Goal: Task Accomplishment & Management: Use online tool/utility

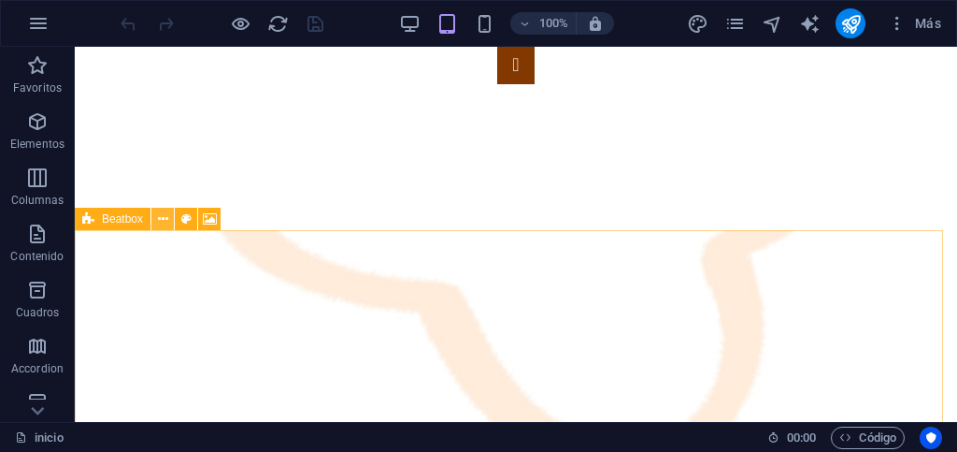
click at [159, 221] on icon at bounding box center [163, 219] width 10 height 20
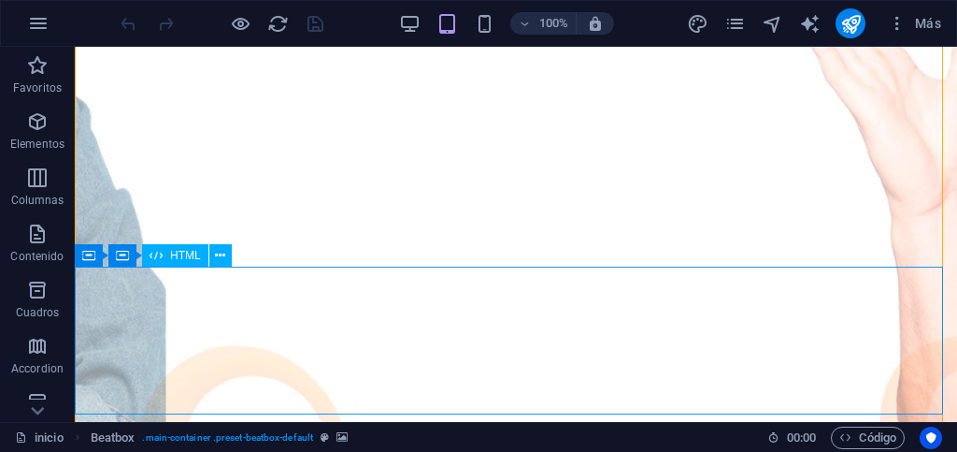
scroll to position [901, 0]
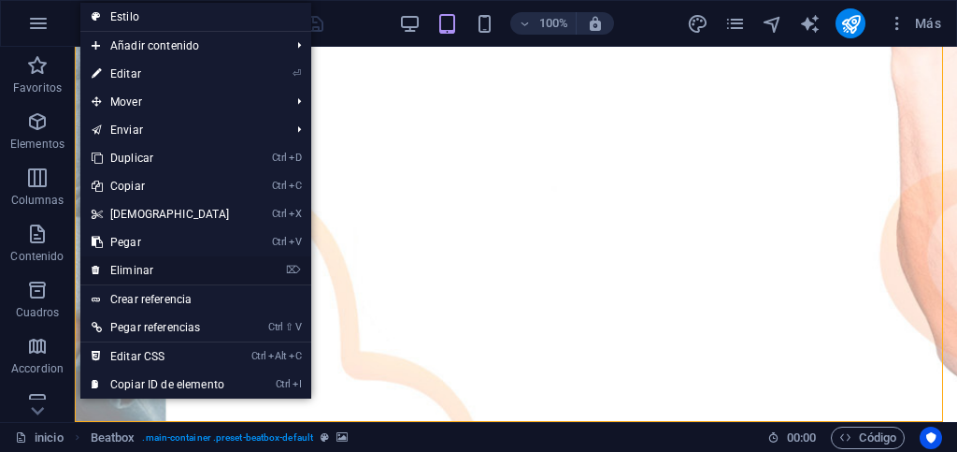
click at [128, 265] on link "⌦ Eliminar" at bounding box center [160, 270] width 161 height 28
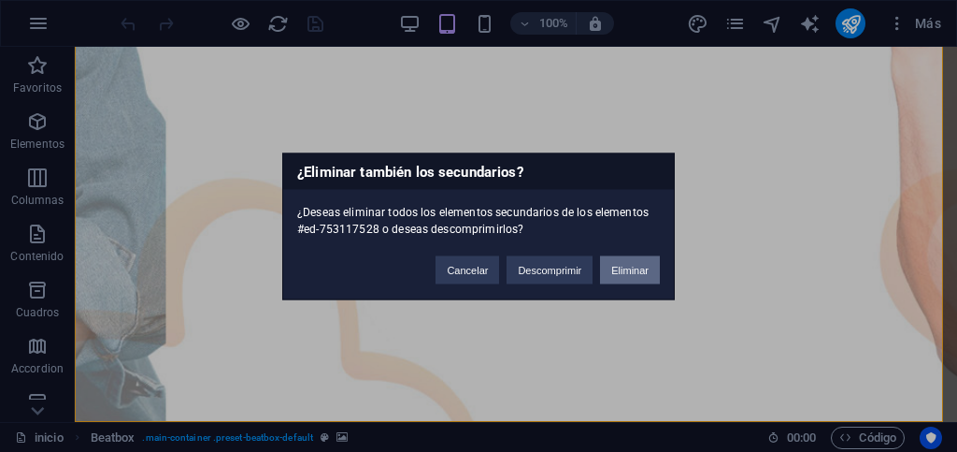
click at [626, 270] on button "Eliminar" at bounding box center [630, 269] width 60 height 28
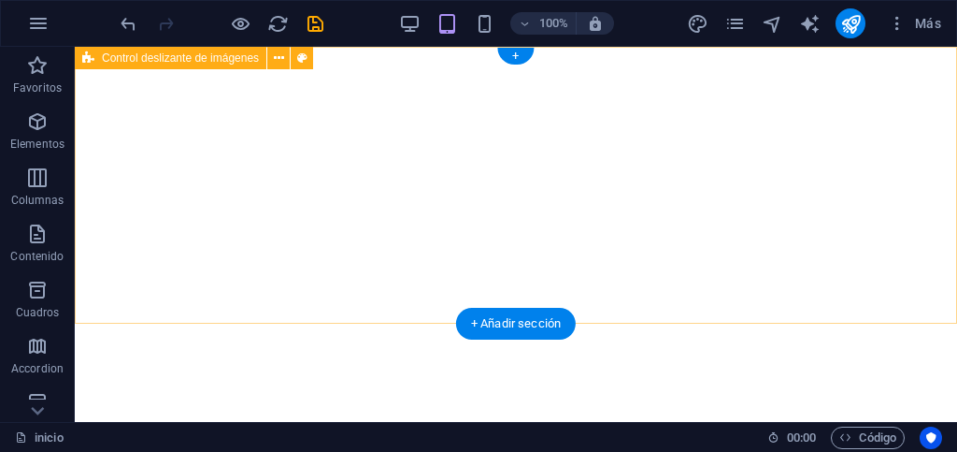
scroll to position [0, 0]
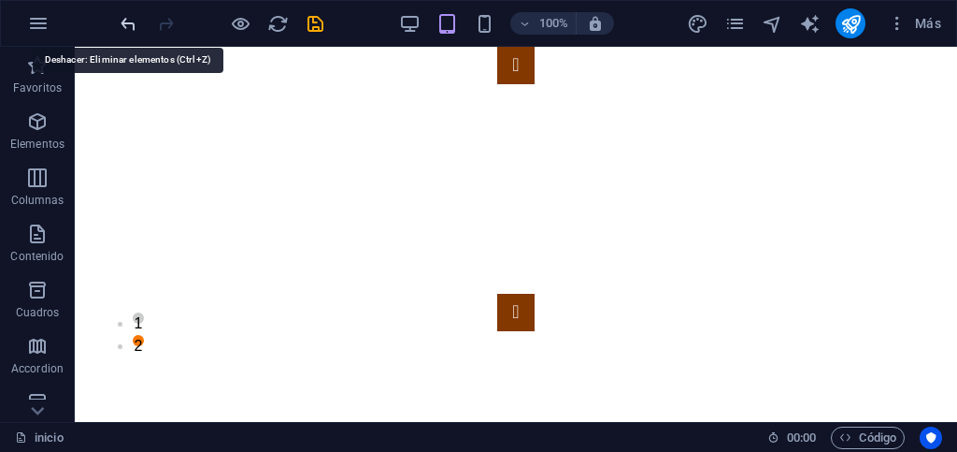
click at [118, 26] on icon "undo" at bounding box center [129, 24] width 22 height 22
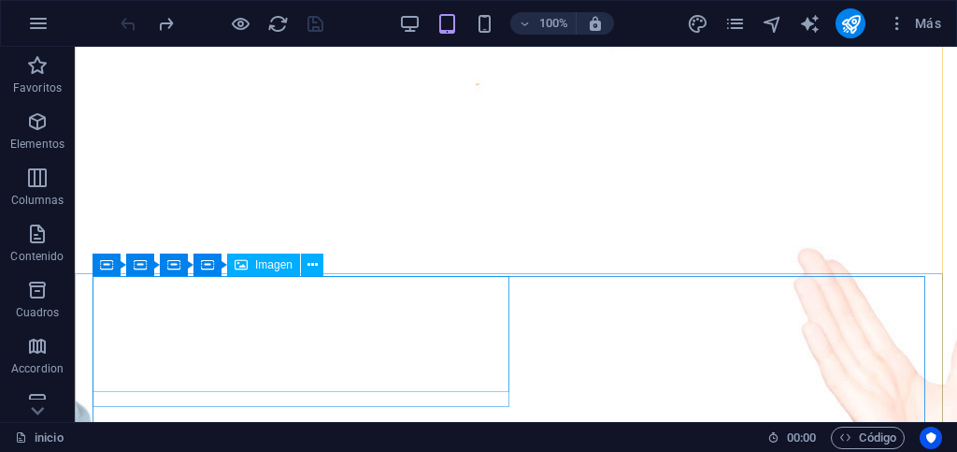
scroll to position [561, 0]
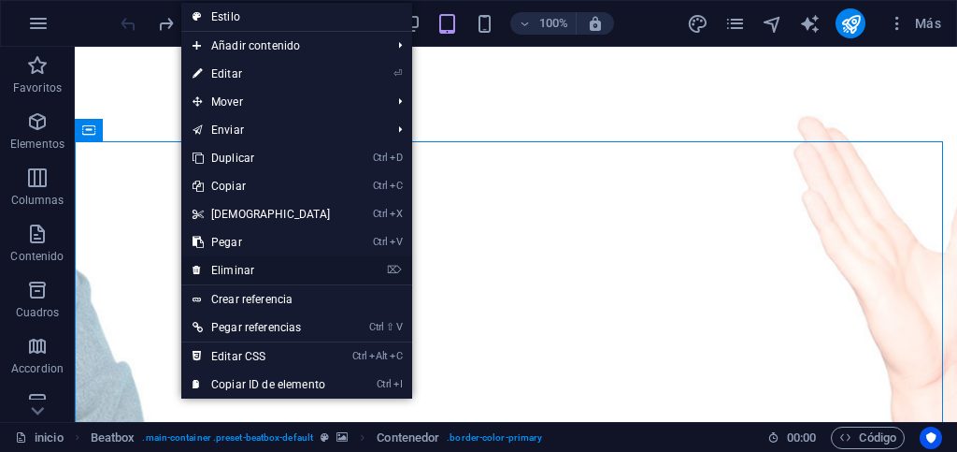
click at [240, 262] on link "⌦ Eliminar" at bounding box center [261, 270] width 161 height 28
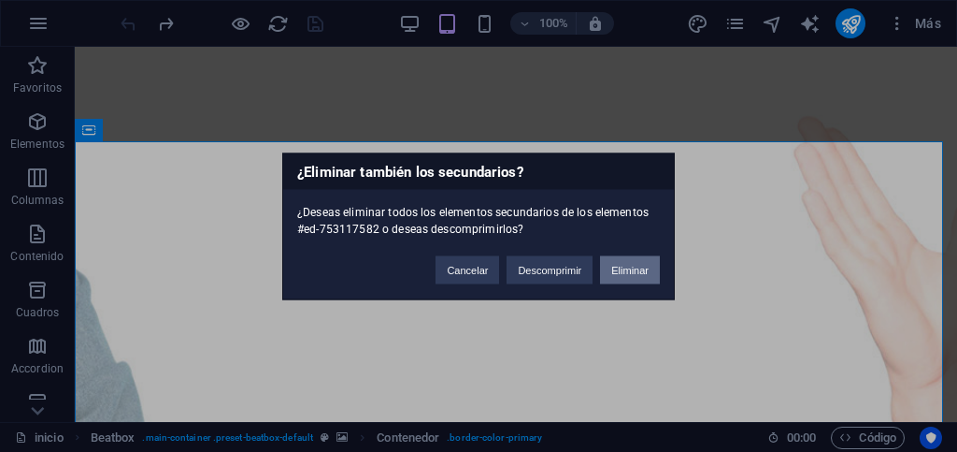
click at [627, 269] on button "Eliminar" at bounding box center [630, 269] width 60 height 28
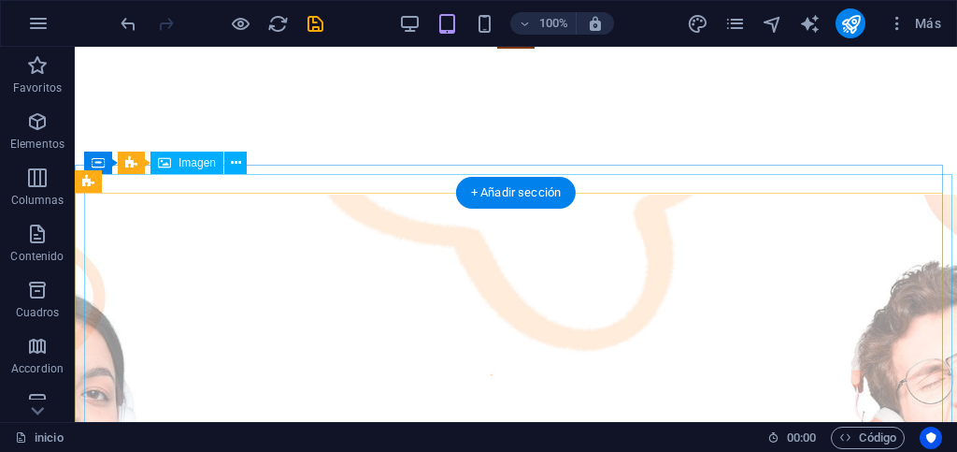
scroll to position [129, 0]
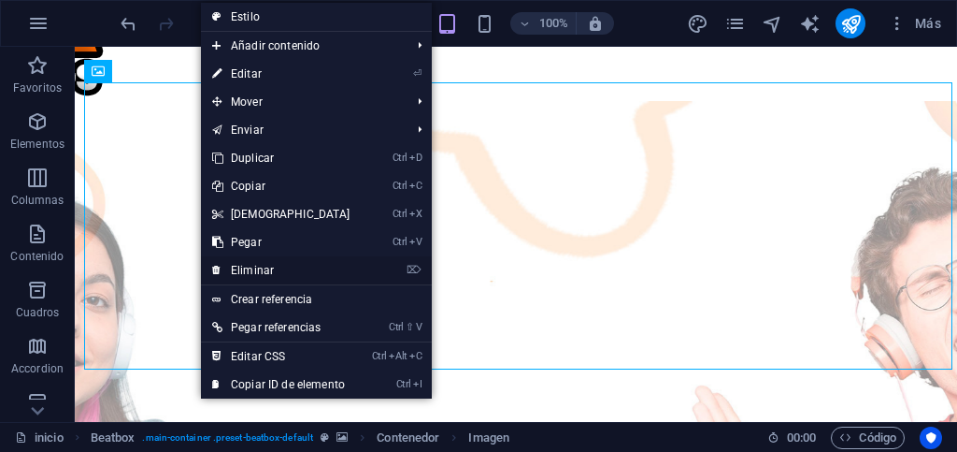
drag, startPoint x: 239, startPoint y: 266, endPoint x: 165, endPoint y: 220, distance: 87.7
click at [239, 266] on link "⌦ Eliminar" at bounding box center [281, 270] width 161 height 28
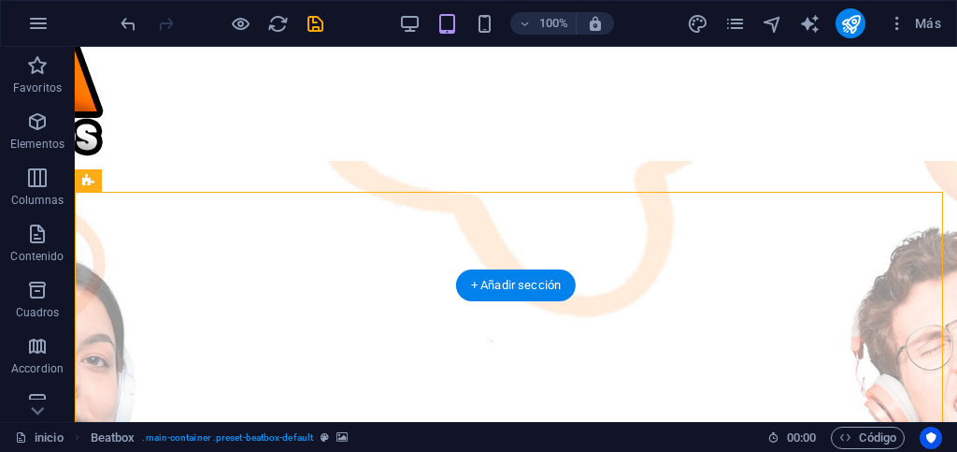
scroll to position [0, 0]
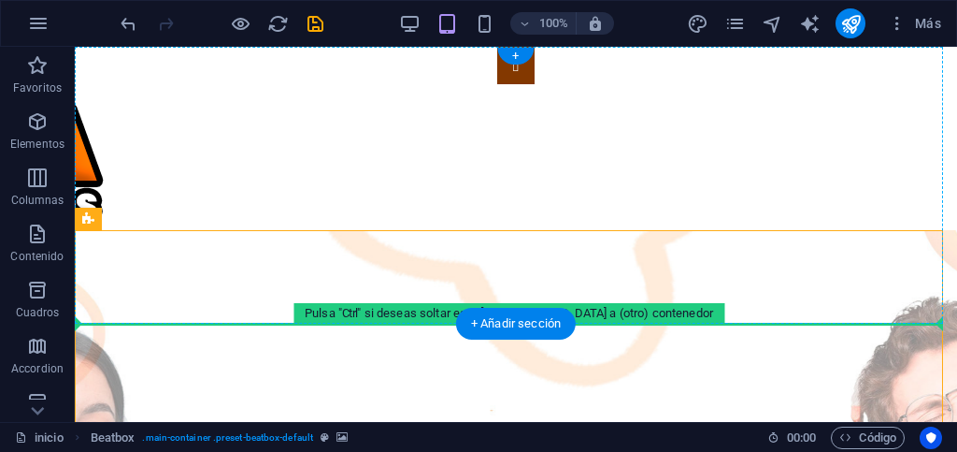
drag, startPoint x: 249, startPoint y: 332, endPoint x: 183, endPoint y: 221, distance: 129.1
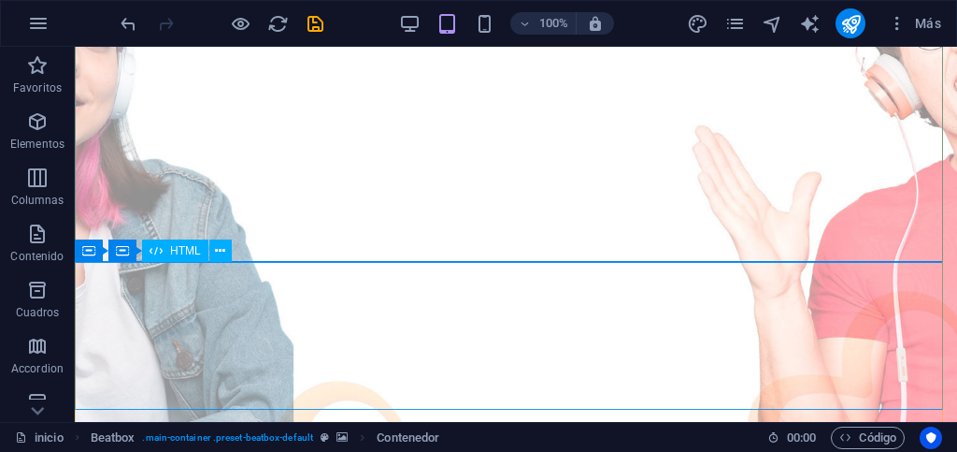
scroll to position [503, 0]
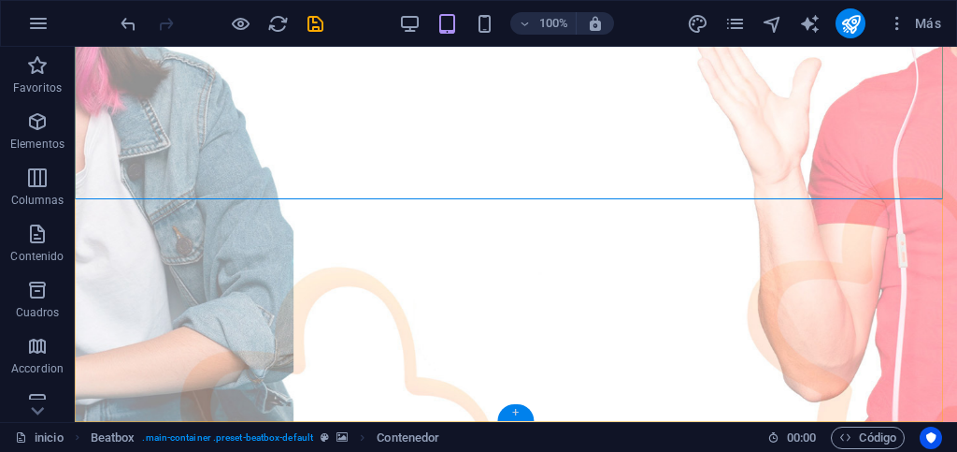
click at [510, 410] on div "+" at bounding box center [515, 412] width 36 height 17
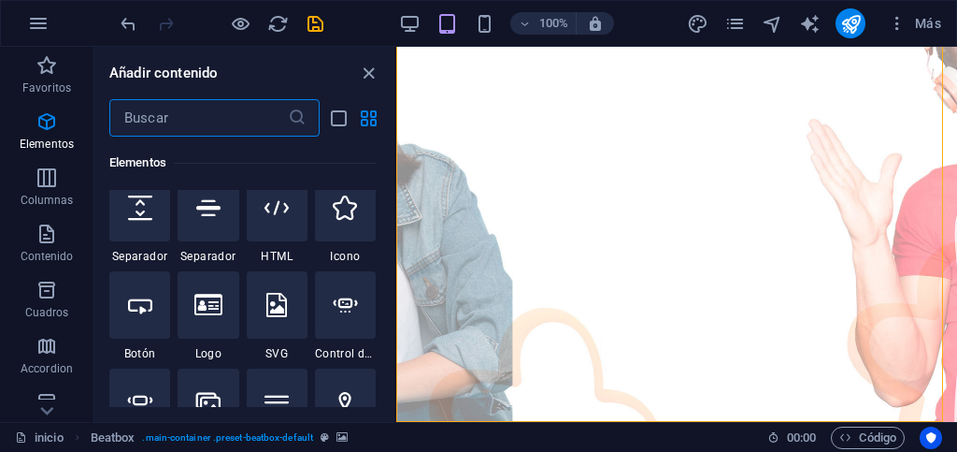
scroll to position [372, 0]
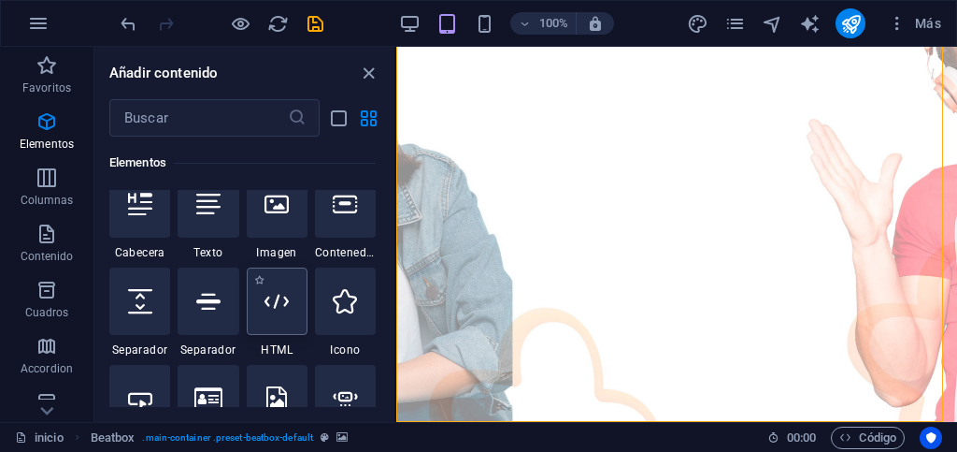
click at [284, 321] on div at bounding box center [277, 300] width 61 height 67
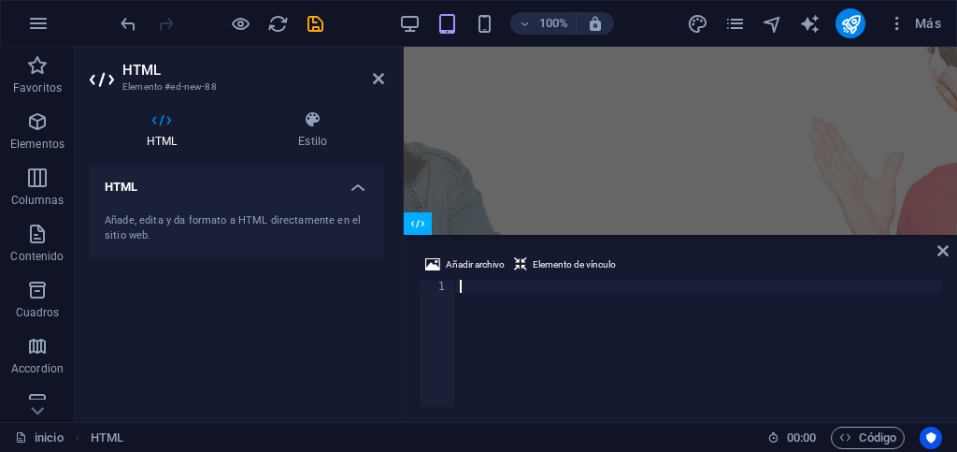
scroll to position [504, 0]
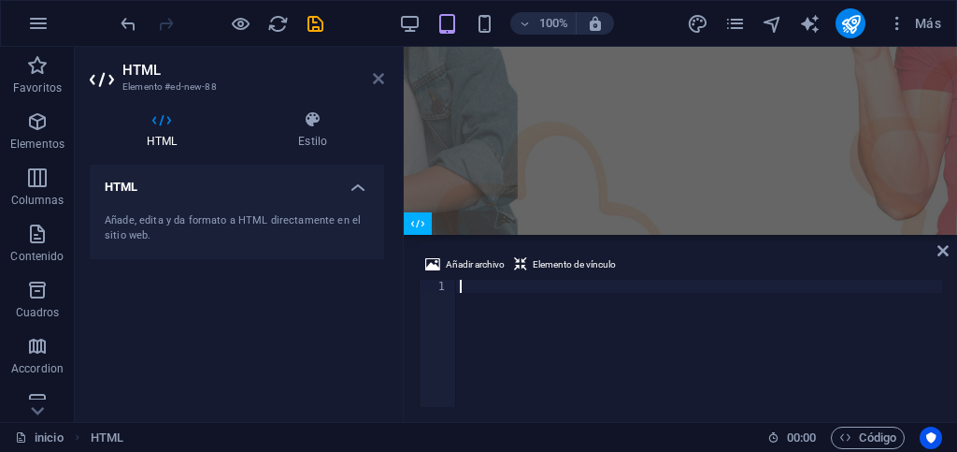
click at [382, 76] on icon at bounding box center [378, 78] width 11 height 15
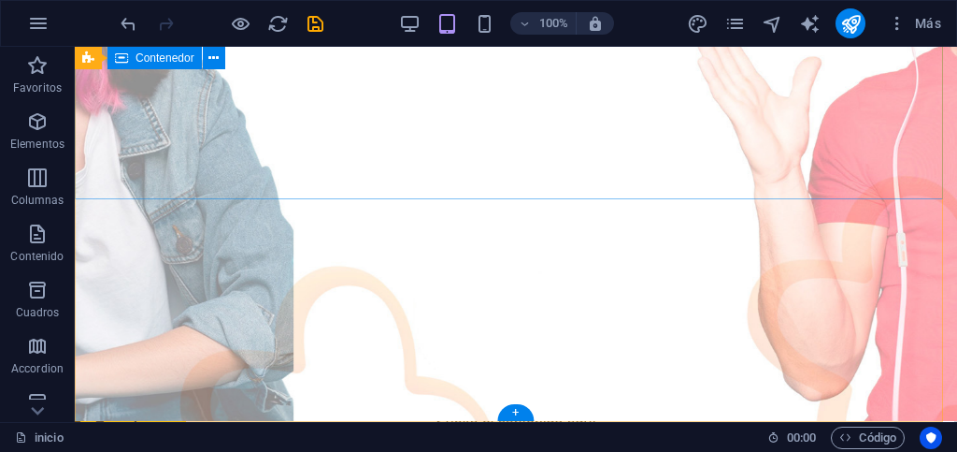
scroll to position [503, 0]
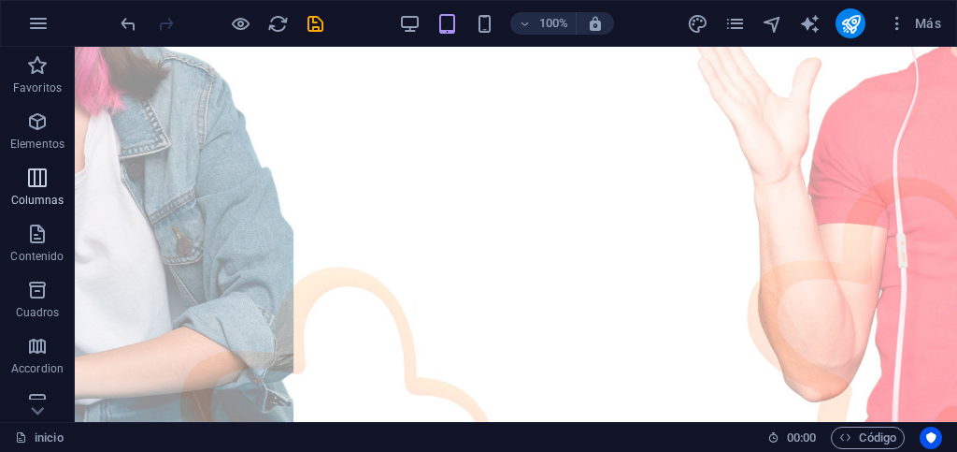
click at [40, 183] on icon "button" at bounding box center [37, 177] width 22 height 22
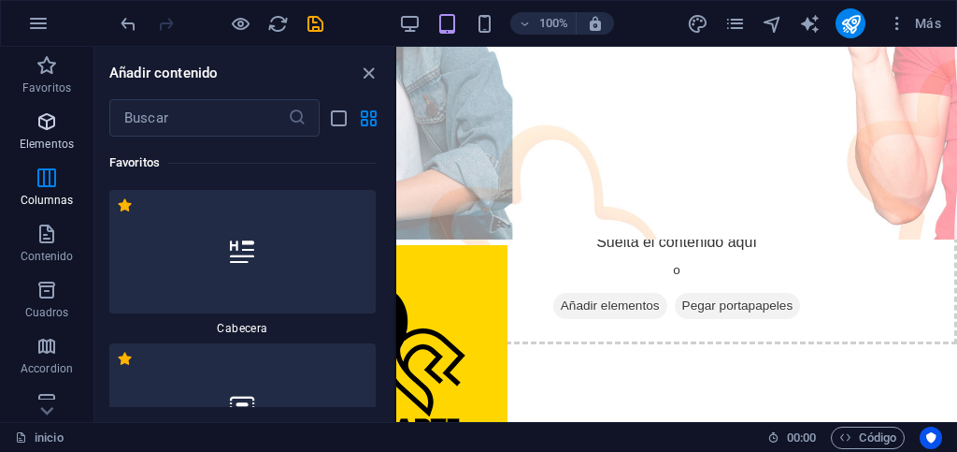
click at [33, 129] on span "Elementos" at bounding box center [46, 132] width 93 height 45
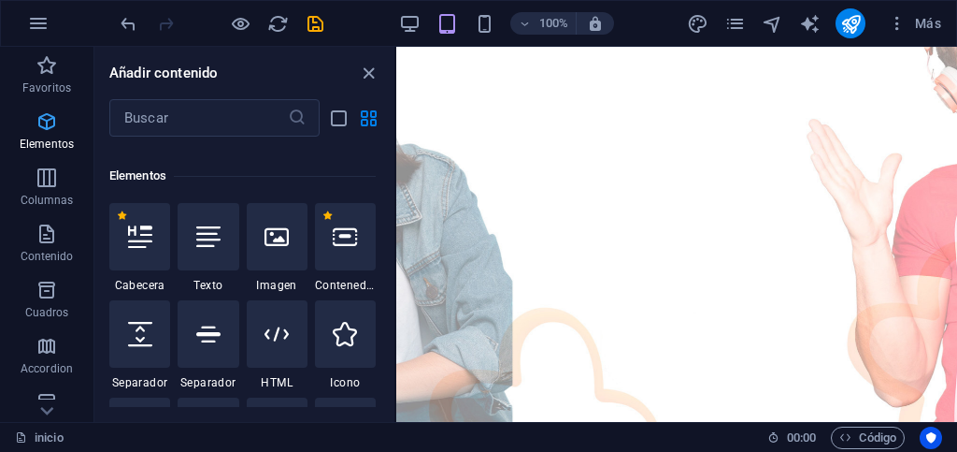
scroll to position [352, 0]
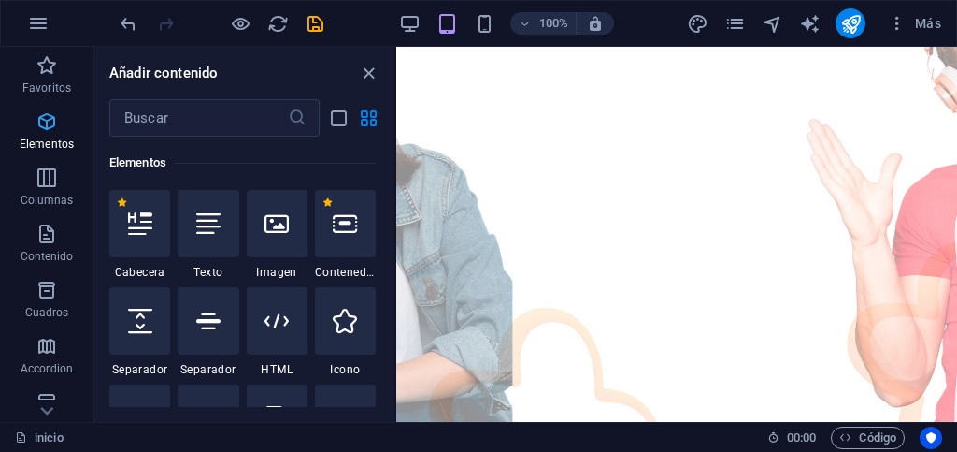
click at [45, 134] on span "Elementos" at bounding box center [46, 132] width 93 height 45
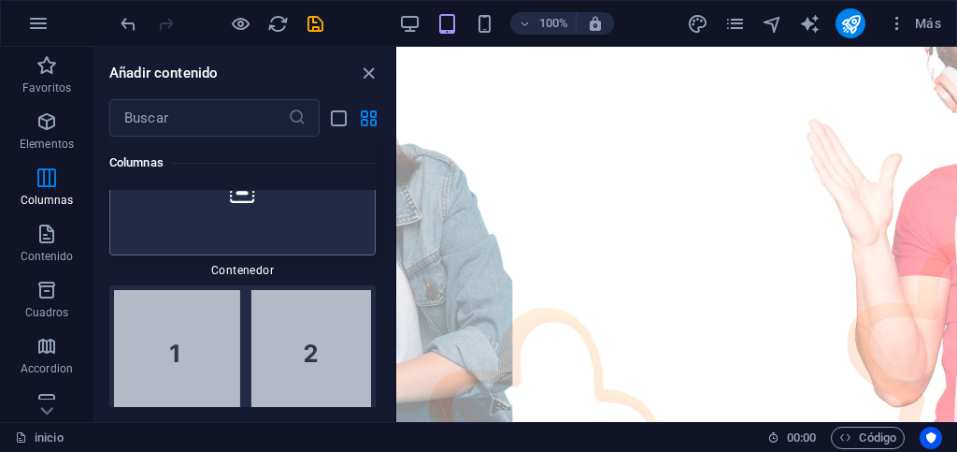
scroll to position [1100, 0]
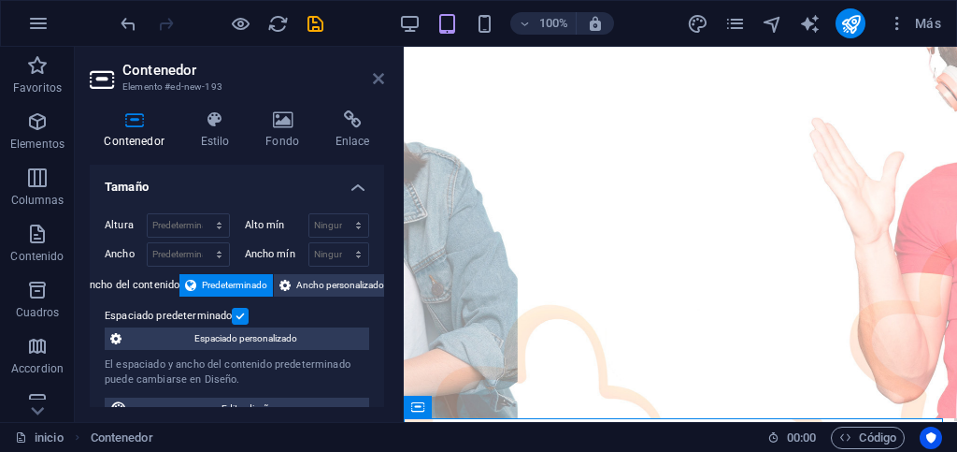
click at [374, 79] on icon at bounding box center [378, 78] width 11 height 15
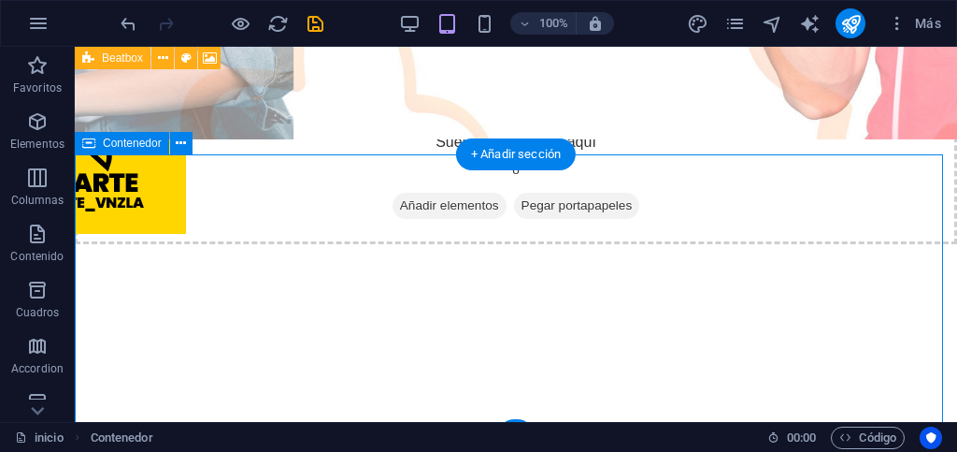
scroll to position [692, 0]
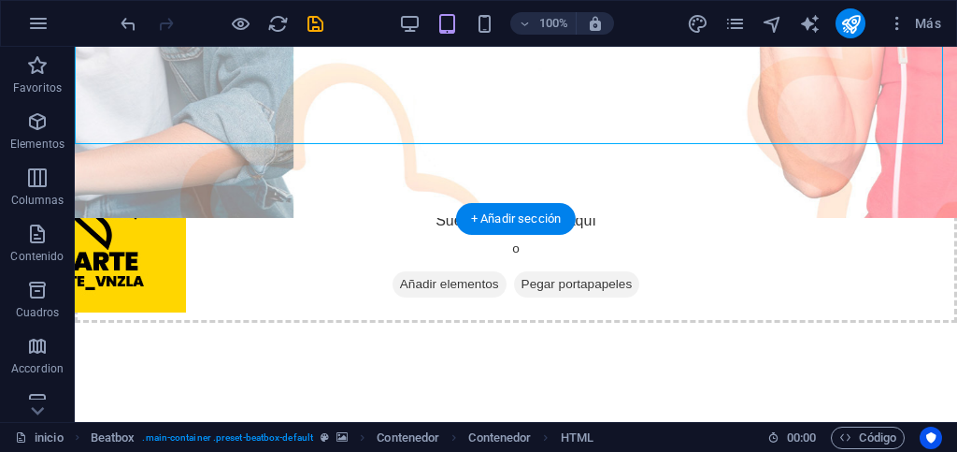
drag, startPoint x: 284, startPoint y: 107, endPoint x: 446, endPoint y: 368, distance: 307.7
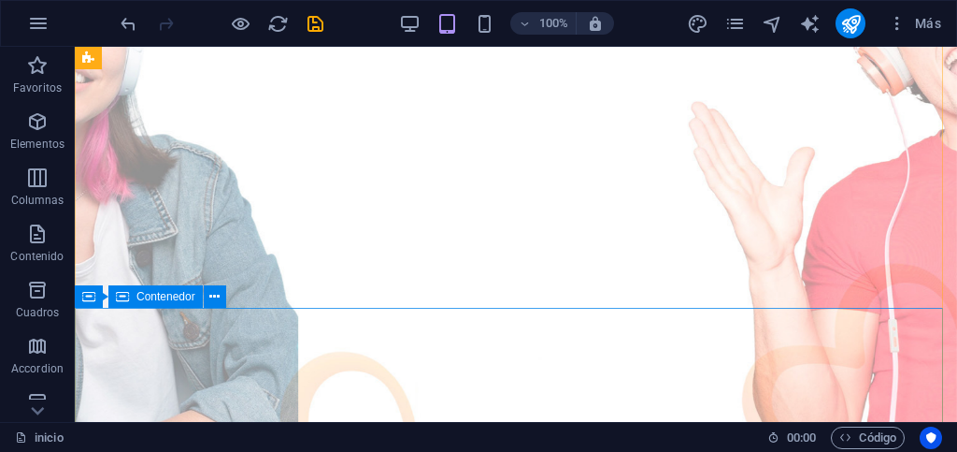
scroll to position [374, 0]
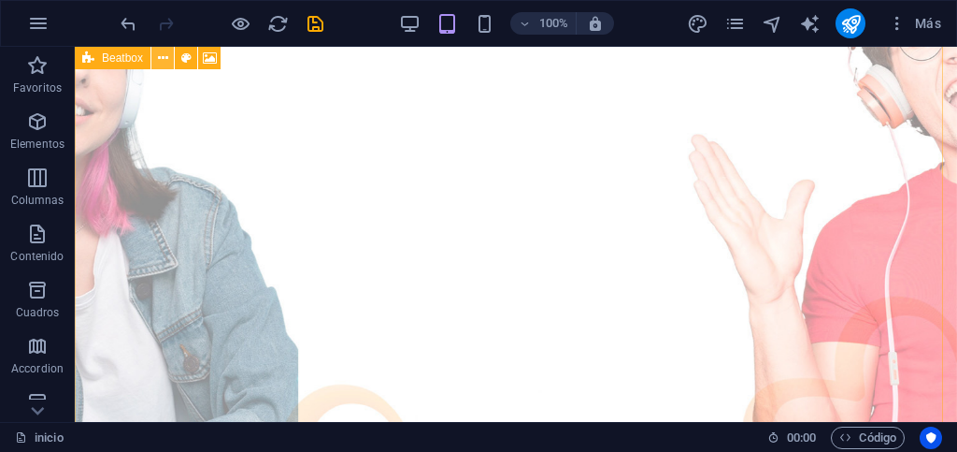
click at [167, 58] on icon at bounding box center [163, 59] width 10 height 20
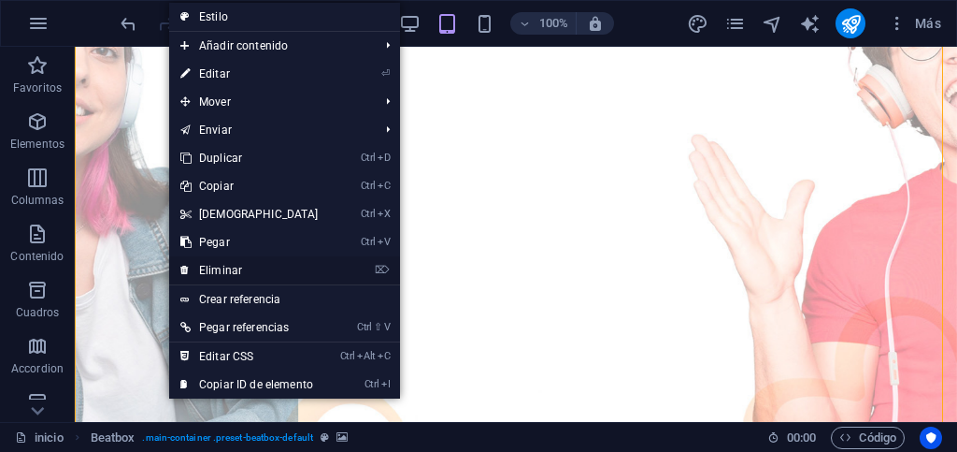
click at [227, 267] on link "⌦ Eliminar" at bounding box center [249, 270] width 161 height 28
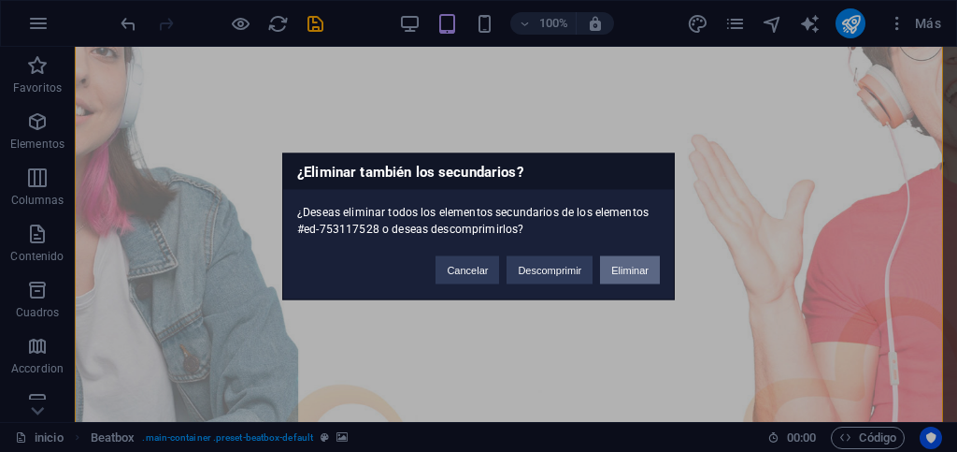
click at [630, 267] on button "Eliminar" at bounding box center [630, 269] width 60 height 28
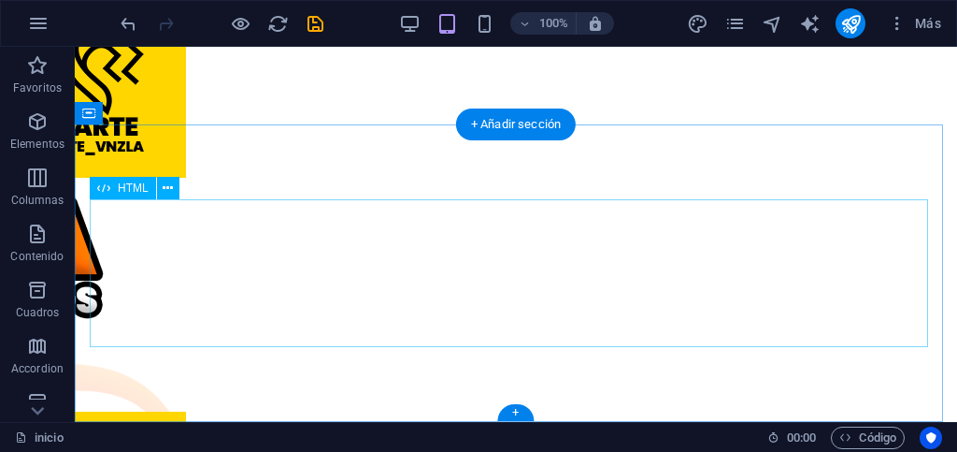
scroll to position [106, 0]
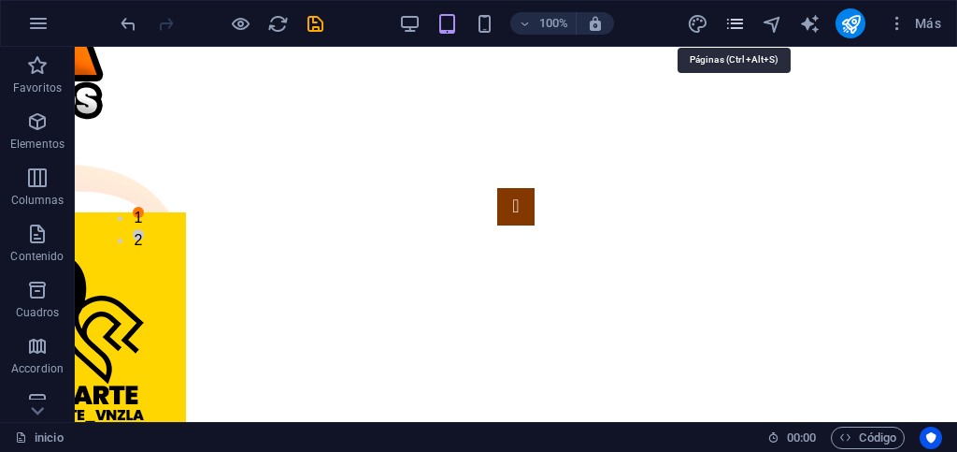
click at [735, 25] on icon "pages" at bounding box center [736, 24] width 22 height 22
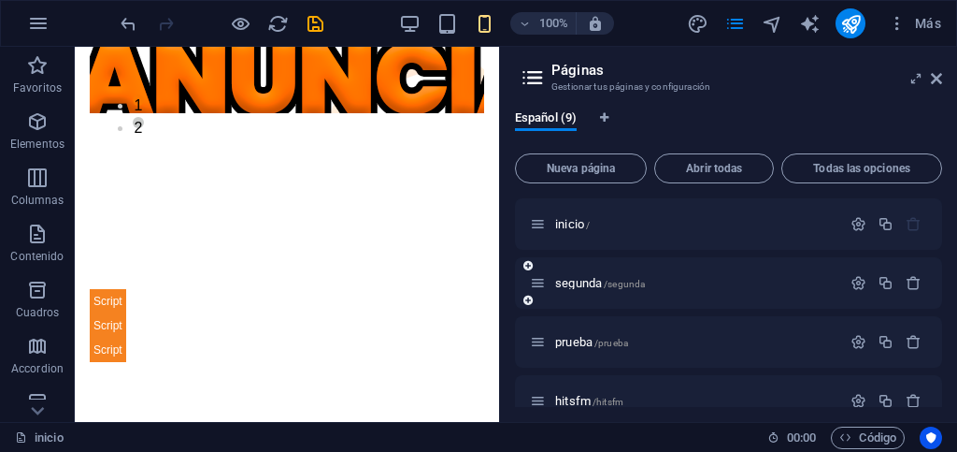
scroll to position [29, 0]
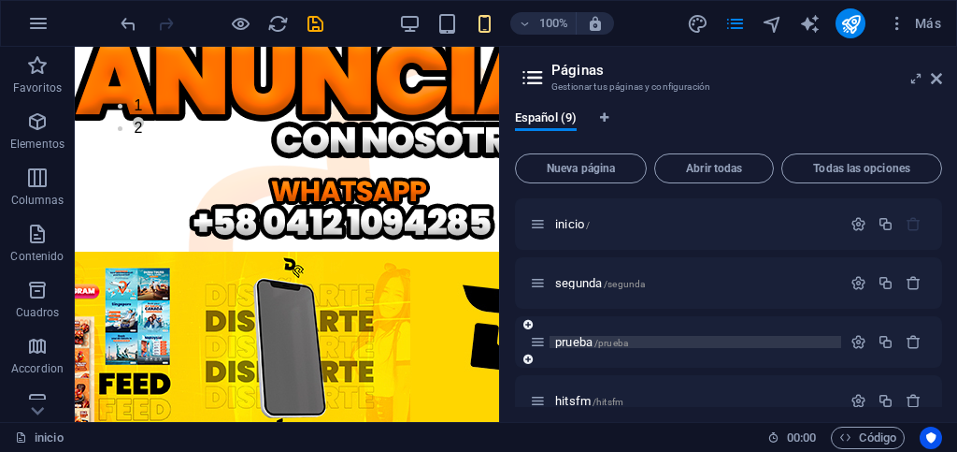
click at [671, 342] on p "prueba /prueba" at bounding box center [695, 342] width 280 height 12
click at [671, 342] on div "prueba /prueba" at bounding box center [728, 341] width 427 height 51
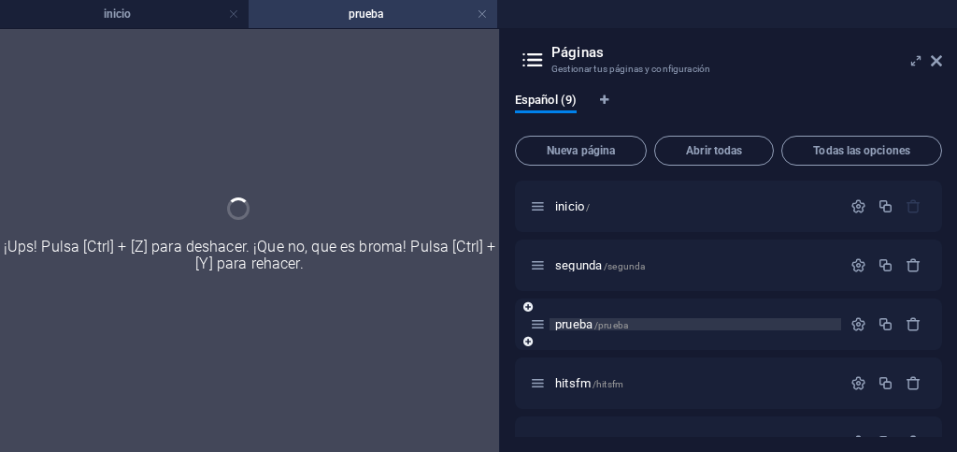
scroll to position [0, 0]
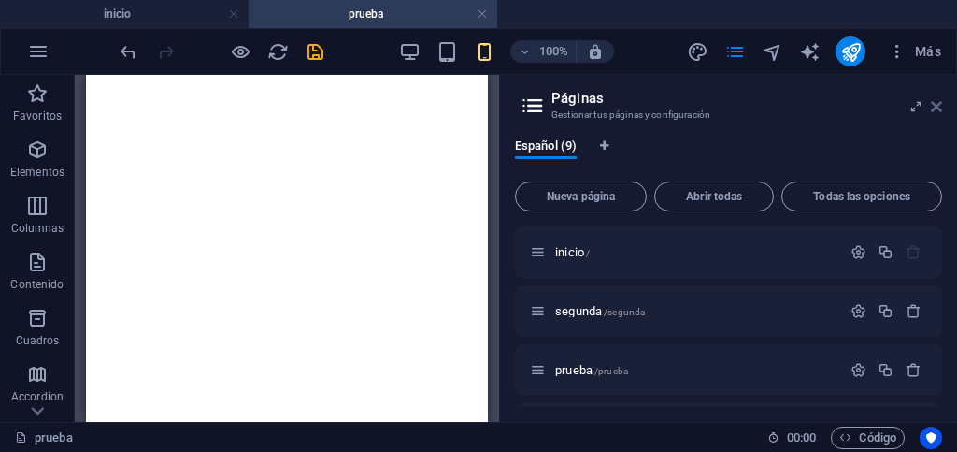
click at [940, 105] on icon at bounding box center [936, 106] width 11 height 15
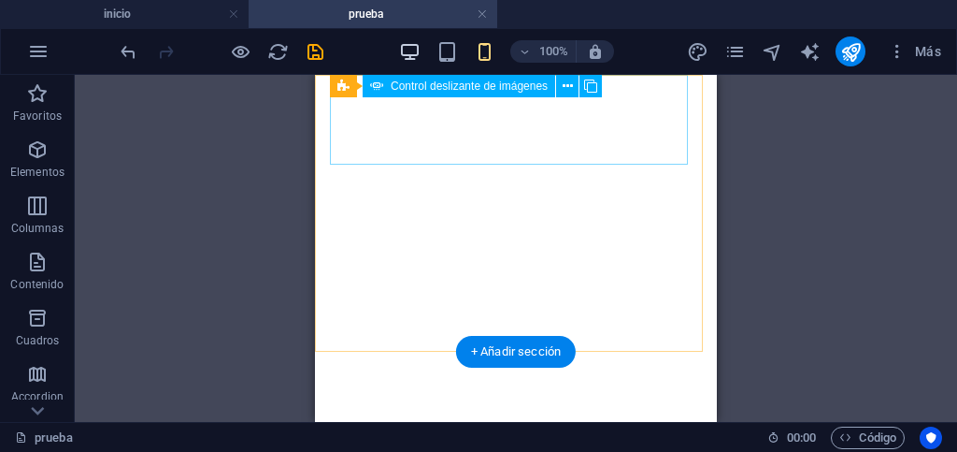
click at [405, 51] on icon "button" at bounding box center [410, 52] width 22 height 22
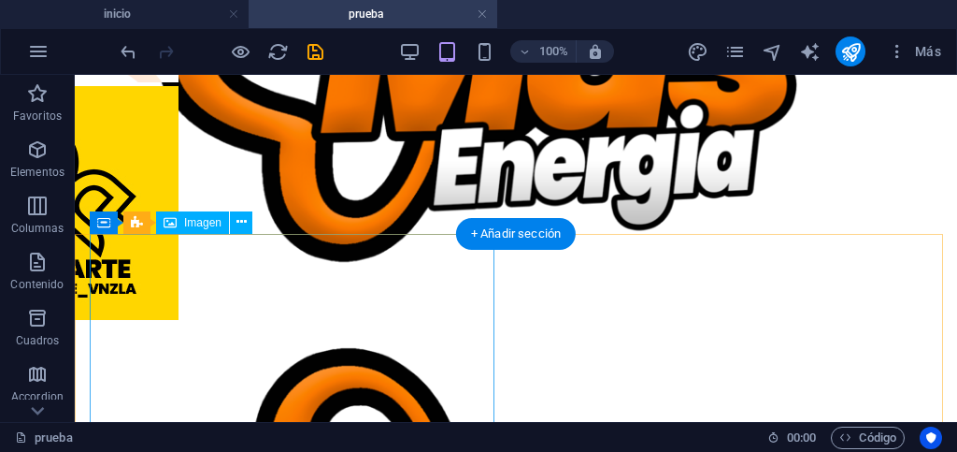
scroll to position [929, 0]
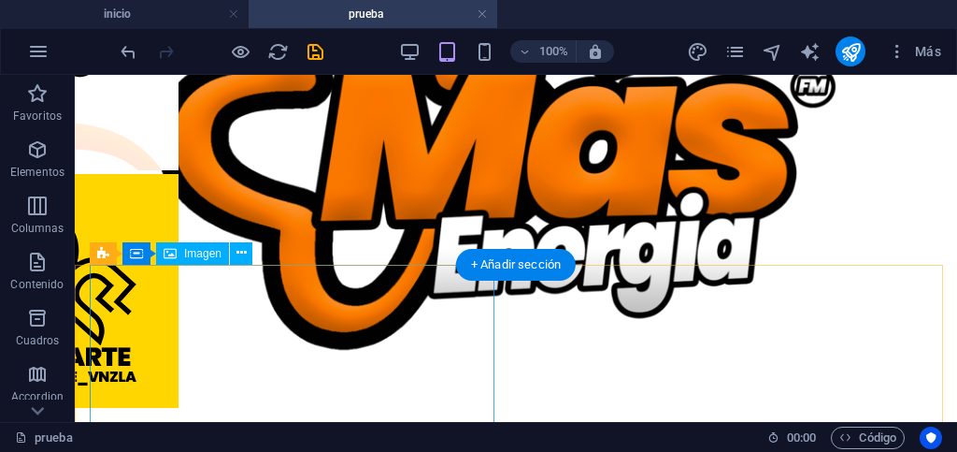
scroll to position [836, 0]
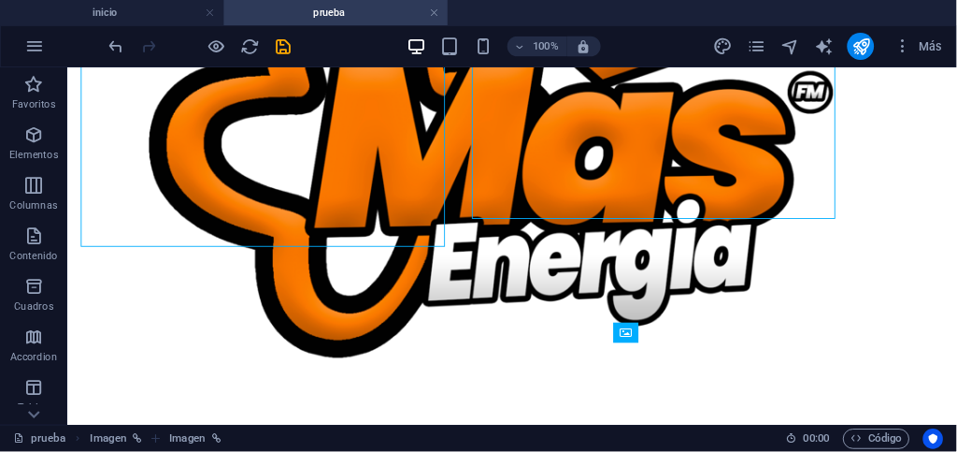
scroll to position [929, 0]
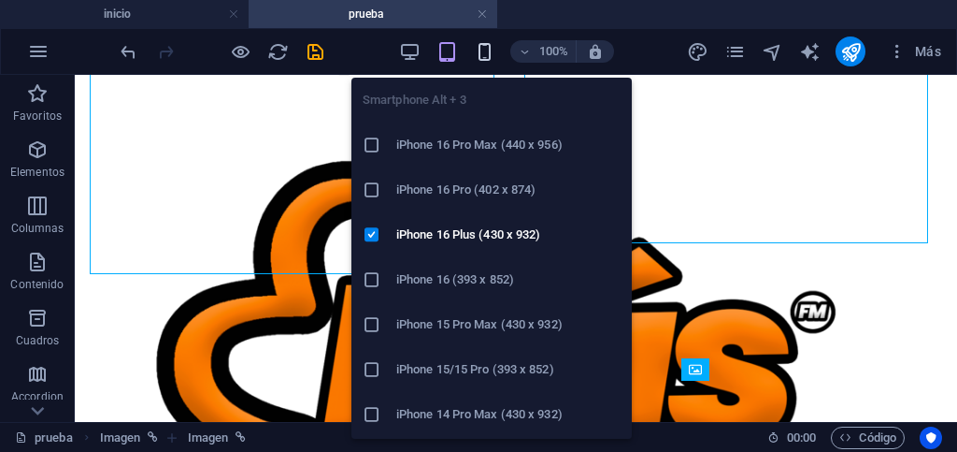
click at [481, 54] on icon "button" at bounding box center [485, 52] width 22 height 22
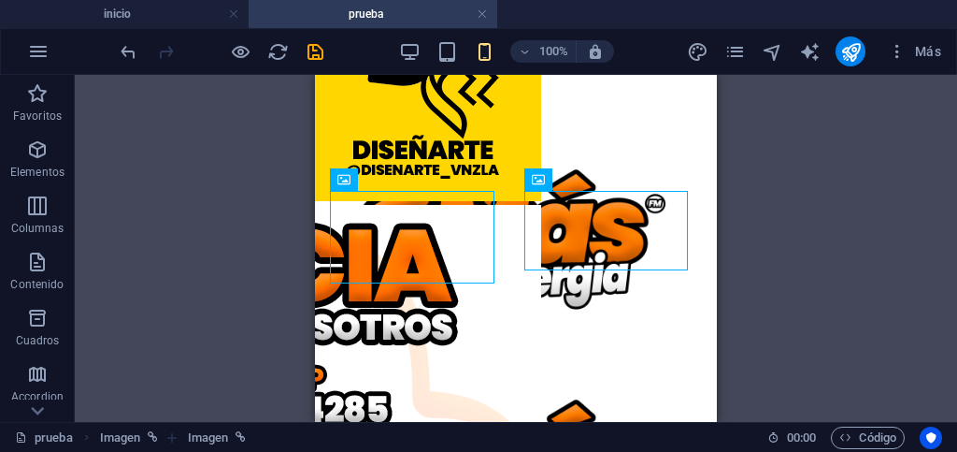
scroll to position [382, 0]
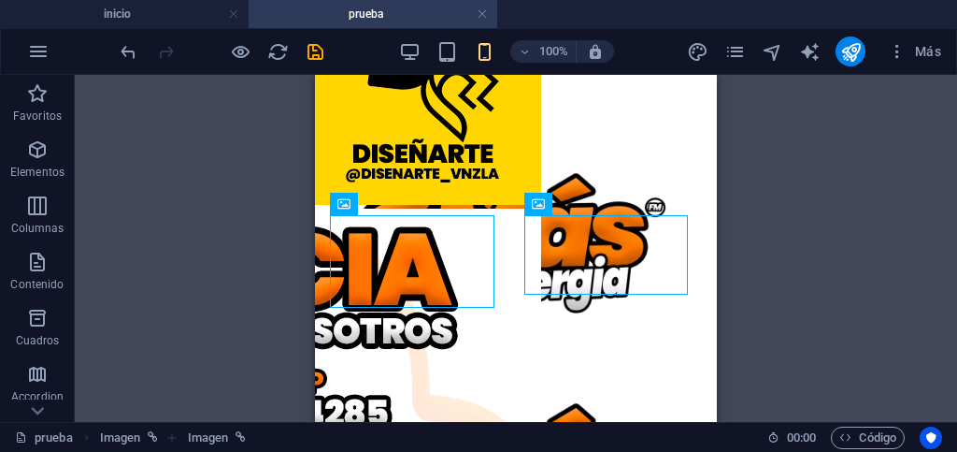
click at [789, 313] on div "Arrastra aquí para reemplazar el contenido existente. Si quieres crear un eleme…" at bounding box center [516, 248] width 883 height 347
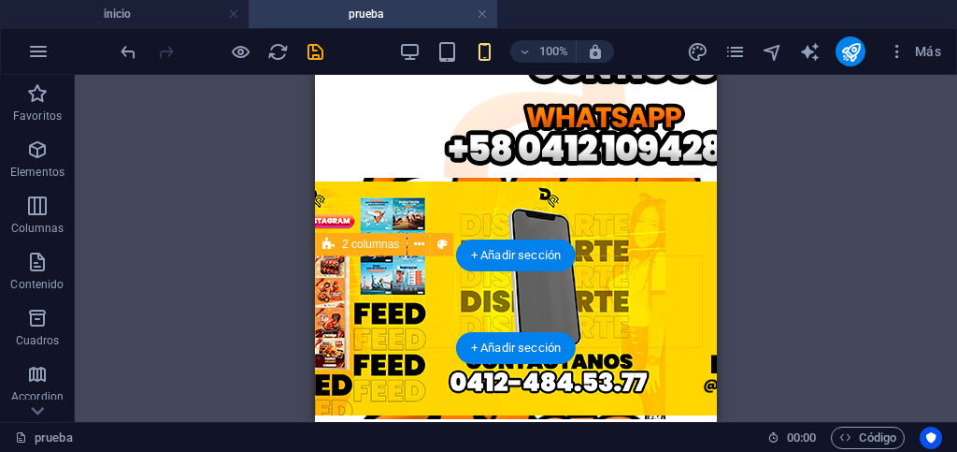
scroll to position [0, 0]
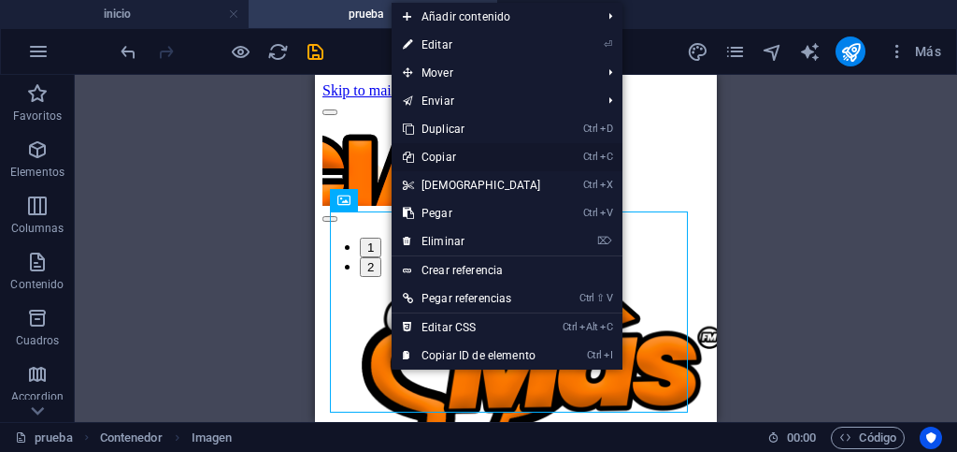
drag, startPoint x: 431, startPoint y: 154, endPoint x: 52, endPoint y: 65, distance: 389.1
click at [431, 154] on link "Ctrl C Copiar" at bounding box center [472, 157] width 161 height 28
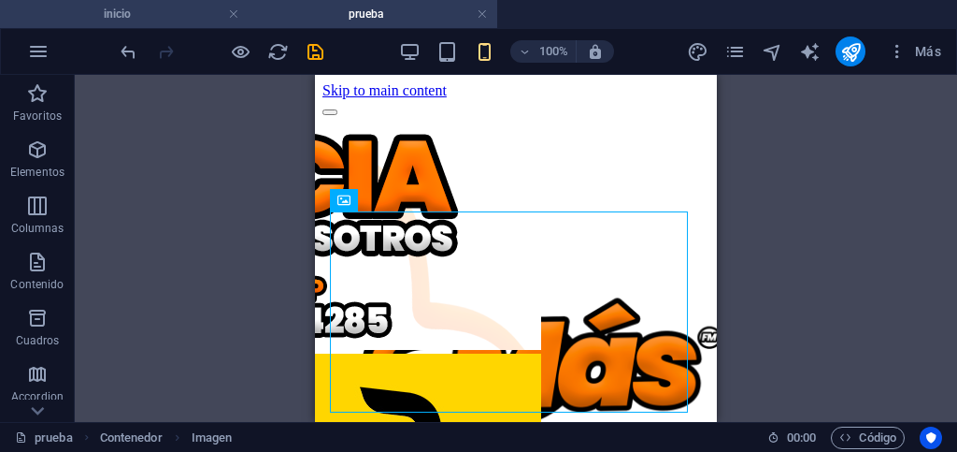
click at [180, 12] on h4 "inicio" at bounding box center [124, 14] width 249 height 21
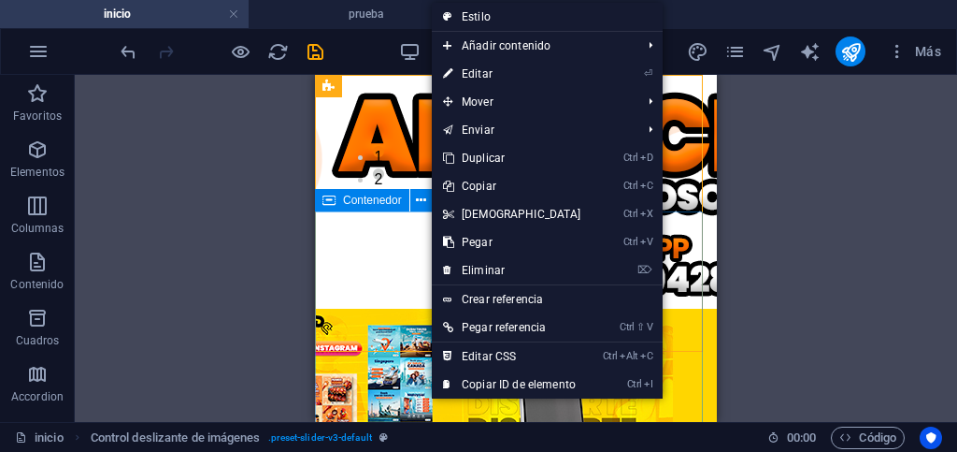
click at [385, 225] on div at bounding box center [516, 344] width 402 height 267
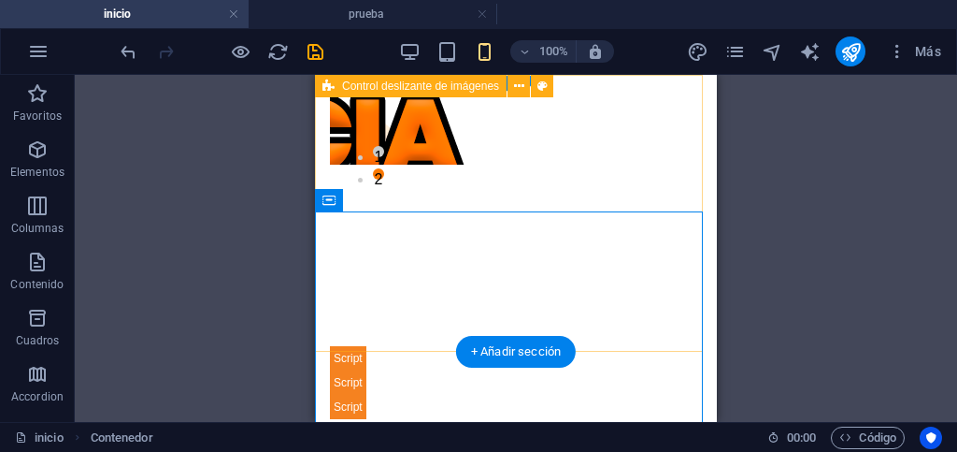
click at [446, 199] on div "1 2" at bounding box center [516, 213] width 402 height 277
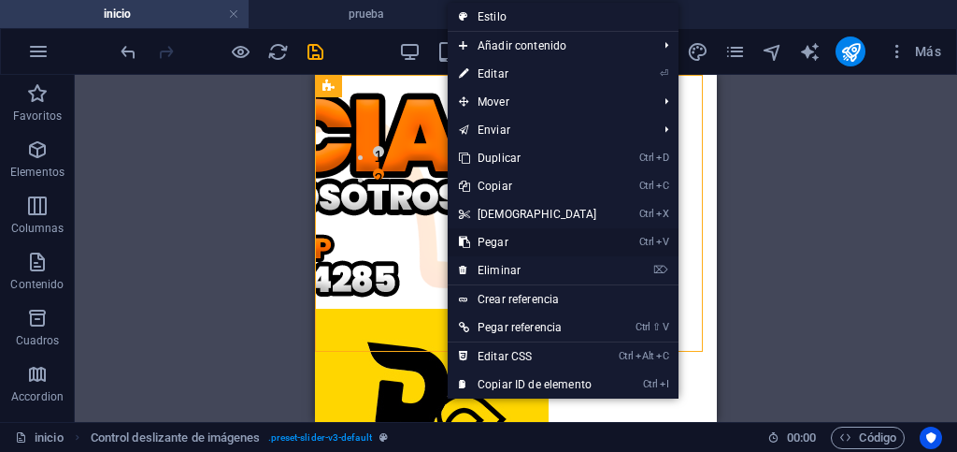
click at [498, 243] on link "Ctrl V Pegar" at bounding box center [528, 242] width 161 height 28
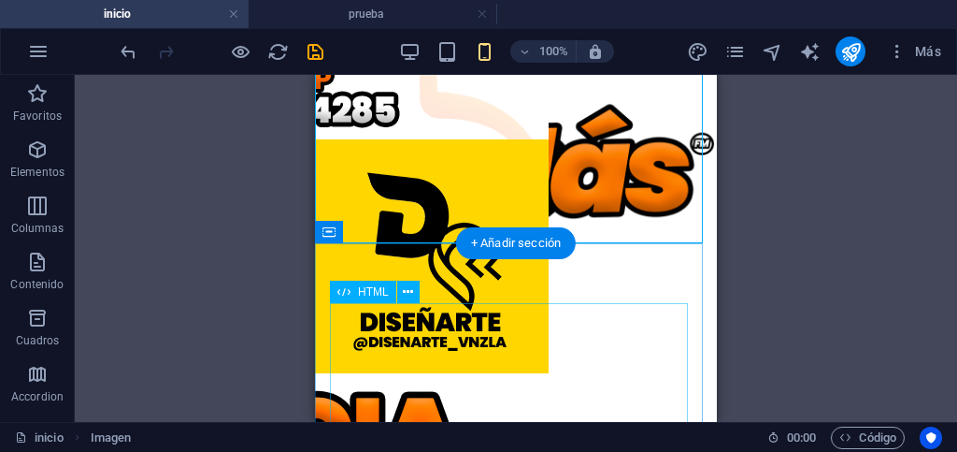
scroll to position [187, 0]
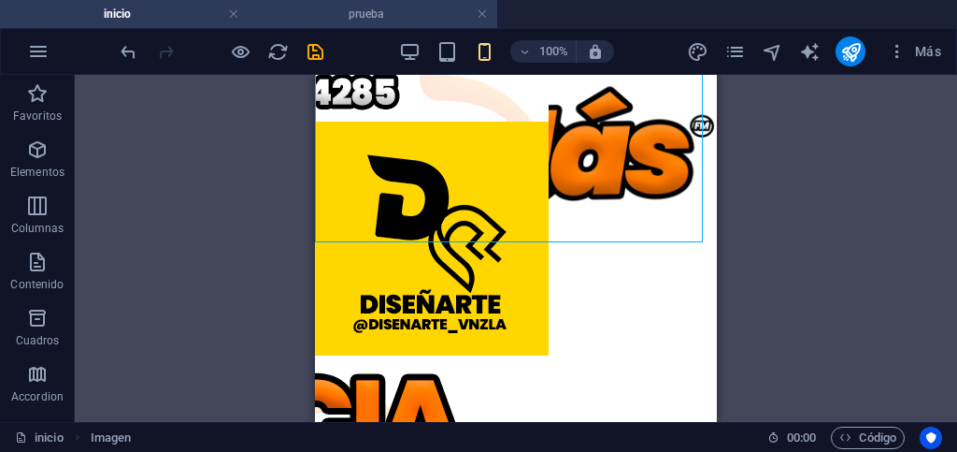
click at [355, 15] on h4 "prueba" at bounding box center [373, 14] width 249 height 21
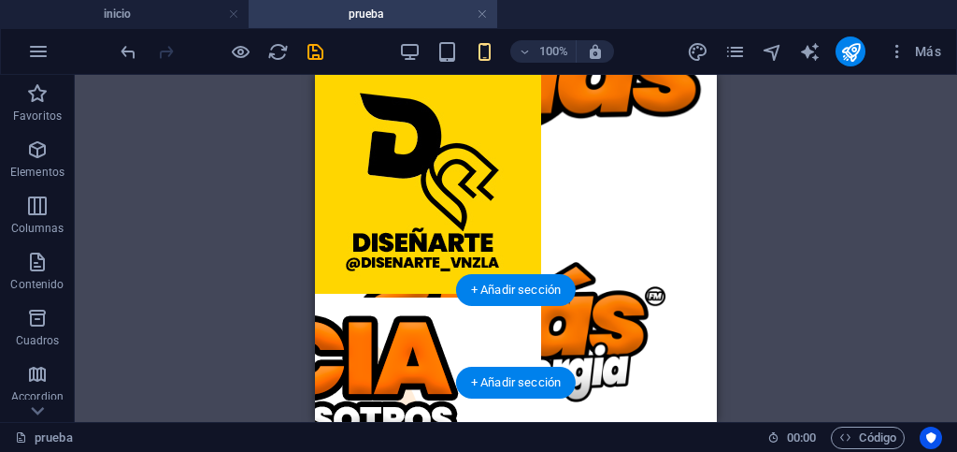
scroll to position [308, 0]
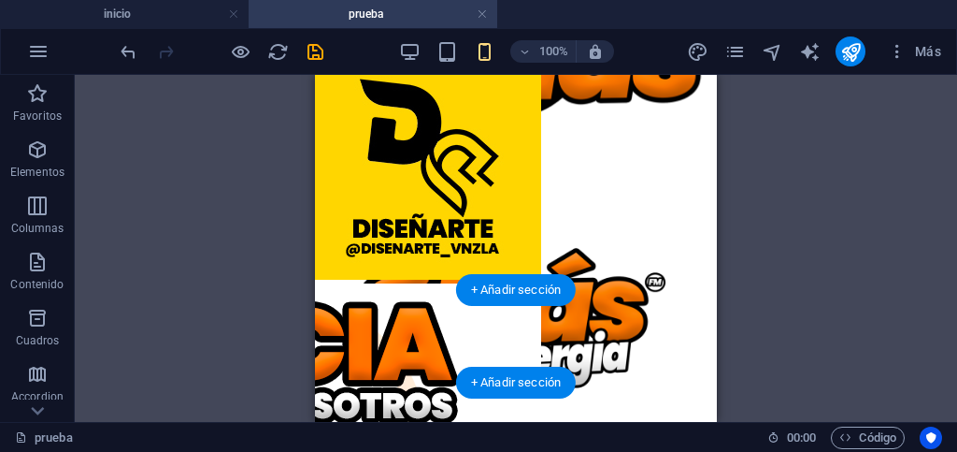
drag, startPoint x: 699, startPoint y: 312, endPoint x: 398, endPoint y: 323, distance: 301.2
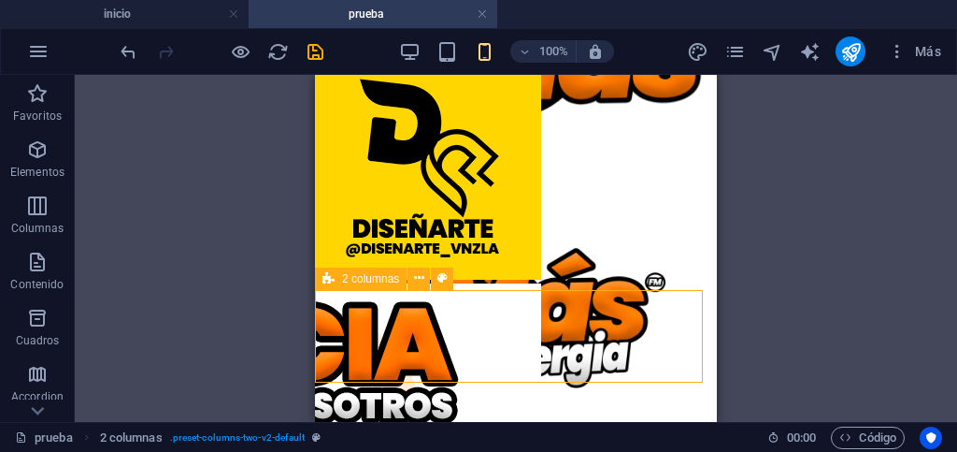
click at [357, 280] on span "2 columnas" at bounding box center [370, 278] width 57 height 11
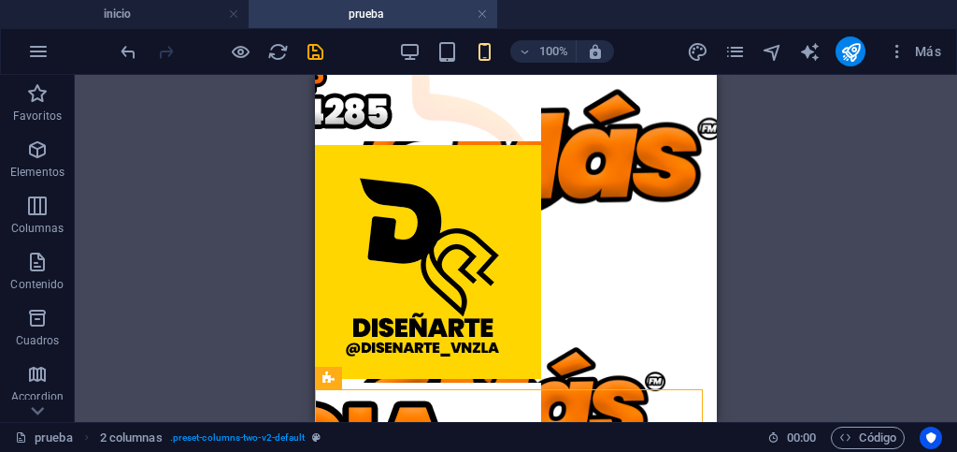
scroll to position [200, 0]
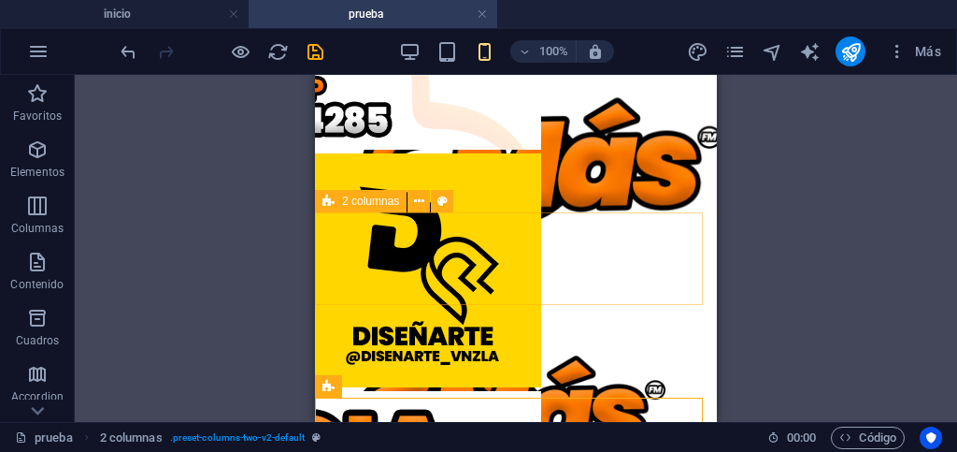
click at [368, 201] on span "2 columnas" at bounding box center [370, 200] width 57 height 11
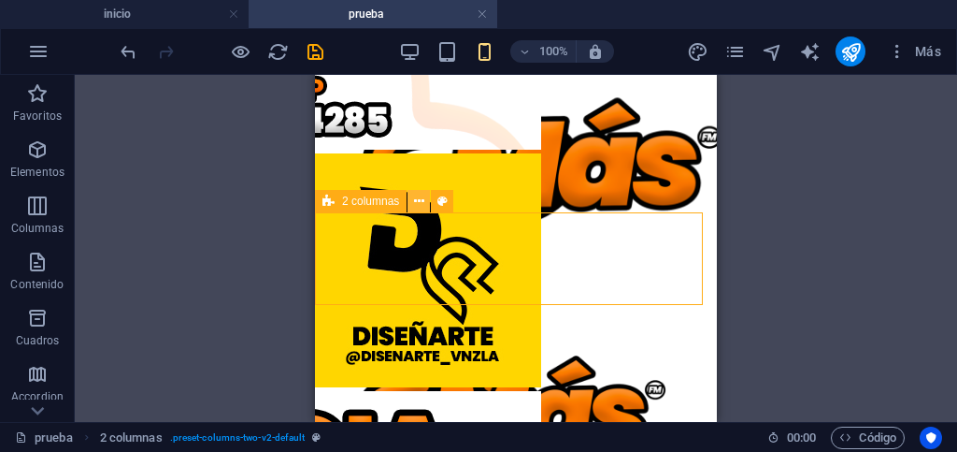
click at [423, 208] on icon at bounding box center [419, 202] width 10 height 20
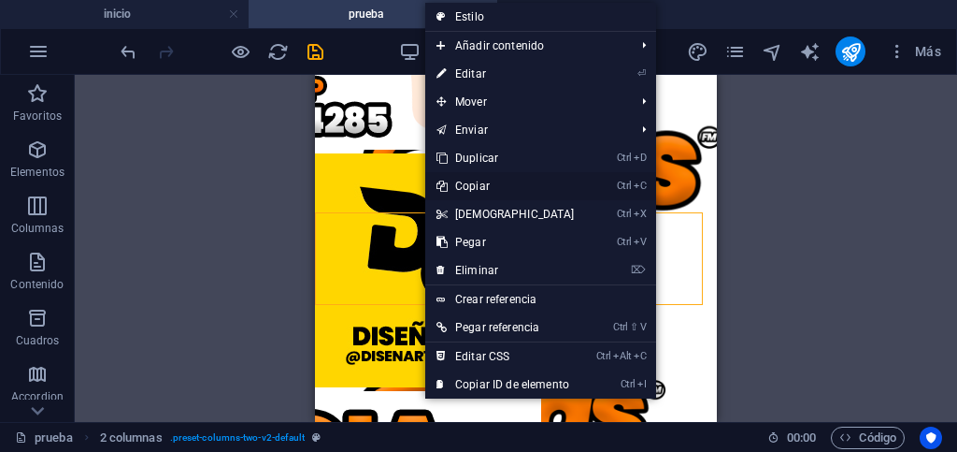
click at [476, 187] on link "Ctrl C Copiar" at bounding box center [505, 186] width 161 height 28
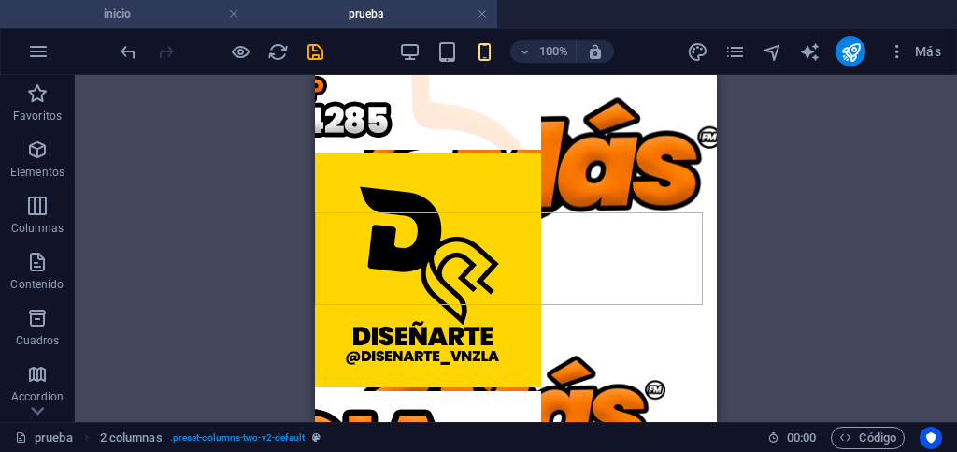
click at [180, 8] on h4 "inicio" at bounding box center [124, 14] width 249 height 21
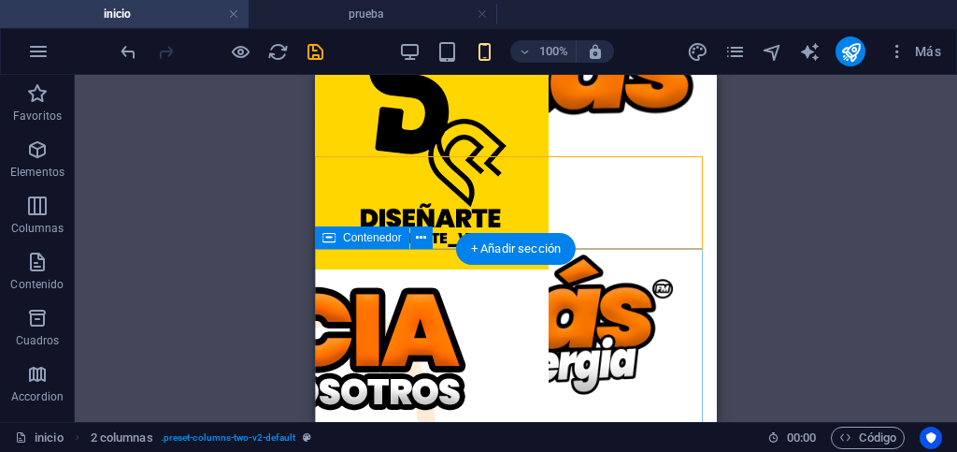
scroll to position [280, 0]
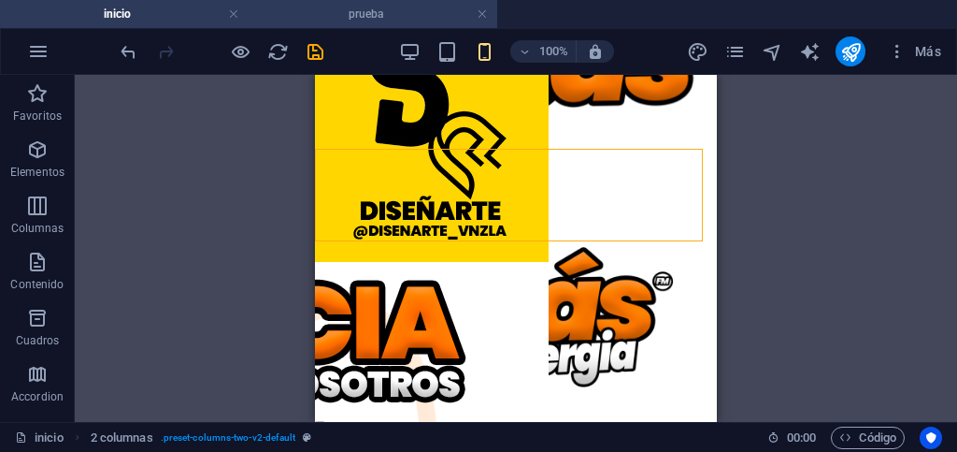
click at [311, 18] on h4 "prueba" at bounding box center [373, 14] width 249 height 21
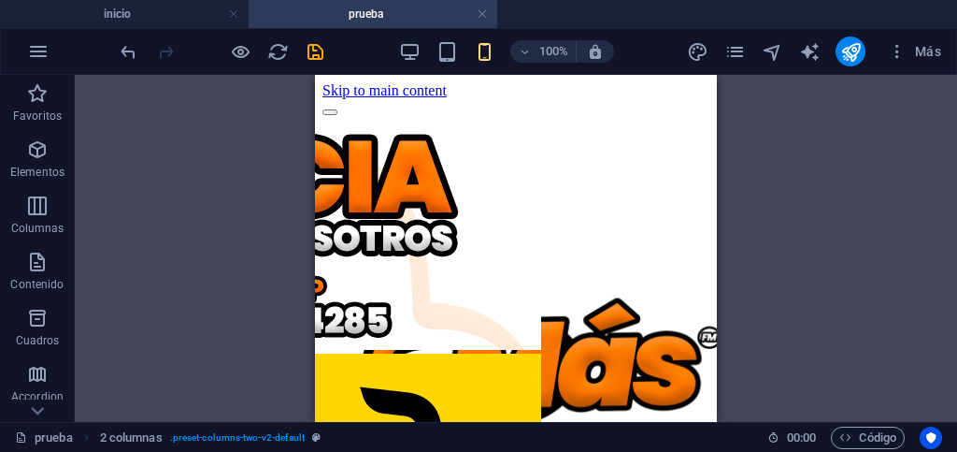
scroll to position [200, 0]
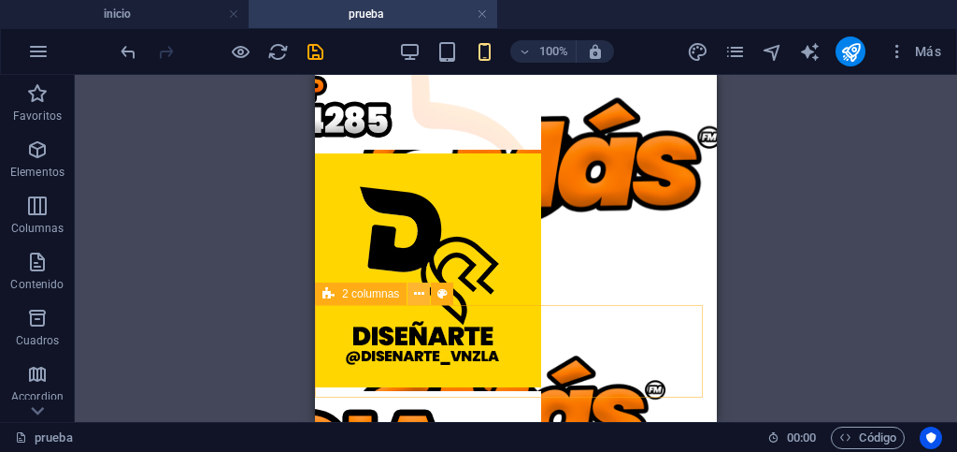
click at [414, 294] on icon at bounding box center [419, 294] width 10 height 20
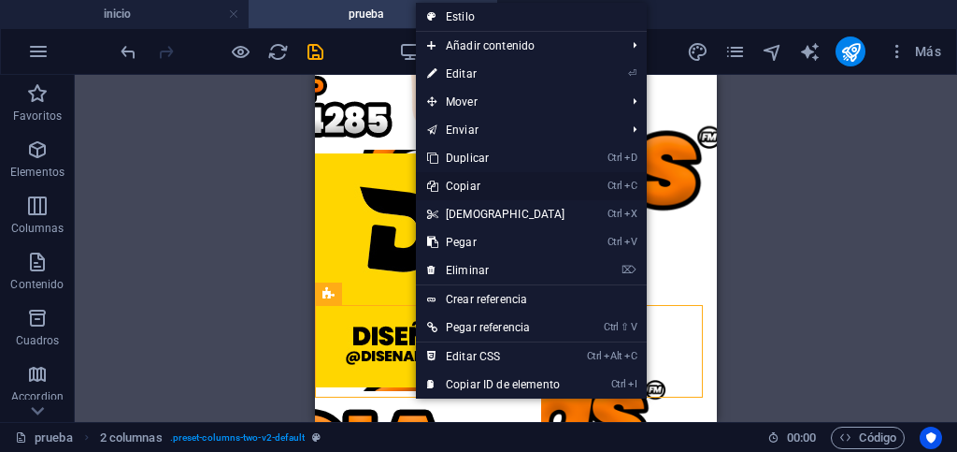
click at [468, 182] on link "Ctrl C Copiar" at bounding box center [496, 186] width 161 height 28
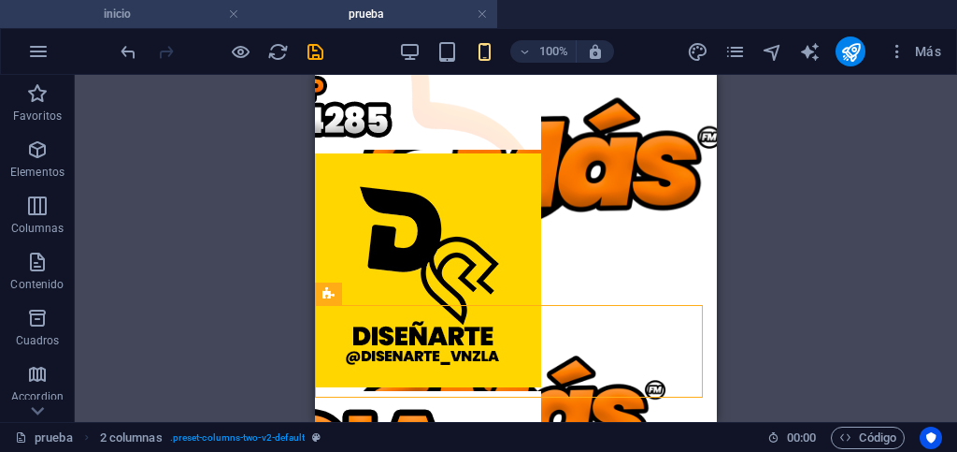
click at [210, 15] on h4 "inicio" at bounding box center [124, 14] width 249 height 21
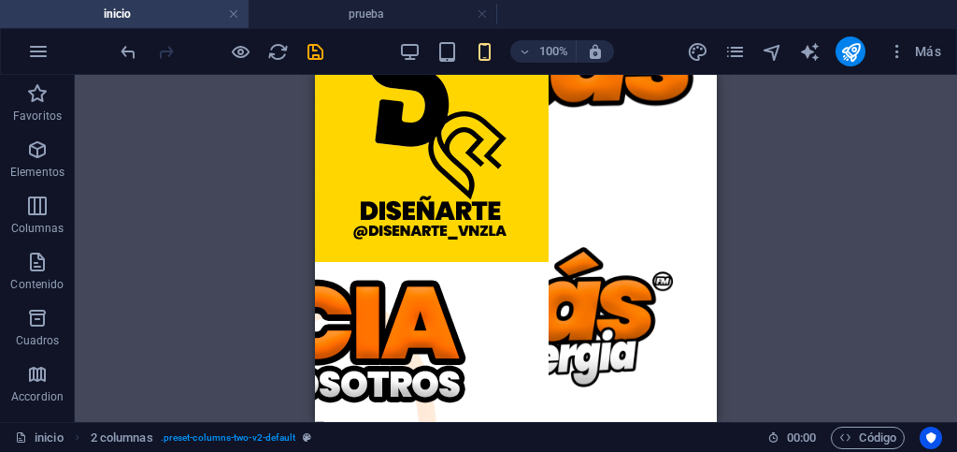
scroll to position [0, 0]
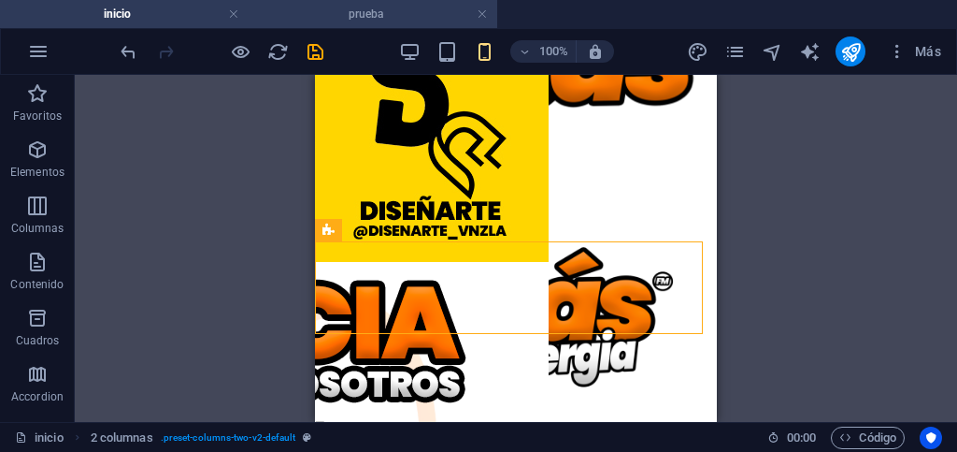
click at [306, 19] on h4 "prueba" at bounding box center [373, 14] width 249 height 21
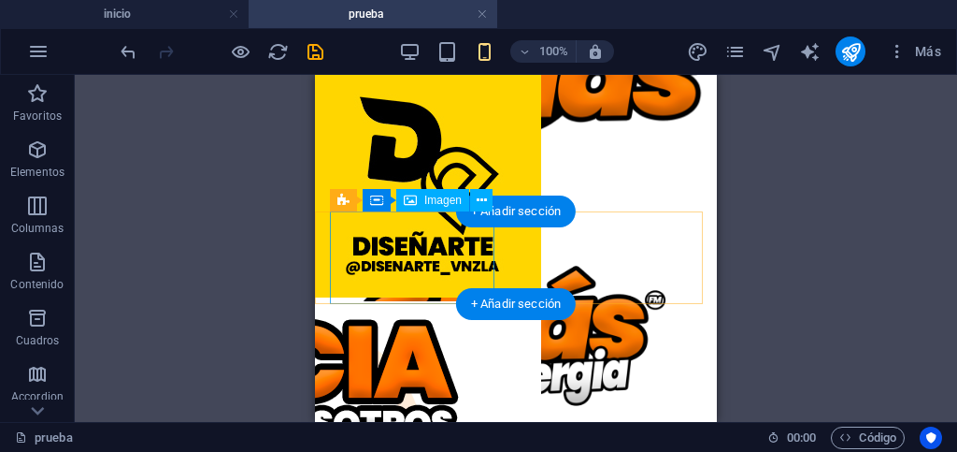
scroll to position [294, 0]
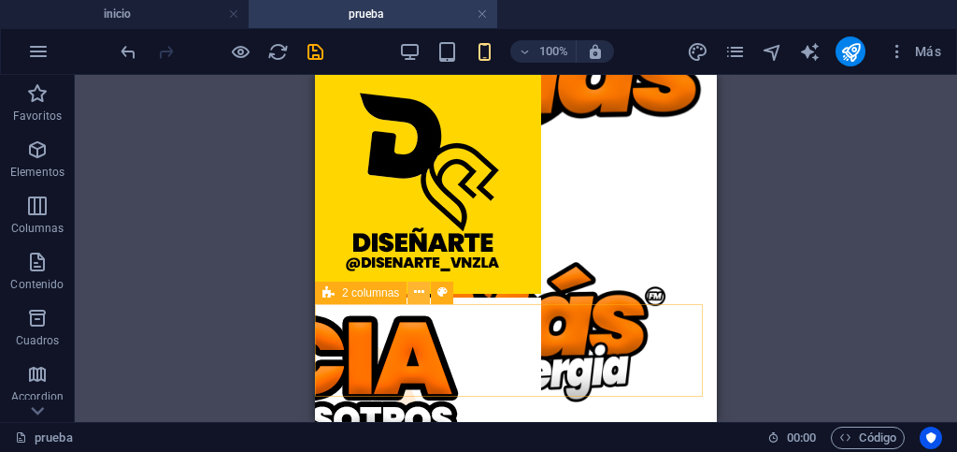
click at [417, 294] on icon at bounding box center [419, 292] width 10 height 20
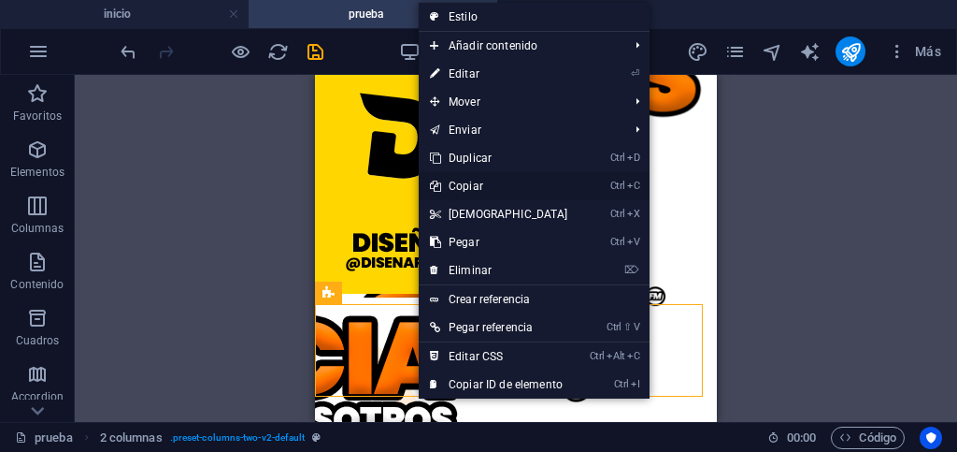
click at [469, 186] on link "Ctrl C Copiar" at bounding box center [499, 186] width 161 height 28
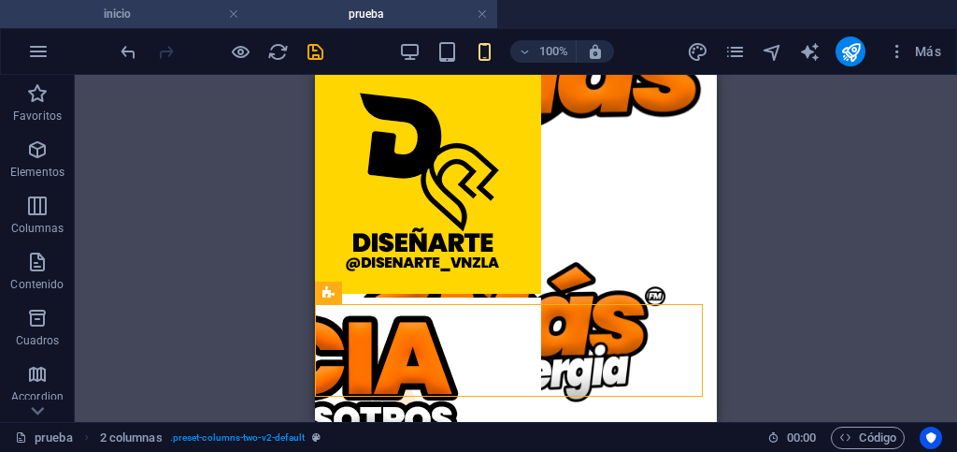
click at [199, 19] on h4 "inicio" at bounding box center [124, 14] width 249 height 21
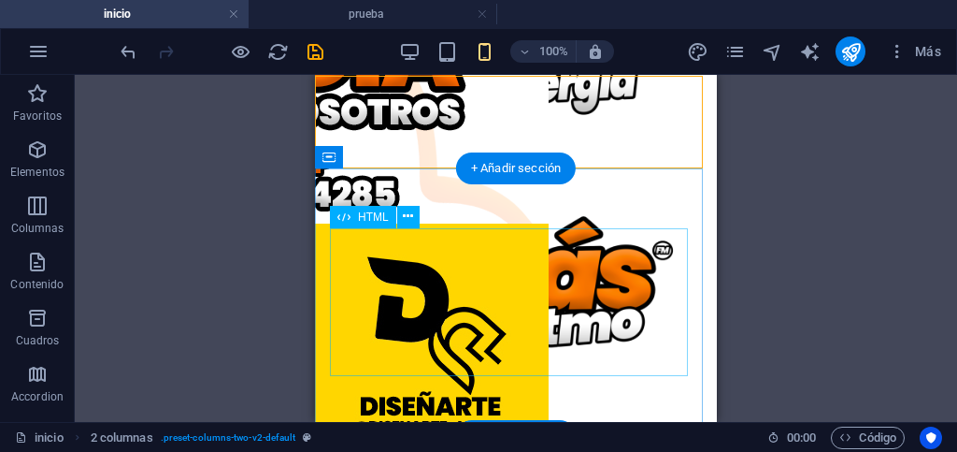
scroll to position [366, 0]
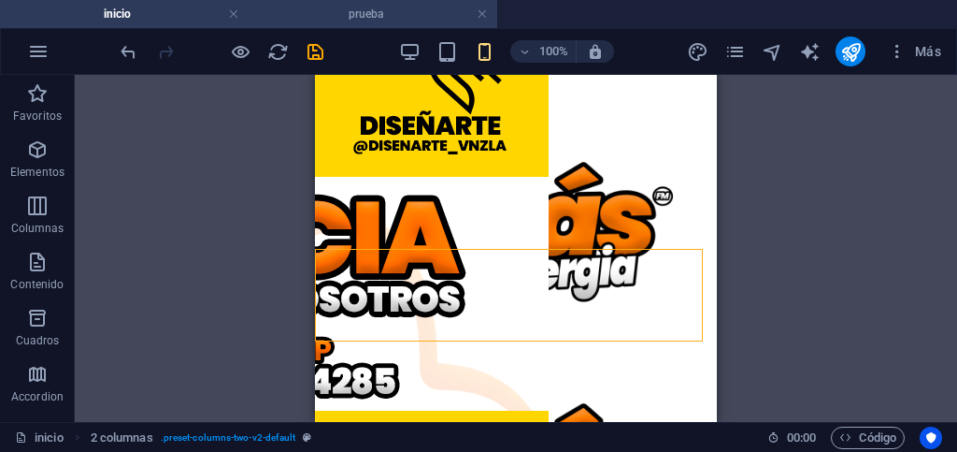
click at [328, 15] on h4 "prueba" at bounding box center [373, 14] width 249 height 21
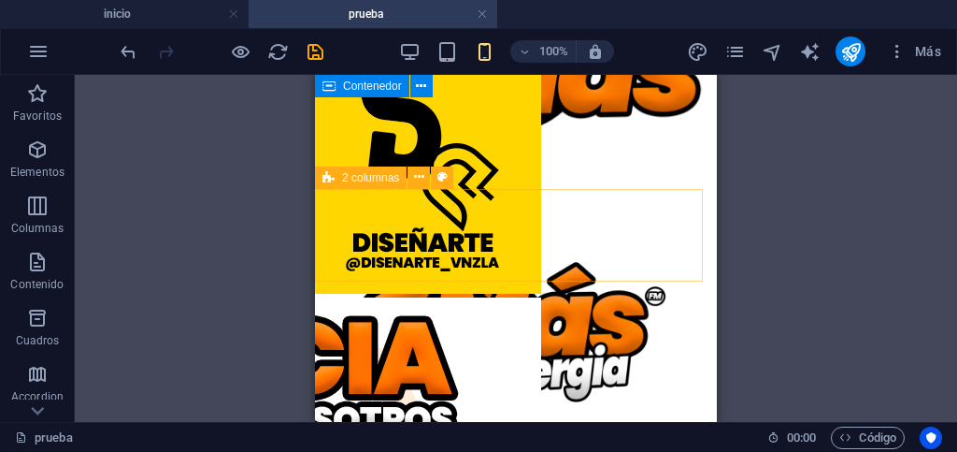
scroll to position [416, 0]
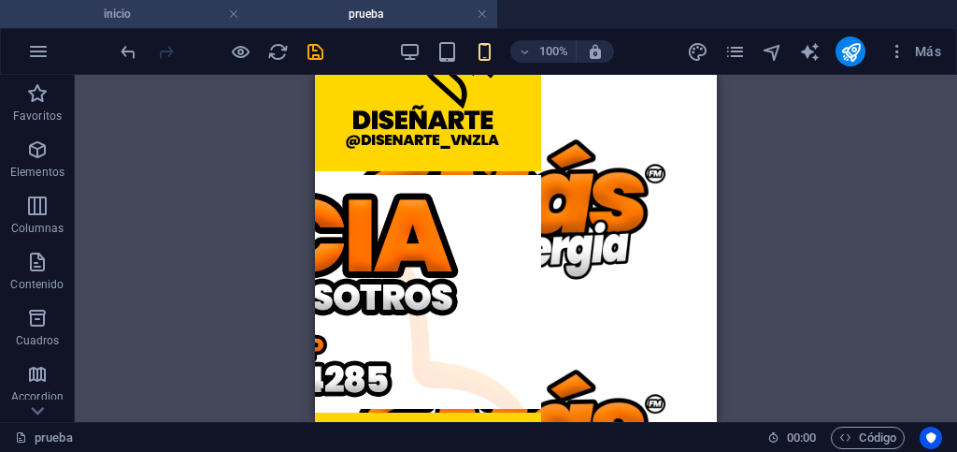
click at [191, 22] on h4 "inicio" at bounding box center [124, 14] width 249 height 21
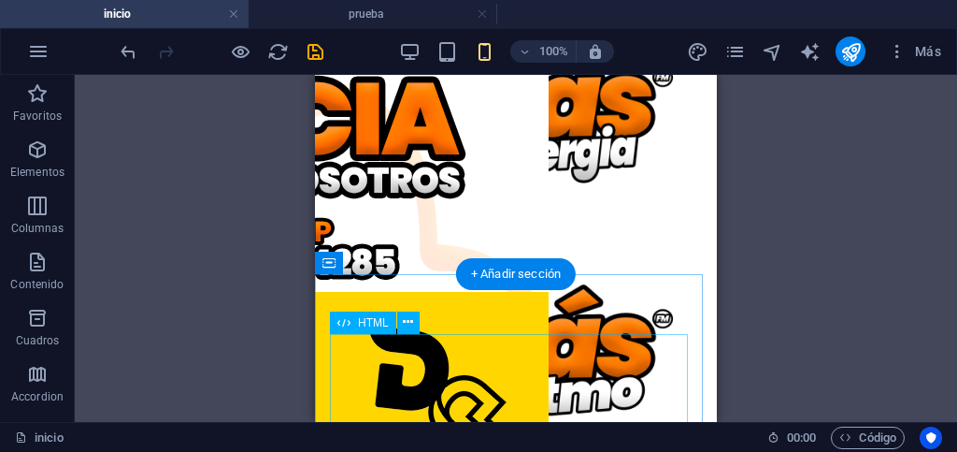
scroll to position [553, 0]
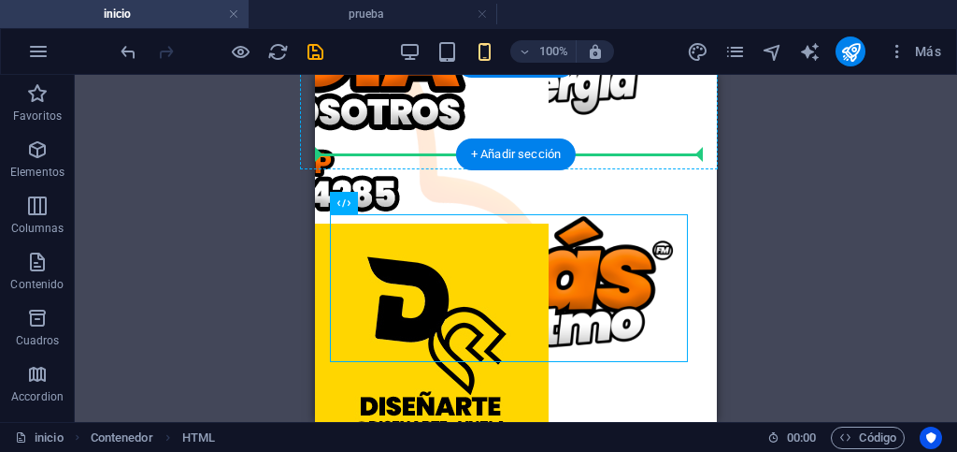
drag, startPoint x: 679, startPoint y: 281, endPoint x: 603, endPoint y: 151, distance: 151.2
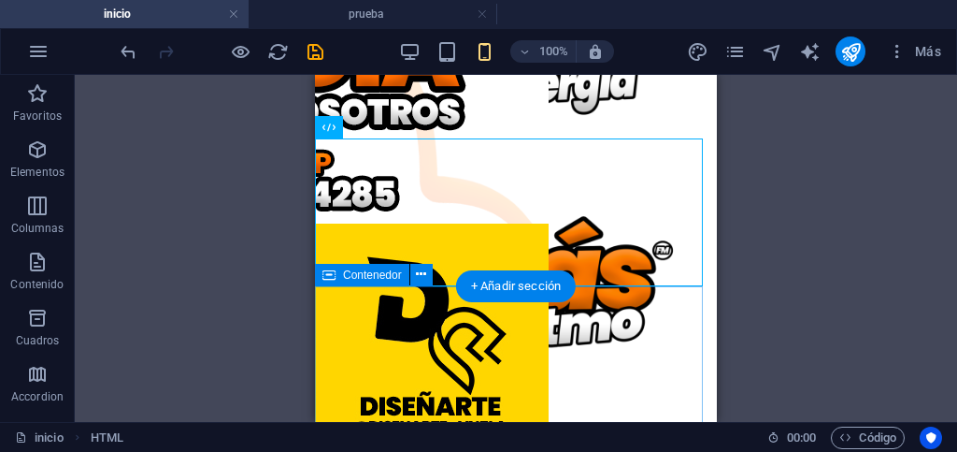
scroll to position [719, 0]
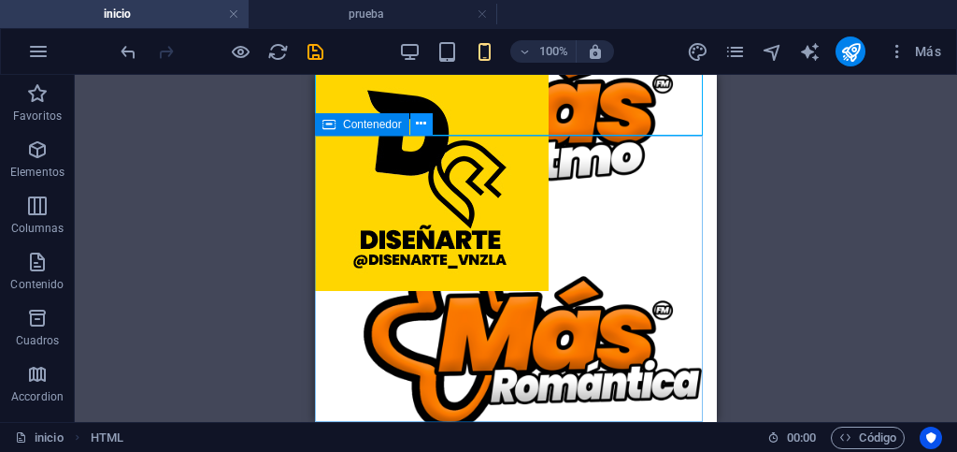
click at [418, 129] on icon at bounding box center [421, 124] width 10 height 20
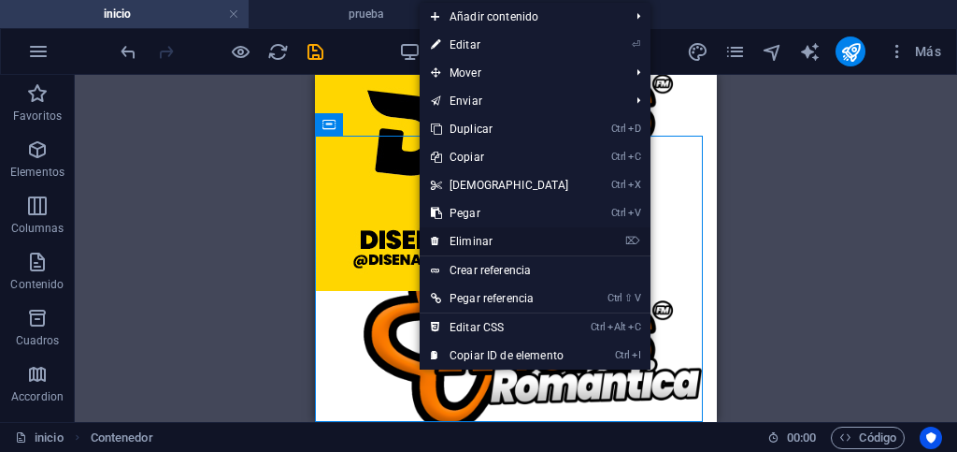
drag, startPoint x: 470, startPoint y: 241, endPoint x: 155, endPoint y: 168, distance: 323.4
click at [470, 241] on link "⌦ Eliminar" at bounding box center [500, 241] width 161 height 28
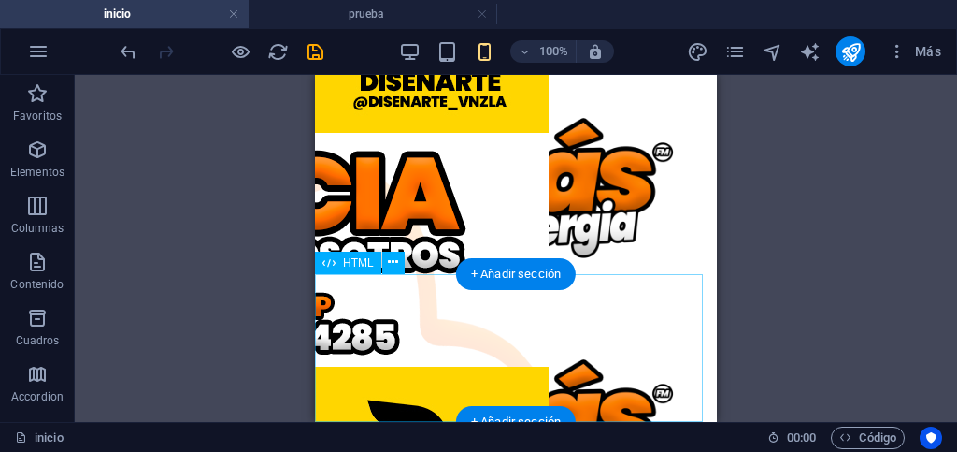
scroll to position [433, 0]
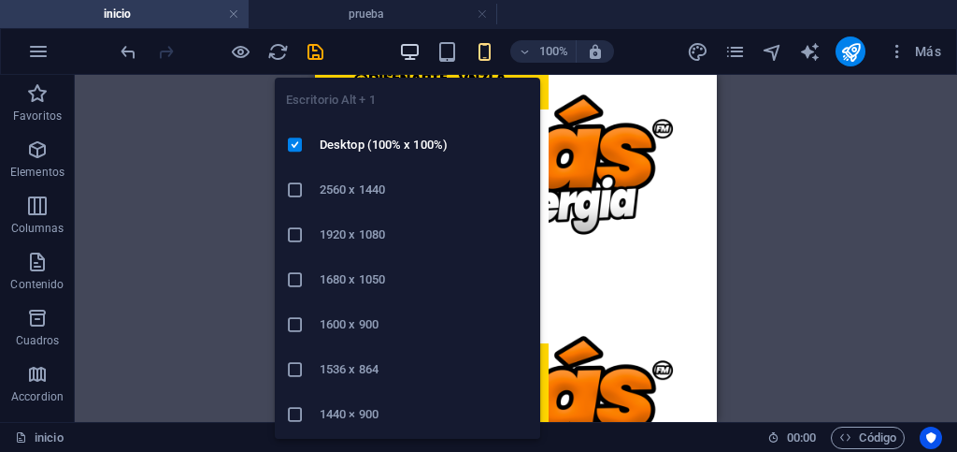
click at [411, 55] on icon "button" at bounding box center [410, 52] width 22 height 22
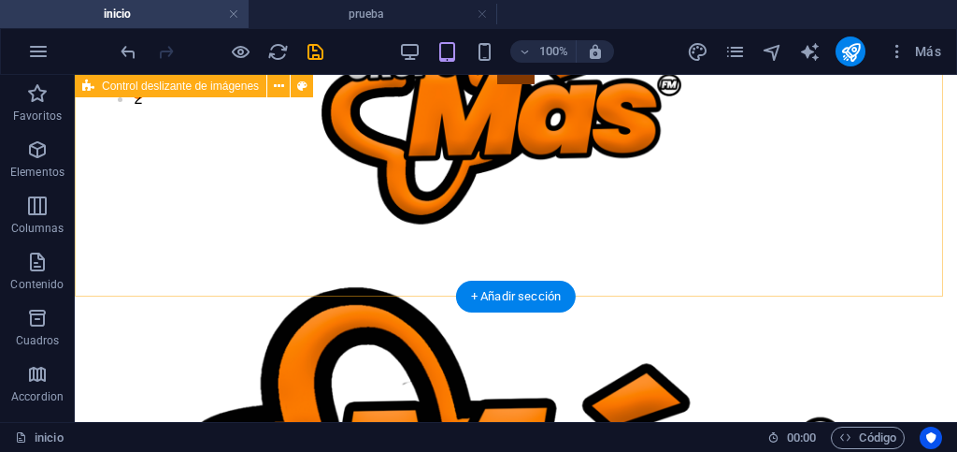
scroll to position [0, 0]
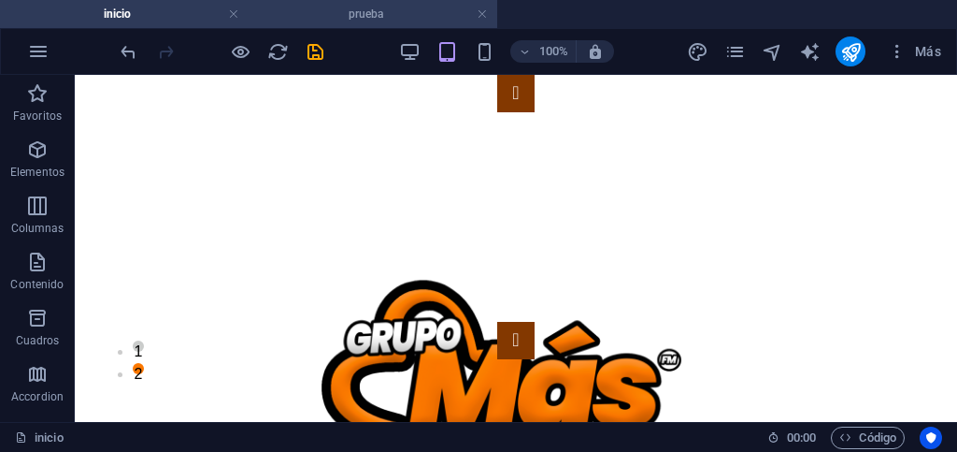
click at [372, 18] on h4 "prueba" at bounding box center [373, 14] width 249 height 21
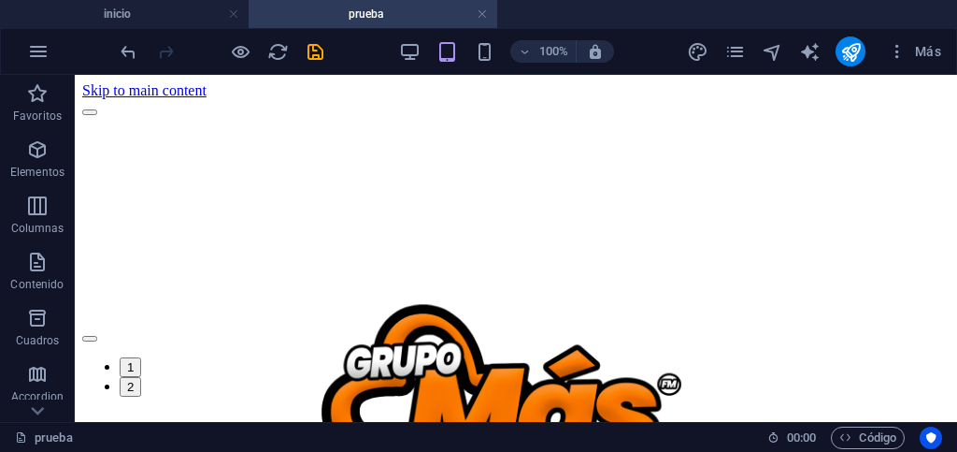
scroll to position [416, 0]
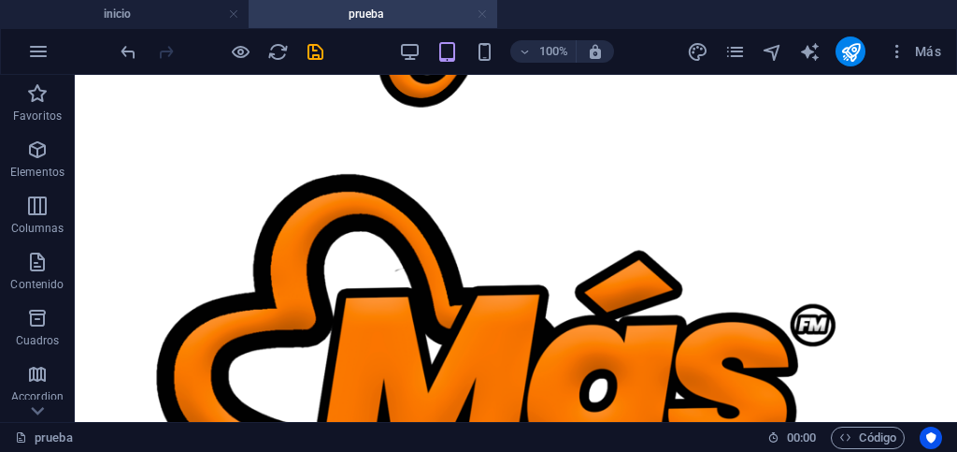
click at [481, 15] on link at bounding box center [482, 15] width 11 height 18
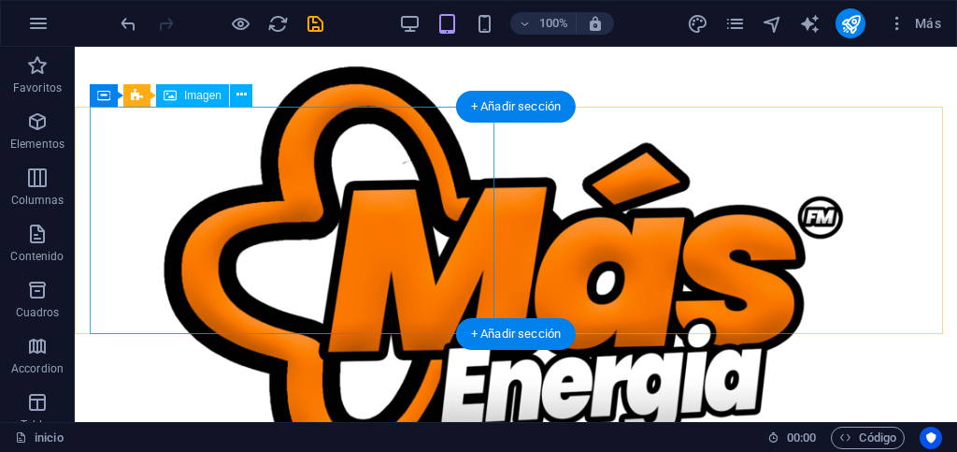
scroll to position [841, 0]
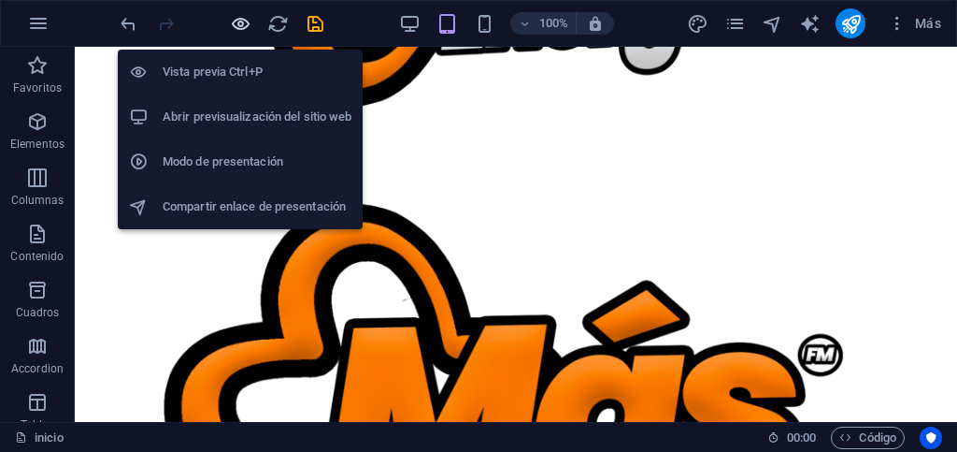
click at [237, 21] on icon "button" at bounding box center [241, 24] width 22 height 22
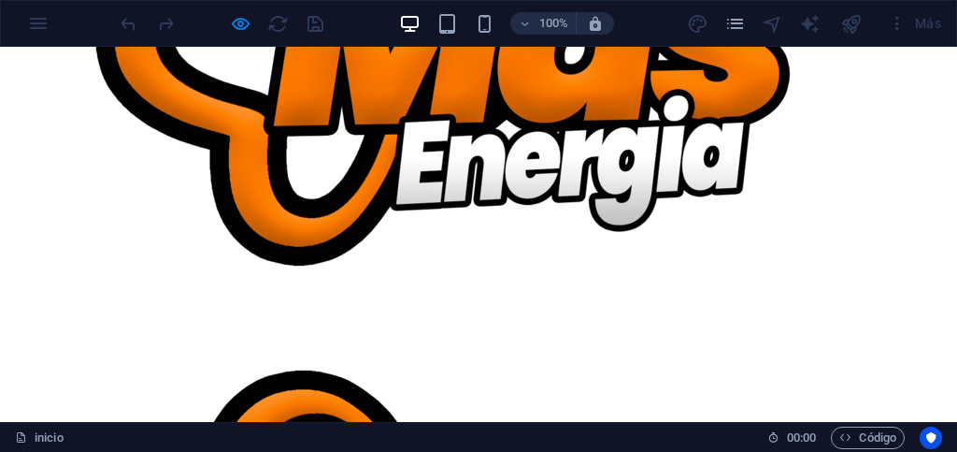
scroll to position [1202, 0]
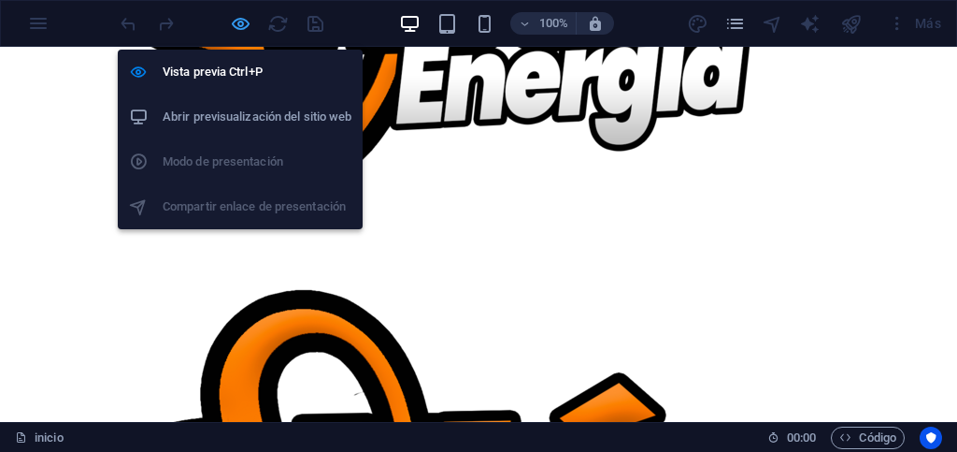
click at [245, 25] on icon "button" at bounding box center [241, 24] width 22 height 22
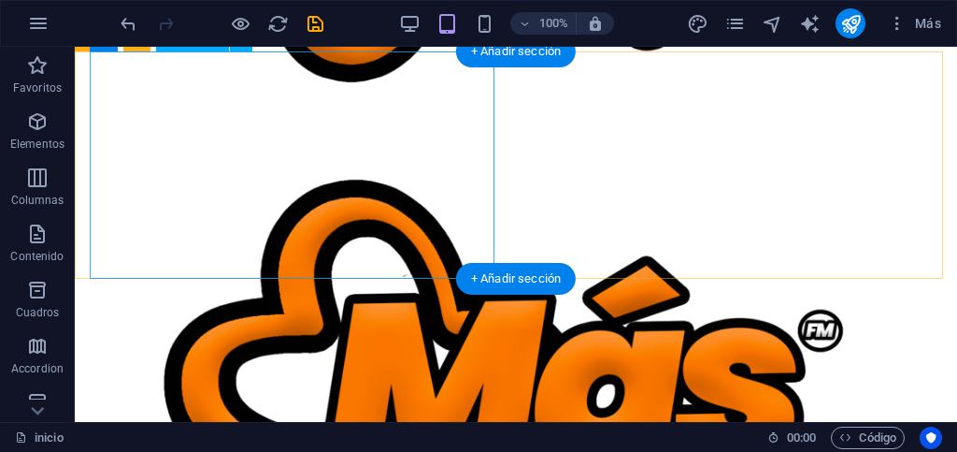
scroll to position [901, 0]
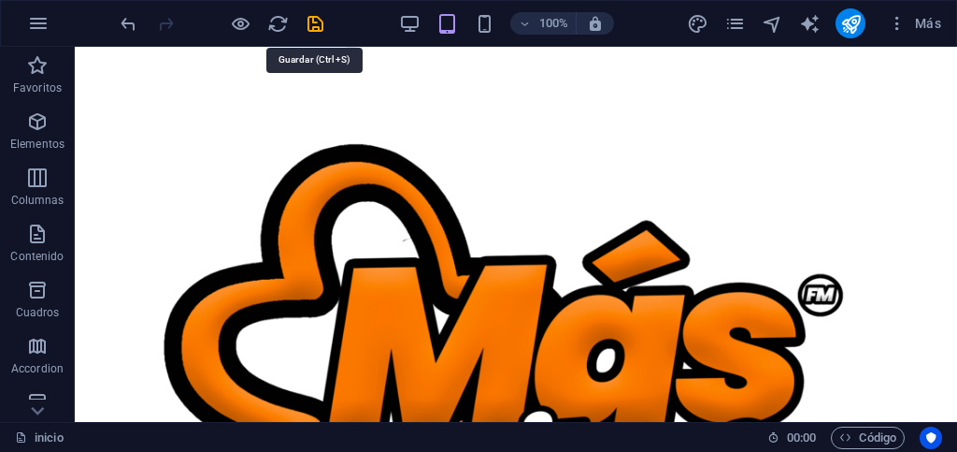
click at [310, 25] on icon "save" at bounding box center [316, 24] width 22 height 22
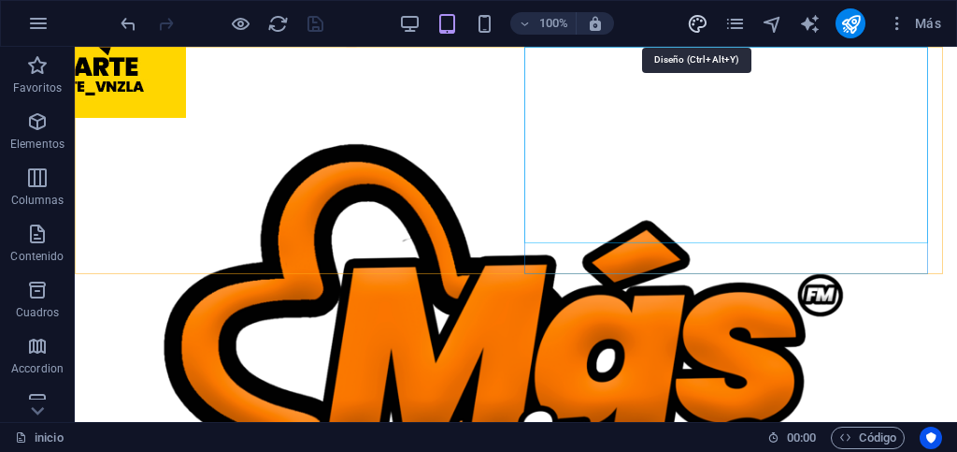
click at [702, 23] on icon "design" at bounding box center [698, 24] width 22 height 22
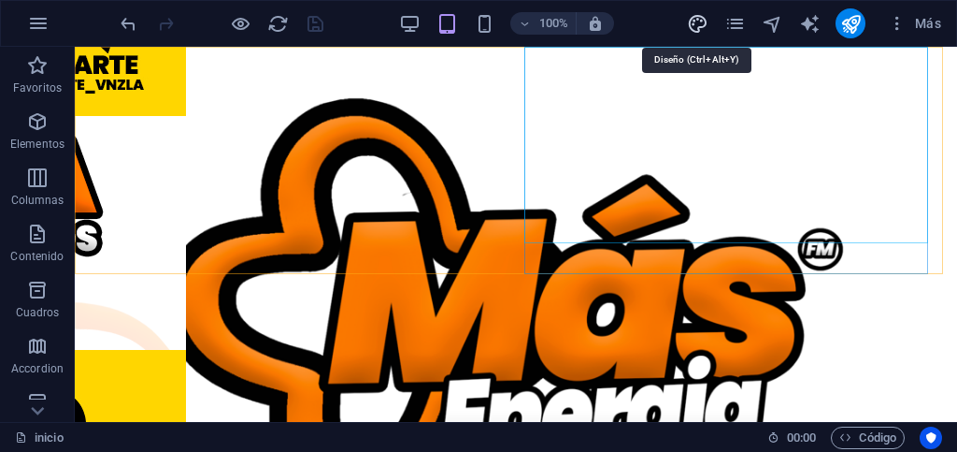
select select "px"
select select "400"
select select "px"
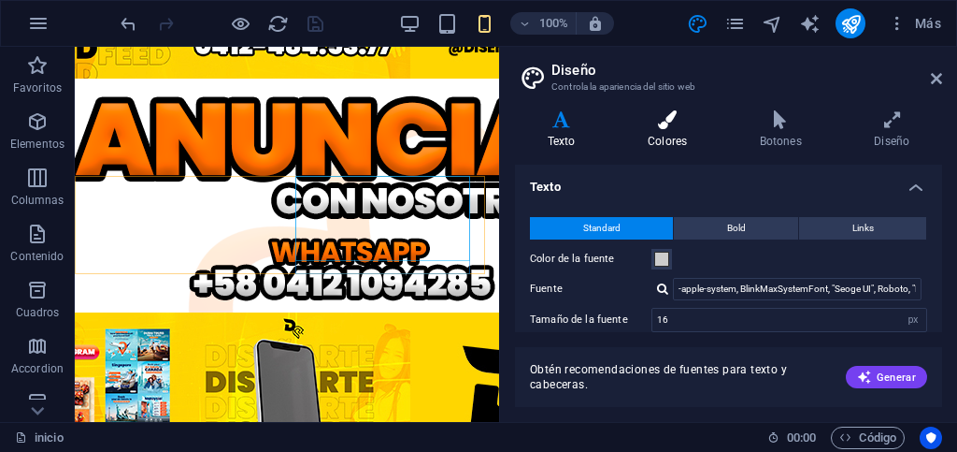
click at [672, 133] on h4 "Colores" at bounding box center [671, 129] width 112 height 39
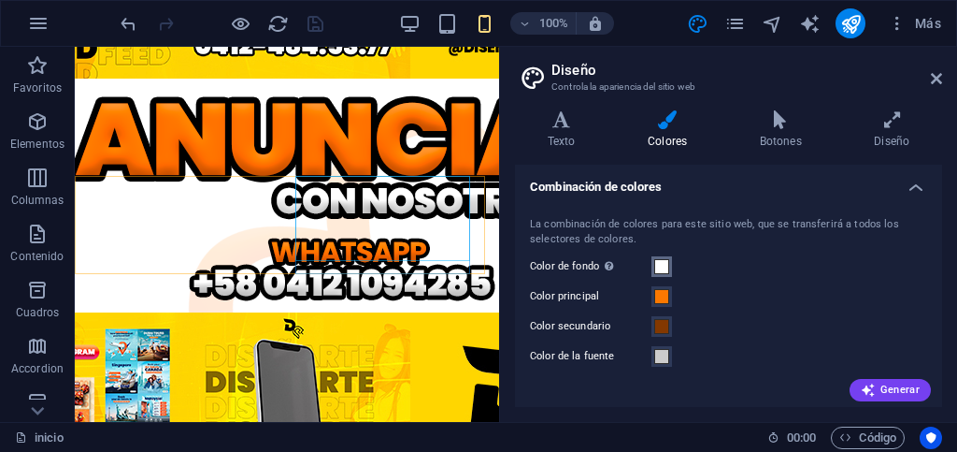
click at [662, 266] on span at bounding box center [661, 266] width 15 height 15
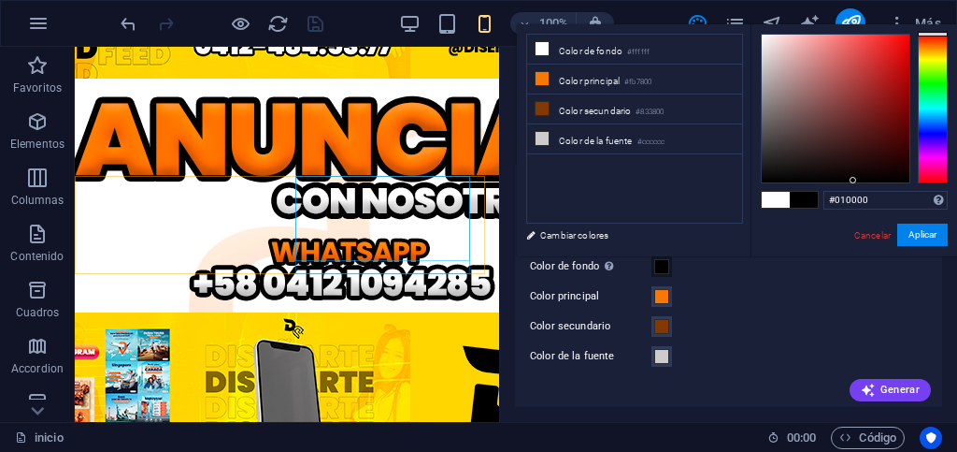
drag, startPoint x: 774, startPoint y: 174, endPoint x: 857, endPoint y: 216, distance: 93.2
click at [908, 180] on div at bounding box center [836, 109] width 148 height 148
click at [924, 234] on button "Aplicar" at bounding box center [922, 234] width 50 height 22
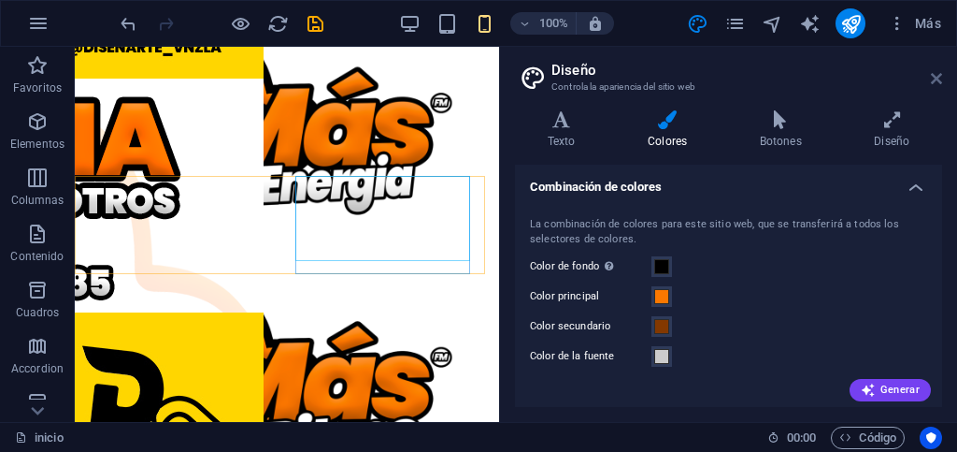
drag, startPoint x: 935, startPoint y: 79, endPoint x: 504, endPoint y: 256, distance: 466.1
click at [935, 79] on icon at bounding box center [936, 78] width 11 height 15
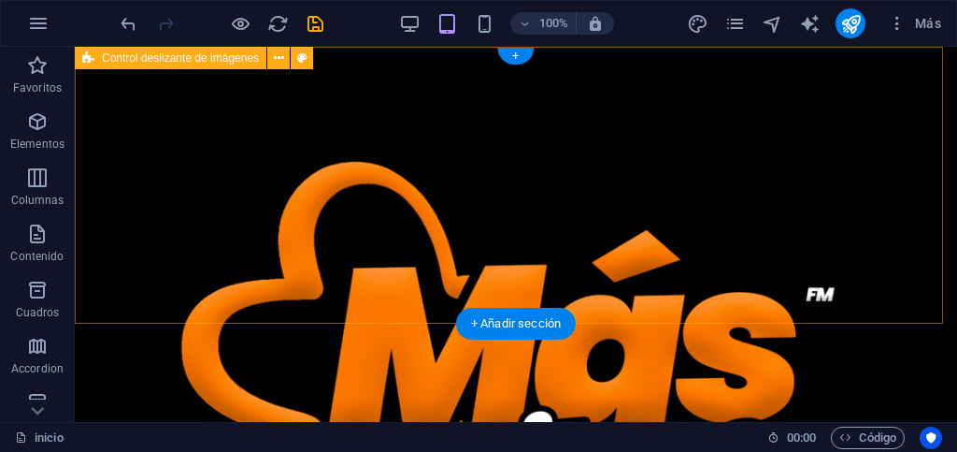
scroll to position [0, 0]
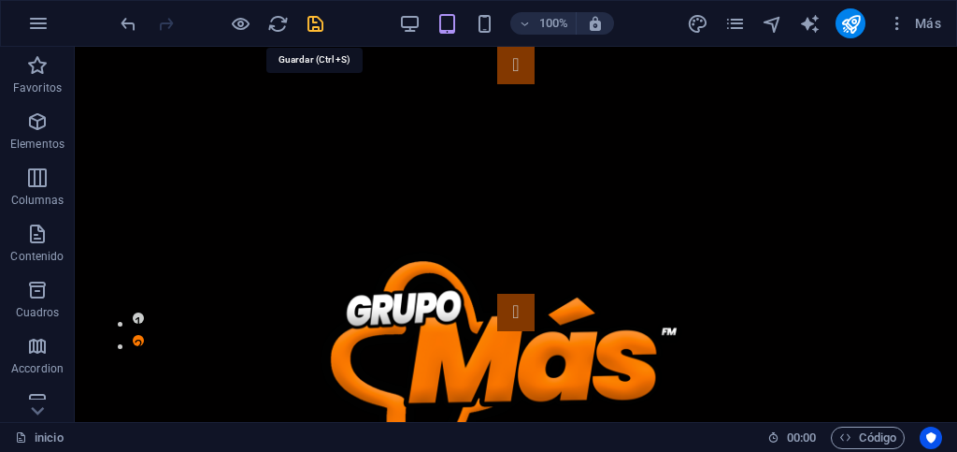
click at [311, 24] on icon "save" at bounding box center [316, 24] width 22 height 22
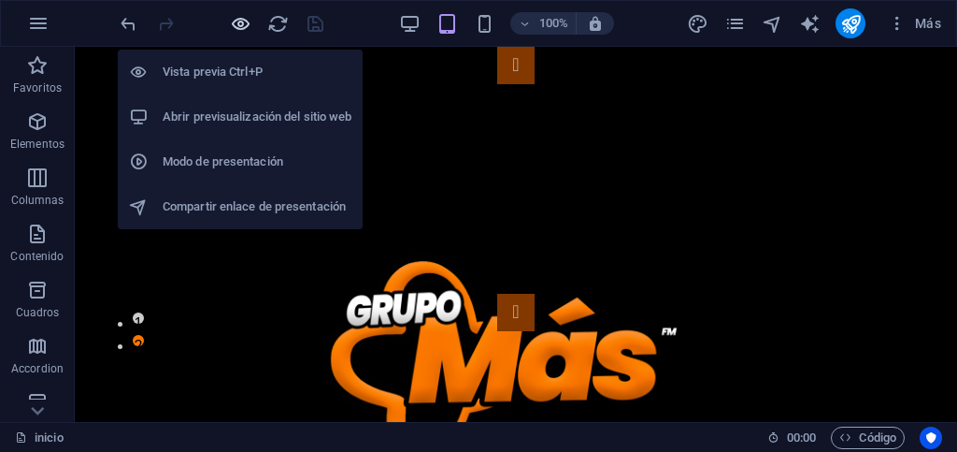
click at [238, 26] on icon "button" at bounding box center [241, 24] width 22 height 22
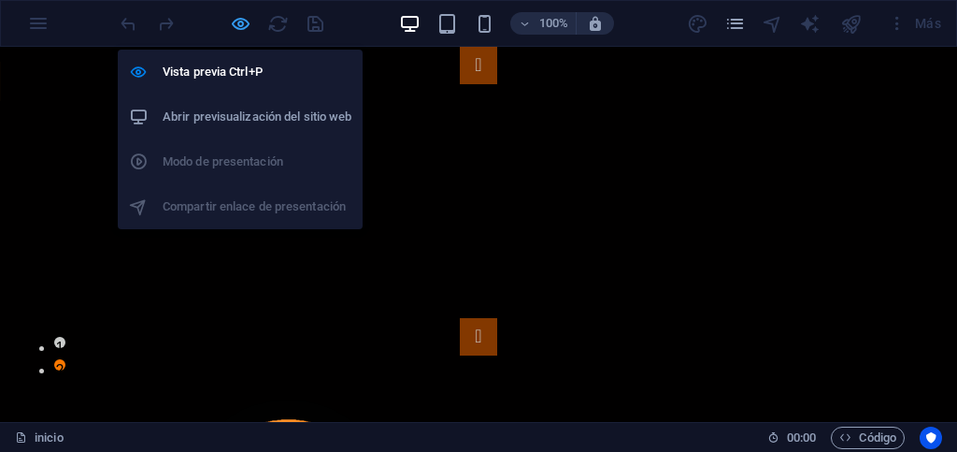
click at [246, 26] on icon "button" at bounding box center [241, 24] width 22 height 22
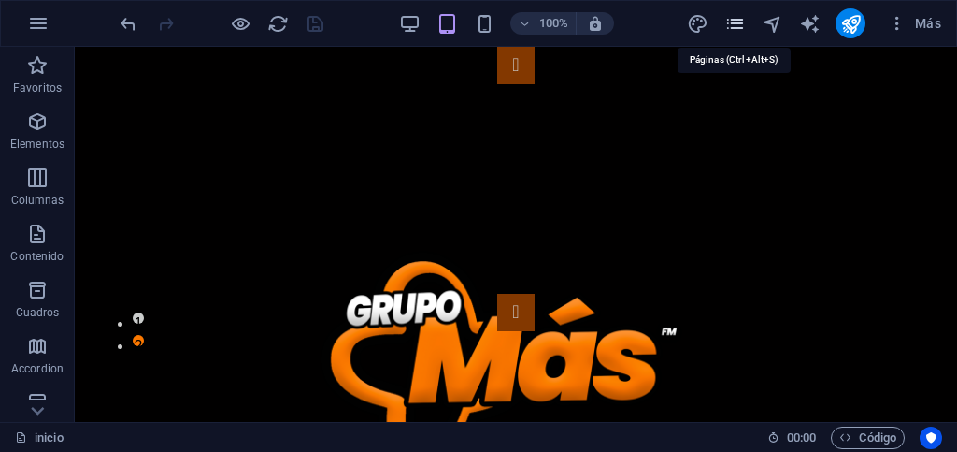
click at [736, 26] on icon "pages" at bounding box center [736, 24] width 22 height 22
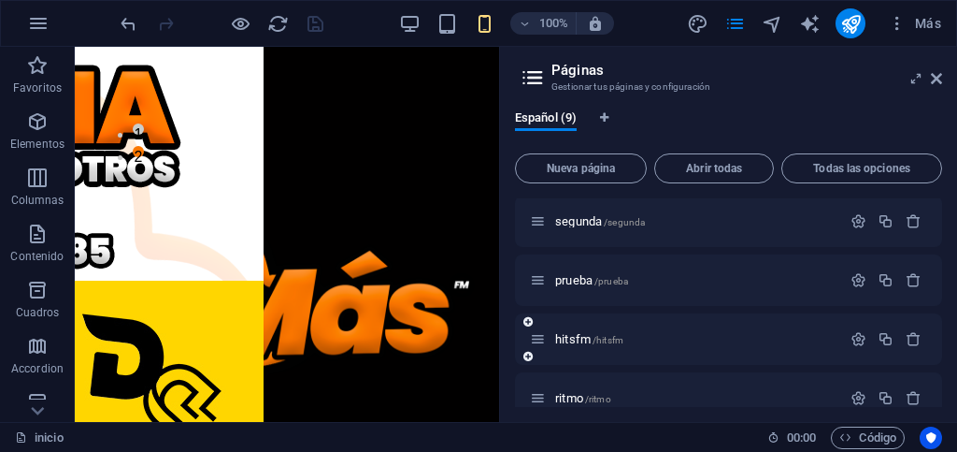
scroll to position [93, 0]
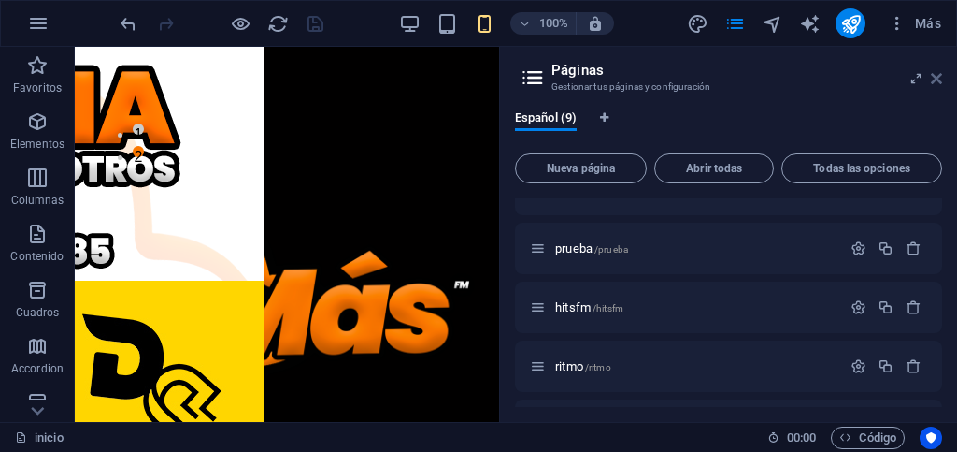
click at [933, 79] on icon at bounding box center [936, 78] width 11 height 15
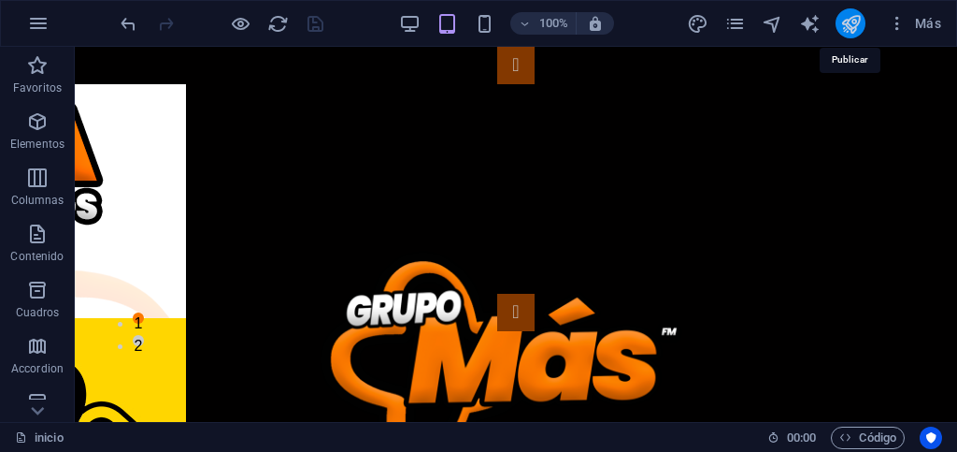
click at [852, 24] on icon "publish" at bounding box center [851, 24] width 22 height 22
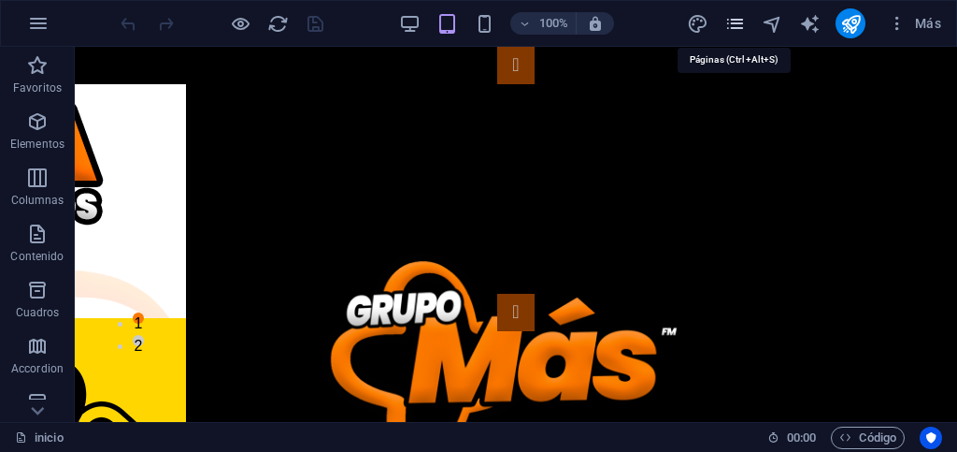
click at [732, 27] on icon "pages" at bounding box center [736, 24] width 22 height 22
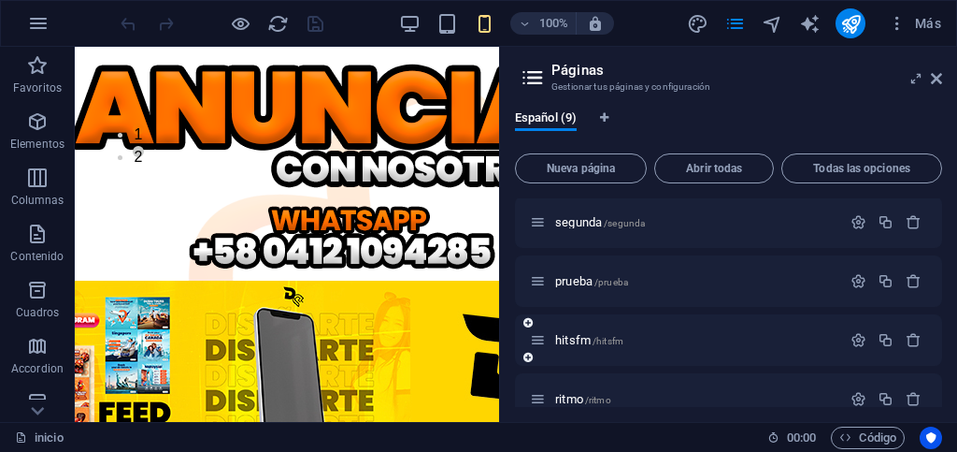
scroll to position [187, 0]
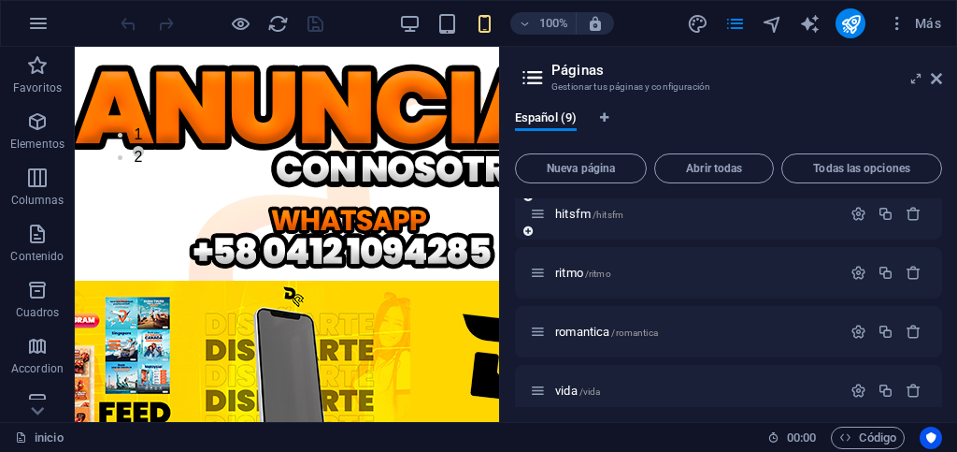
click at [695, 222] on div "hitsfm /hitsfm" at bounding box center [685, 214] width 311 height 22
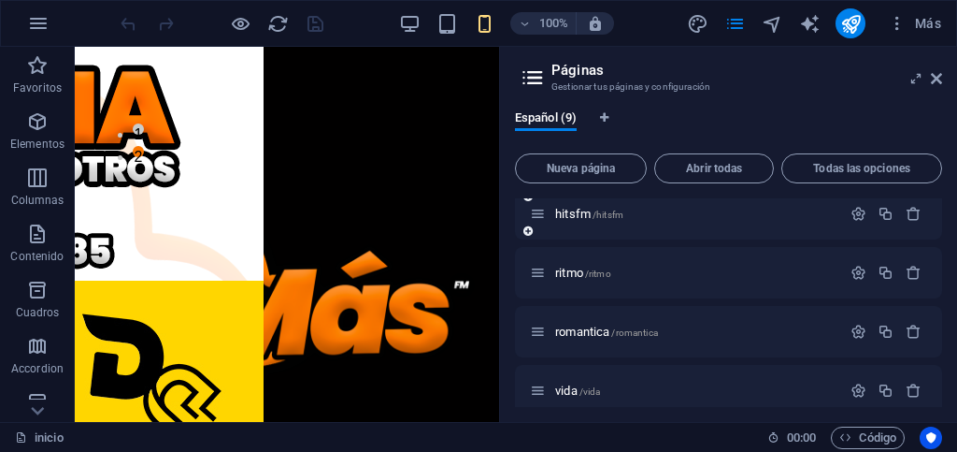
click at [609, 213] on span "/hitsfm" at bounding box center [608, 214] width 31 height 10
click at [609, 213] on div "hitsfm /hitsfm" at bounding box center [728, 213] width 427 height 51
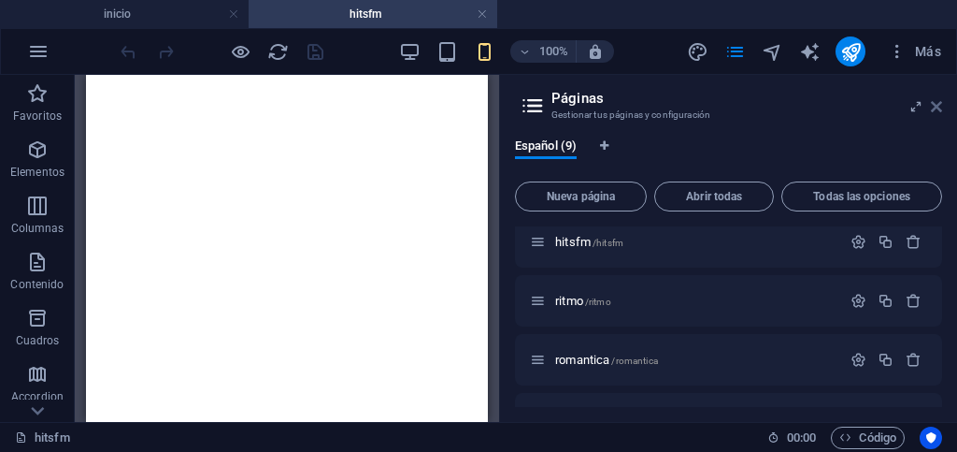
click at [938, 107] on icon at bounding box center [936, 106] width 11 height 15
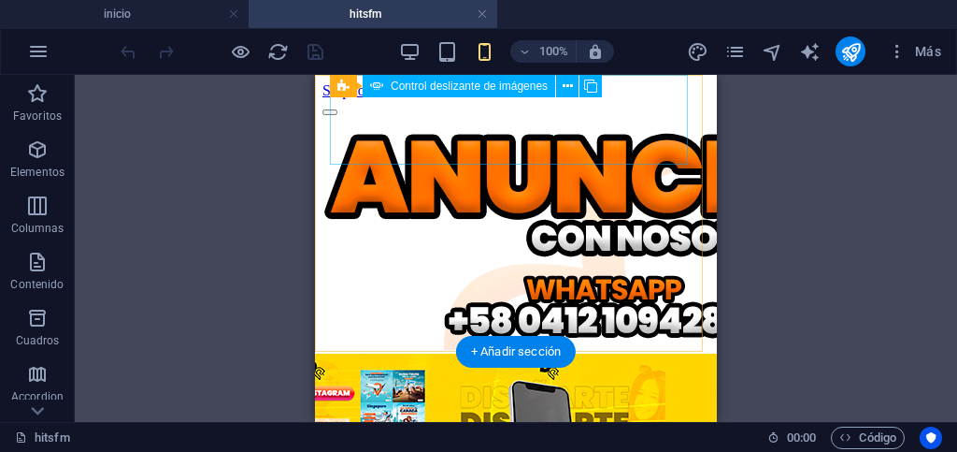
scroll to position [0, 0]
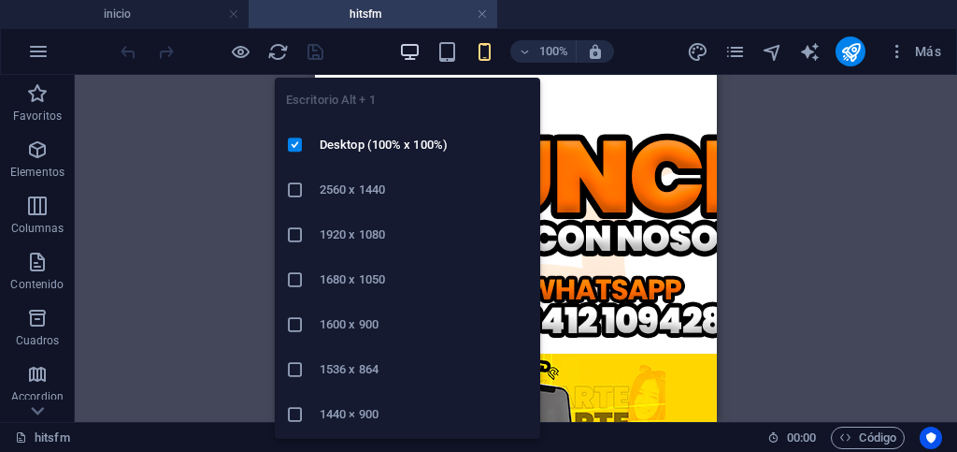
click at [413, 56] on icon "button" at bounding box center [410, 52] width 22 height 22
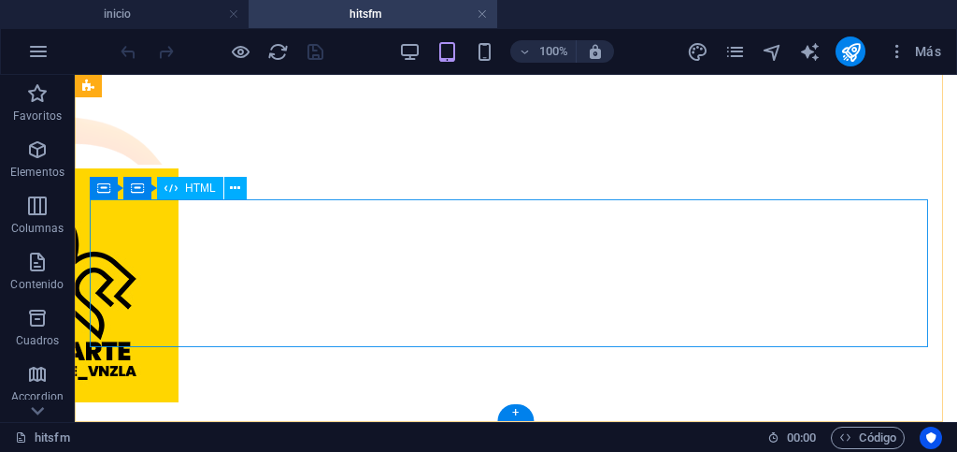
scroll to position [1027, 0]
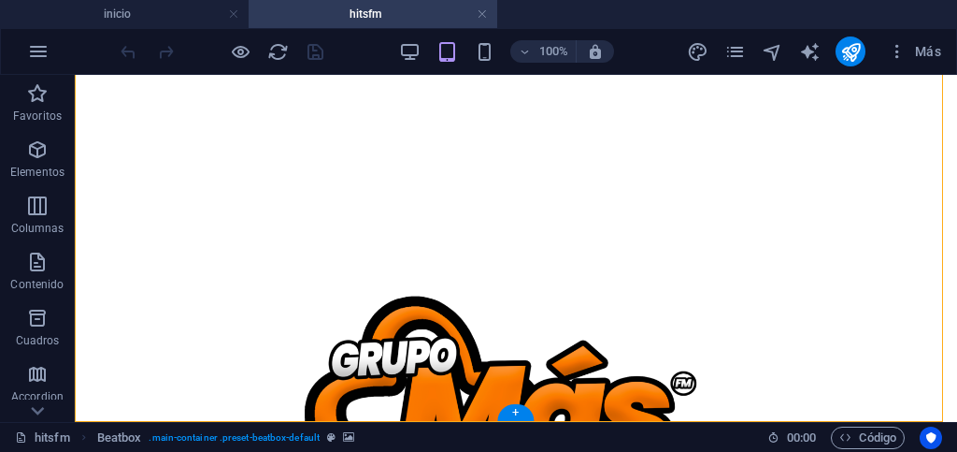
drag, startPoint x: 258, startPoint y: 263, endPoint x: 280, endPoint y: 420, distance: 158.7
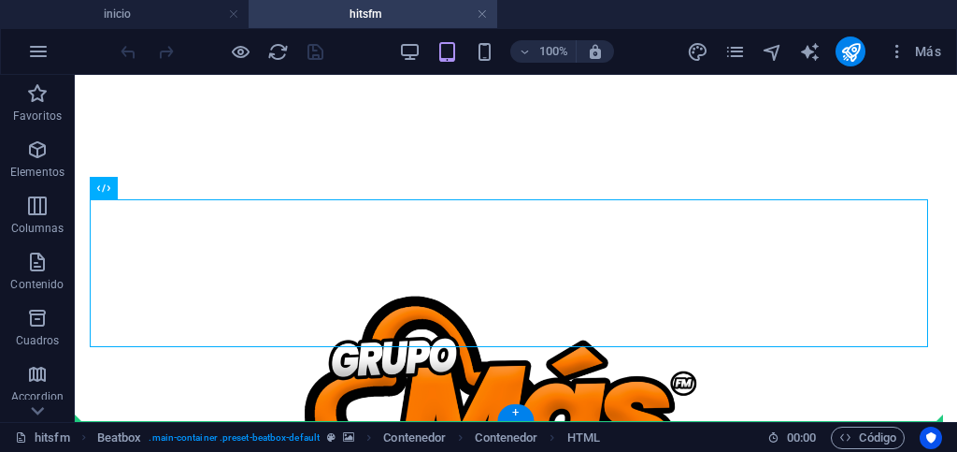
drag, startPoint x: 264, startPoint y: 265, endPoint x: 203, endPoint y: 421, distance: 167.5
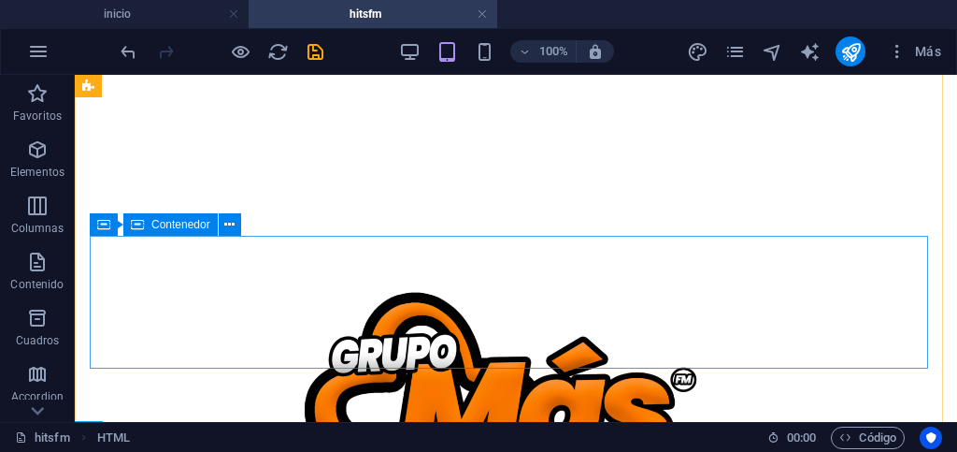
scroll to position [973, 0]
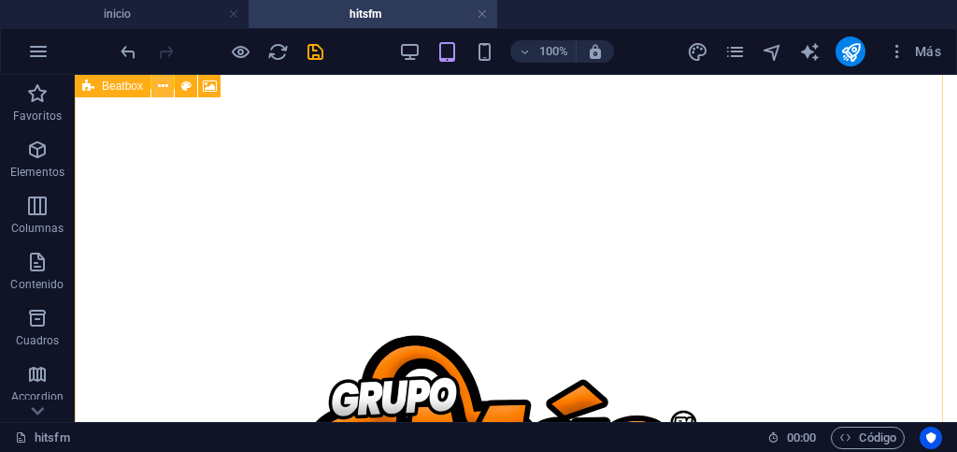
click at [161, 83] on icon at bounding box center [163, 87] width 10 height 20
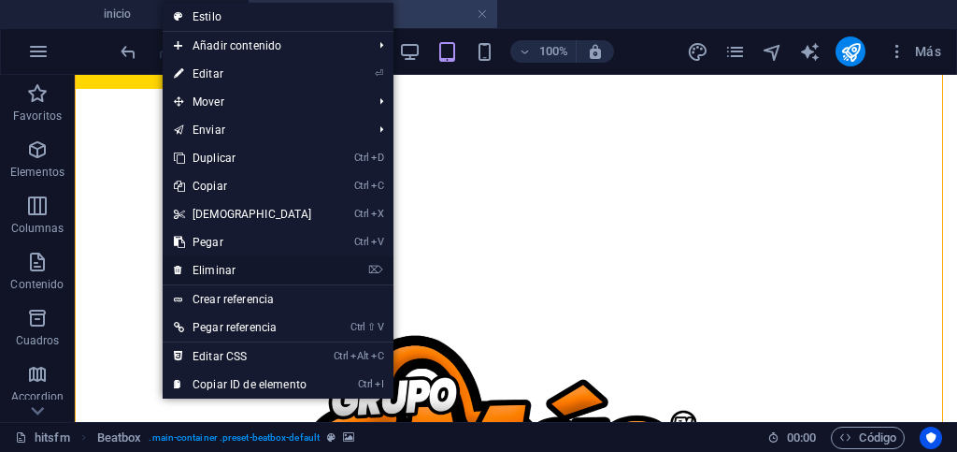
click at [218, 270] on link "⌦ Eliminar" at bounding box center [243, 270] width 161 height 28
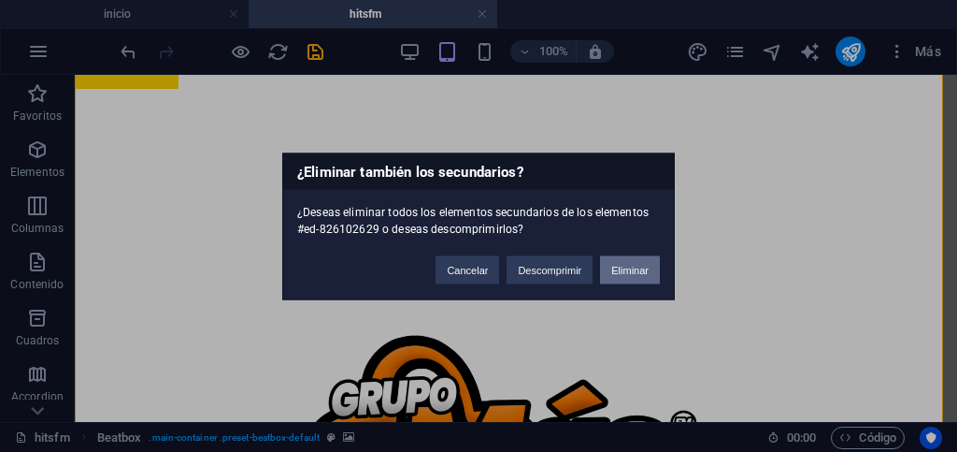
click at [620, 268] on button "Eliminar" at bounding box center [630, 269] width 60 height 28
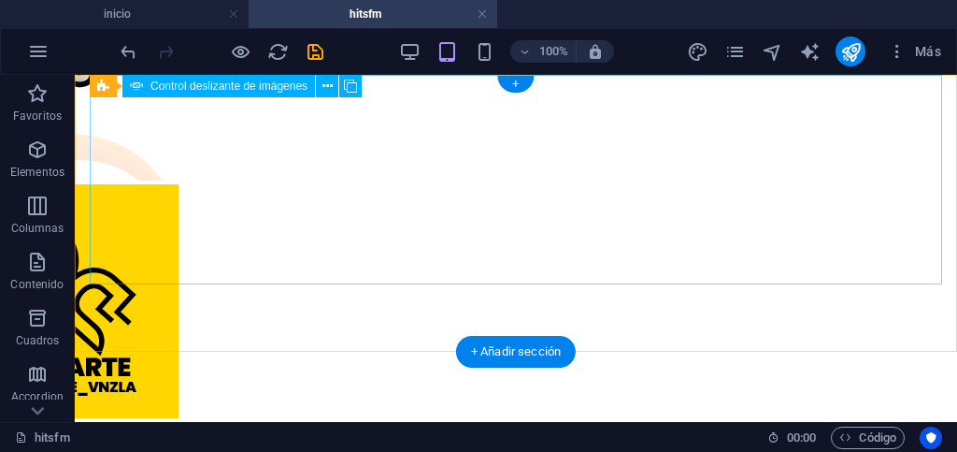
scroll to position [0, 0]
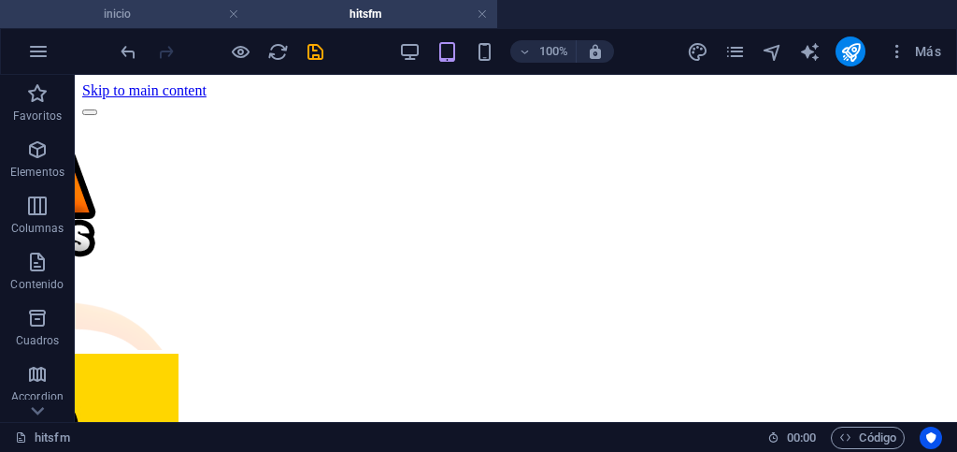
click at [186, 17] on h4 "inicio" at bounding box center [124, 14] width 249 height 21
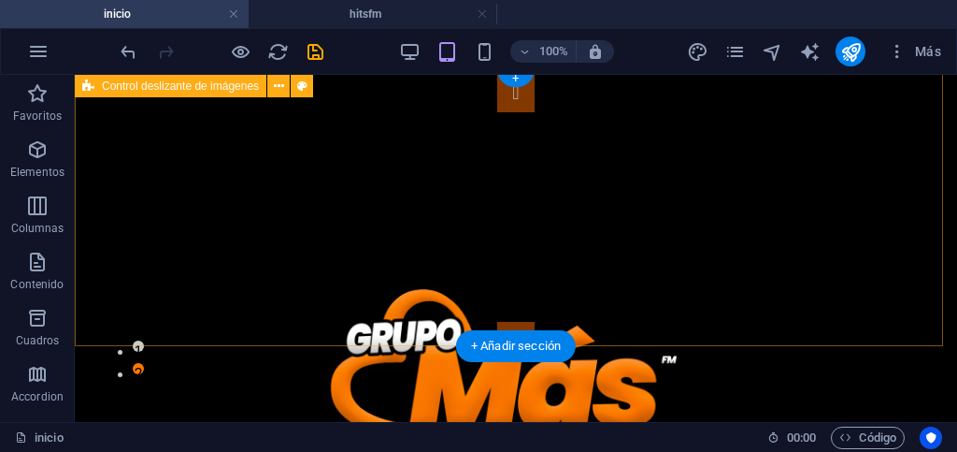
scroll to position [187, 0]
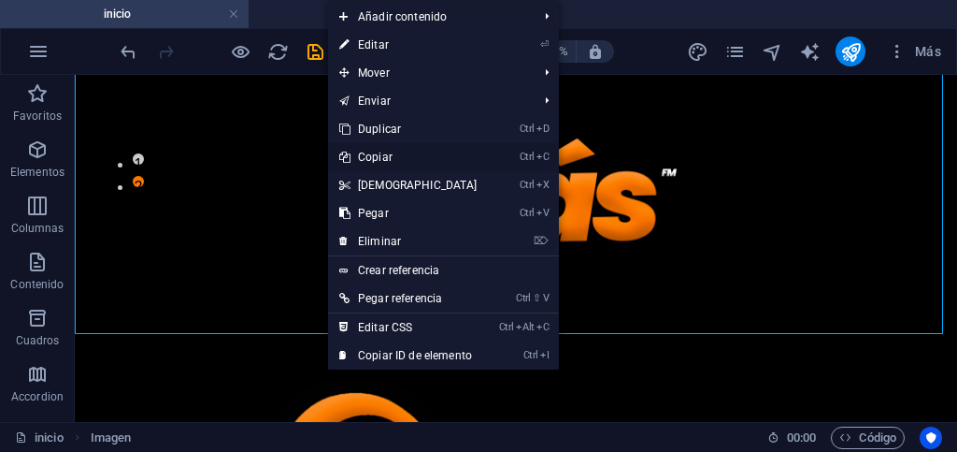
click at [379, 160] on link "Ctrl C Copiar" at bounding box center [408, 157] width 161 height 28
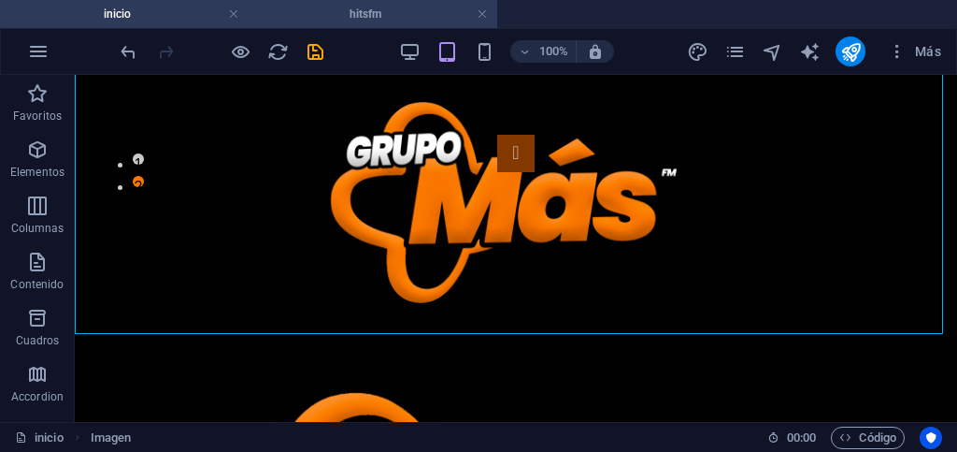
click at [310, 8] on h4 "hitsfm" at bounding box center [373, 14] width 249 height 21
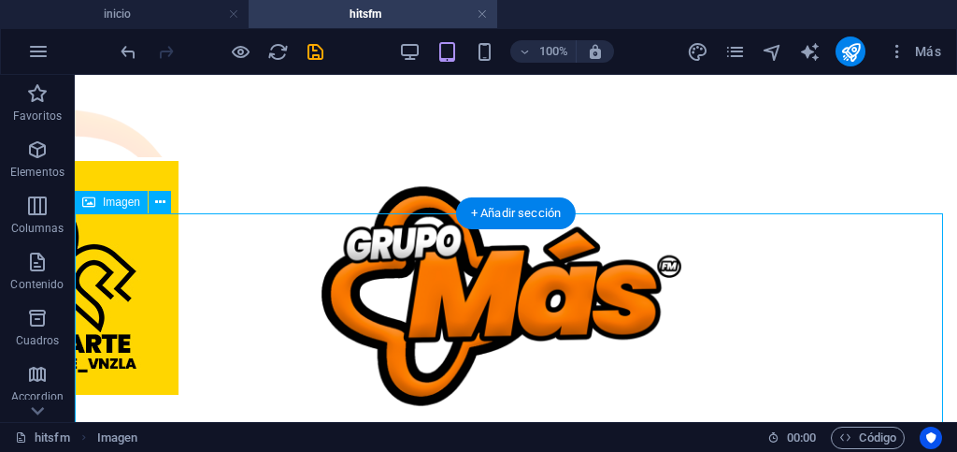
scroll to position [153, 0]
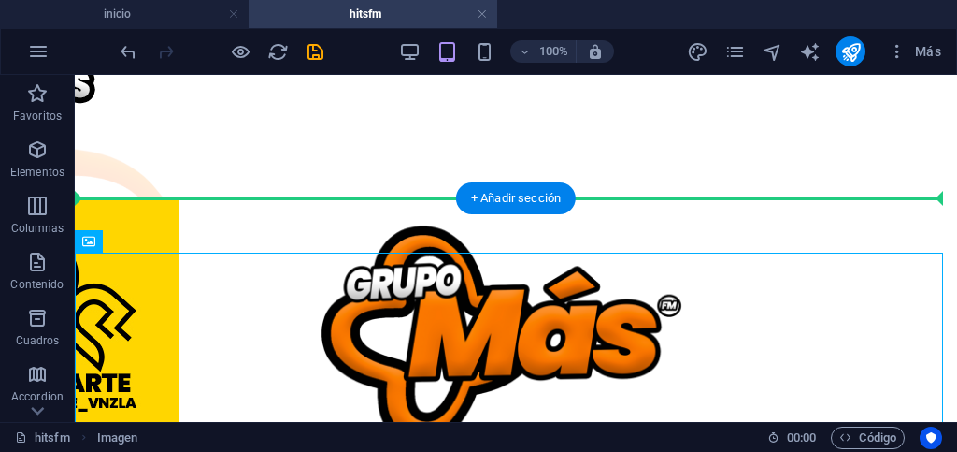
drag, startPoint x: 196, startPoint y: 317, endPoint x: 133, endPoint y: 166, distance: 163.4
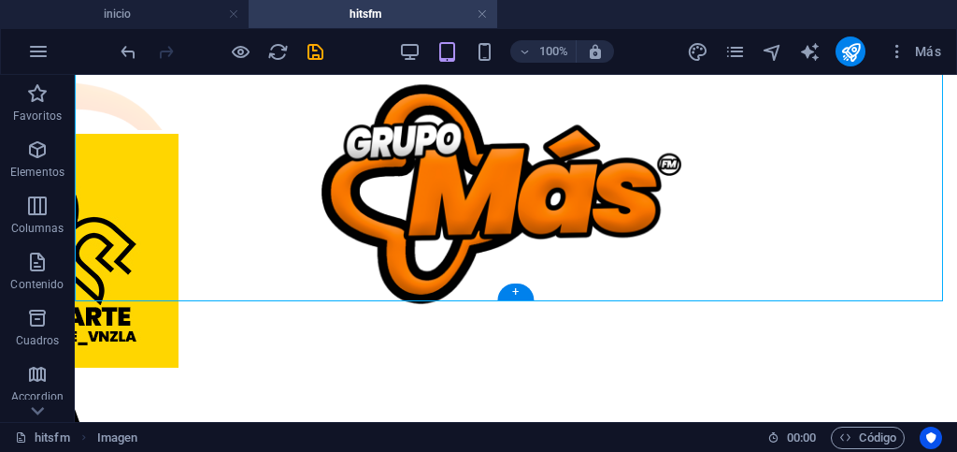
scroll to position [247, 0]
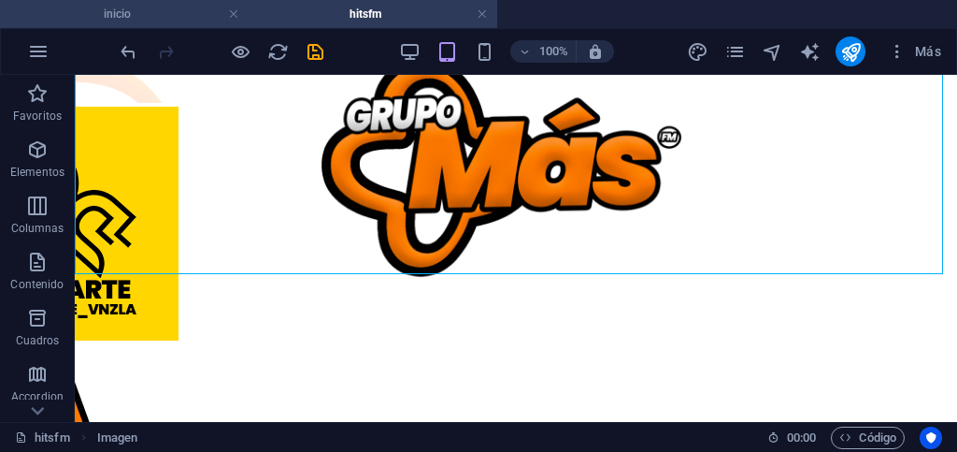
click at [185, 17] on h4 "inicio" at bounding box center [124, 14] width 249 height 21
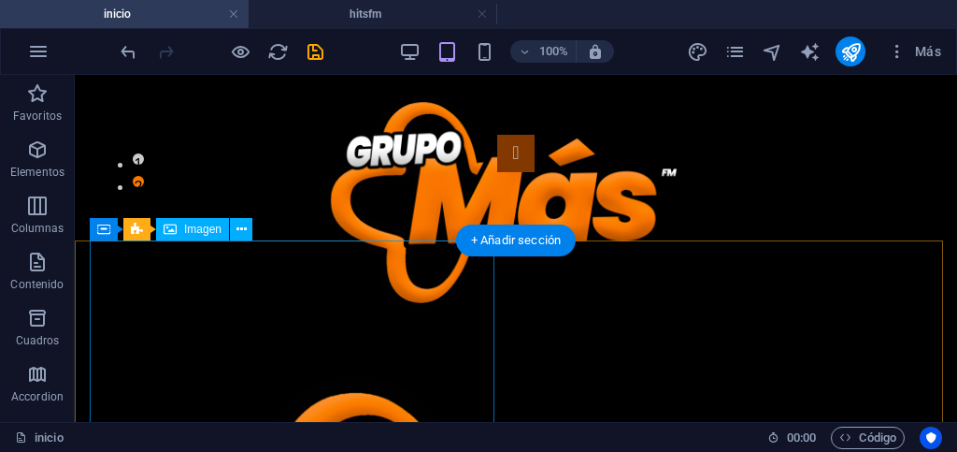
scroll to position [374, 0]
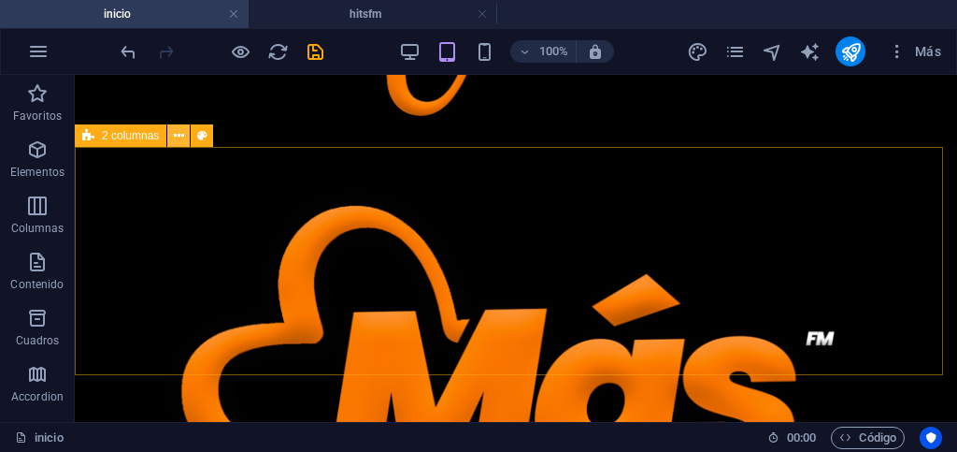
click at [179, 132] on icon at bounding box center [179, 136] width 10 height 20
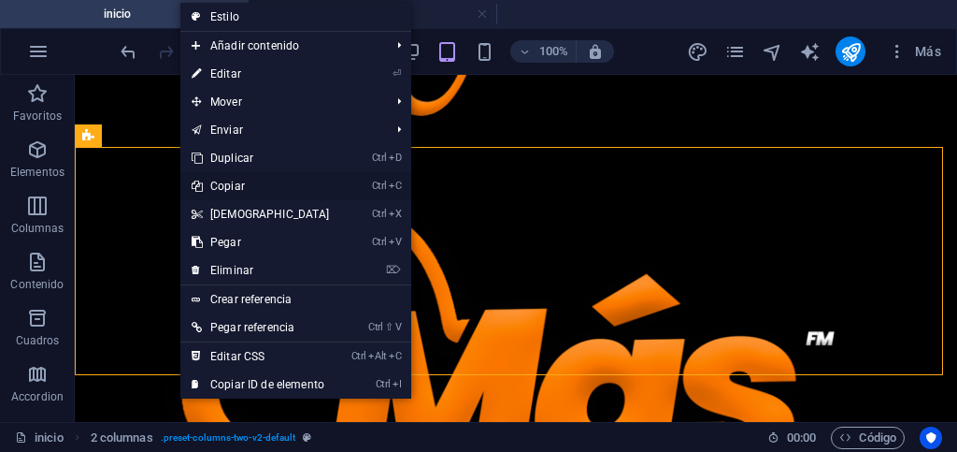
click at [223, 182] on link "Ctrl C Copiar" at bounding box center [260, 186] width 161 height 28
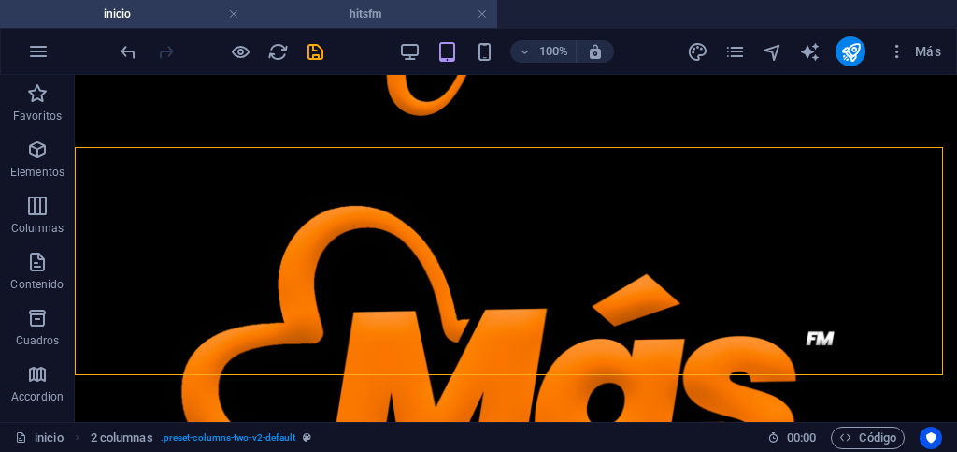
click at [293, 20] on h4 "hitsfm" at bounding box center [373, 14] width 249 height 21
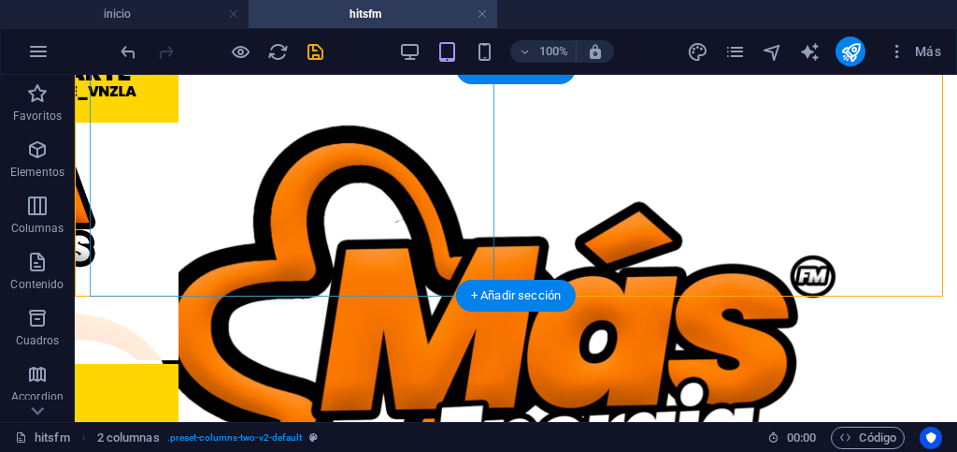
scroll to position [475, 0]
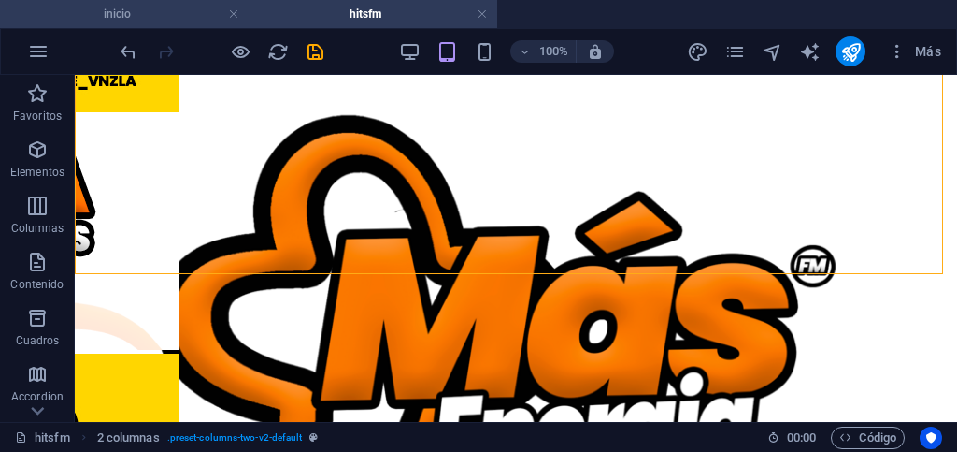
click at [167, 13] on h4 "inicio" at bounding box center [124, 14] width 249 height 21
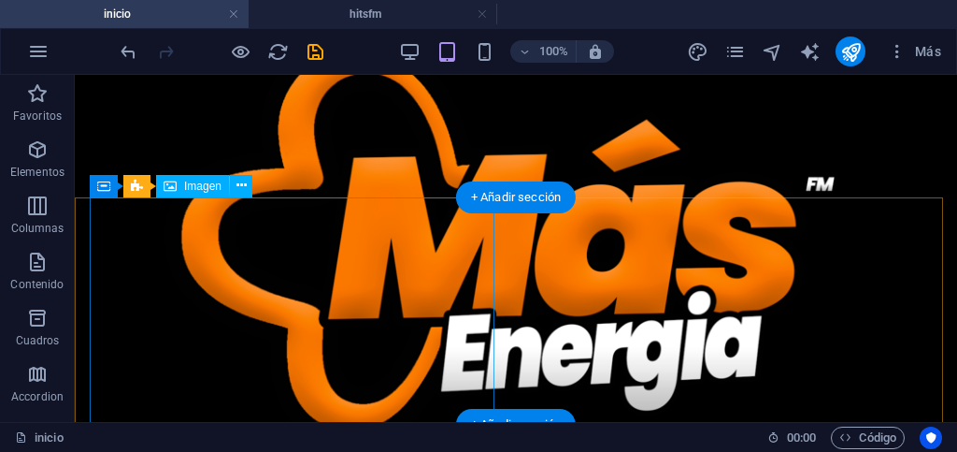
scroll to position [654, 0]
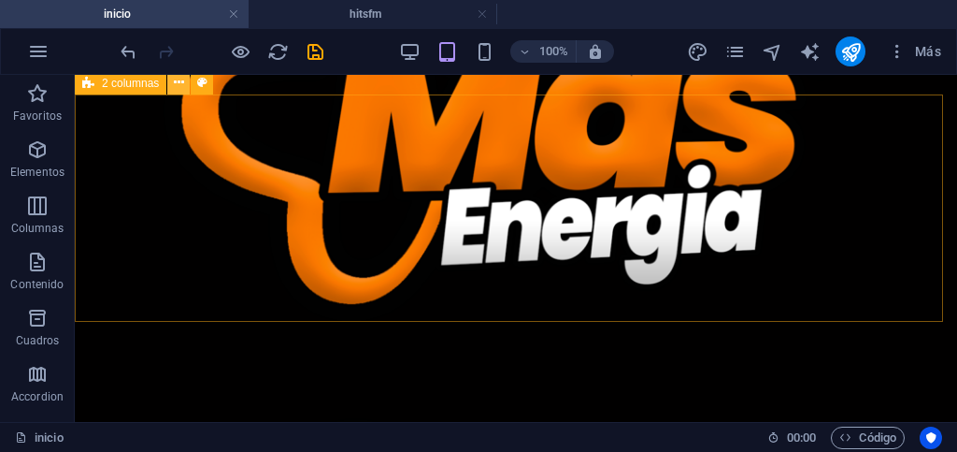
click at [177, 83] on icon at bounding box center [179, 83] width 10 height 20
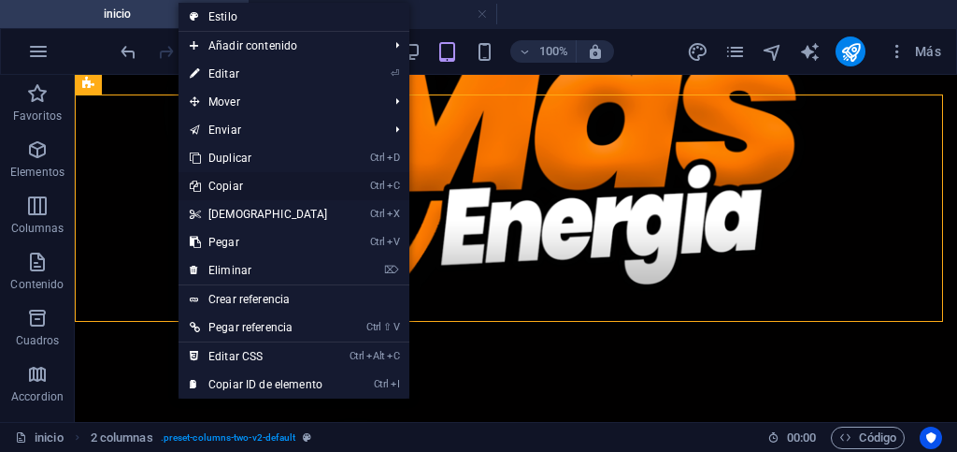
click at [221, 186] on link "Ctrl C Copiar" at bounding box center [259, 186] width 161 height 28
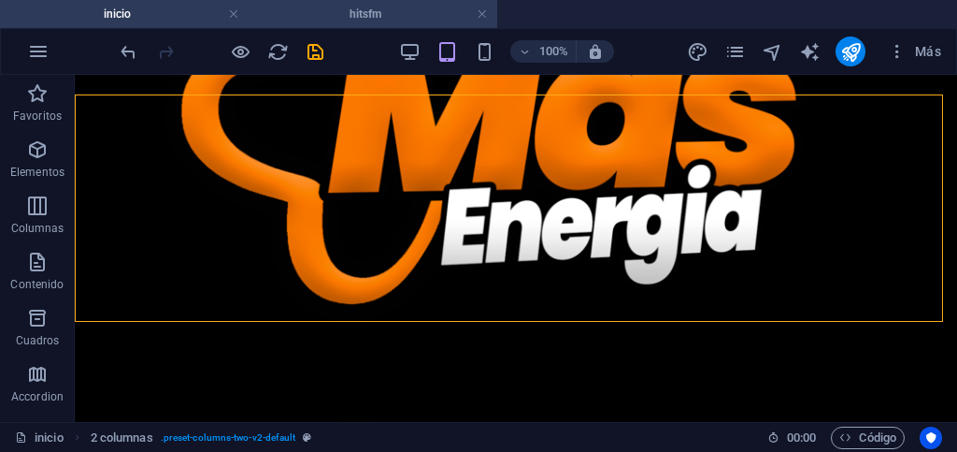
click at [312, 16] on h4 "hitsfm" at bounding box center [373, 14] width 249 height 21
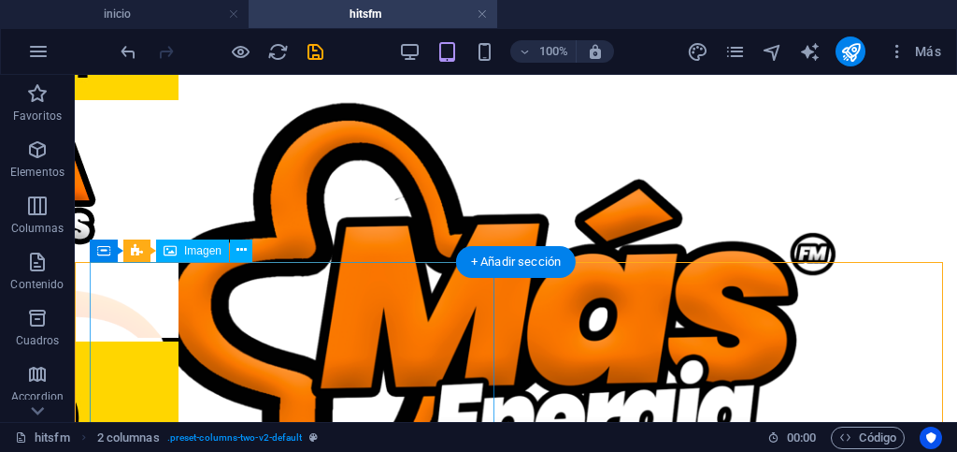
scroll to position [475, 0]
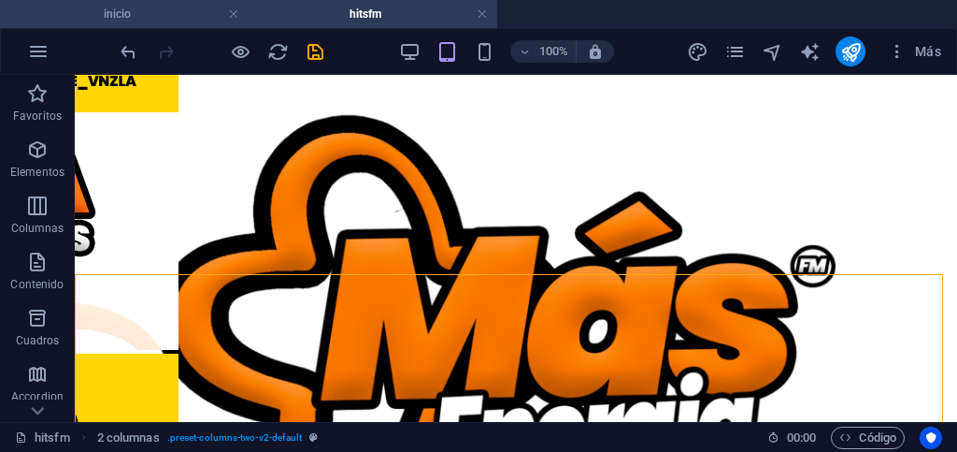
click at [179, 22] on h4 "inicio" at bounding box center [124, 14] width 249 height 21
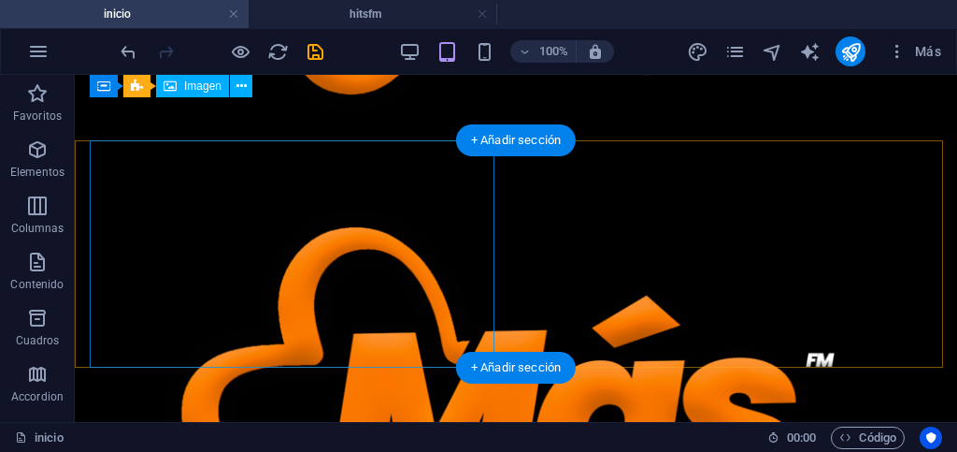
scroll to position [836, 0]
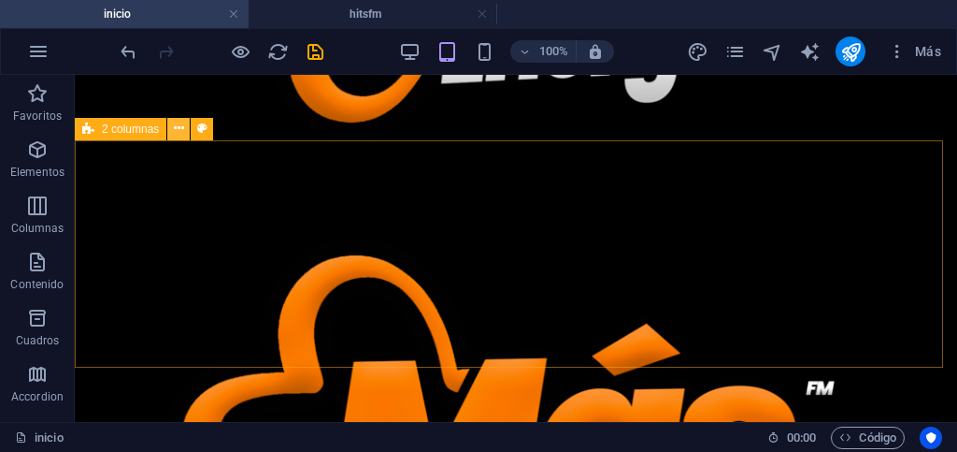
click at [175, 129] on icon at bounding box center [179, 129] width 10 height 20
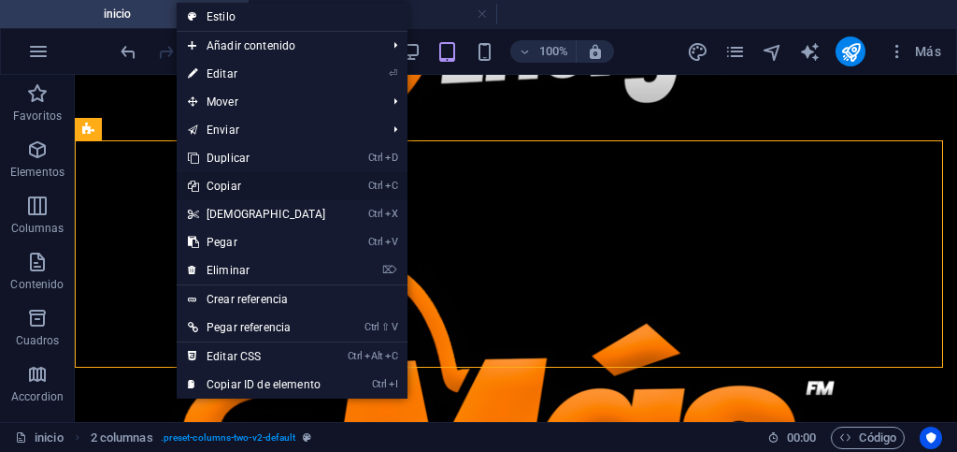
click at [227, 185] on link "Ctrl C Copiar" at bounding box center [257, 186] width 161 height 28
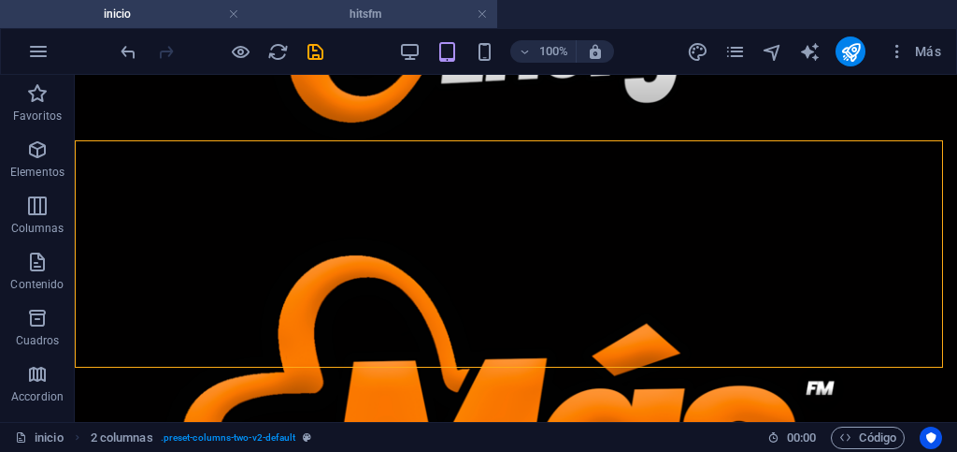
click at [280, 16] on h4 "hitsfm" at bounding box center [373, 14] width 249 height 21
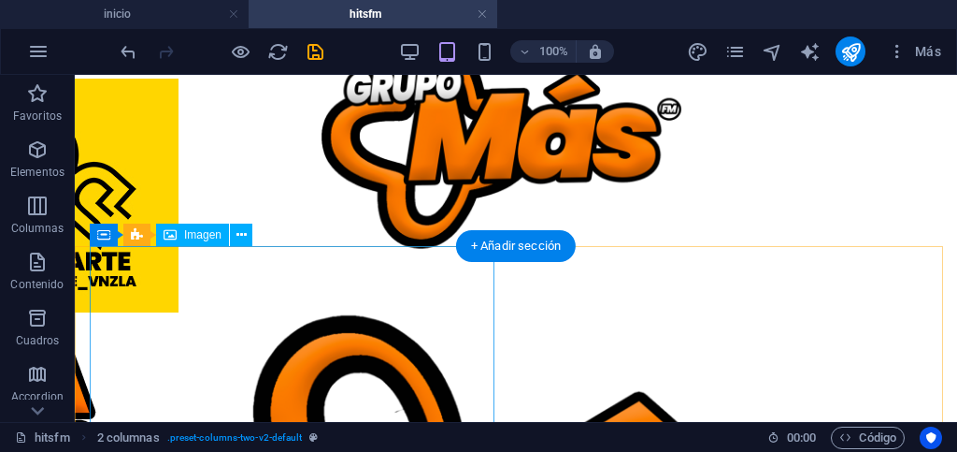
scroll to position [0, 0]
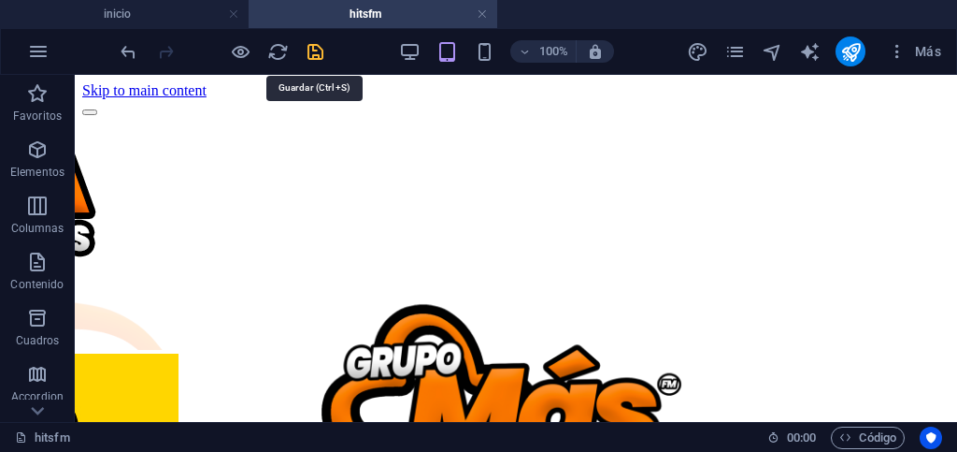
click at [311, 53] on icon "save" at bounding box center [316, 52] width 22 height 22
drag, startPoint x: 481, startPoint y: 14, endPoint x: 388, endPoint y: 2, distance: 93.3
click at [481, 14] on link at bounding box center [482, 15] width 11 height 18
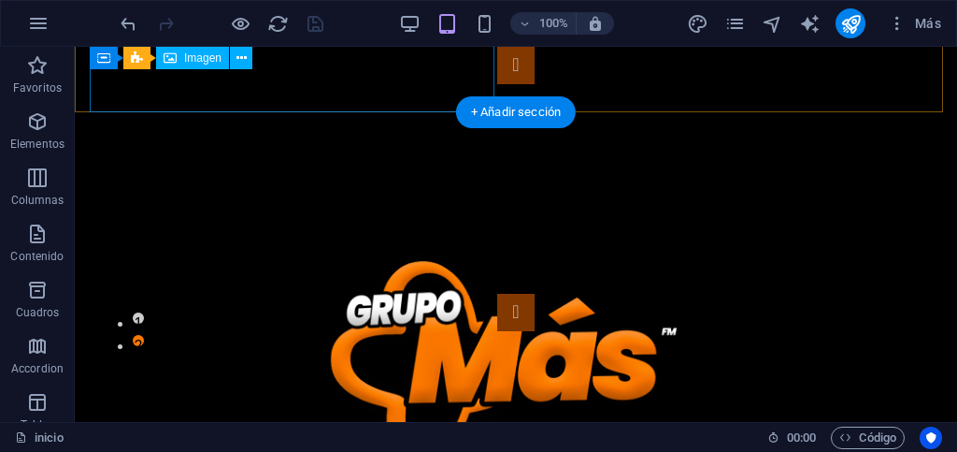
scroll to position [836, 0]
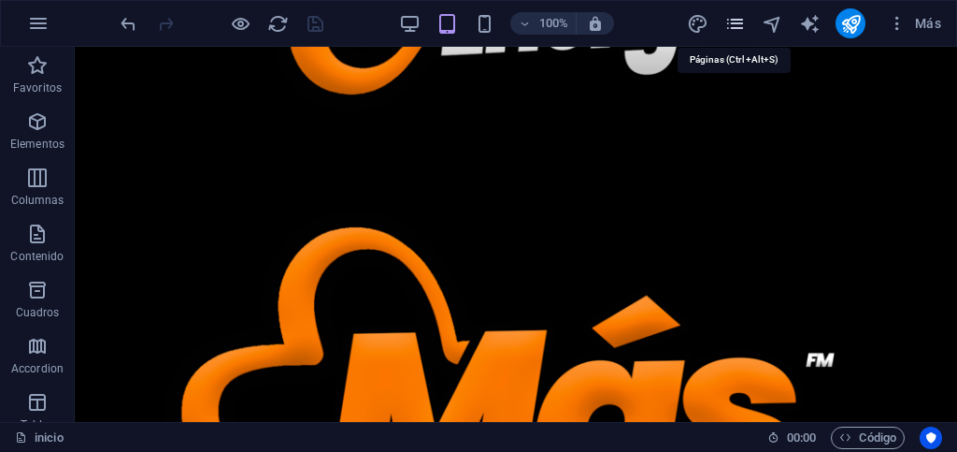
click at [736, 26] on icon "pages" at bounding box center [736, 24] width 22 height 22
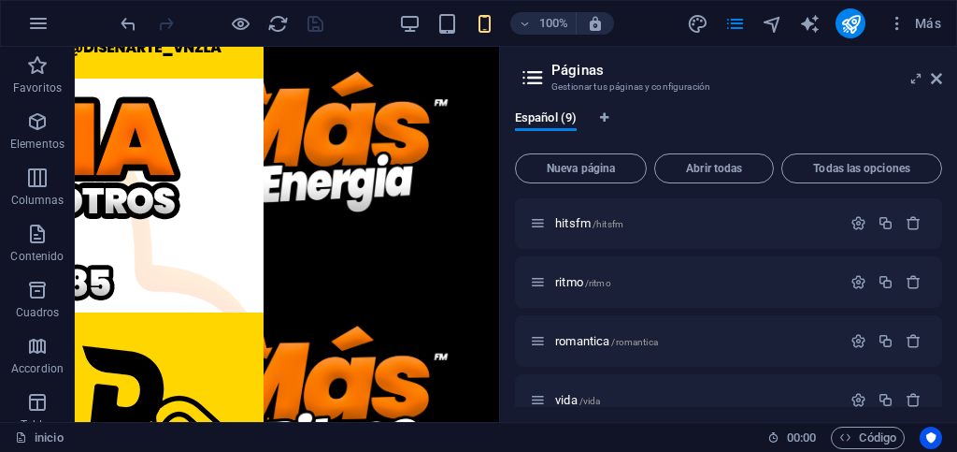
scroll to position [187, 0]
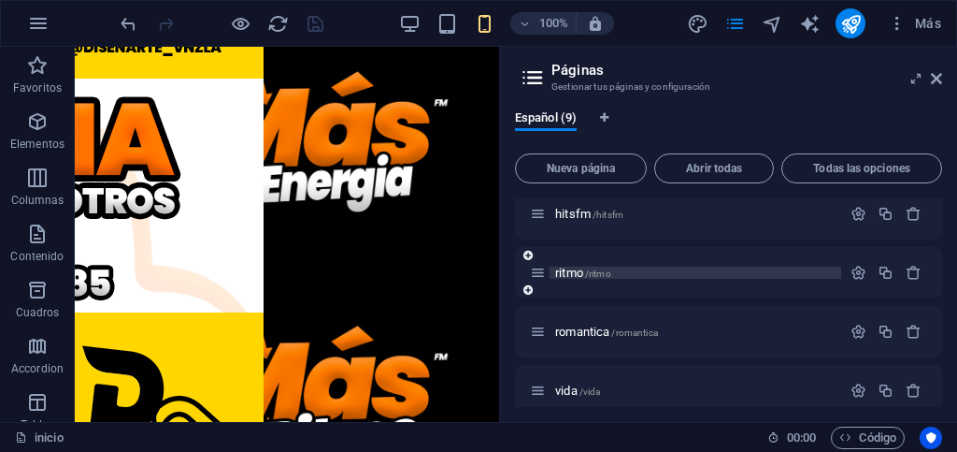
click at [640, 273] on p "ritmo /ritmo" at bounding box center [695, 272] width 280 height 12
click at [640, 273] on div "ritmo /ritmo" at bounding box center [728, 272] width 427 height 51
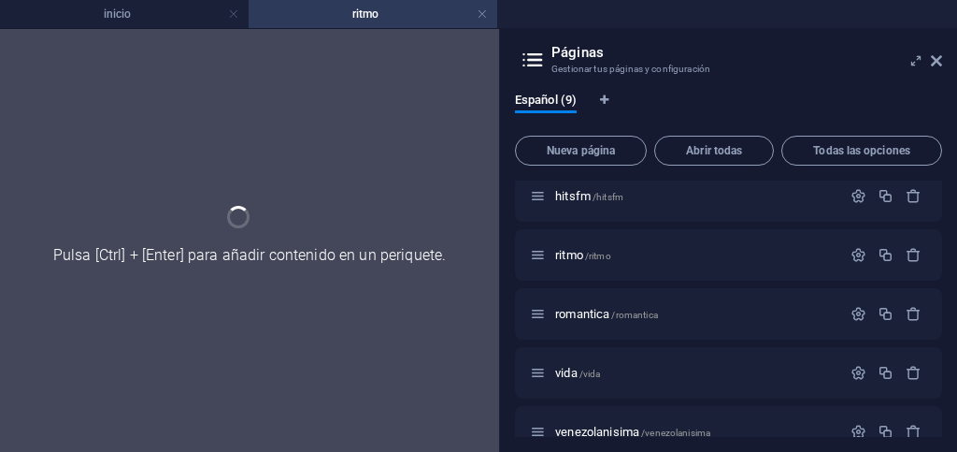
scroll to position [0, 0]
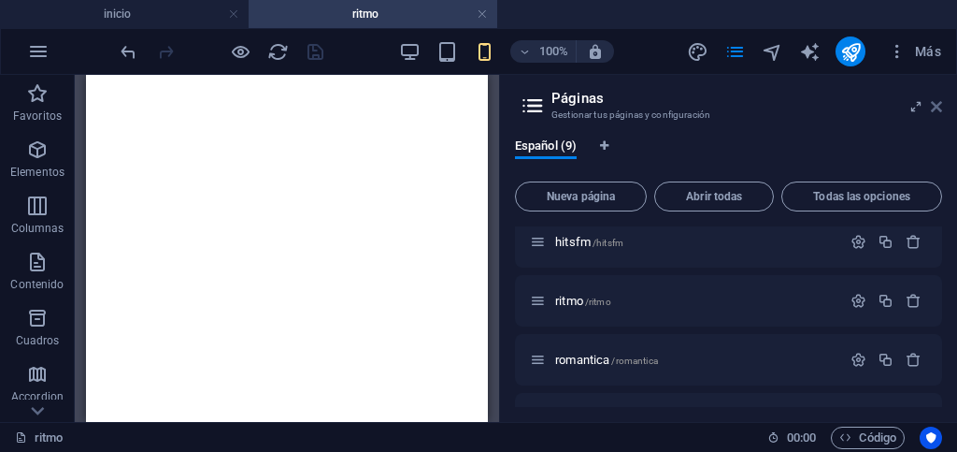
click at [939, 106] on icon at bounding box center [936, 106] width 11 height 15
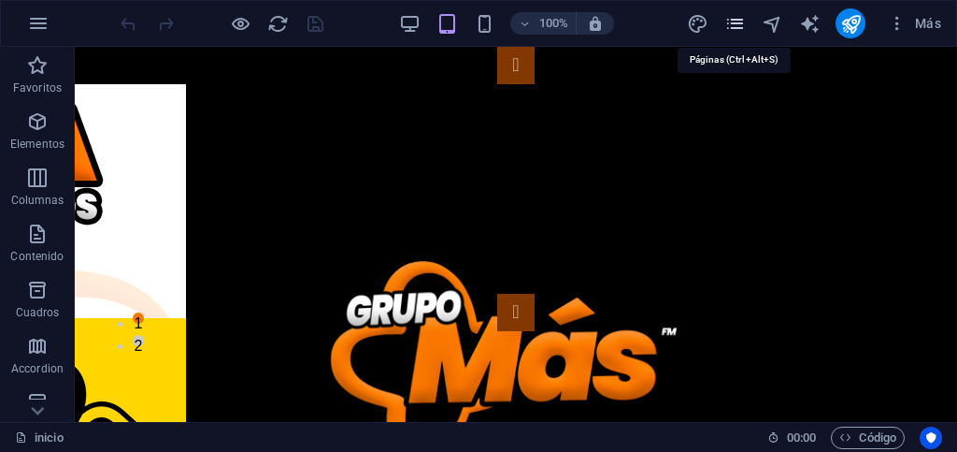
click at [739, 20] on icon "pages" at bounding box center [736, 24] width 22 height 22
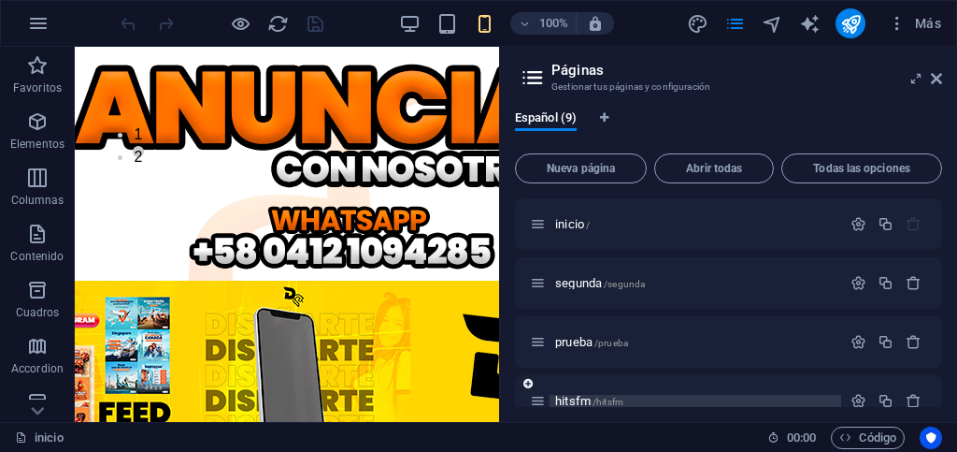
click at [658, 397] on p "hitsfm /hitsfm" at bounding box center [695, 401] width 280 height 12
click at [658, 397] on div "hitsfm /hitsfm" at bounding box center [728, 400] width 427 height 51
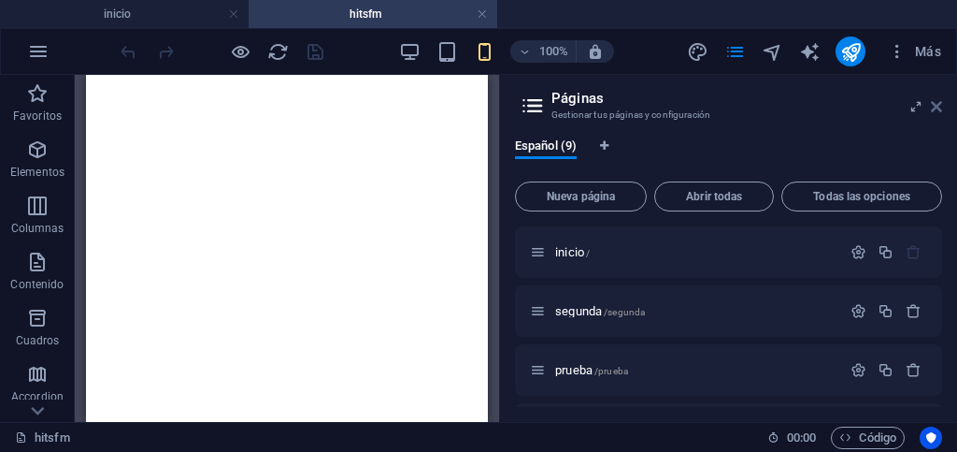
click at [938, 109] on icon at bounding box center [936, 106] width 11 height 15
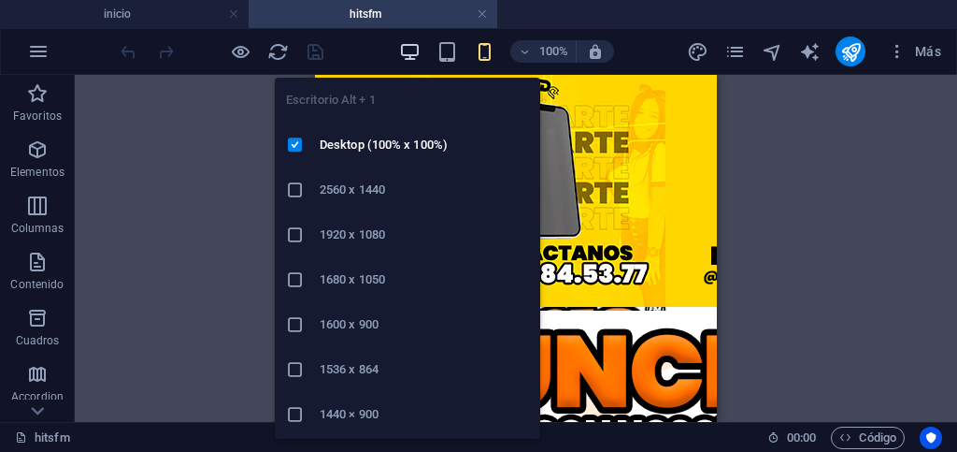
click at [411, 49] on icon "button" at bounding box center [410, 52] width 22 height 22
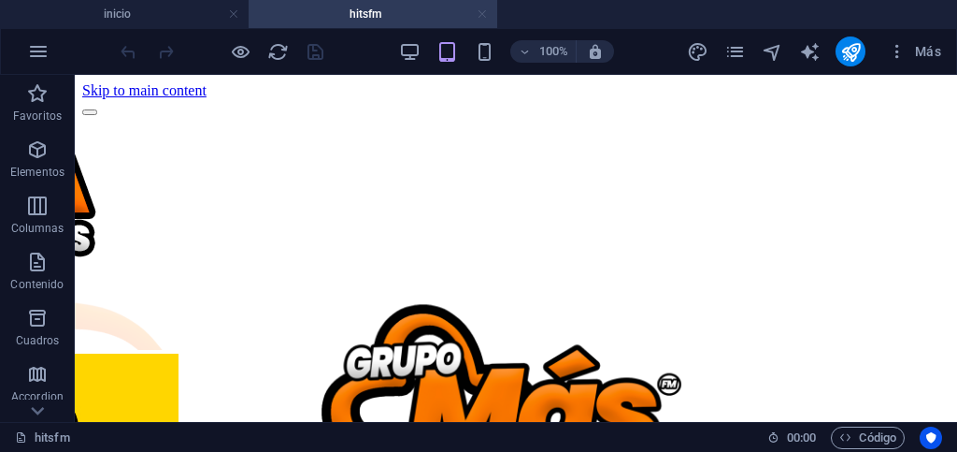
click at [483, 17] on link at bounding box center [482, 15] width 11 height 18
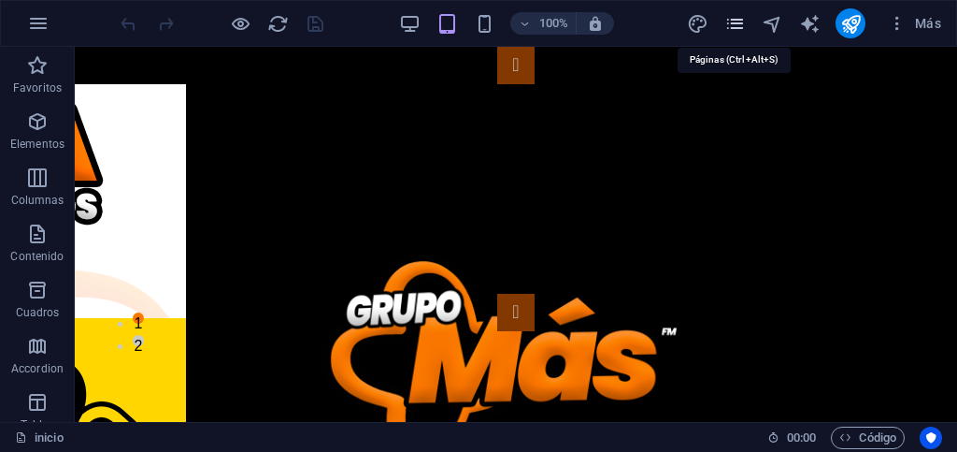
click at [734, 25] on icon "pages" at bounding box center [736, 24] width 22 height 22
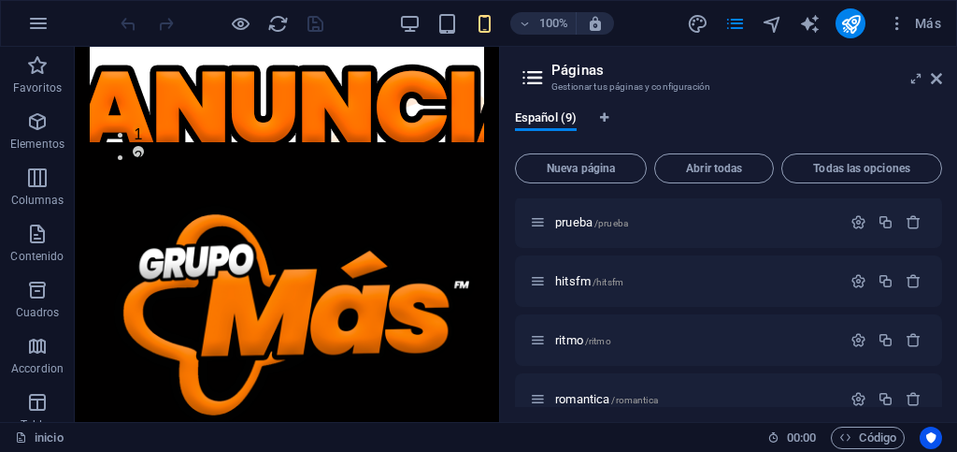
scroll to position [187, 0]
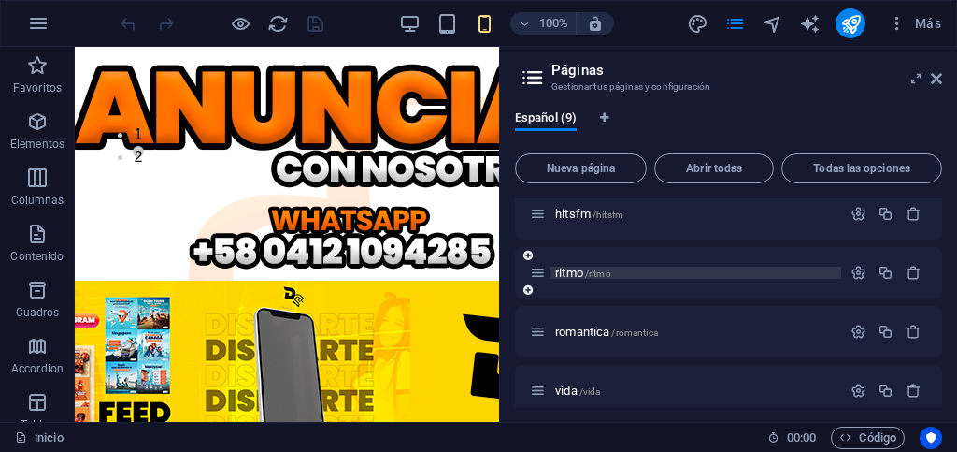
click at [685, 274] on p "ritmo /ritmo" at bounding box center [695, 272] width 280 height 12
click at [685, 274] on div "ritmo /ritmo" at bounding box center [728, 272] width 427 height 51
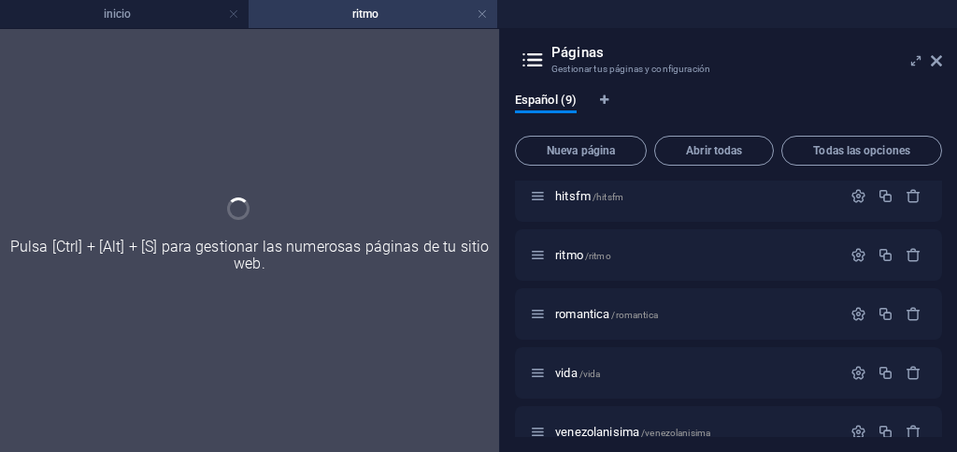
click at [937, 64] on icon at bounding box center [936, 60] width 11 height 15
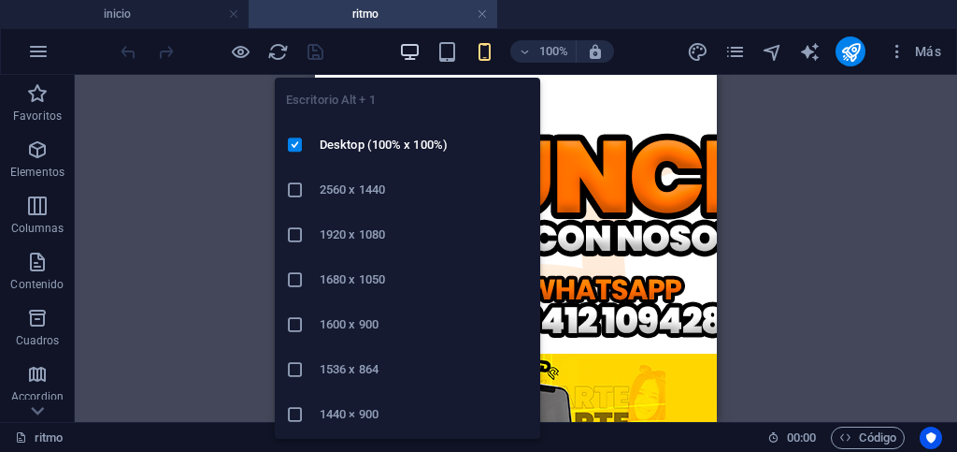
click at [409, 53] on icon "button" at bounding box center [410, 52] width 22 height 22
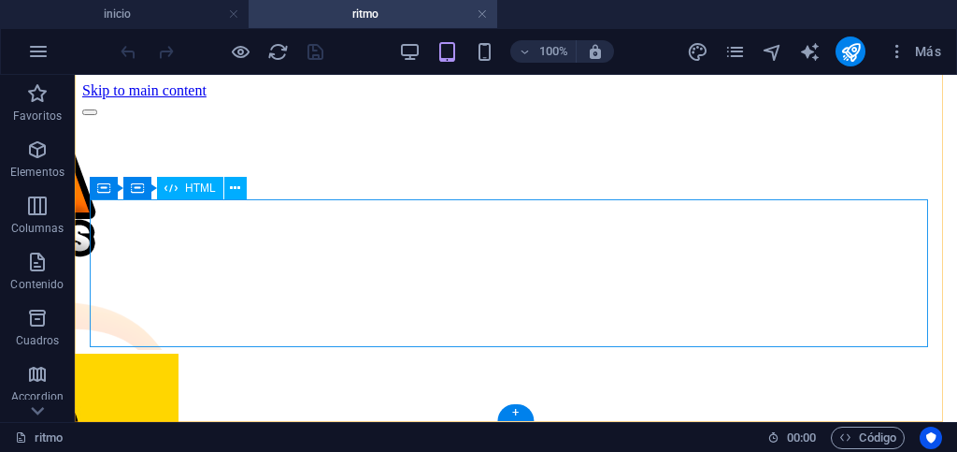
scroll to position [1213, 0]
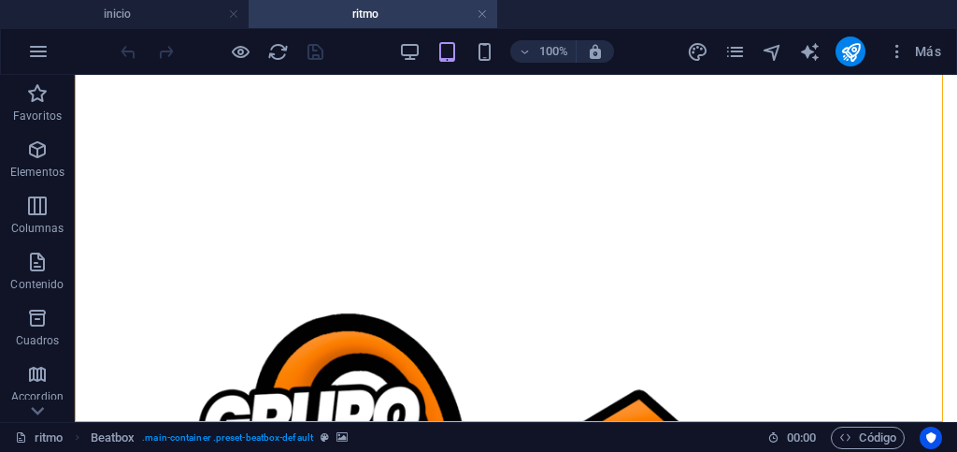
drag, startPoint x: 194, startPoint y: 190, endPoint x: 140, endPoint y: 346, distance: 165.0
click at [214, 422] on section "Favoritos Elementos Columnas Contenido Cuadros Accordion Tablas Prestaciones Im…" at bounding box center [478, 248] width 957 height 347
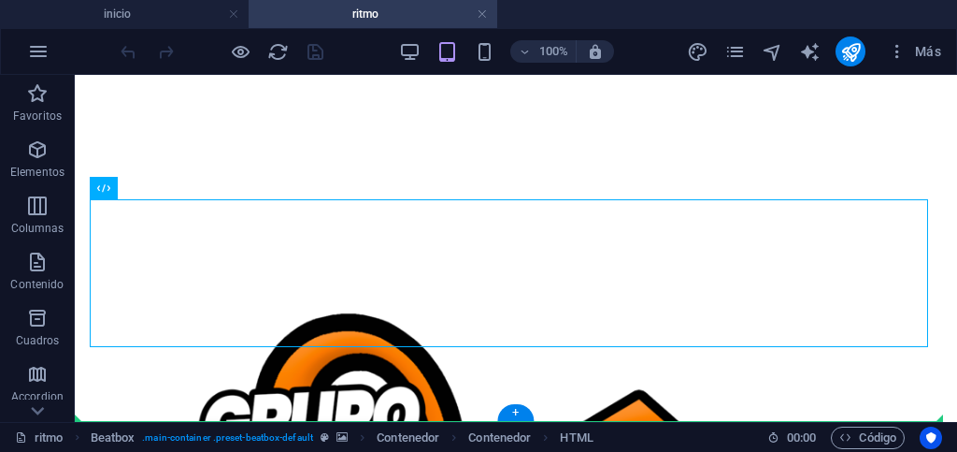
drag, startPoint x: 266, startPoint y: 266, endPoint x: 207, endPoint y: 496, distance: 238.5
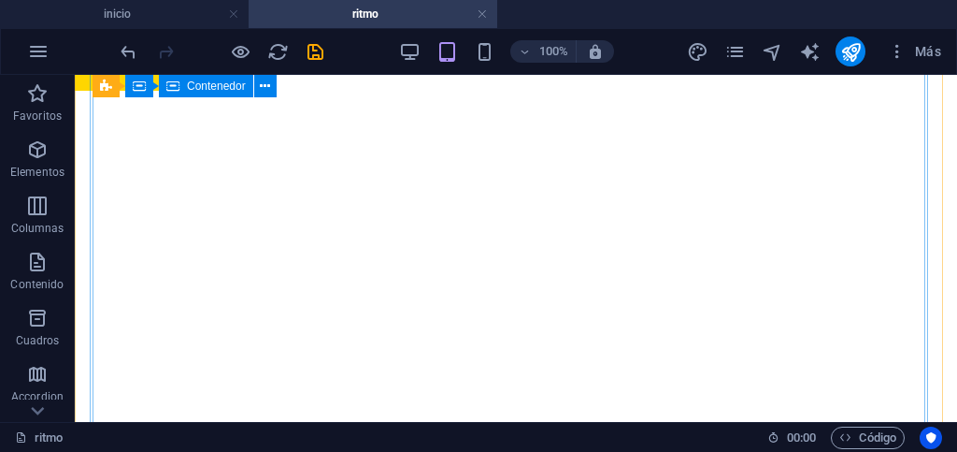
scroll to position [691, 0]
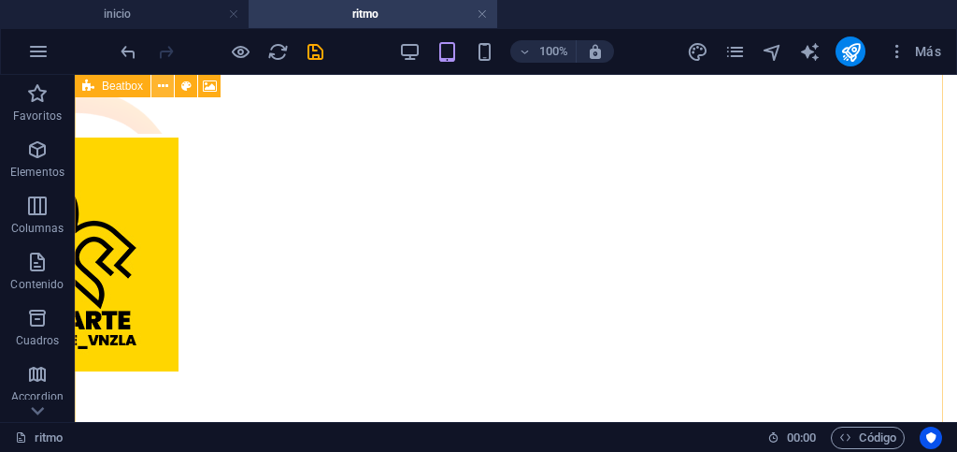
click at [164, 87] on icon at bounding box center [163, 87] width 10 height 20
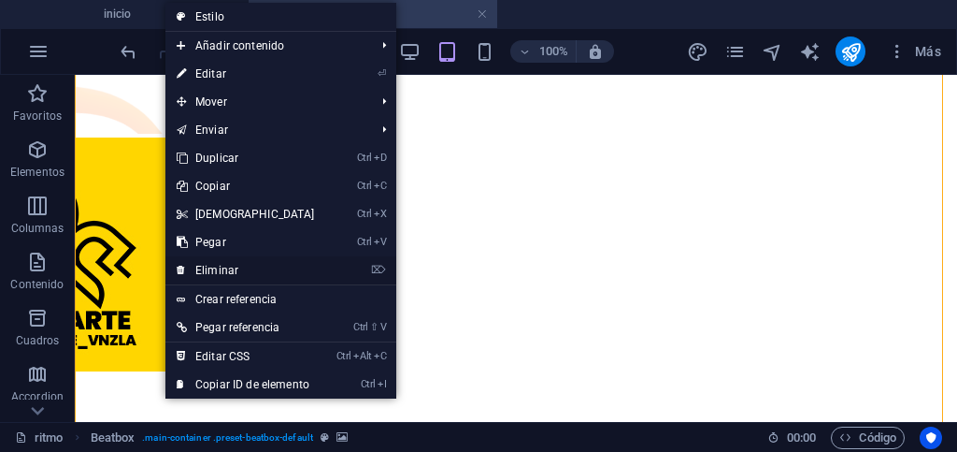
click at [214, 268] on link "⌦ Eliminar" at bounding box center [245, 270] width 161 height 28
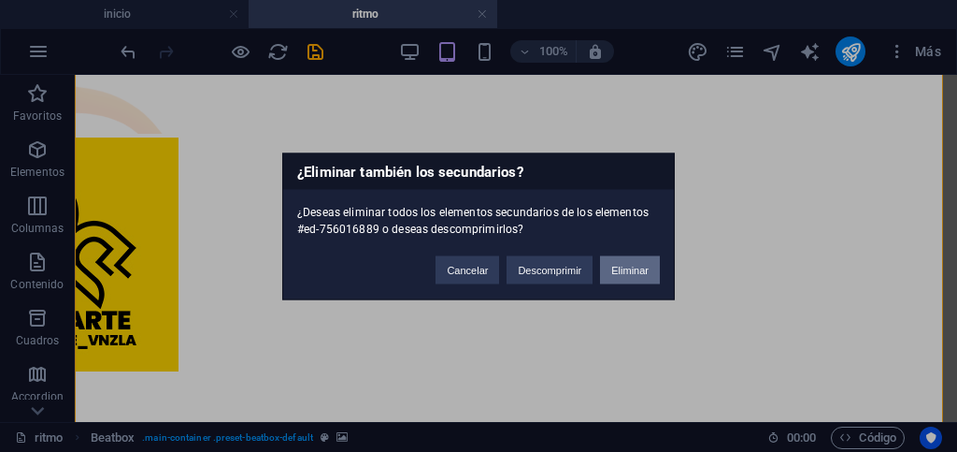
click at [615, 271] on button "Eliminar" at bounding box center [630, 269] width 60 height 28
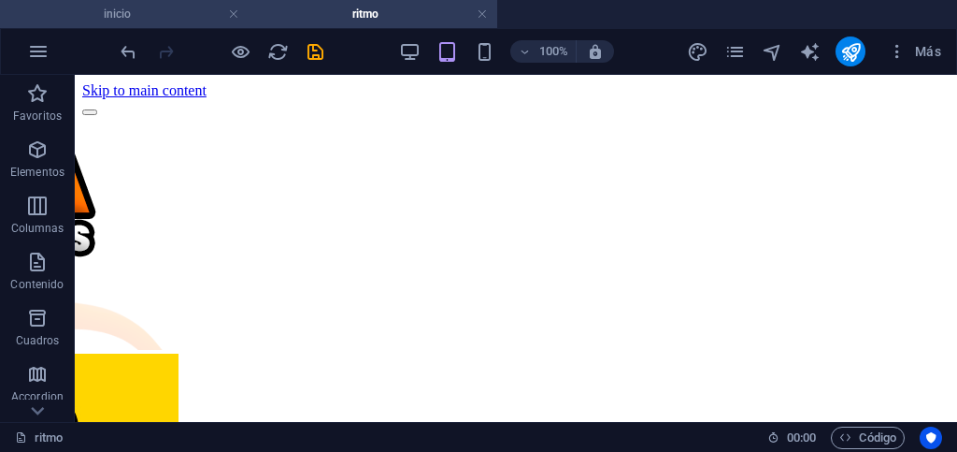
click at [189, 19] on h4 "inicio" at bounding box center [124, 14] width 249 height 21
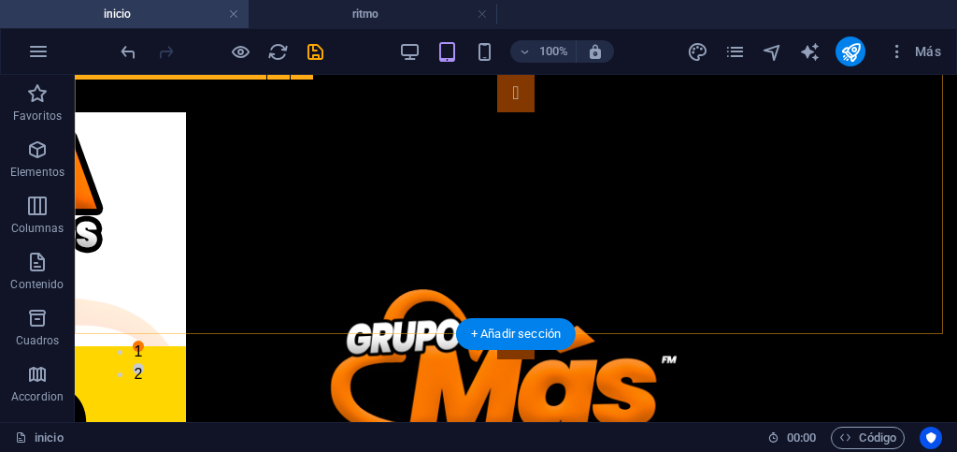
scroll to position [187, 0]
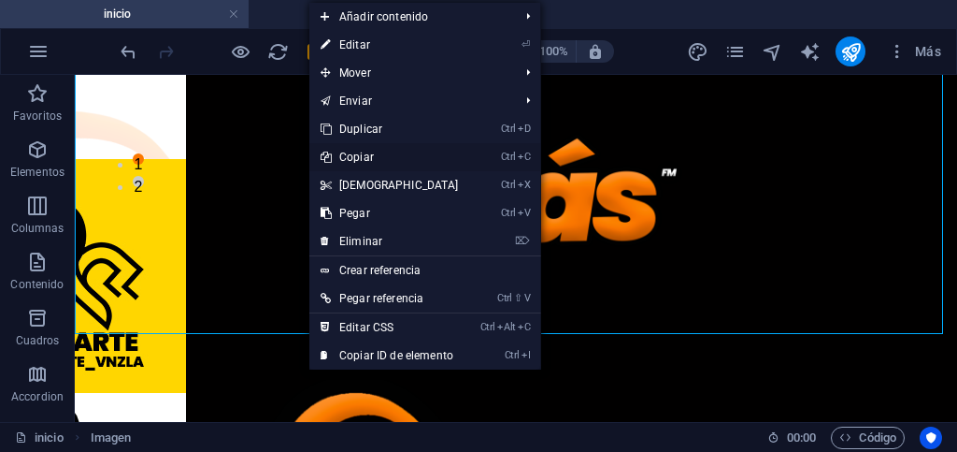
click at [366, 158] on link "Ctrl C Copiar" at bounding box center [389, 157] width 161 height 28
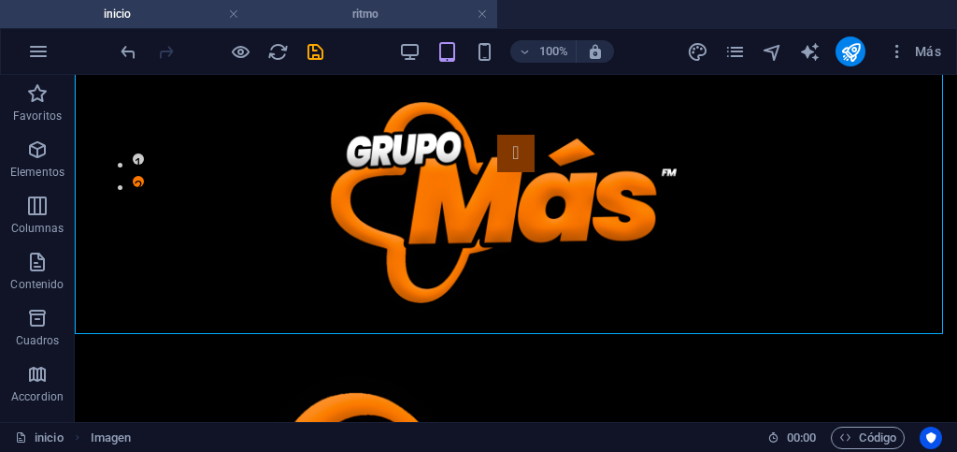
click at [309, 16] on h4 "ritmo" at bounding box center [373, 14] width 249 height 21
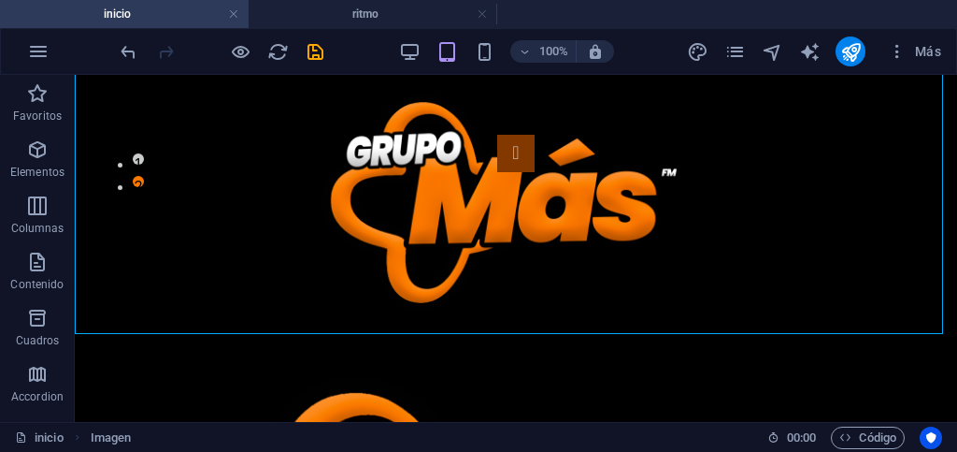
scroll to position [0, 0]
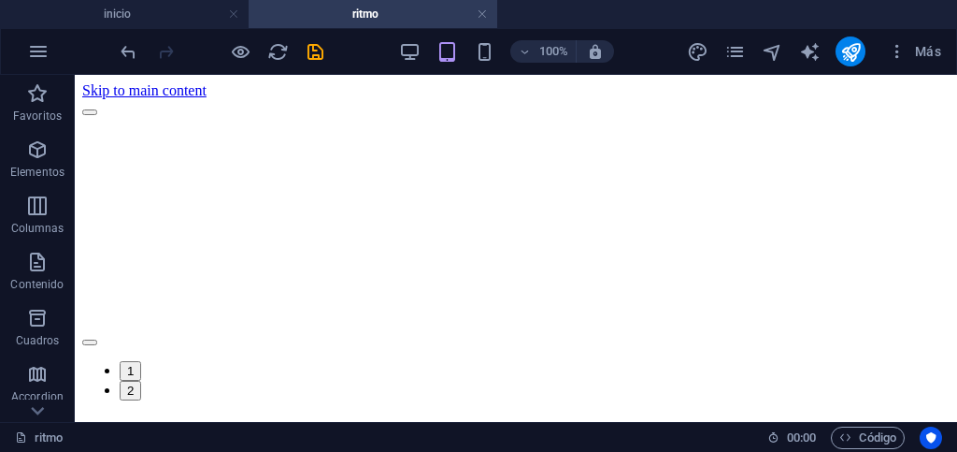
click at [779, 19] on ul "inicio ritmo" at bounding box center [478, 14] width 957 height 28
click at [724, 15] on ul "inicio ritmo" at bounding box center [478, 14] width 957 height 28
click at [701, 15] on ul "inicio ritmo" at bounding box center [478, 14] width 957 height 28
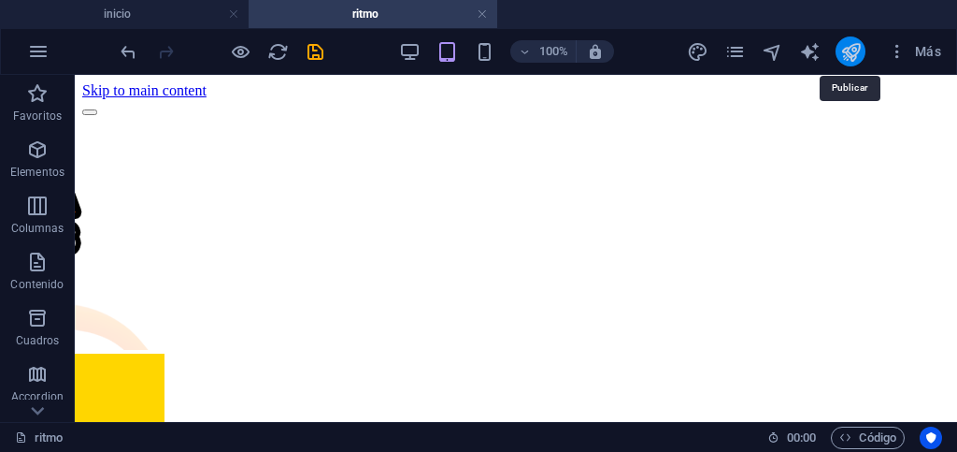
drag, startPoint x: 850, startPoint y: 57, endPoint x: 582, endPoint y: 68, distance: 267.6
click at [850, 57] on icon "publish" at bounding box center [851, 52] width 22 height 22
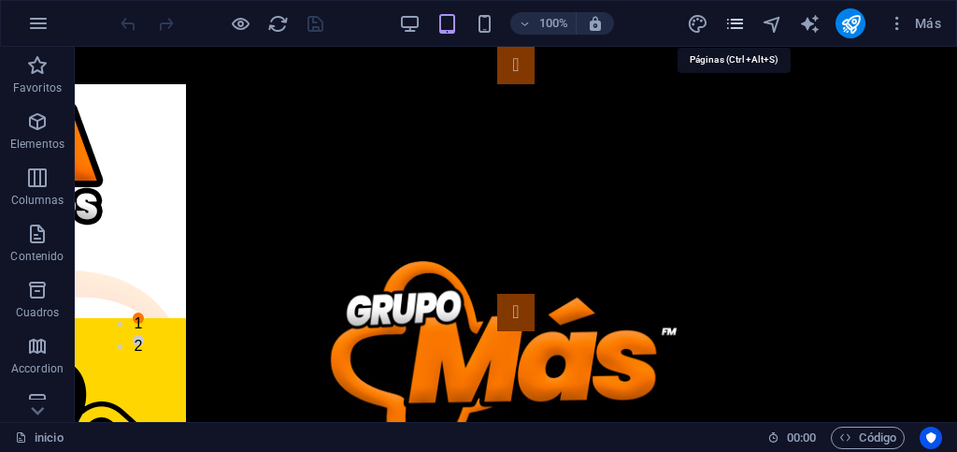
click at [735, 30] on icon "pages" at bounding box center [736, 24] width 22 height 22
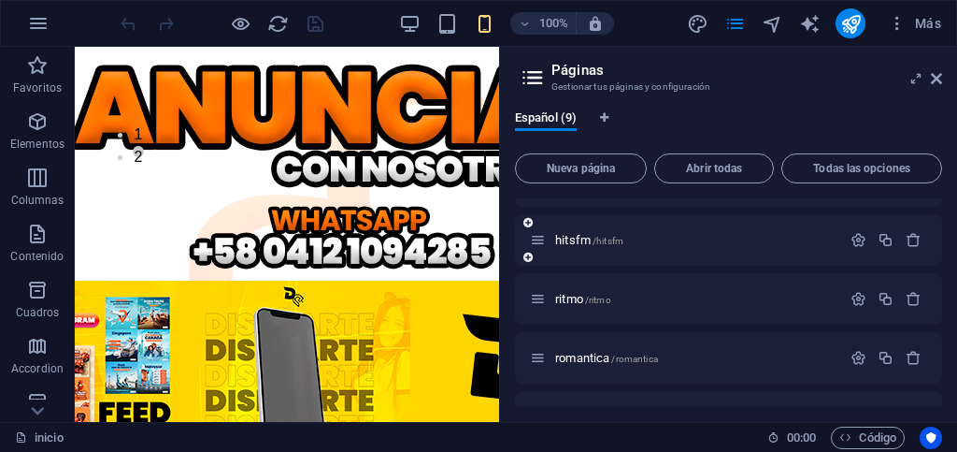
scroll to position [187, 0]
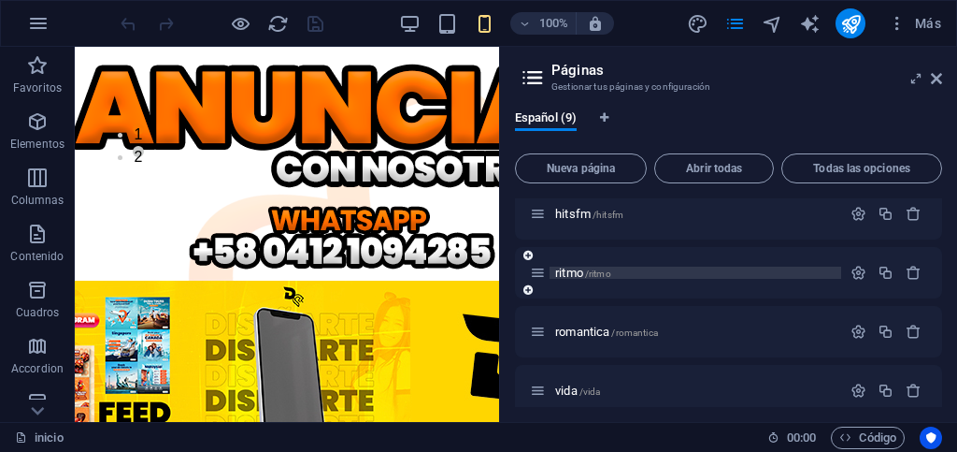
click at [662, 275] on p "ritmo /ritmo" at bounding box center [695, 272] width 280 height 12
click at [662, 275] on div "ritmo /ritmo" at bounding box center [728, 272] width 427 height 51
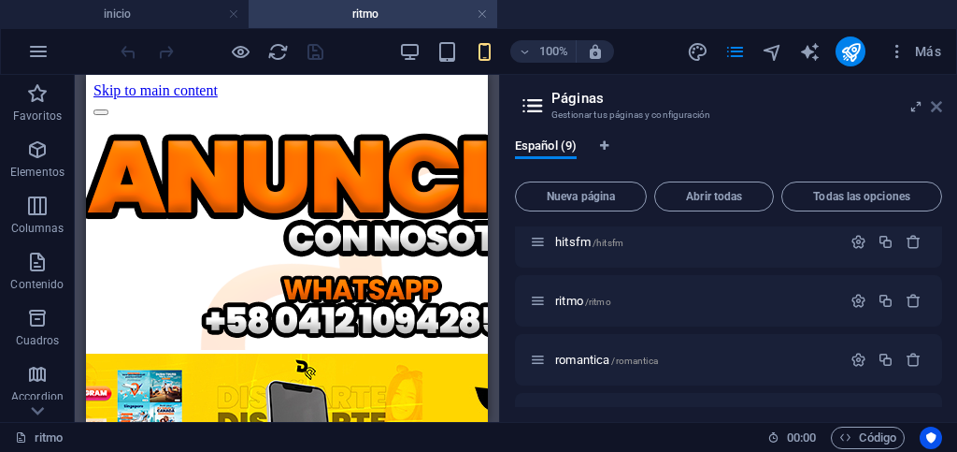
scroll to position [0, 0]
click at [939, 105] on icon at bounding box center [936, 106] width 11 height 15
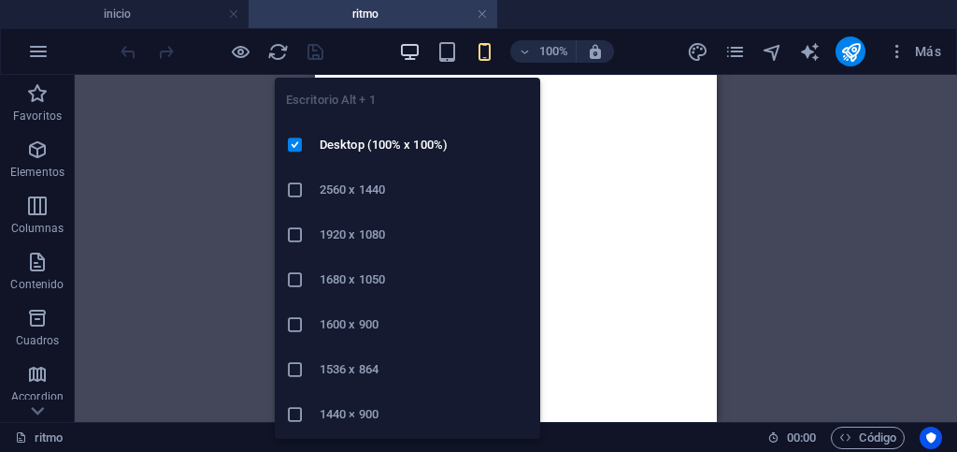
click at [410, 53] on icon "button" at bounding box center [410, 52] width 22 height 22
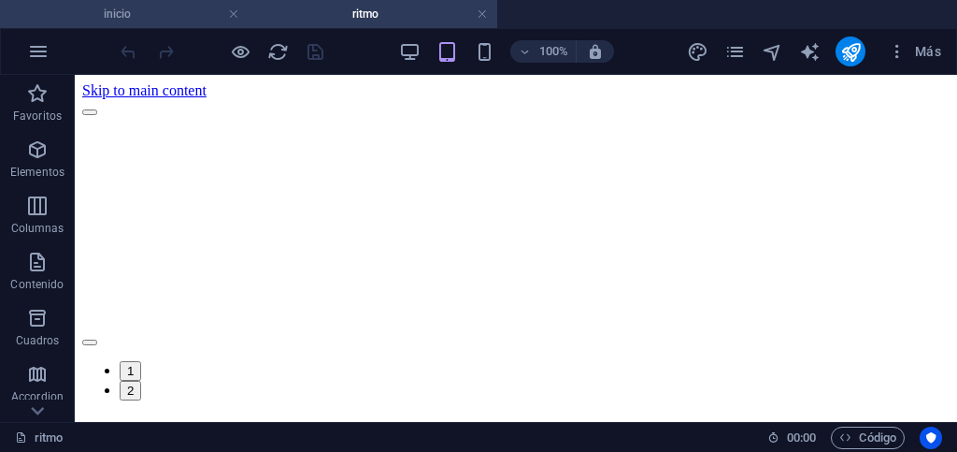
click at [172, 10] on h4 "inicio" at bounding box center [124, 14] width 249 height 21
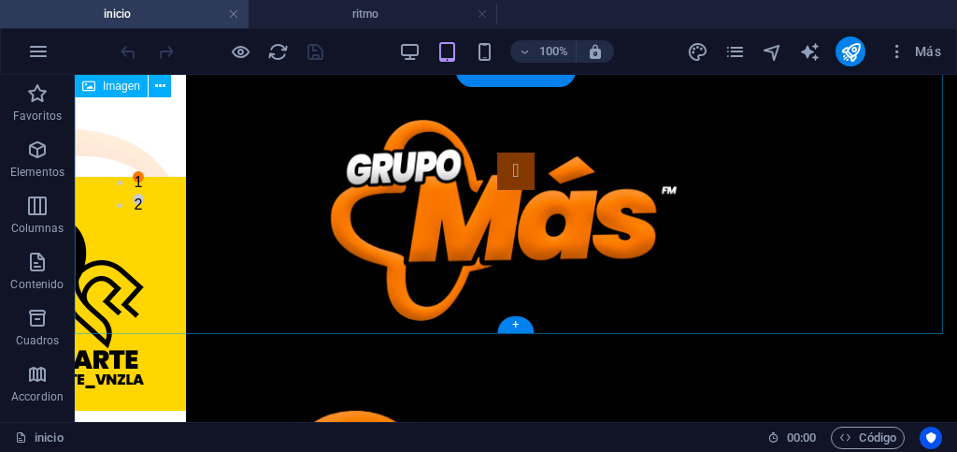
scroll to position [187, 0]
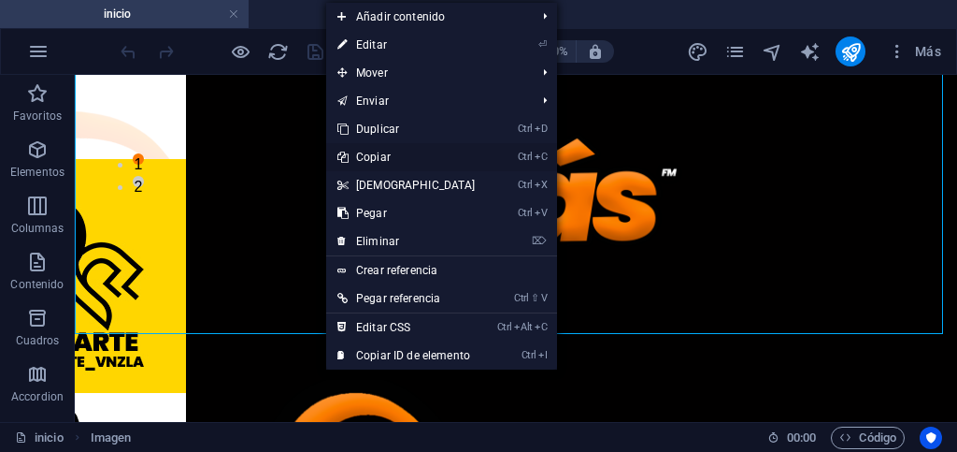
click at [384, 158] on link "Ctrl C Copiar" at bounding box center [406, 157] width 161 height 28
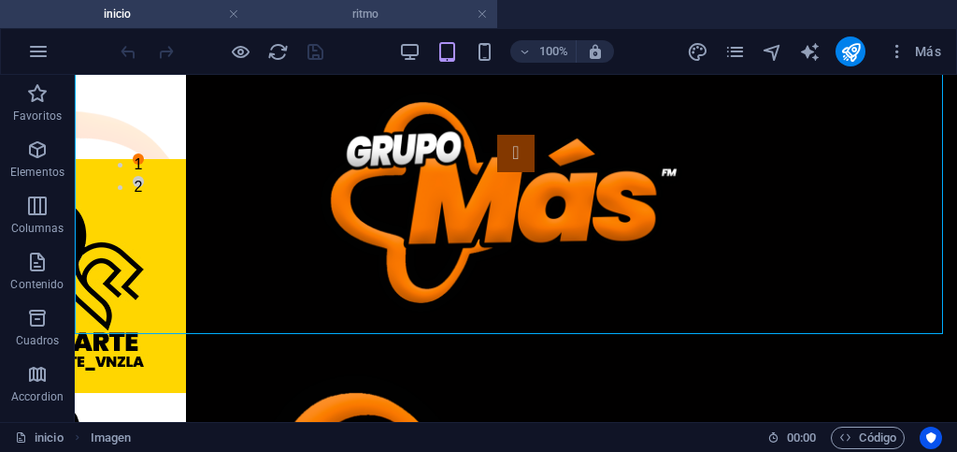
click at [296, 12] on h4 "ritmo" at bounding box center [373, 14] width 249 height 21
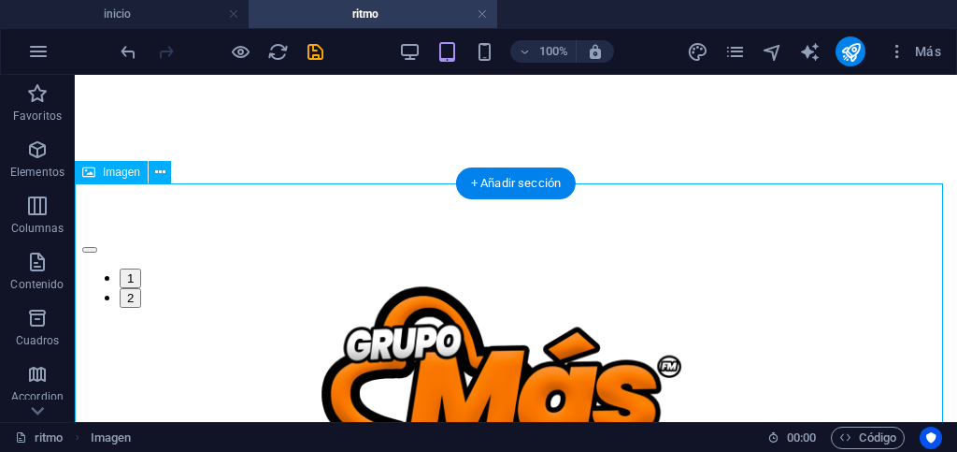
scroll to position [153, 0]
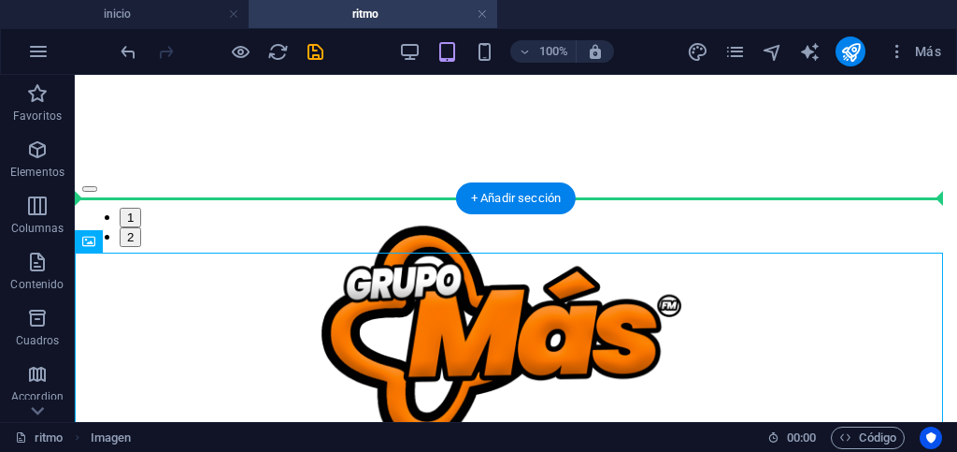
drag, startPoint x: 207, startPoint y: 318, endPoint x: 143, endPoint y: 155, distance: 174.6
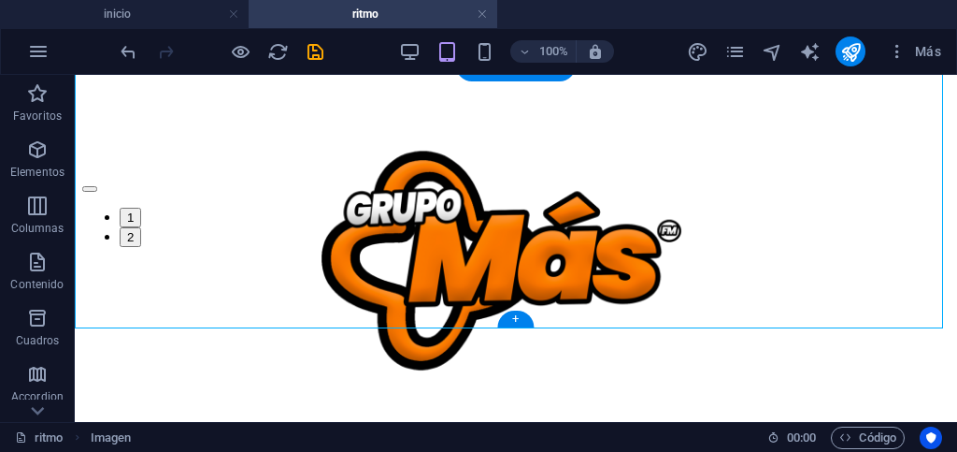
scroll to position [247, 0]
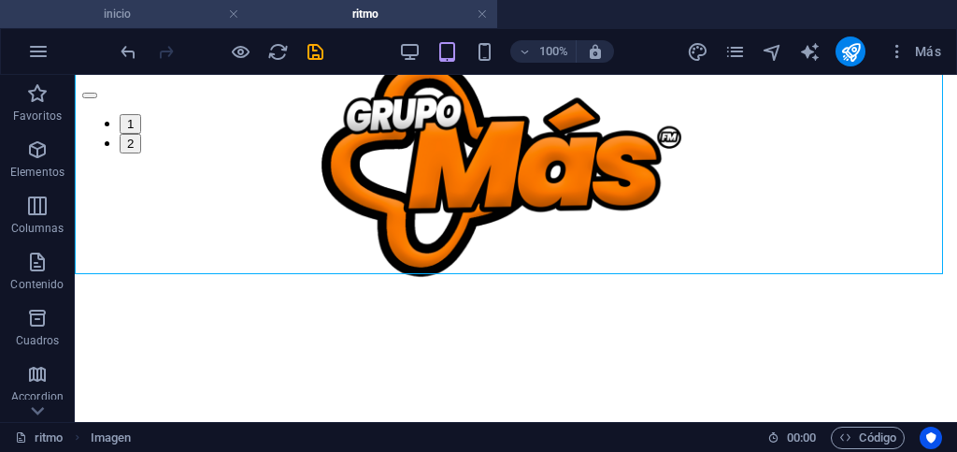
click at [187, 7] on h4 "inicio" at bounding box center [124, 14] width 249 height 21
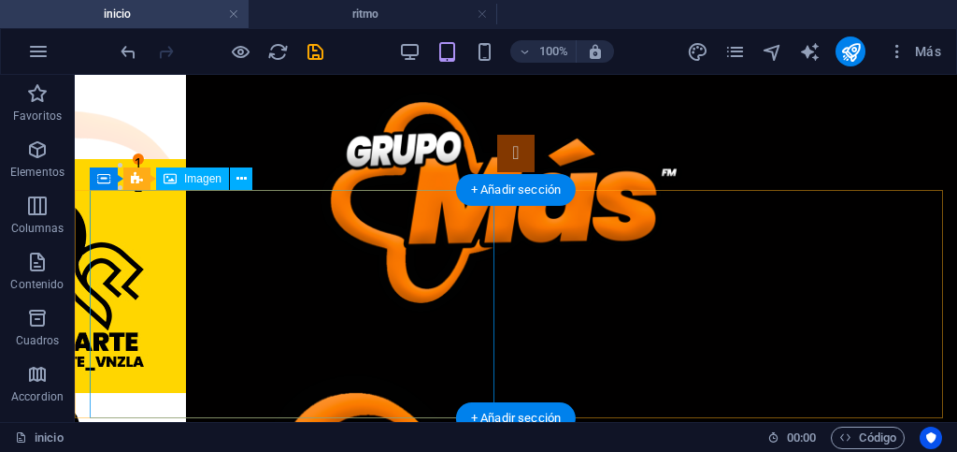
scroll to position [374, 0]
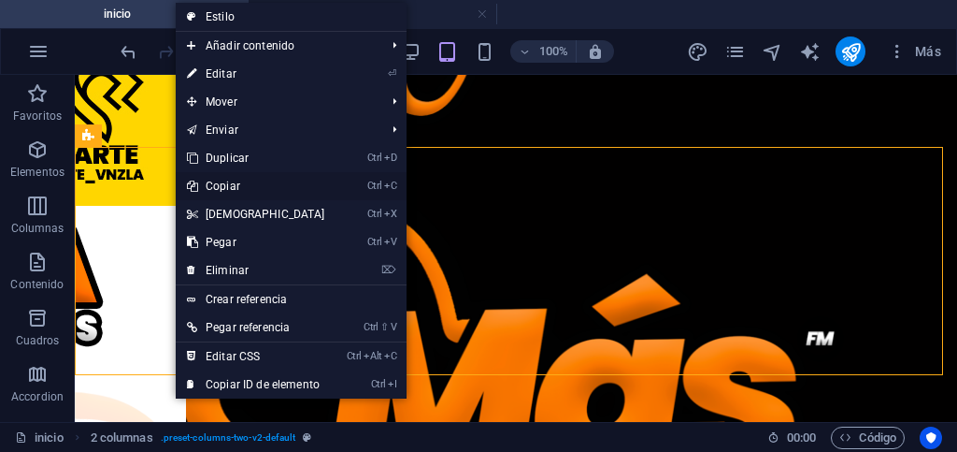
click at [227, 186] on link "Ctrl C Copiar" at bounding box center [256, 186] width 161 height 28
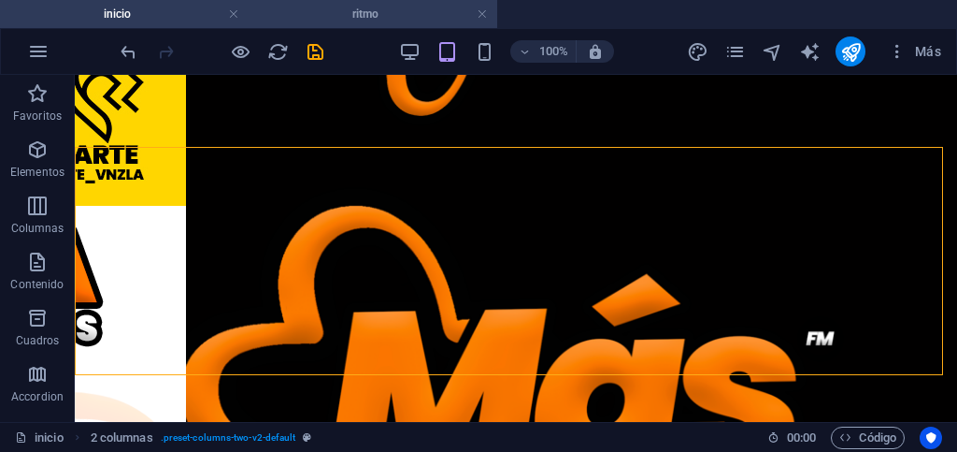
click at [283, 22] on h4 "ritmo" at bounding box center [373, 14] width 249 height 21
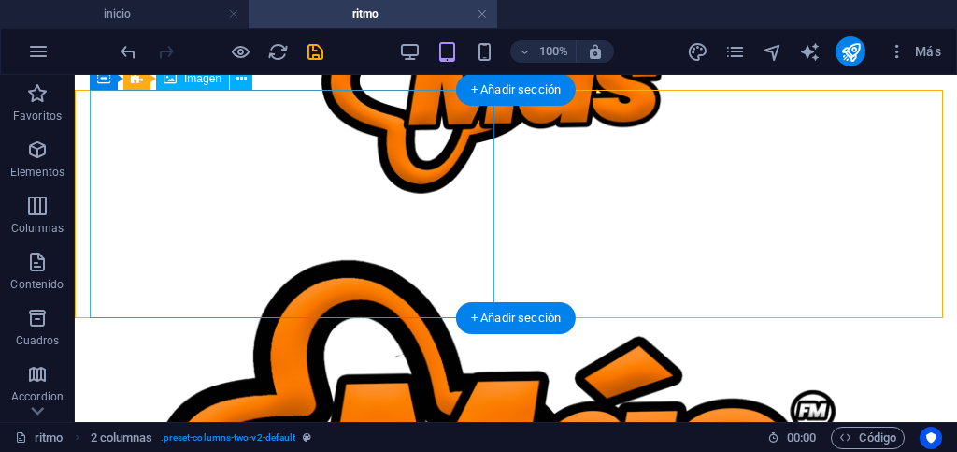
scroll to position [434, 0]
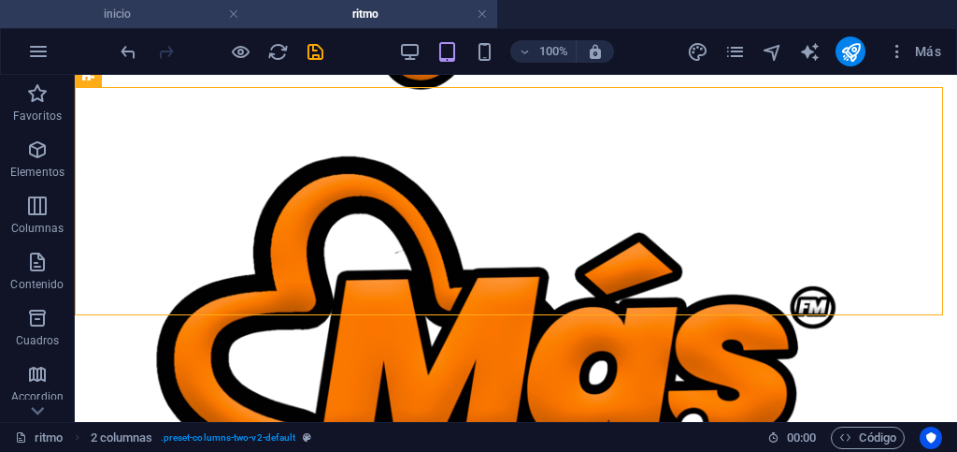
click at [168, 22] on h4 "inicio" at bounding box center [124, 14] width 249 height 21
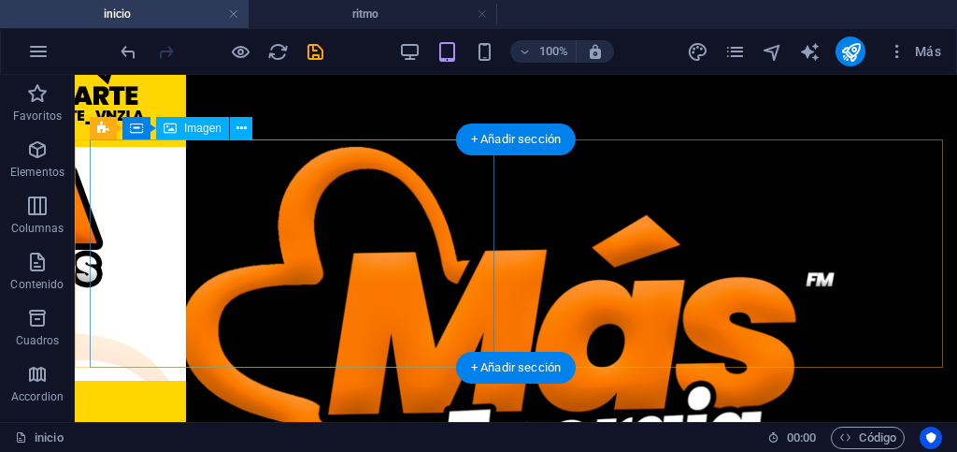
scroll to position [467, 0]
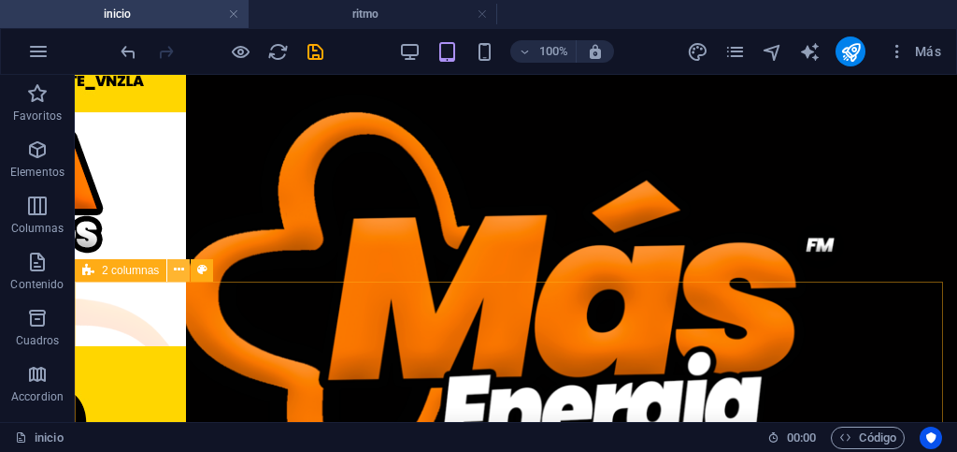
click at [180, 267] on icon at bounding box center [179, 270] width 10 height 20
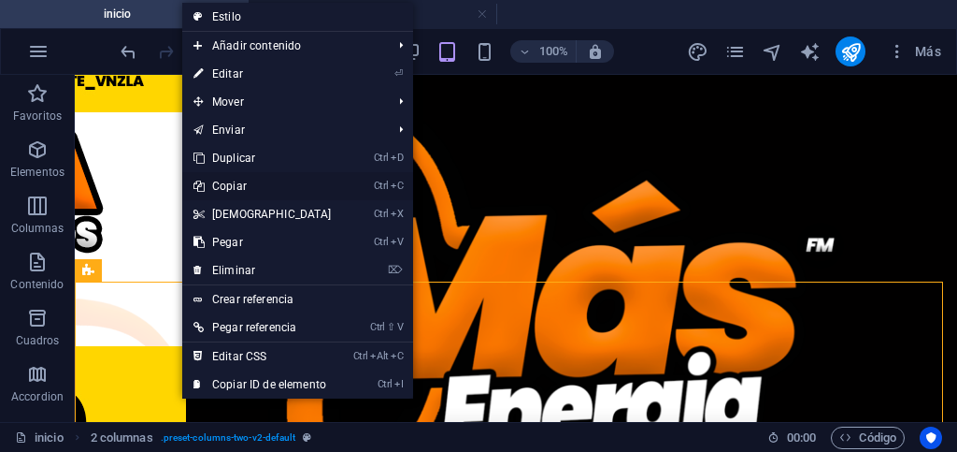
click at [232, 181] on link "Ctrl C Copiar" at bounding box center [262, 186] width 161 height 28
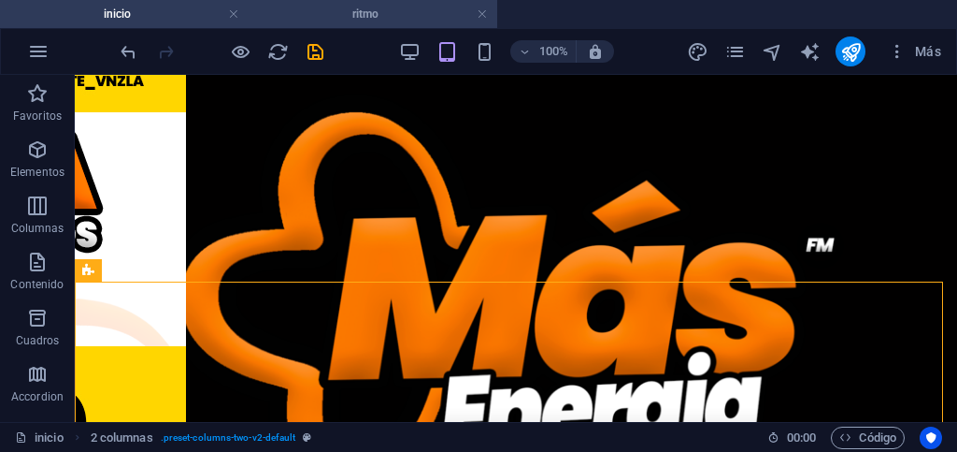
click at [307, 8] on h4 "ritmo" at bounding box center [373, 14] width 249 height 21
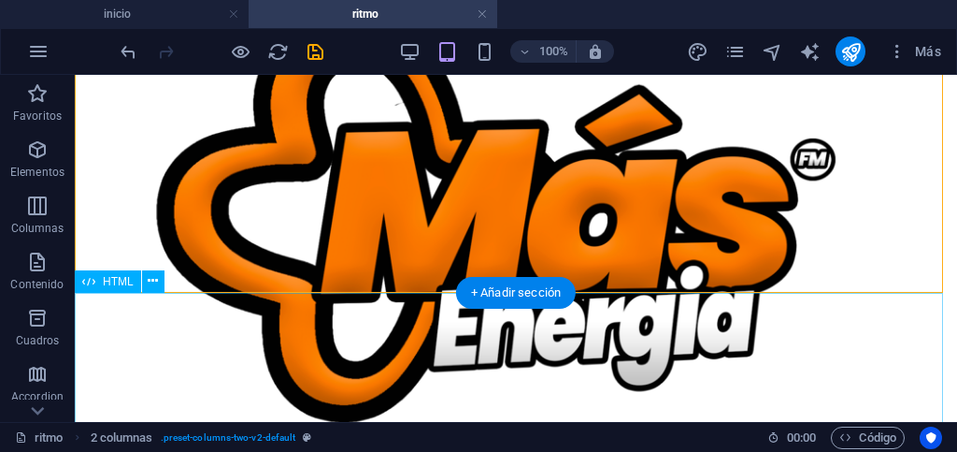
scroll to position [702, 0]
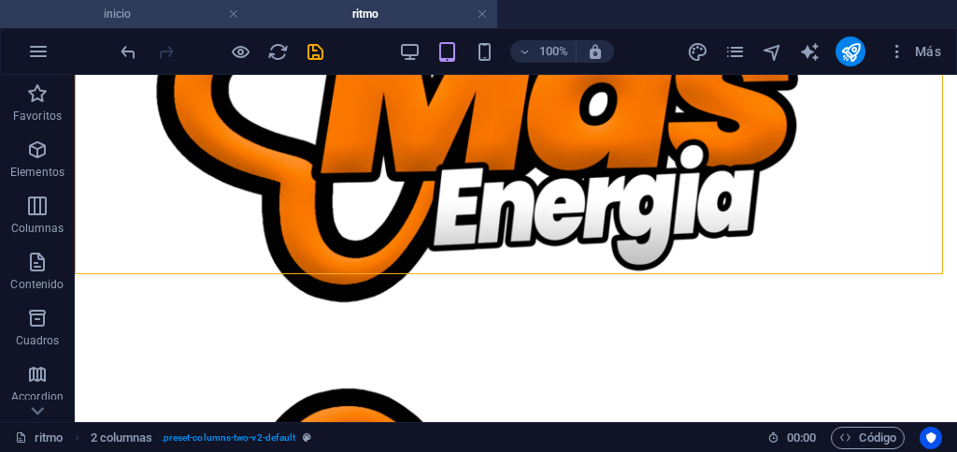
click at [164, 14] on h4 "inicio" at bounding box center [124, 14] width 249 height 21
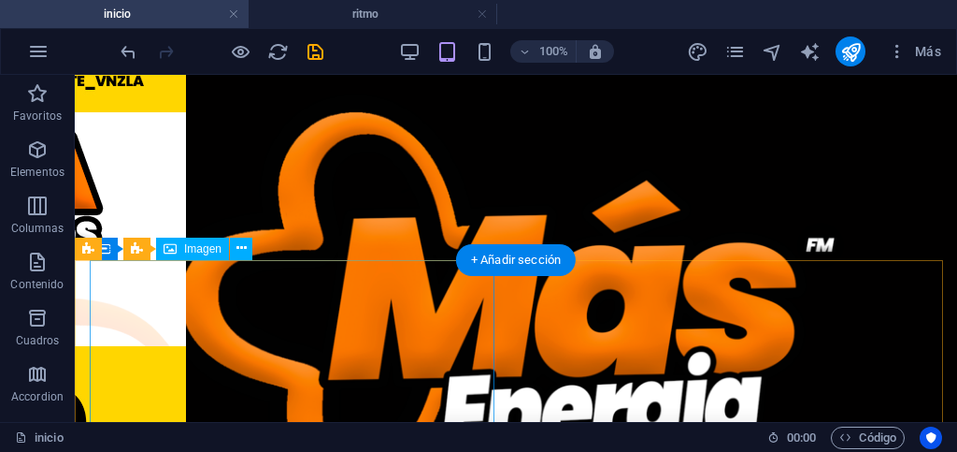
scroll to position [748, 0]
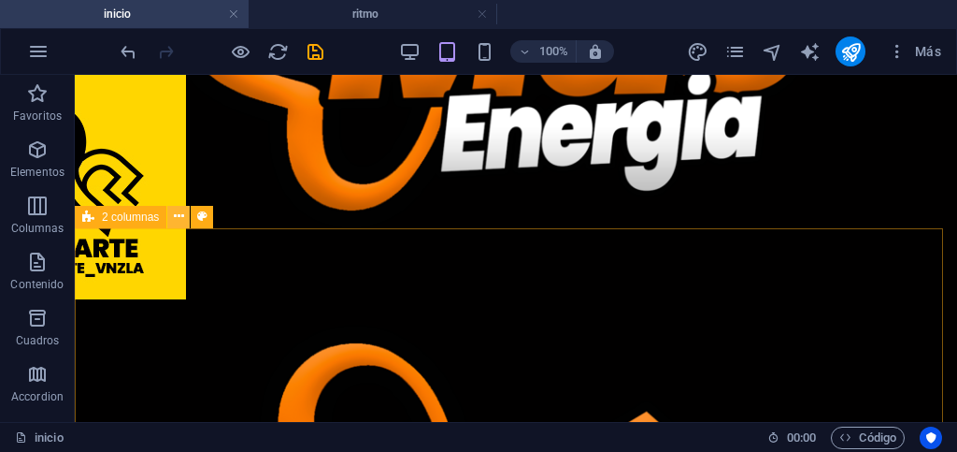
click at [175, 217] on icon at bounding box center [179, 217] width 10 height 20
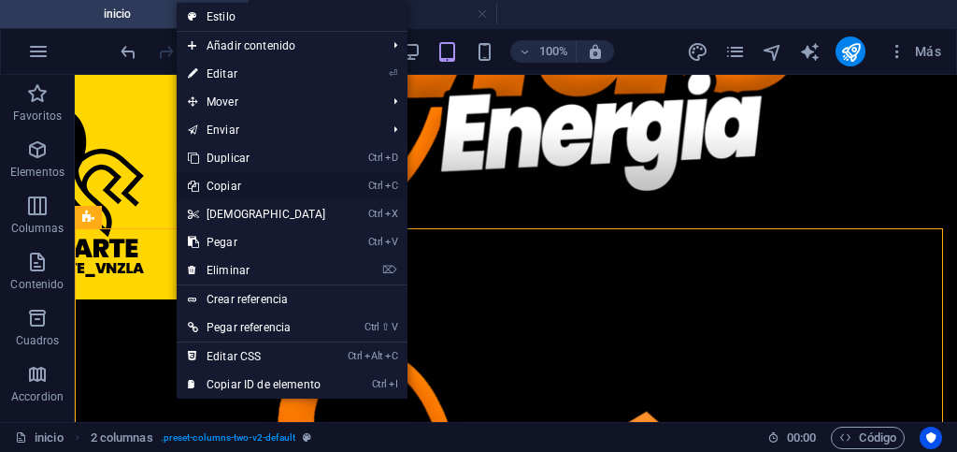
click at [210, 184] on link "Ctrl C Copiar" at bounding box center [257, 186] width 161 height 28
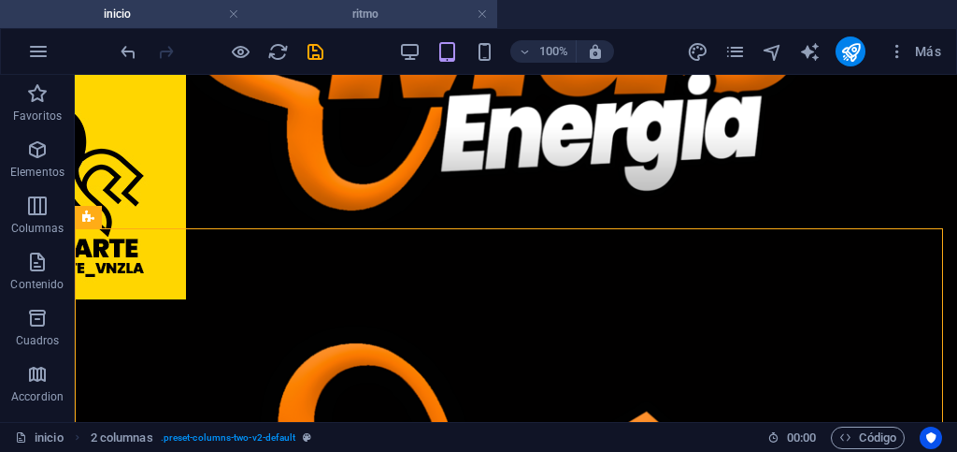
drag, startPoint x: 287, startPoint y: 21, endPoint x: 178, endPoint y: 134, distance: 157.4
click at [287, 21] on h4 "ritmo" at bounding box center [373, 14] width 249 height 21
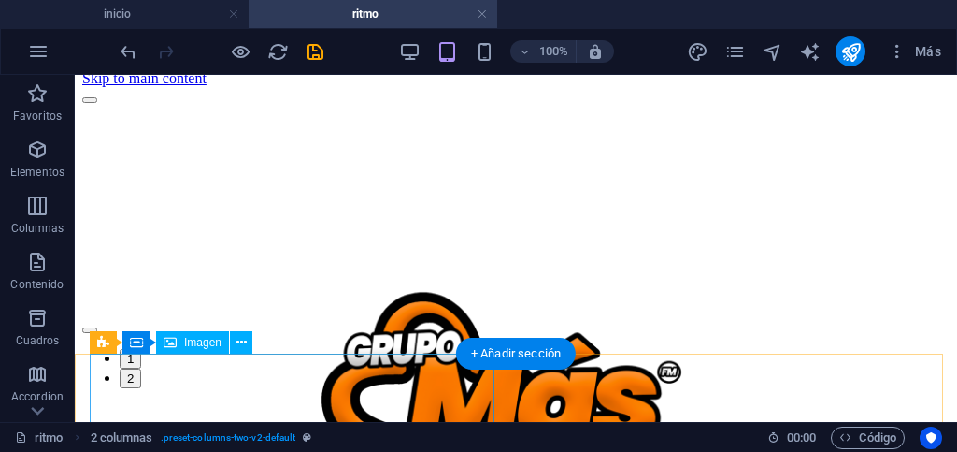
scroll to position [0, 0]
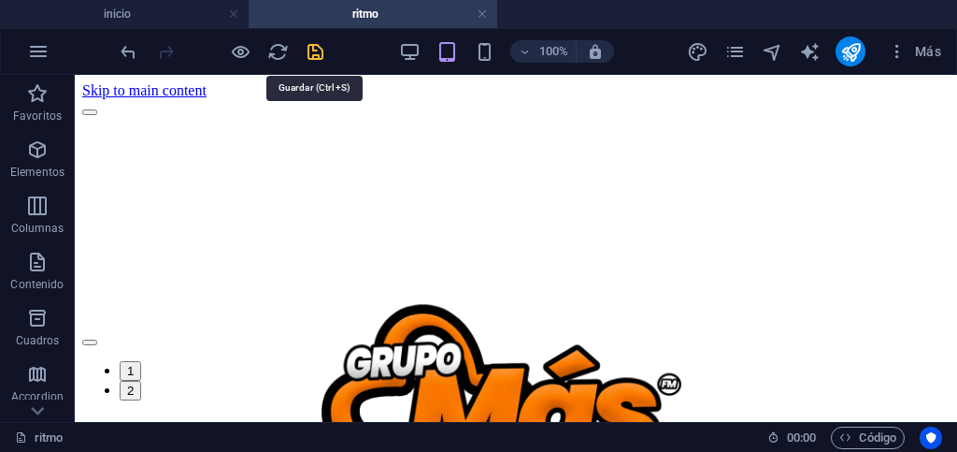
click at [313, 53] on icon "save" at bounding box center [316, 52] width 22 height 22
click at [481, 17] on link at bounding box center [482, 15] width 11 height 18
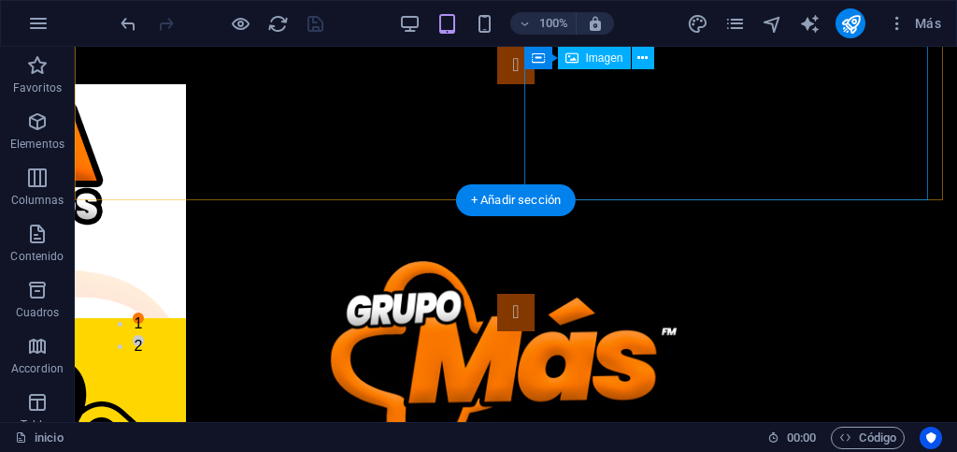
scroll to position [748, 0]
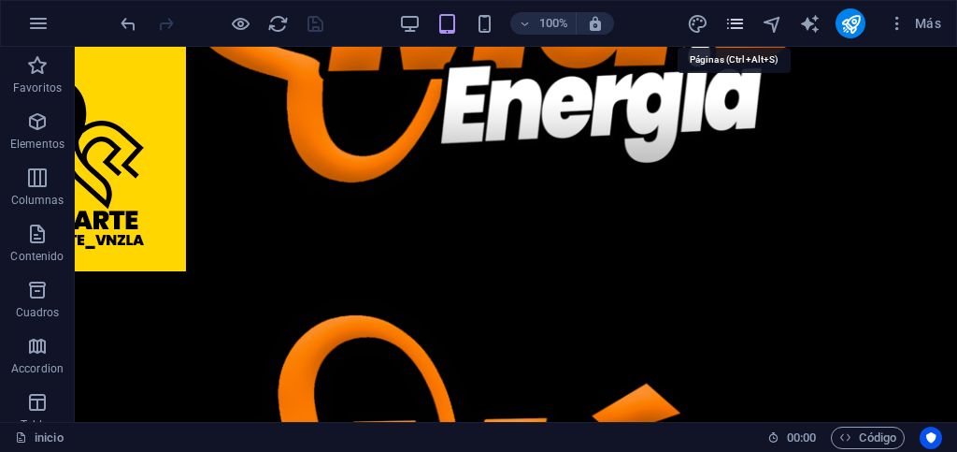
click at [736, 26] on icon "pages" at bounding box center [736, 24] width 22 height 22
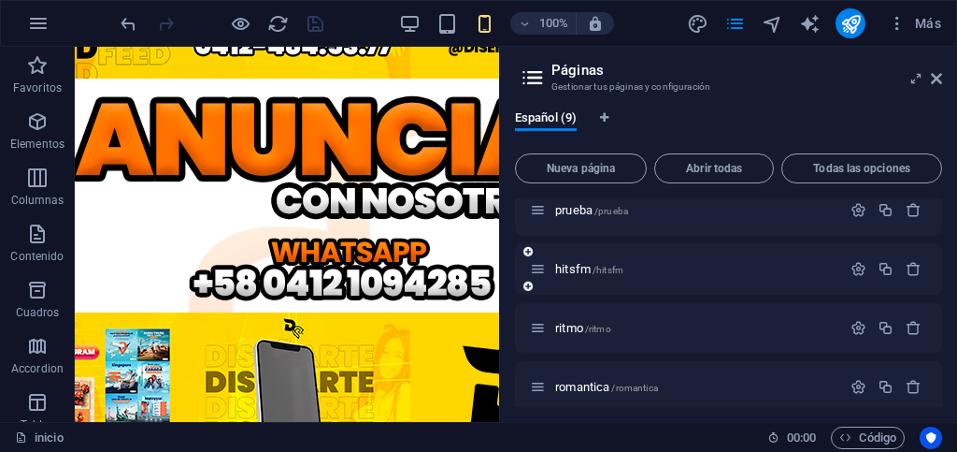
scroll to position [187, 0]
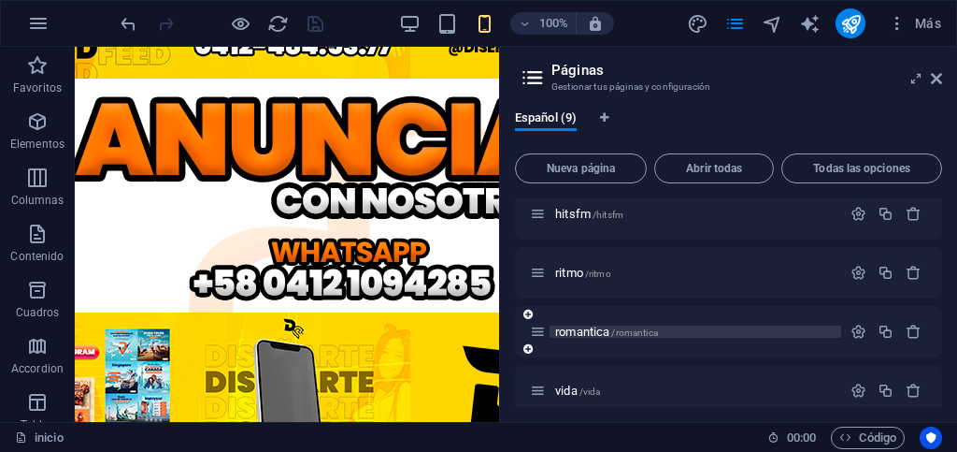
click at [700, 331] on p "romantica /romantica" at bounding box center [695, 331] width 280 height 12
click at [700, 331] on div "romantica /romantica" at bounding box center [728, 331] width 427 height 51
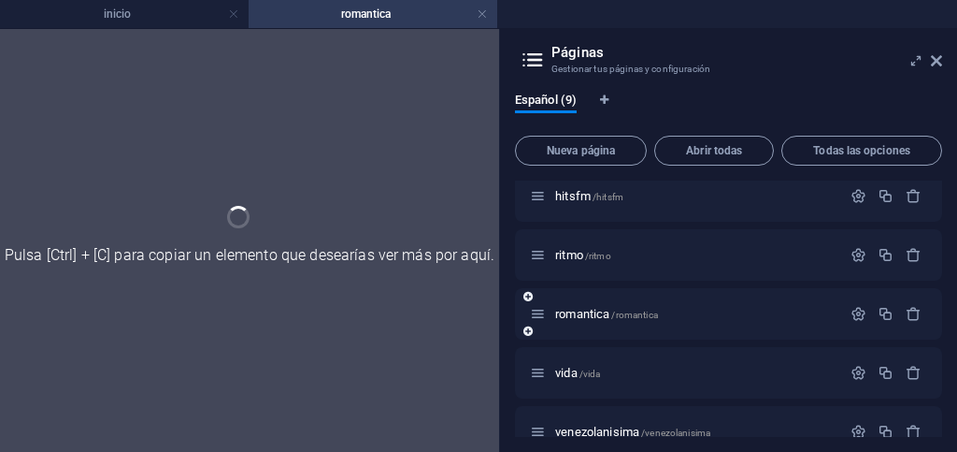
scroll to position [0, 0]
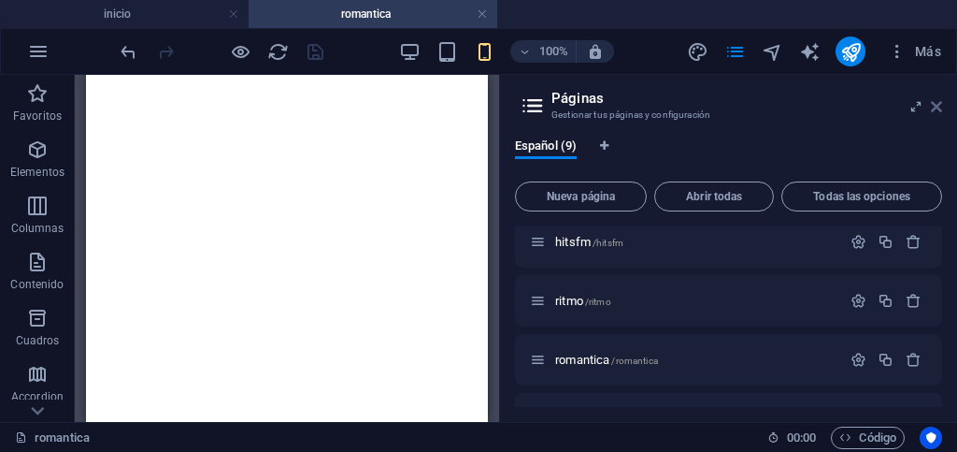
click at [937, 107] on icon at bounding box center [936, 106] width 11 height 15
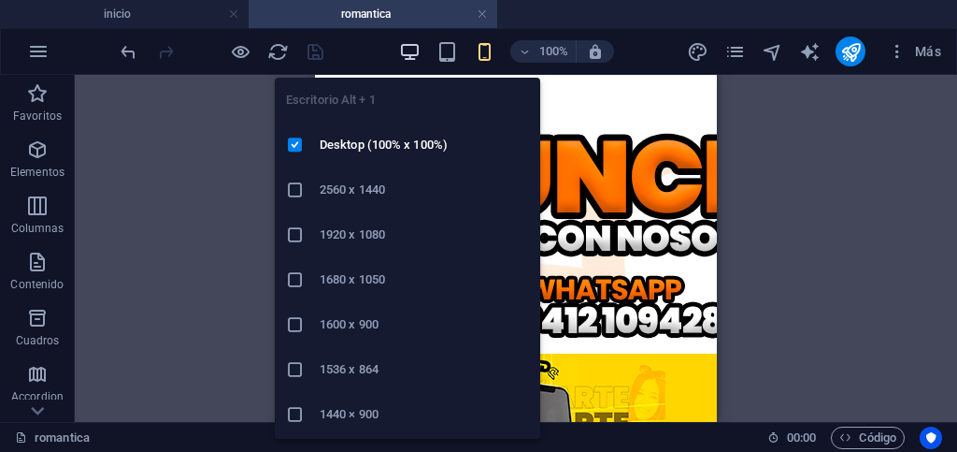
click at [406, 53] on icon "button" at bounding box center [410, 52] width 22 height 22
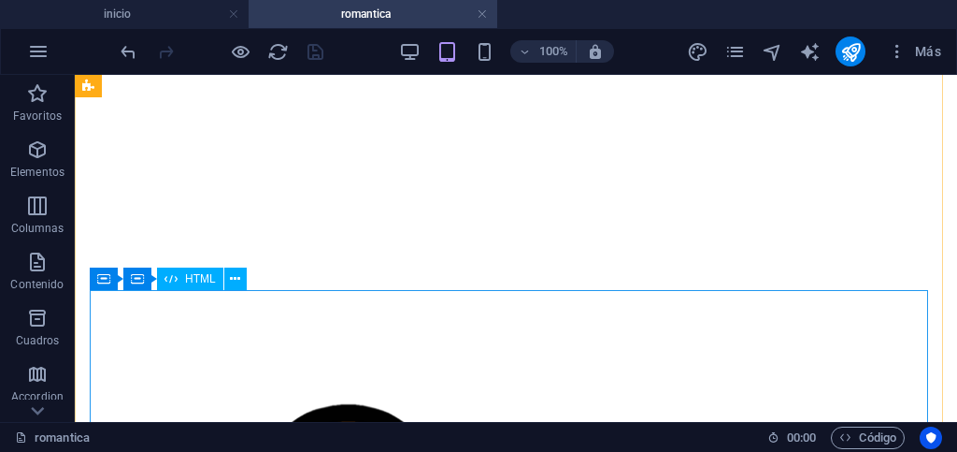
scroll to position [1213, 0]
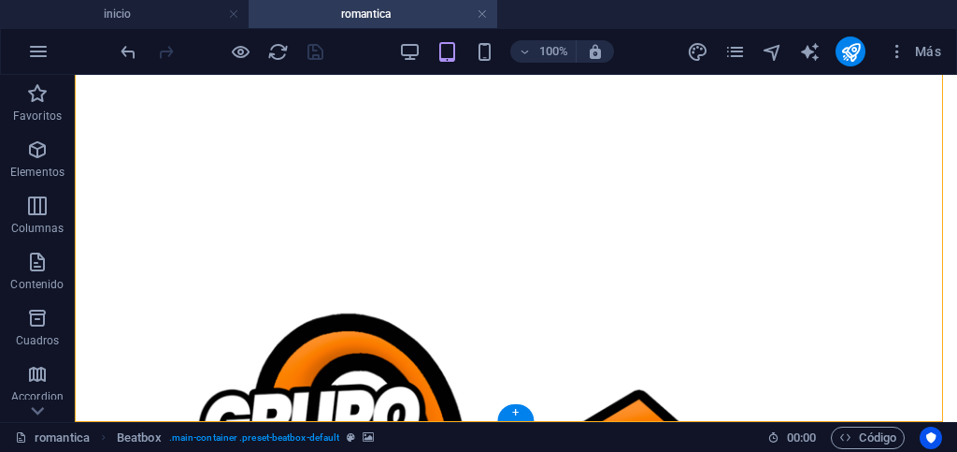
drag, startPoint x: 270, startPoint y: 266, endPoint x: 244, endPoint y: 419, distance: 155.5
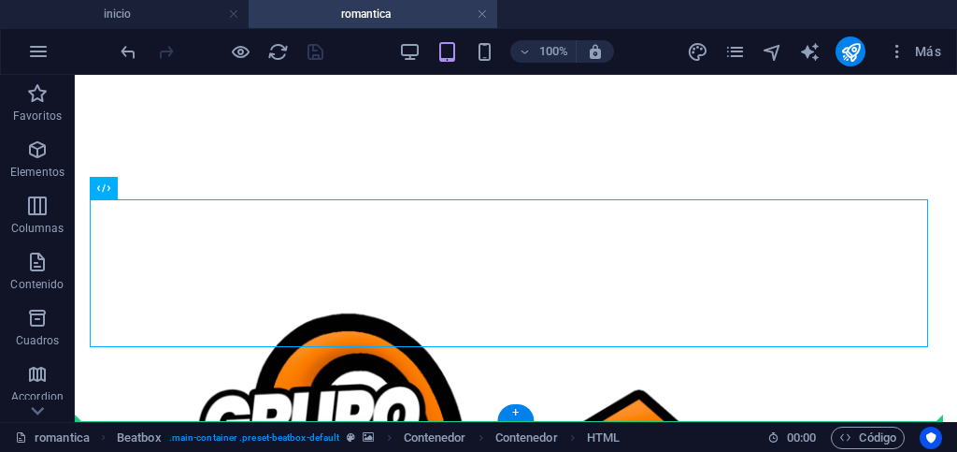
drag, startPoint x: 281, startPoint y: 265, endPoint x: 211, endPoint y: 414, distance: 165.2
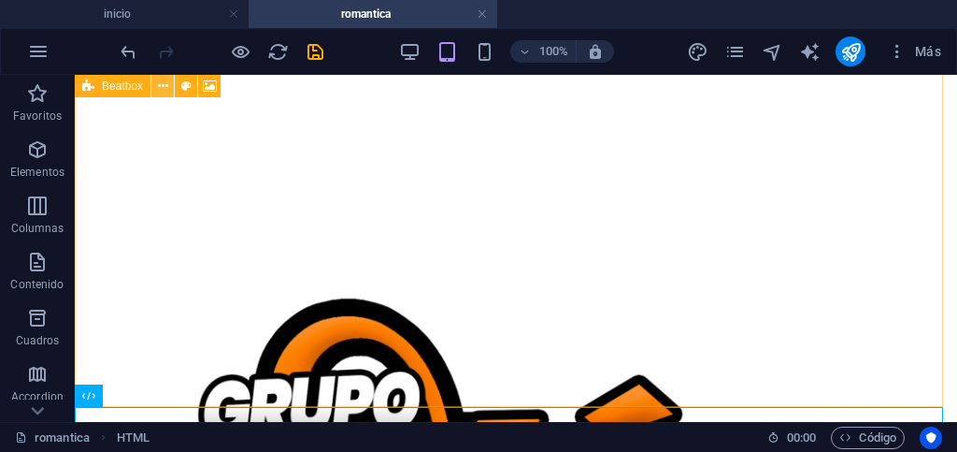
click at [162, 85] on icon at bounding box center [163, 87] width 10 height 20
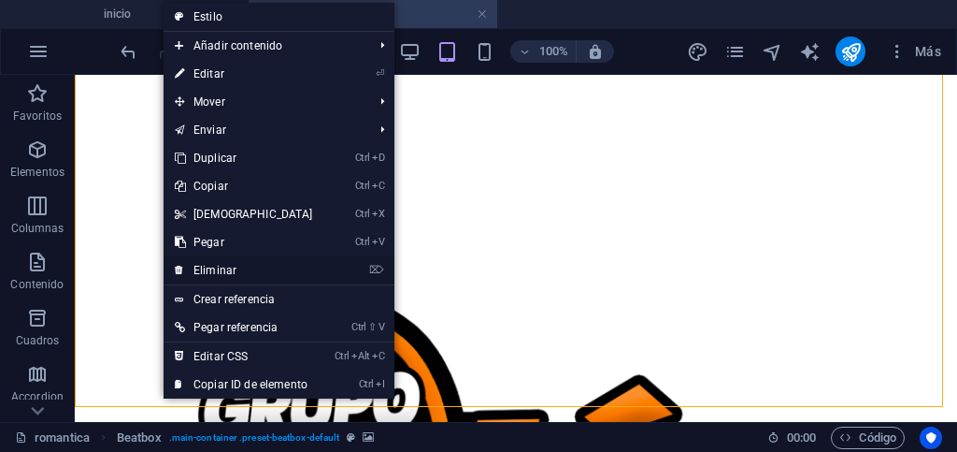
click at [221, 267] on link "⌦ Eliminar" at bounding box center [244, 270] width 161 height 28
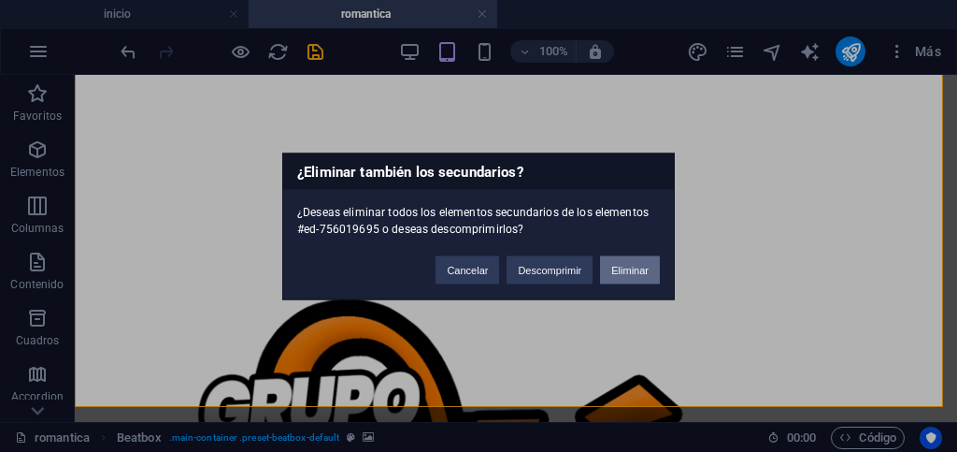
click at [615, 269] on button "Eliminar" at bounding box center [630, 269] width 60 height 28
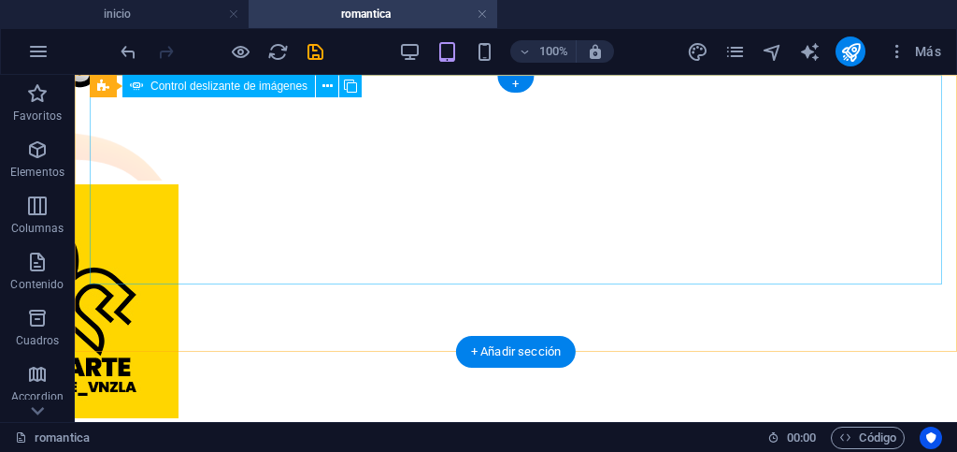
scroll to position [0, 0]
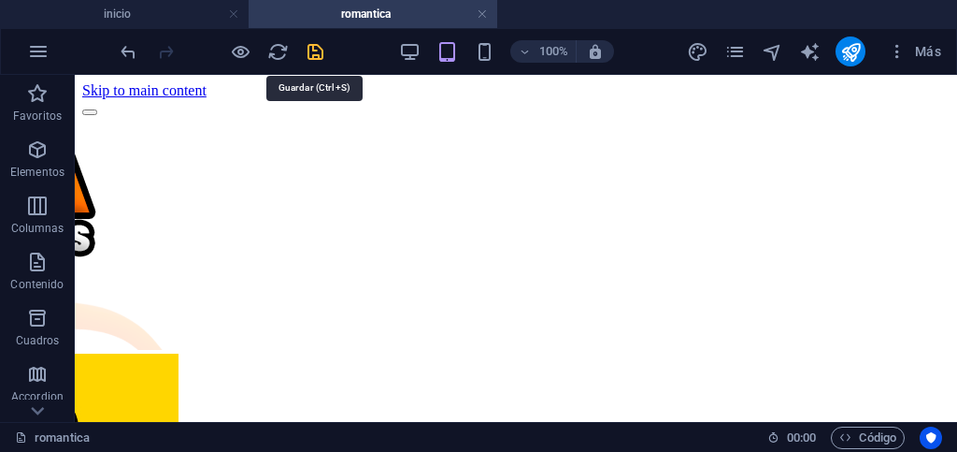
click at [318, 48] on icon "save" at bounding box center [316, 52] width 22 height 22
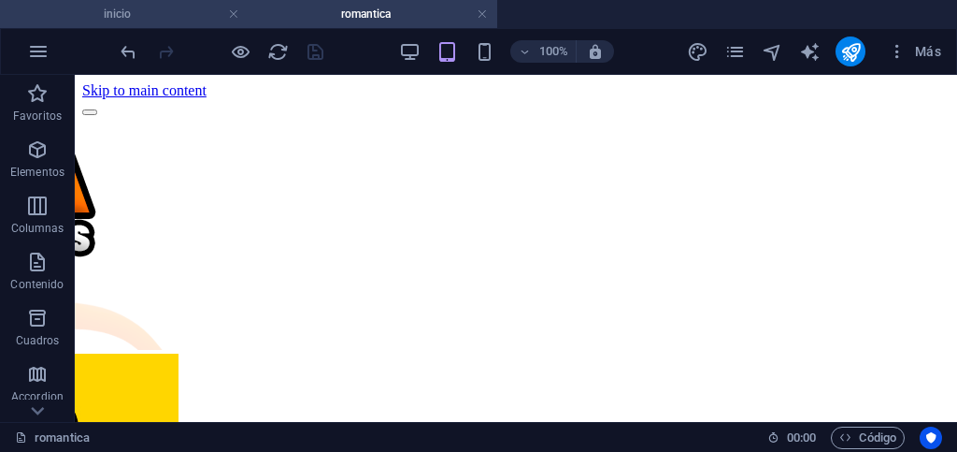
click at [187, 11] on h4 "inicio" at bounding box center [124, 14] width 249 height 21
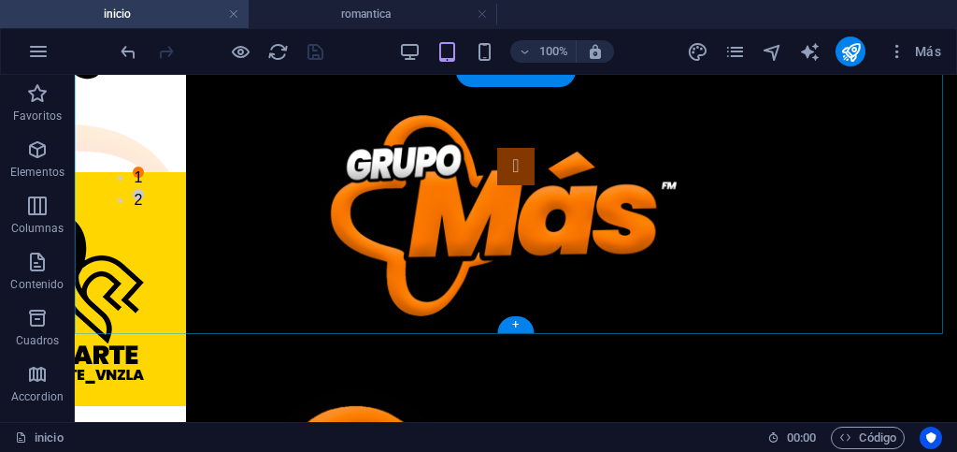
scroll to position [187, 0]
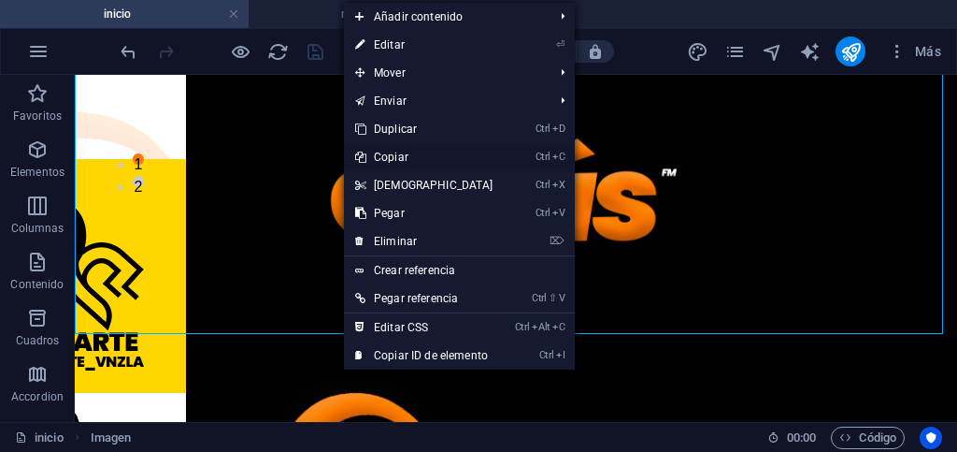
click at [398, 158] on link "Ctrl C Copiar" at bounding box center [424, 157] width 161 height 28
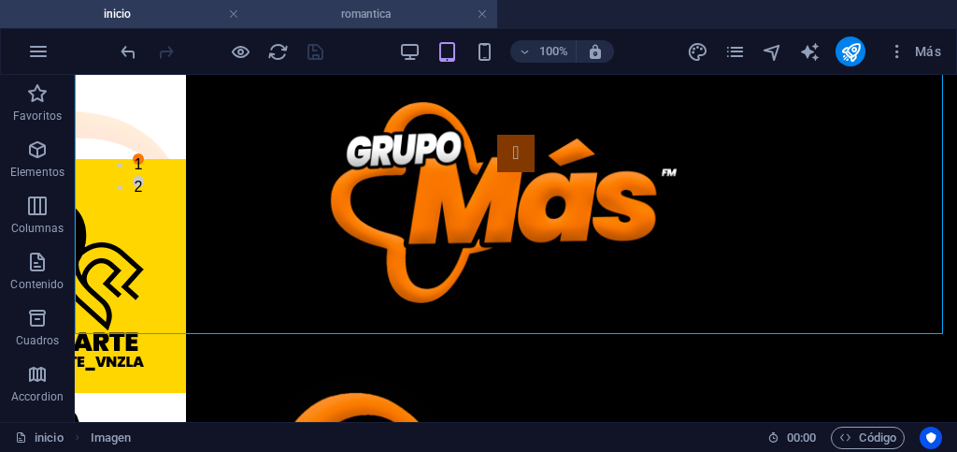
click at [317, 14] on h4 "romantica" at bounding box center [373, 14] width 249 height 21
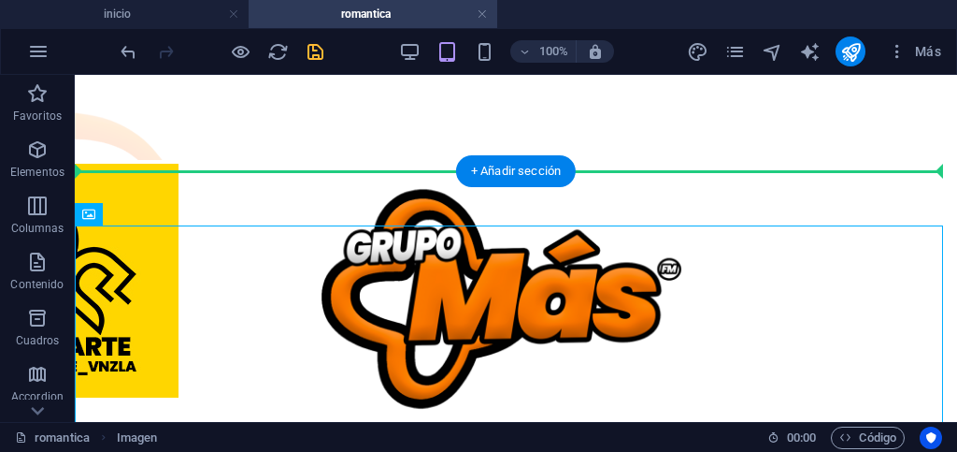
scroll to position [0, 0]
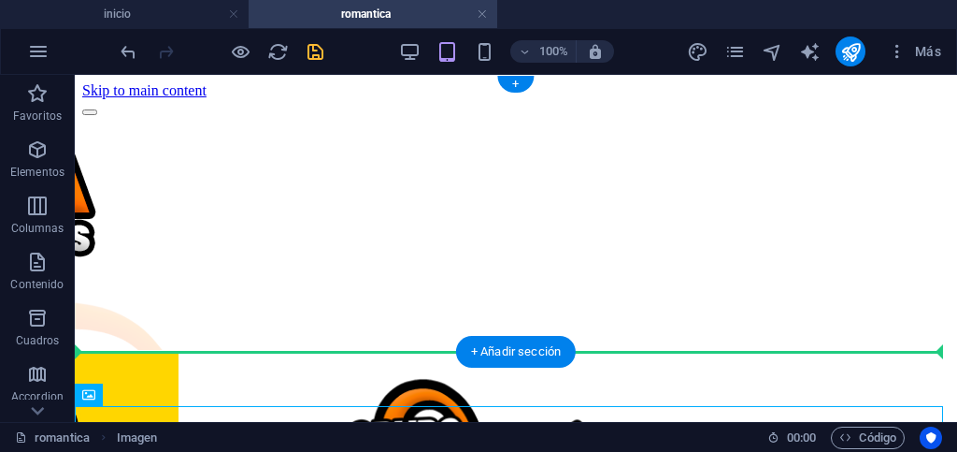
drag, startPoint x: 211, startPoint y: 228, endPoint x: 141, endPoint y: 319, distance: 114.6
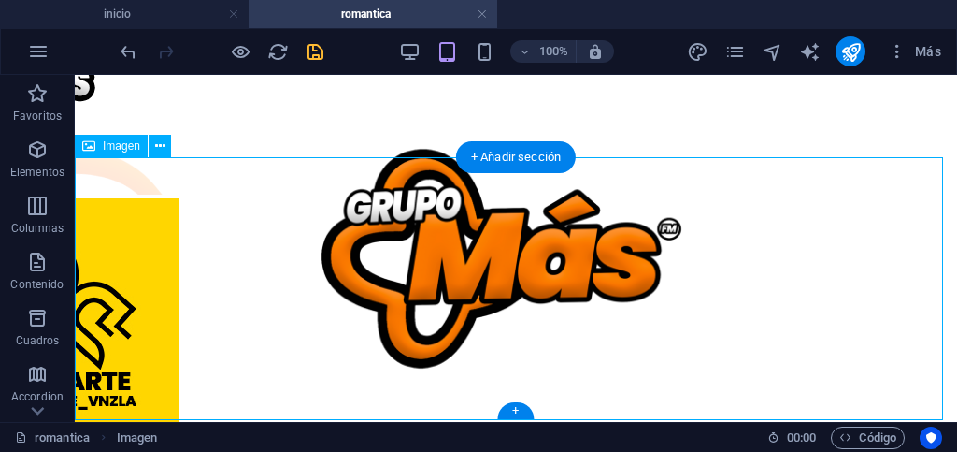
scroll to position [247, 0]
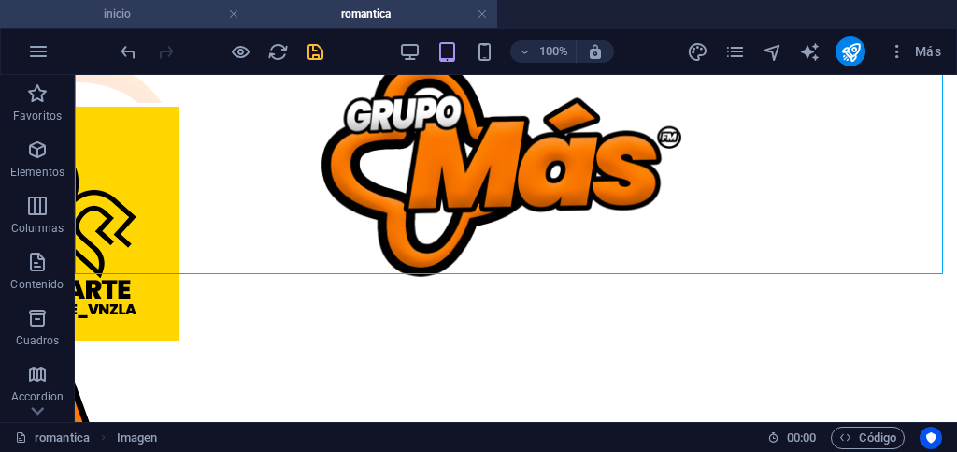
click at [166, 14] on h4 "inicio" at bounding box center [124, 14] width 249 height 21
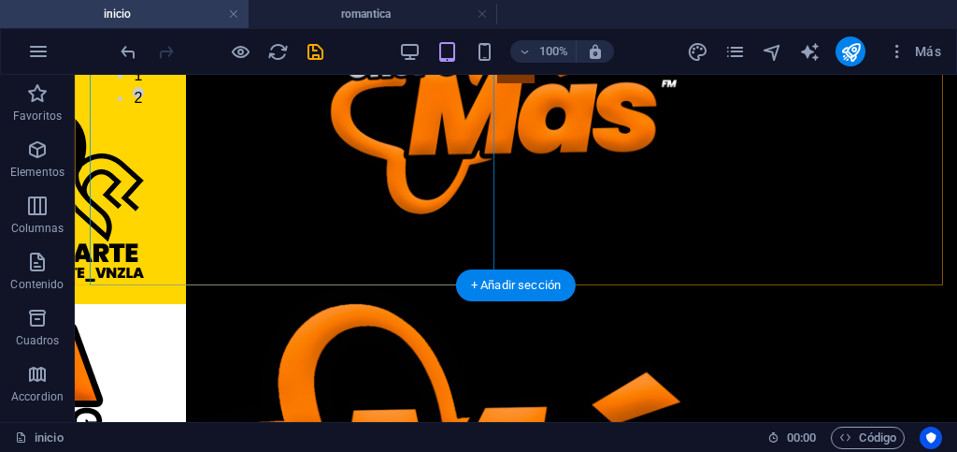
scroll to position [467, 0]
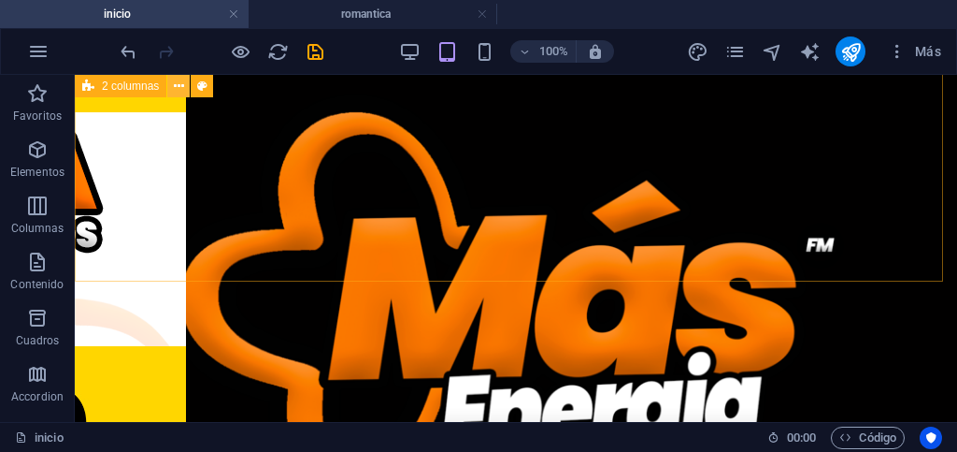
click at [179, 85] on icon at bounding box center [179, 87] width 10 height 20
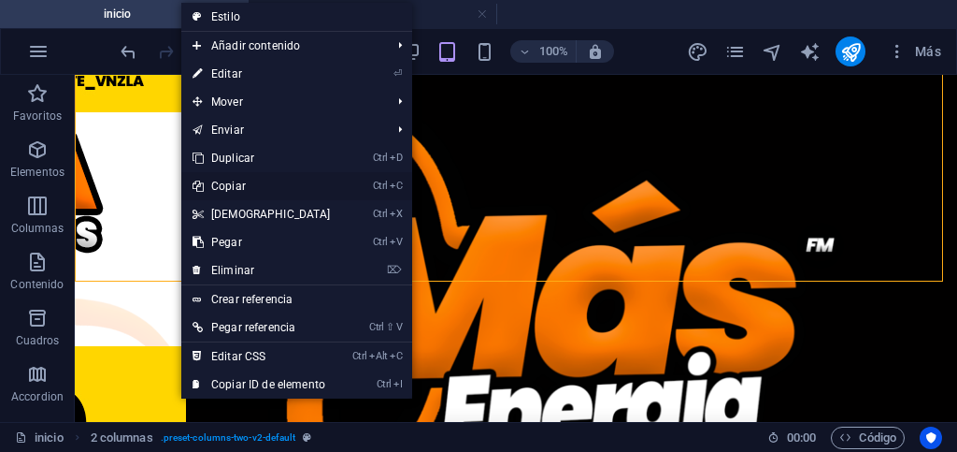
click at [232, 188] on link "Ctrl C Copiar" at bounding box center [261, 186] width 161 height 28
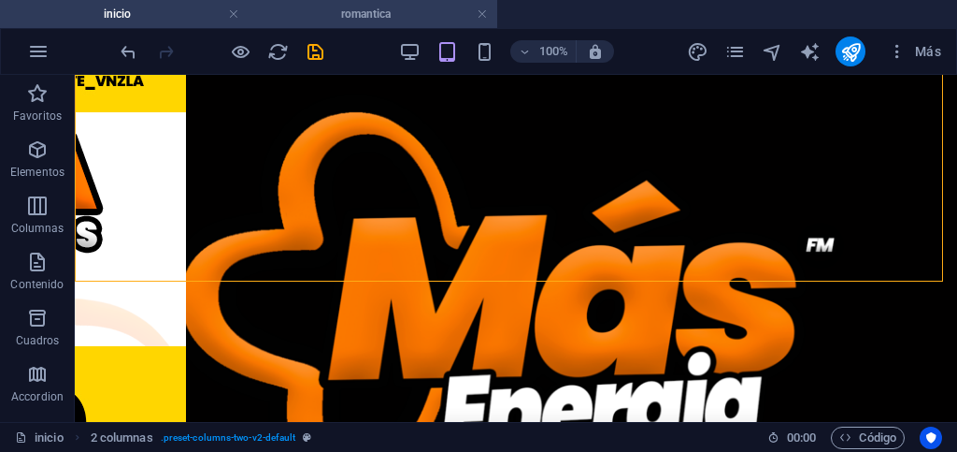
click at [300, 13] on h4 "romantica" at bounding box center [373, 14] width 249 height 21
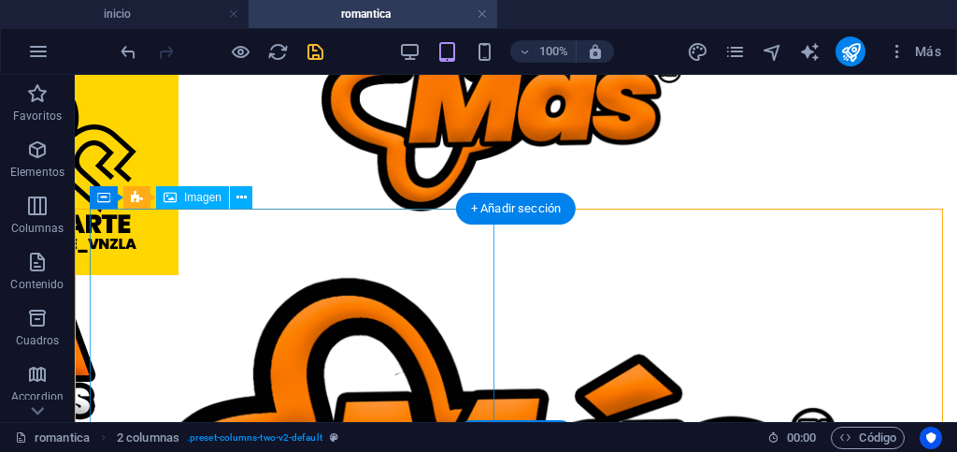
scroll to position [475, 0]
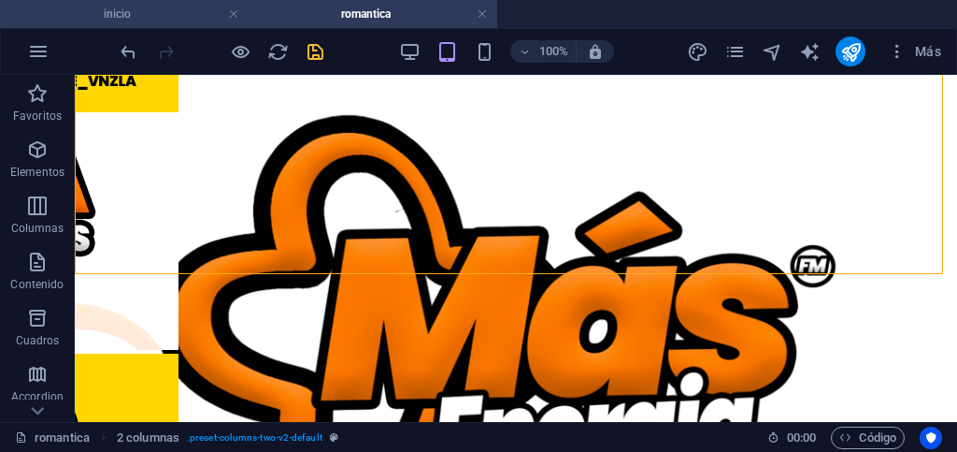
click at [178, 10] on h4 "inicio" at bounding box center [124, 14] width 249 height 21
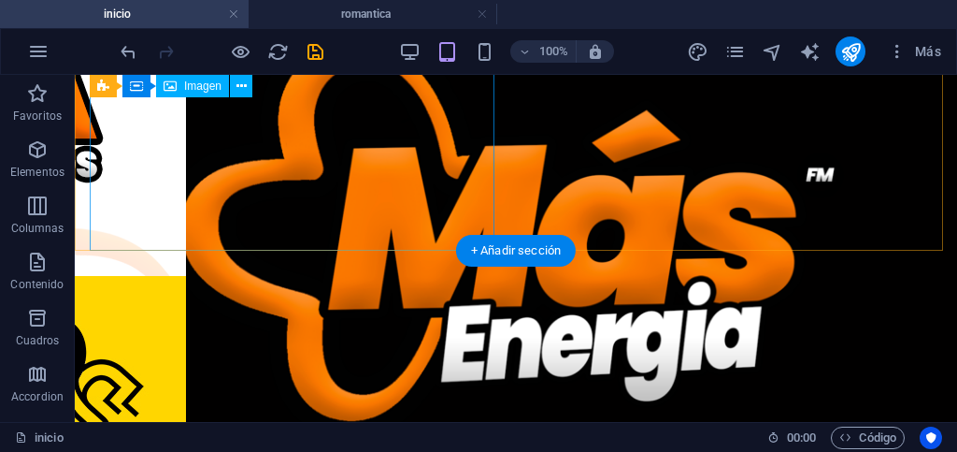
scroll to position [654, 0]
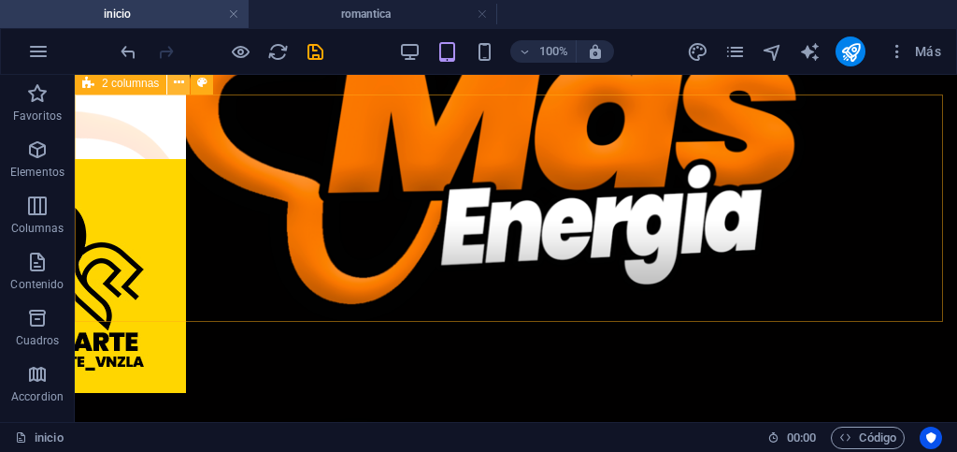
click at [174, 87] on icon at bounding box center [179, 83] width 10 height 20
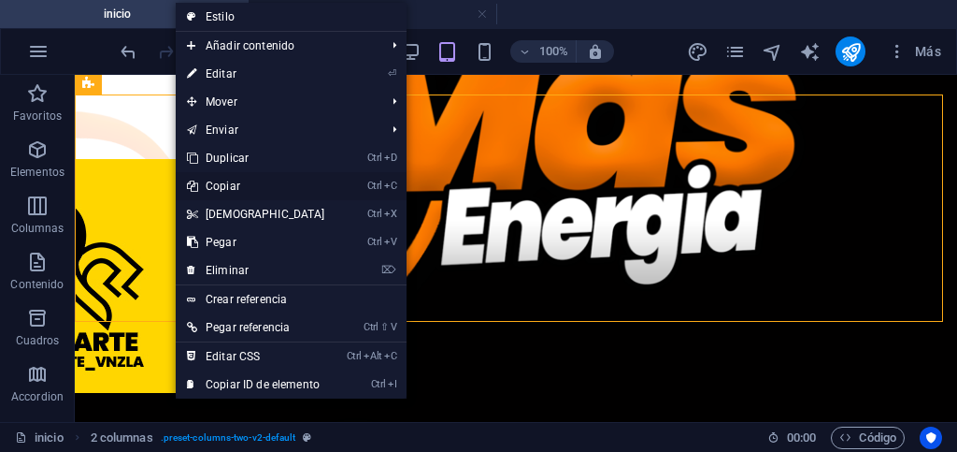
click at [227, 182] on link "Ctrl C Copiar" at bounding box center [256, 186] width 161 height 28
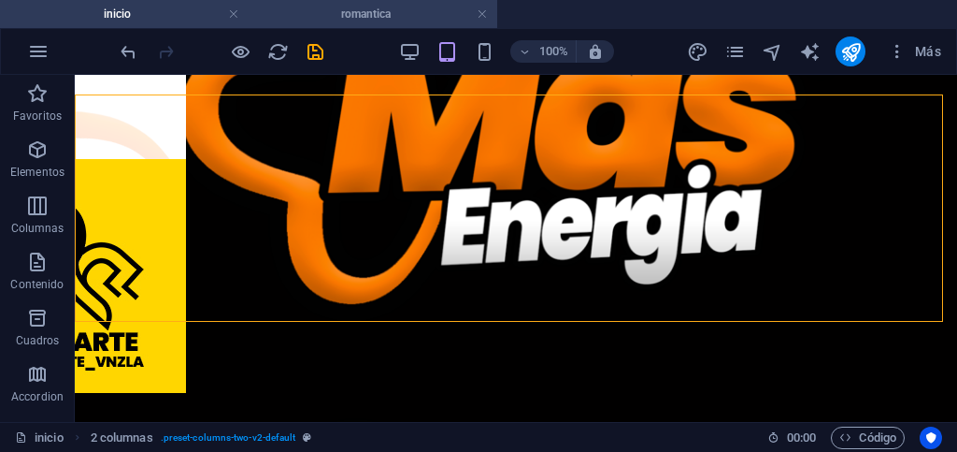
click at [306, 14] on h4 "romantica" at bounding box center [373, 14] width 249 height 21
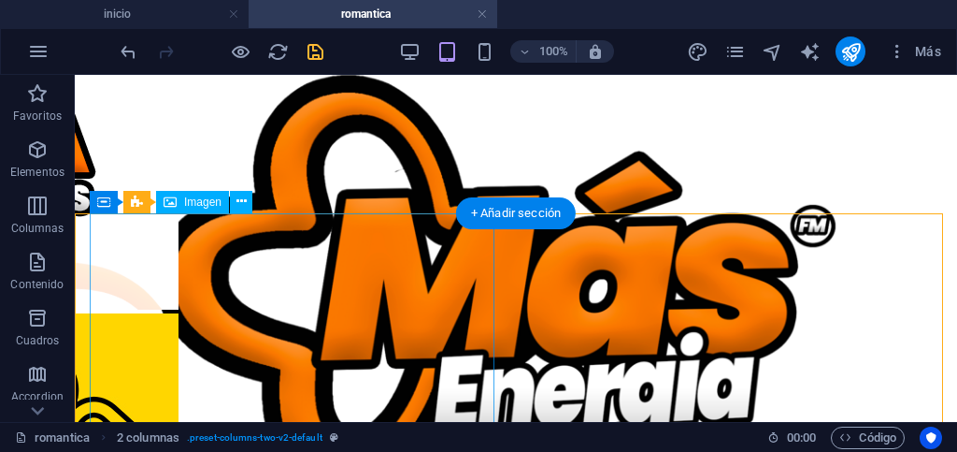
scroll to position [702, 0]
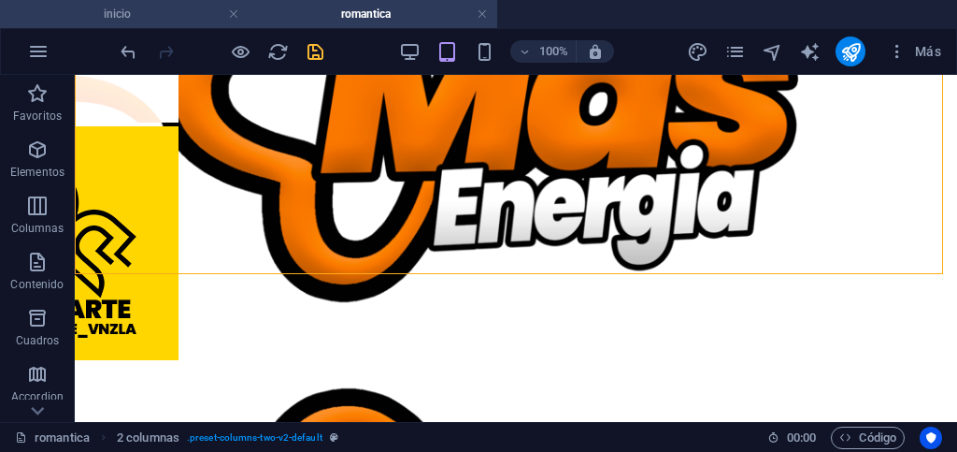
drag, startPoint x: 151, startPoint y: 22, endPoint x: 128, endPoint y: 14, distance: 24.5
click at [151, 22] on h4 "inicio" at bounding box center [124, 14] width 249 height 21
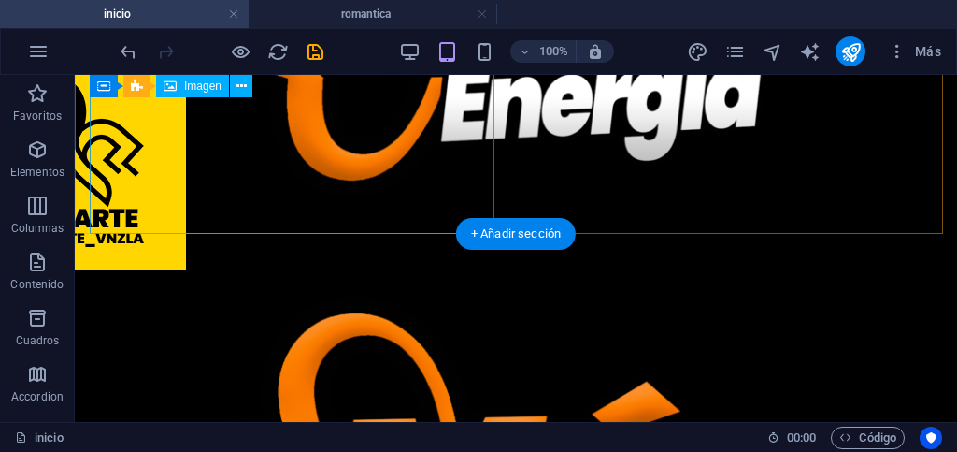
scroll to position [742, 0]
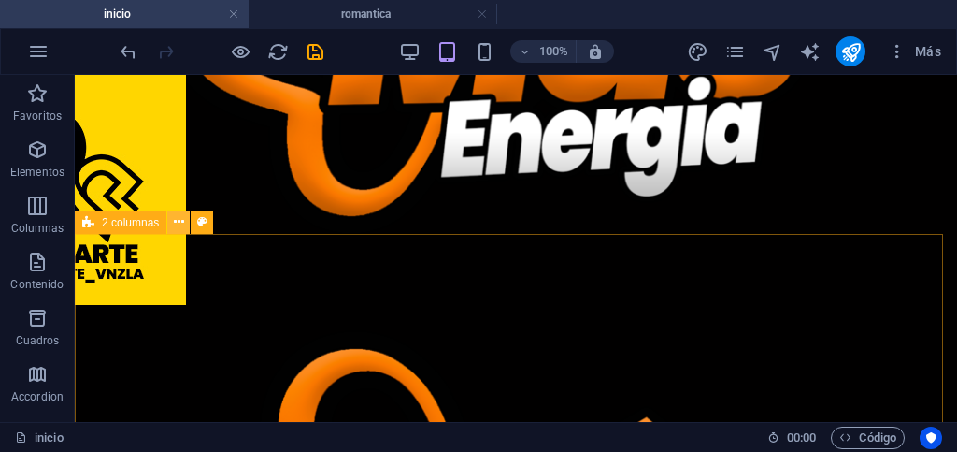
click at [174, 223] on icon at bounding box center [179, 222] width 10 height 20
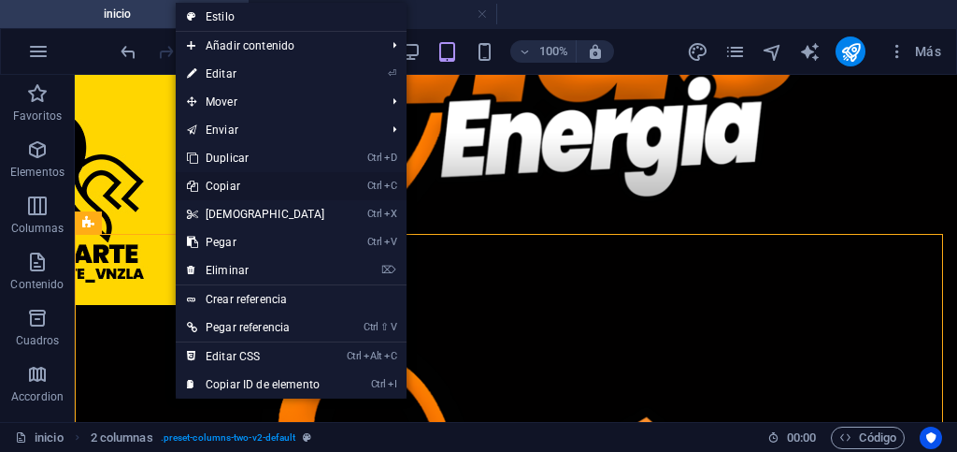
click at [233, 186] on link "Ctrl C Copiar" at bounding box center [256, 186] width 161 height 28
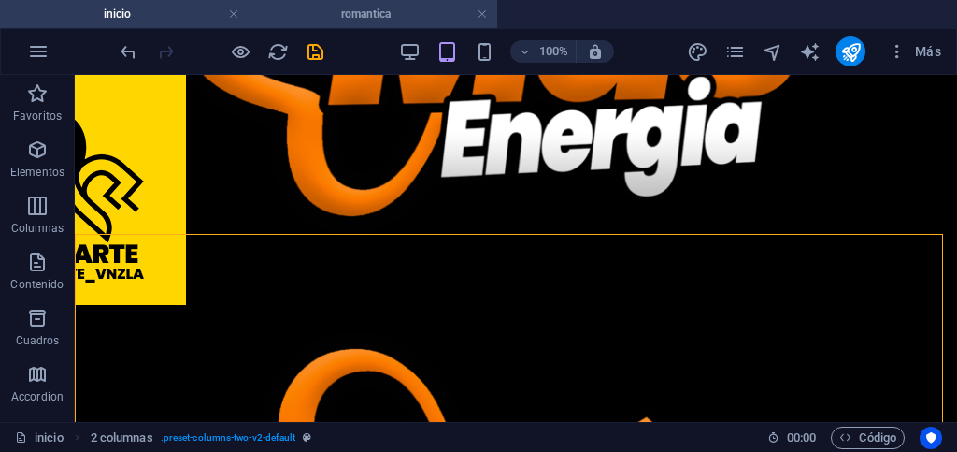
click at [320, 9] on h4 "romantica" at bounding box center [373, 14] width 249 height 21
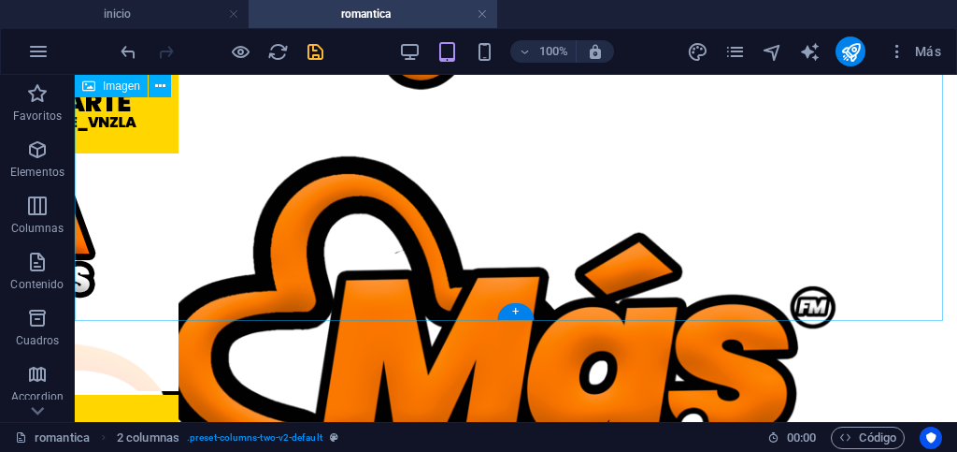
scroll to position [88, 0]
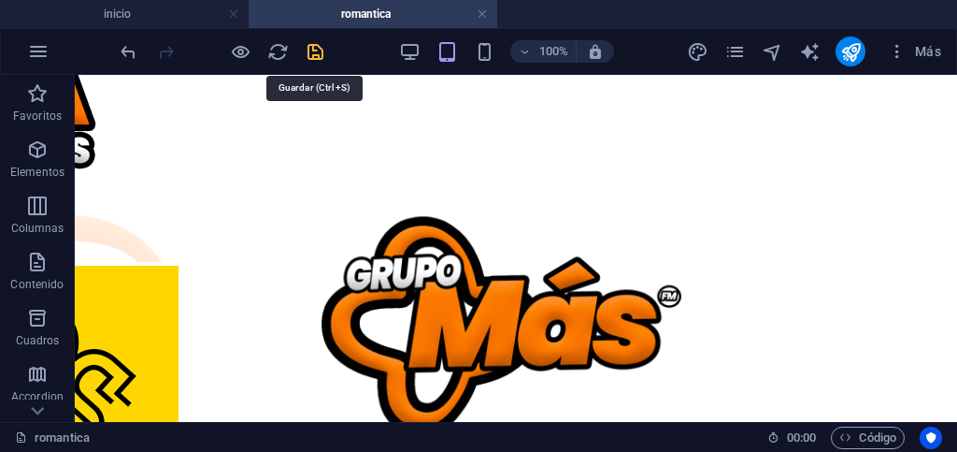
click at [313, 54] on icon "save" at bounding box center [316, 52] width 22 height 22
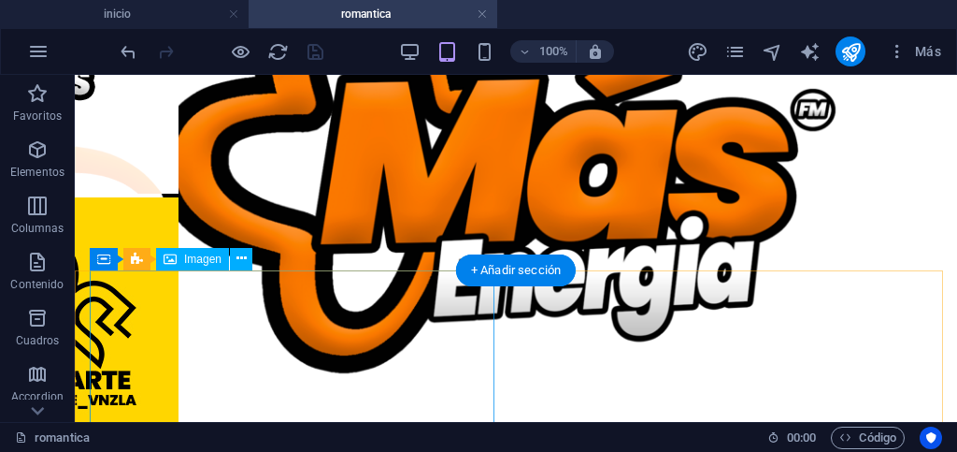
scroll to position [929, 0]
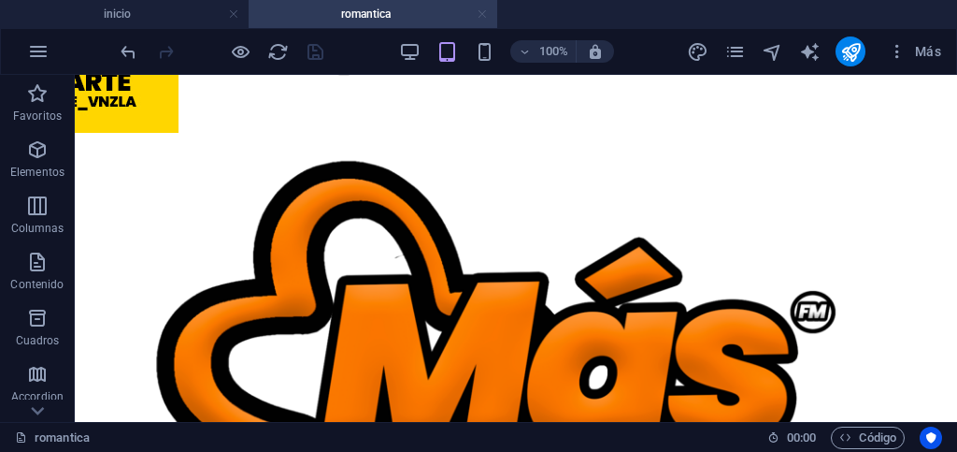
drag, startPoint x: 482, startPoint y: 14, endPoint x: 313, endPoint y: 219, distance: 265.6
click at [482, 14] on link at bounding box center [482, 15] width 11 height 18
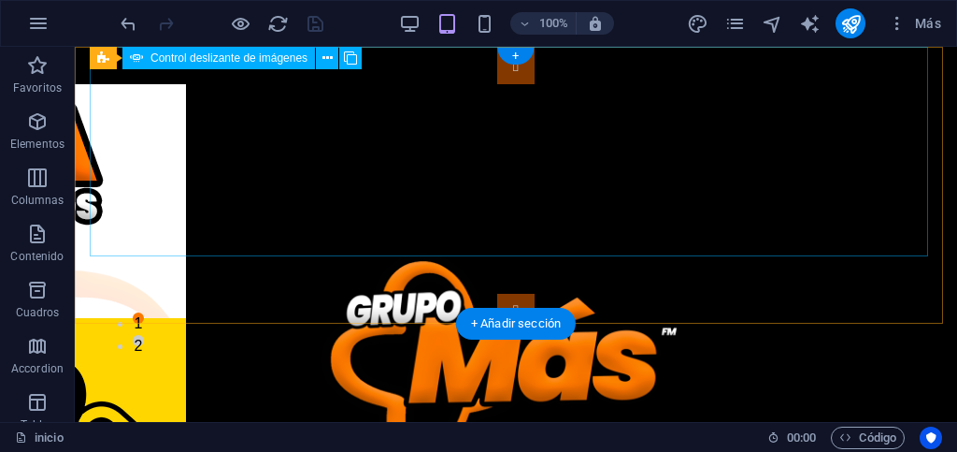
scroll to position [742, 0]
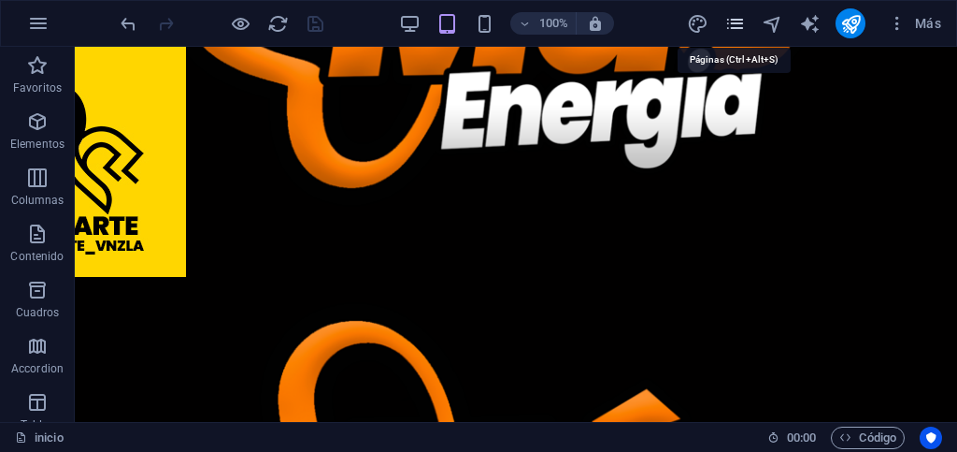
click at [732, 26] on icon "pages" at bounding box center [736, 24] width 22 height 22
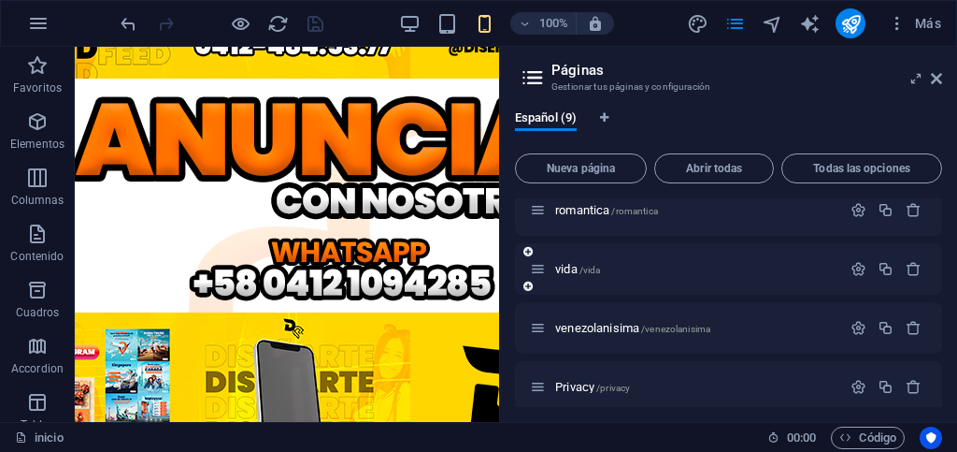
scroll to position [322, 0]
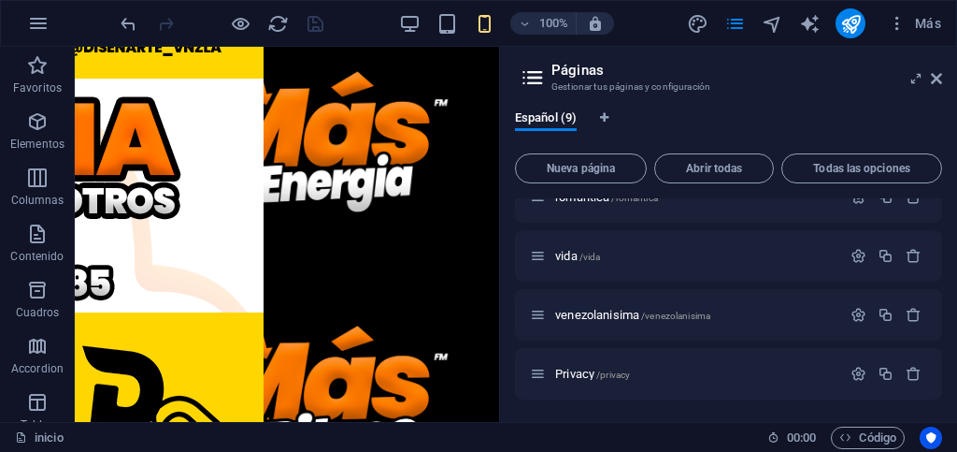
click at [650, 254] on p "vida /vida" at bounding box center [695, 256] width 280 height 12
click at [650, 254] on div "inicio / segunda /segunda prueba /prueba hitsfm /hitsfm ritmo /ritmo romantica …" at bounding box center [728, 138] width 427 height 523
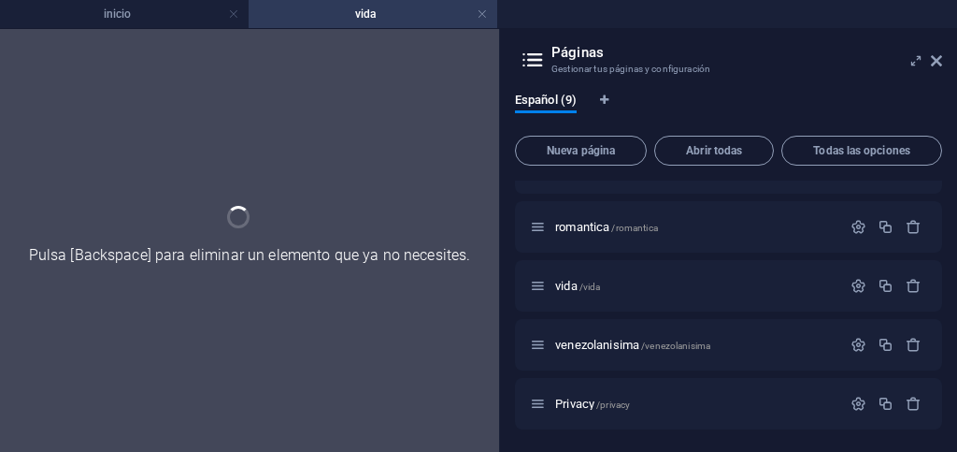
scroll to position [0, 0]
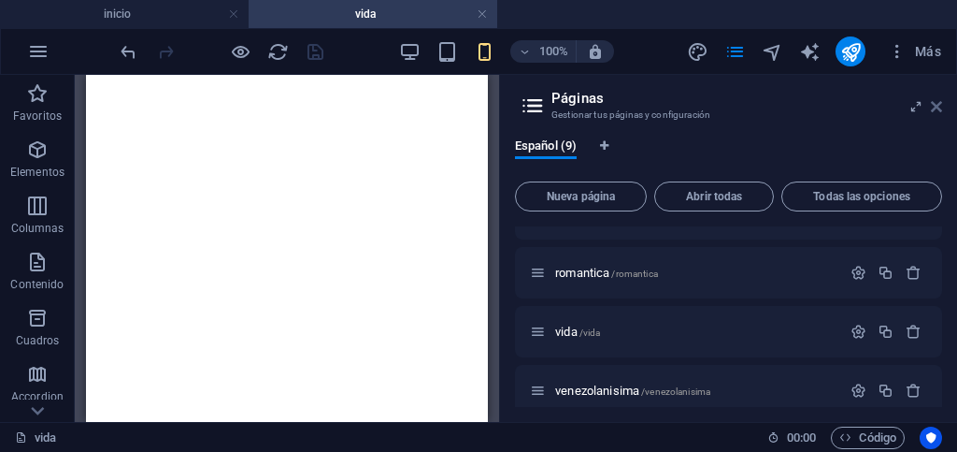
click at [936, 108] on icon at bounding box center [936, 106] width 11 height 15
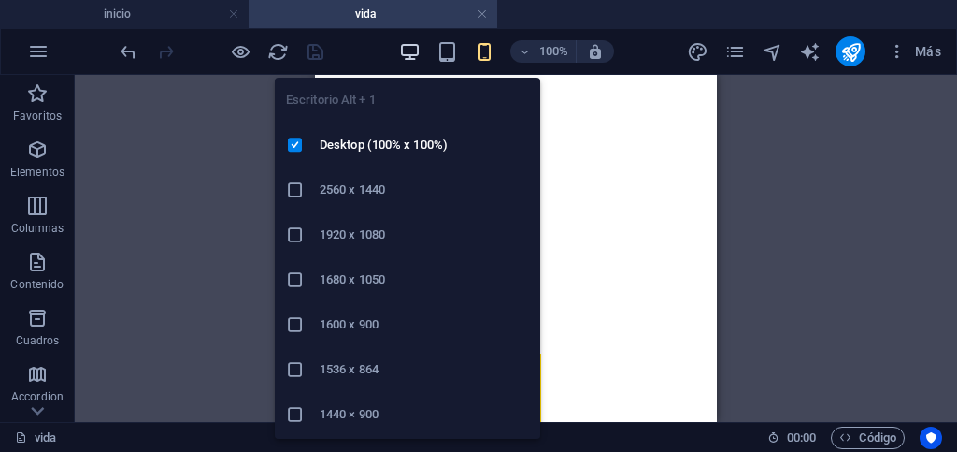
click at [407, 53] on icon "button" at bounding box center [410, 52] width 22 height 22
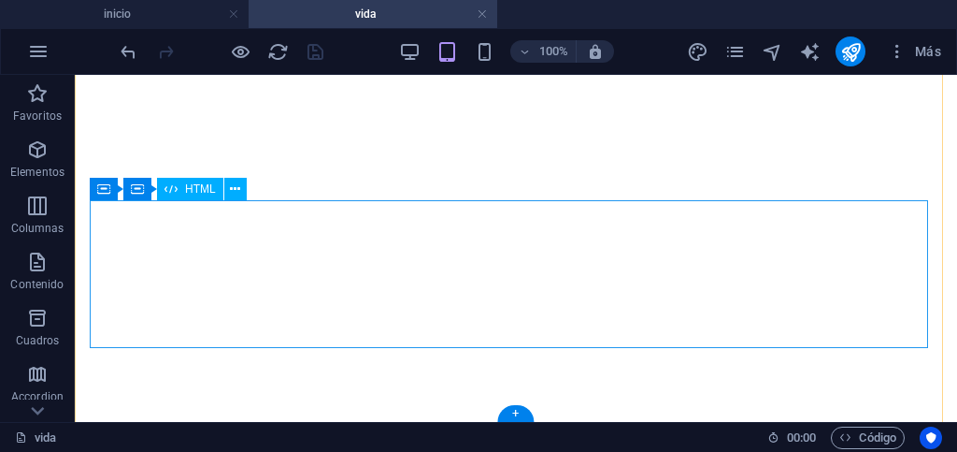
scroll to position [1213, 0]
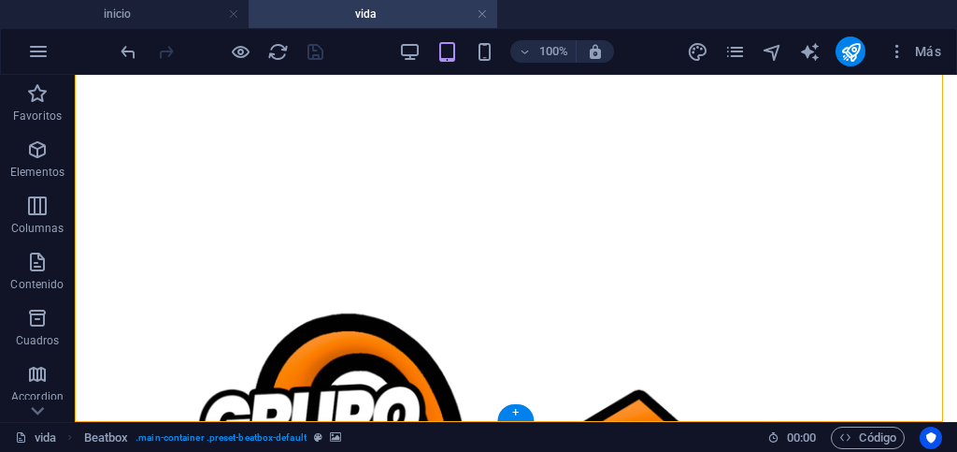
drag, startPoint x: 273, startPoint y: 262, endPoint x: 209, endPoint y: 416, distance: 166.8
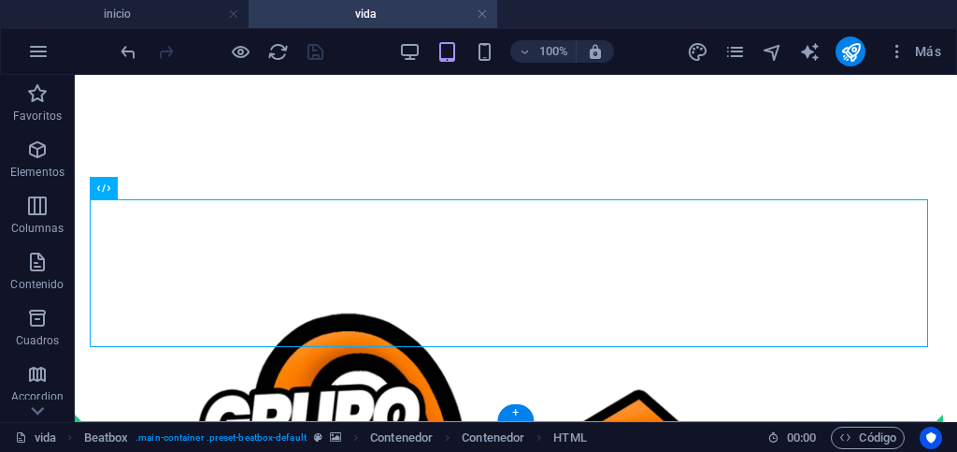
drag, startPoint x: 276, startPoint y: 265, endPoint x: 181, endPoint y: 409, distance: 172.2
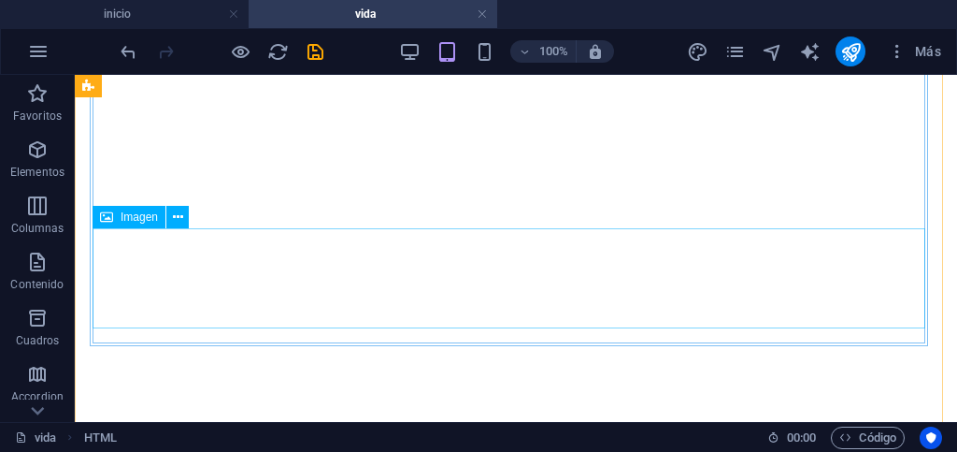
scroll to position [932, 0]
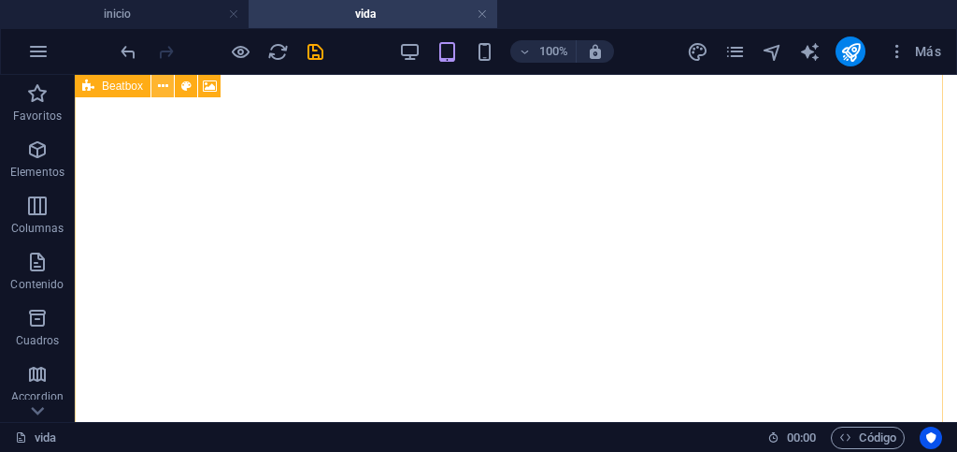
click at [159, 86] on icon at bounding box center [163, 87] width 10 height 20
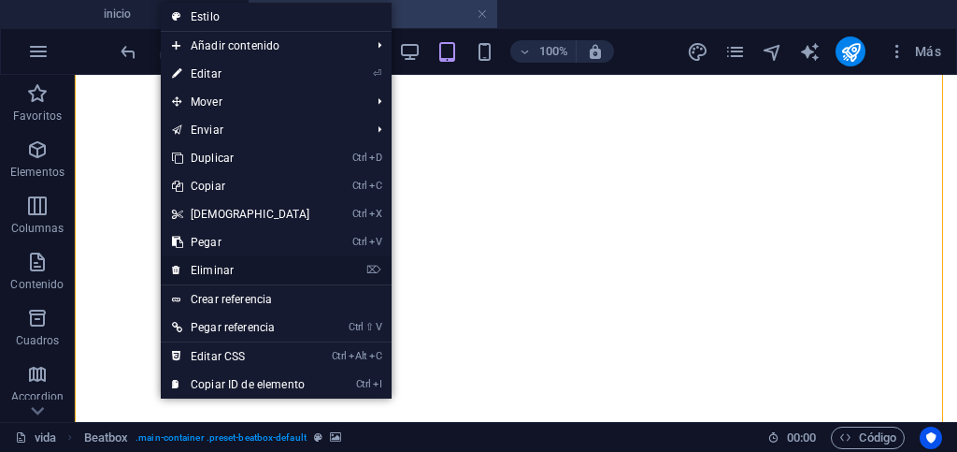
click at [209, 267] on link "⌦ Eliminar" at bounding box center [241, 270] width 161 height 28
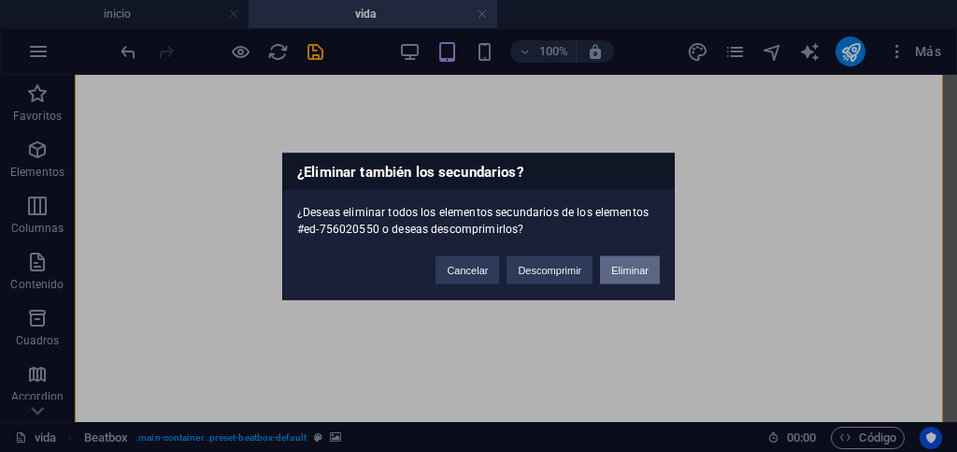
click at [624, 271] on button "Eliminar" at bounding box center [630, 269] width 60 height 28
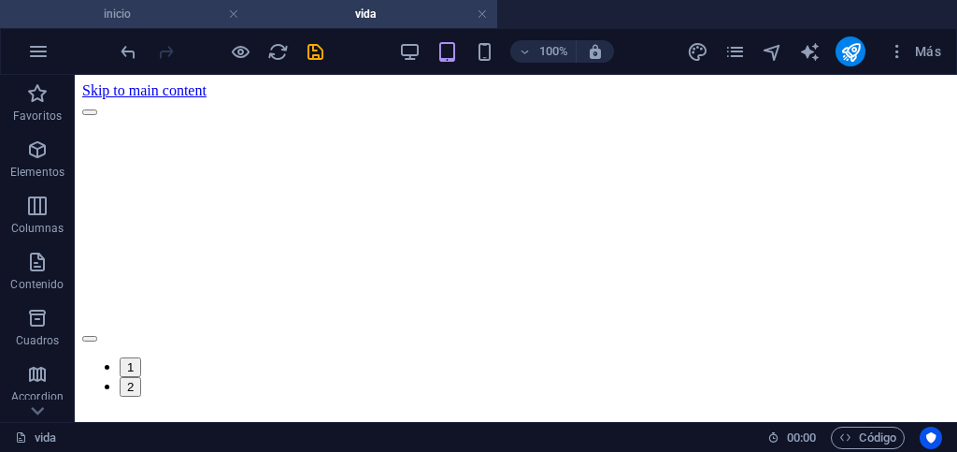
click at [194, 14] on h4 "inicio" at bounding box center [124, 14] width 249 height 21
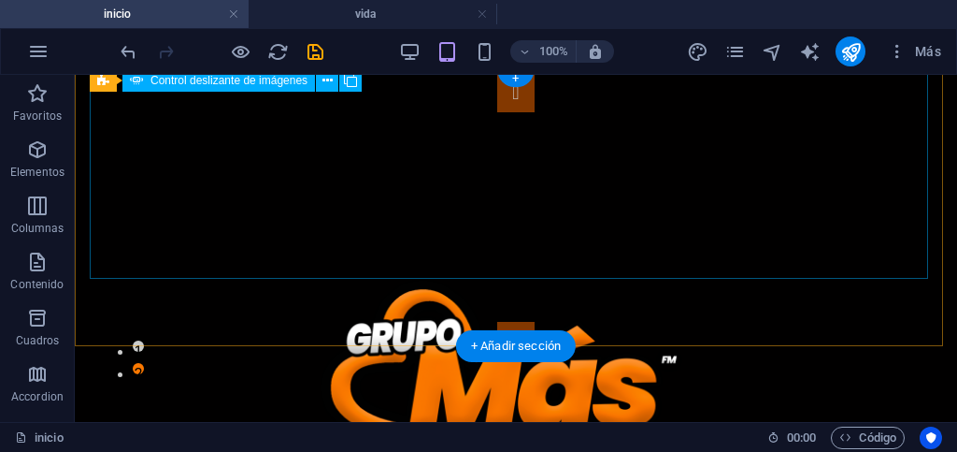
scroll to position [280, 0]
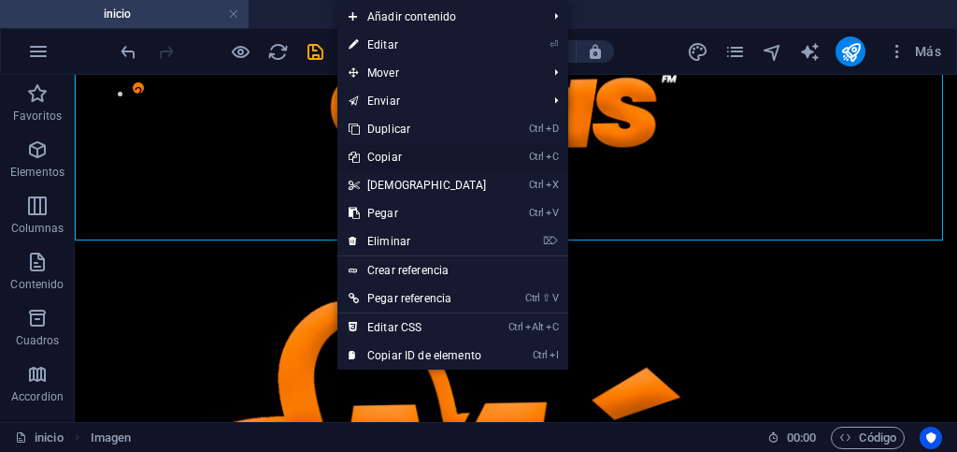
click at [394, 158] on link "Ctrl C Copiar" at bounding box center [417, 157] width 161 height 28
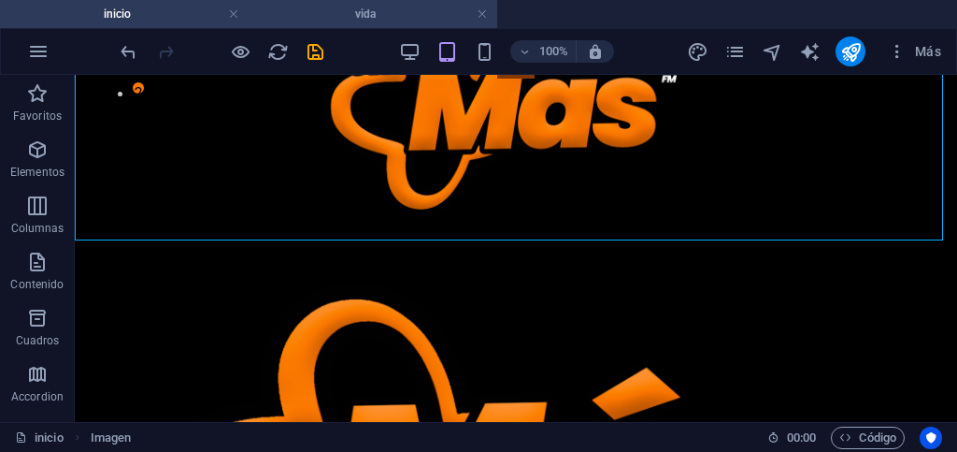
click at [297, 16] on h4 "vida" at bounding box center [373, 14] width 249 height 21
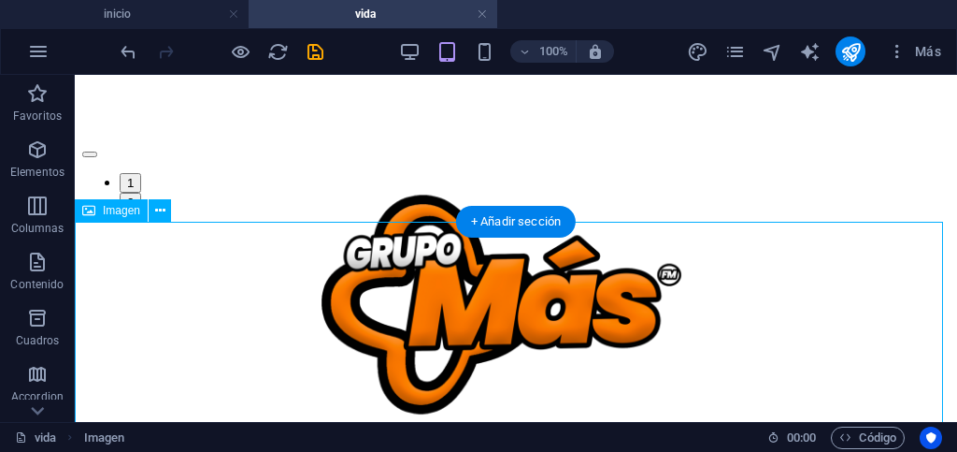
scroll to position [0, 0]
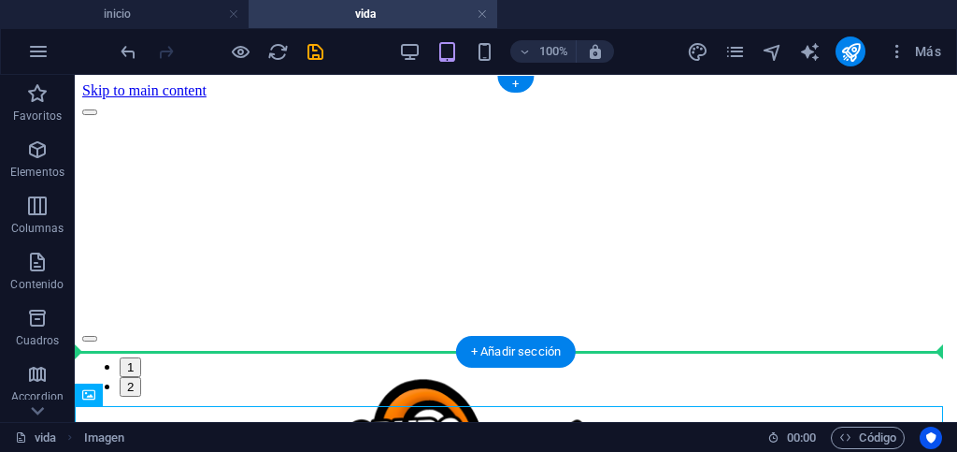
drag, startPoint x: 188, startPoint y: 474, endPoint x: 151, endPoint y: 294, distance: 184.3
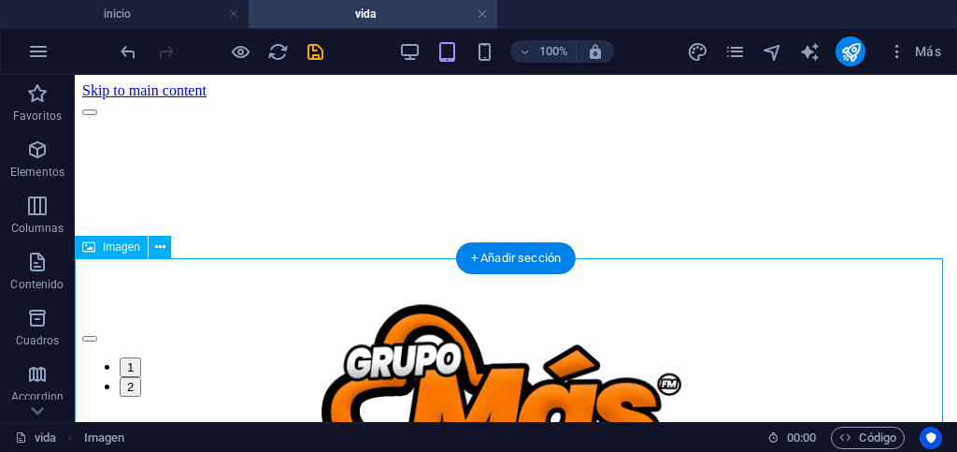
scroll to position [247, 0]
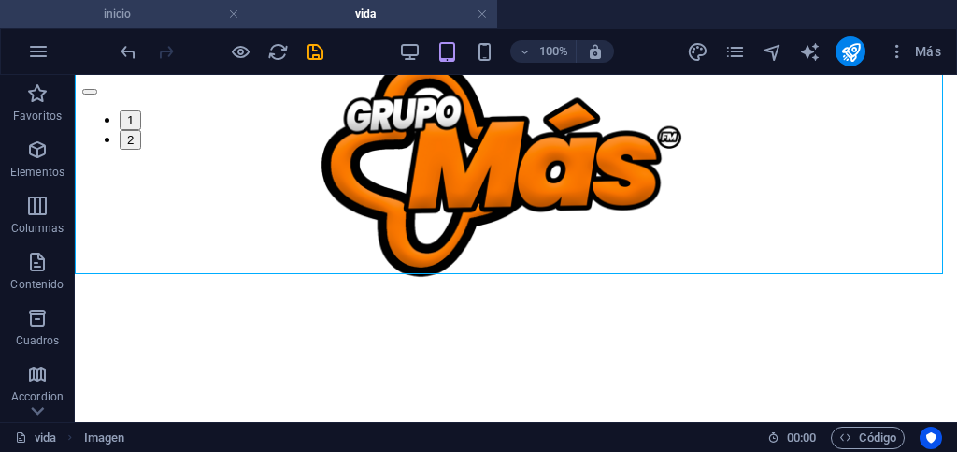
click at [161, 18] on h4 "inicio" at bounding box center [124, 14] width 249 height 21
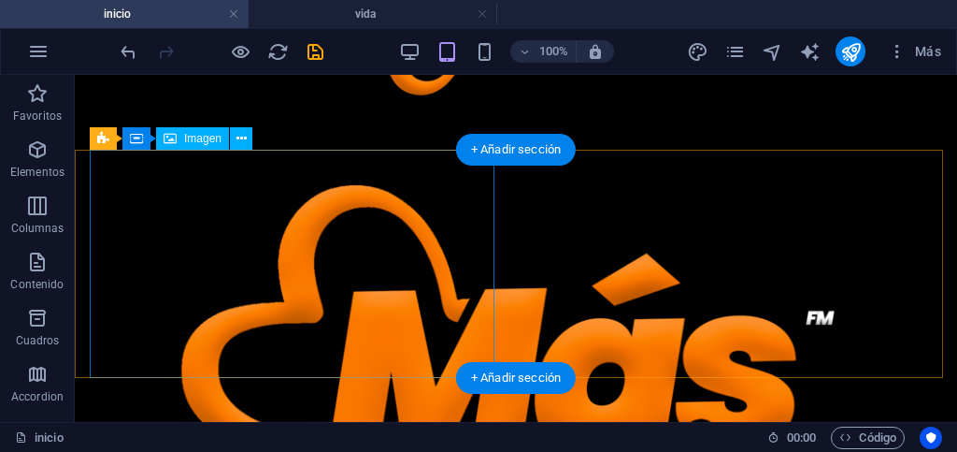
scroll to position [280, 0]
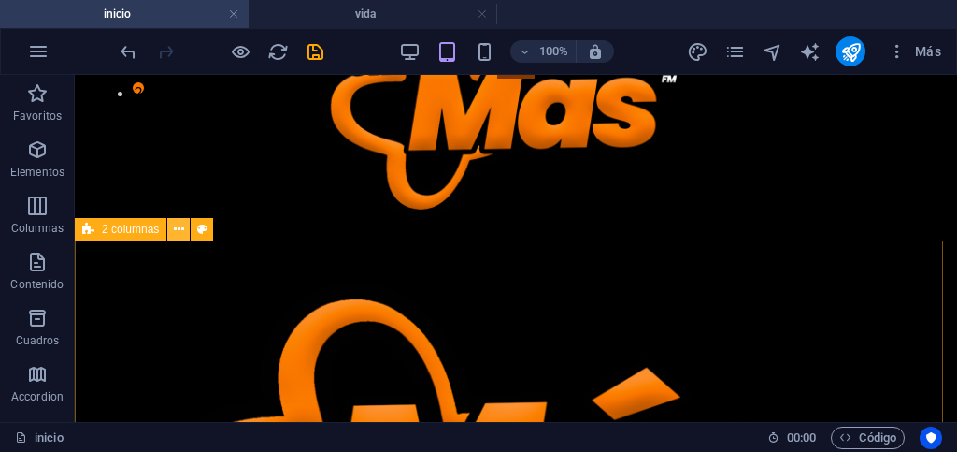
click at [174, 228] on icon at bounding box center [179, 230] width 10 height 20
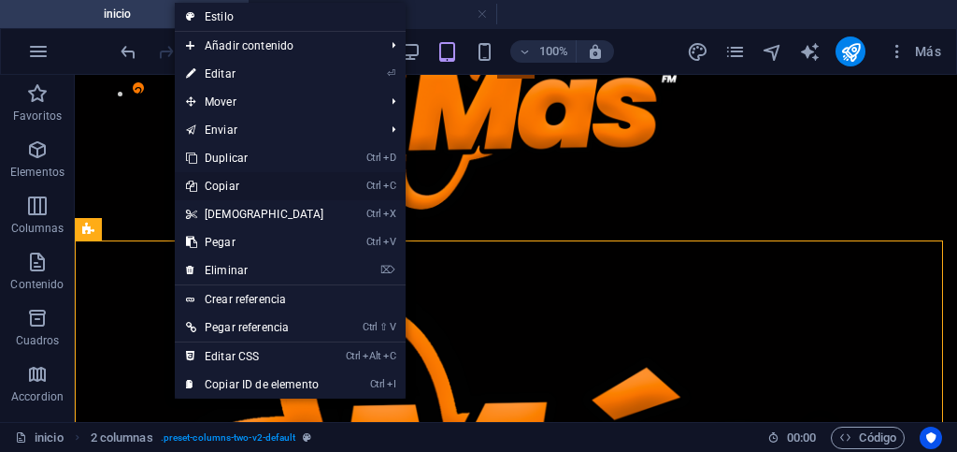
click at [215, 184] on link "Ctrl C Copiar" at bounding box center [255, 186] width 161 height 28
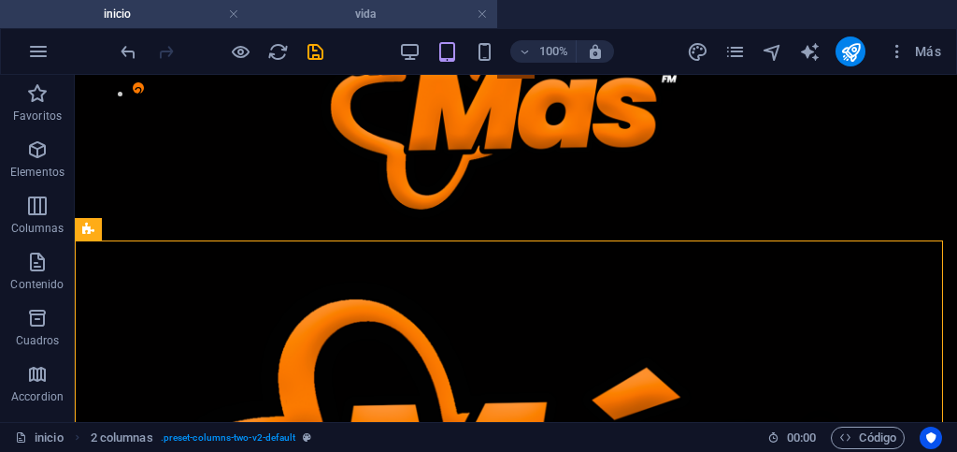
click at [285, 7] on h4 "vida" at bounding box center [373, 14] width 249 height 21
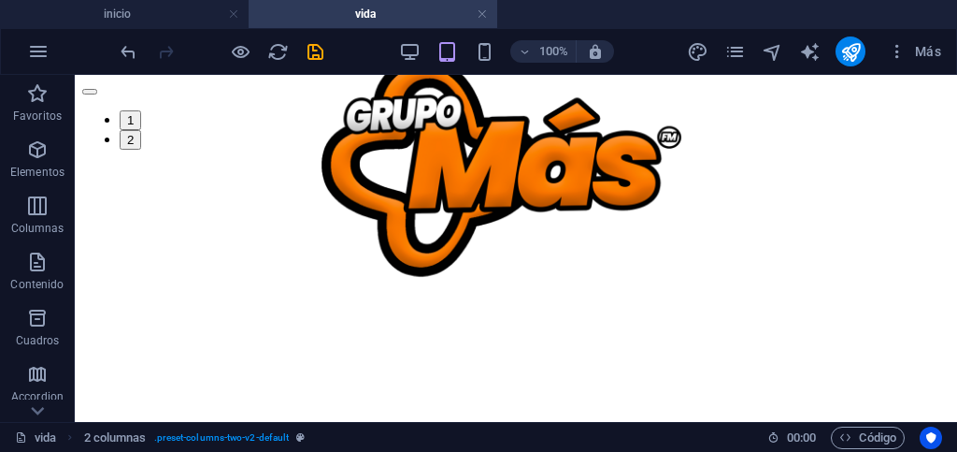
scroll to position [0, 0]
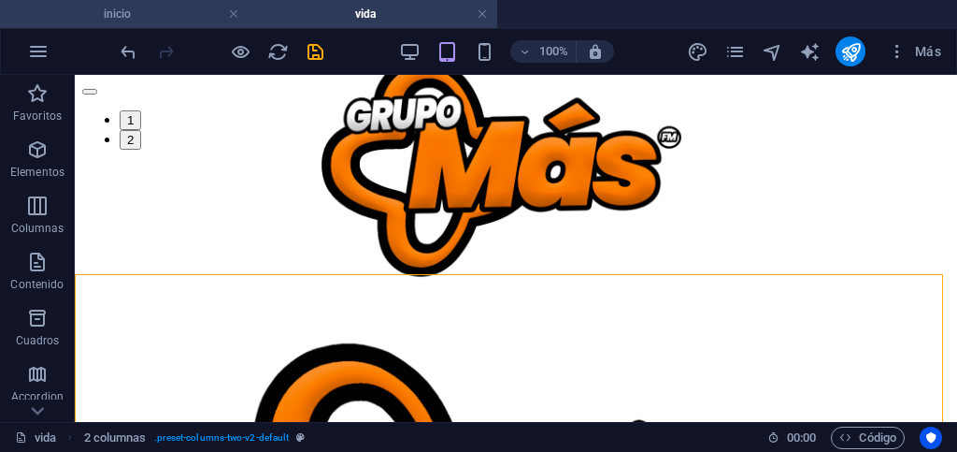
click at [172, 13] on h4 "inicio" at bounding box center [124, 14] width 249 height 21
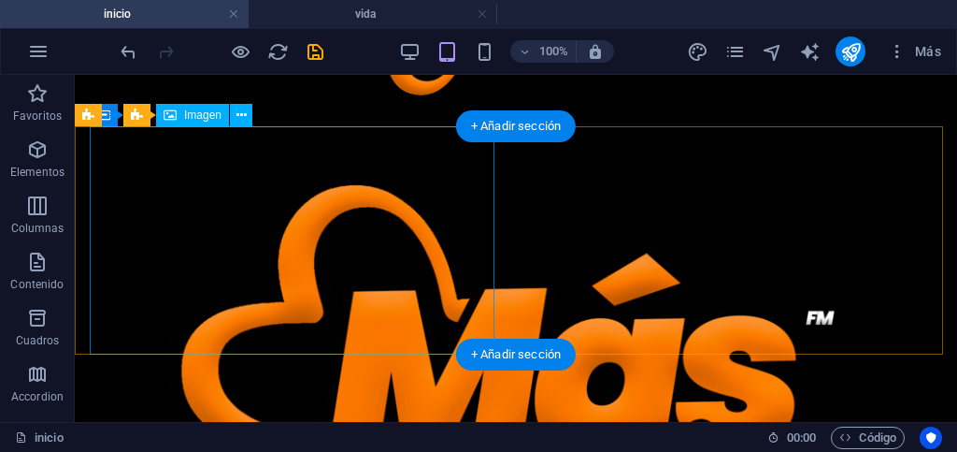
scroll to position [467, 0]
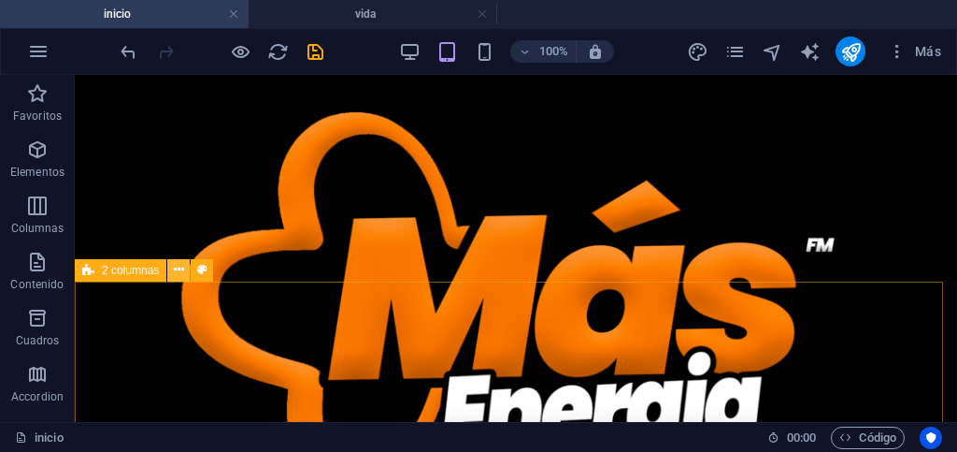
click at [175, 268] on icon at bounding box center [179, 270] width 10 height 20
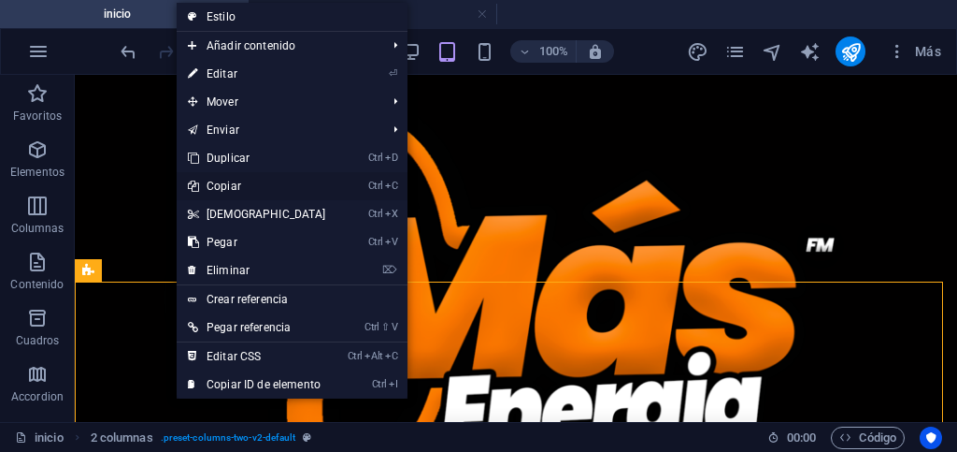
click at [215, 185] on link "Ctrl C Copiar" at bounding box center [257, 186] width 161 height 28
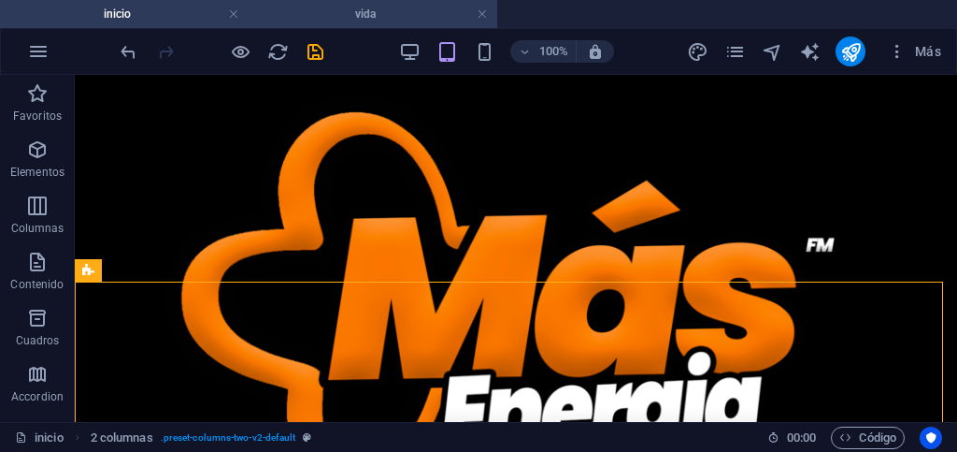
drag, startPoint x: 287, startPoint y: 17, endPoint x: 124, endPoint y: 109, distance: 187.2
click at [287, 17] on h4 "vida" at bounding box center [373, 14] width 249 height 21
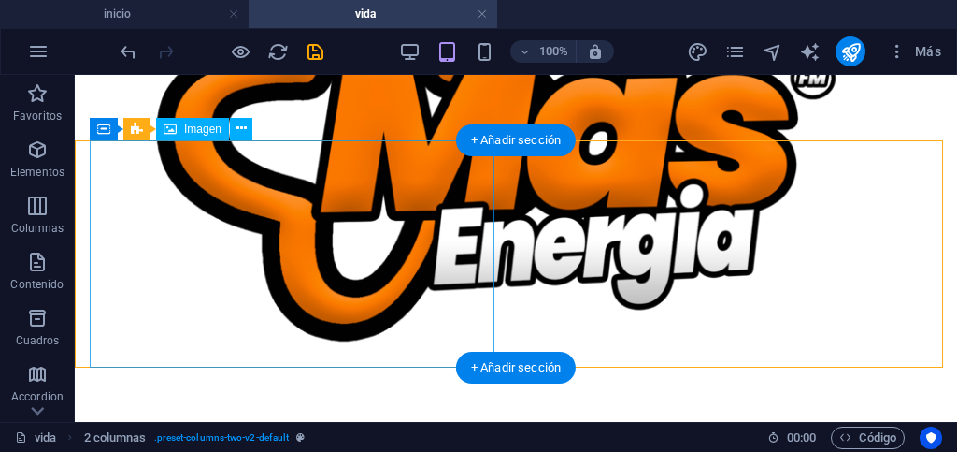
scroll to position [702, 0]
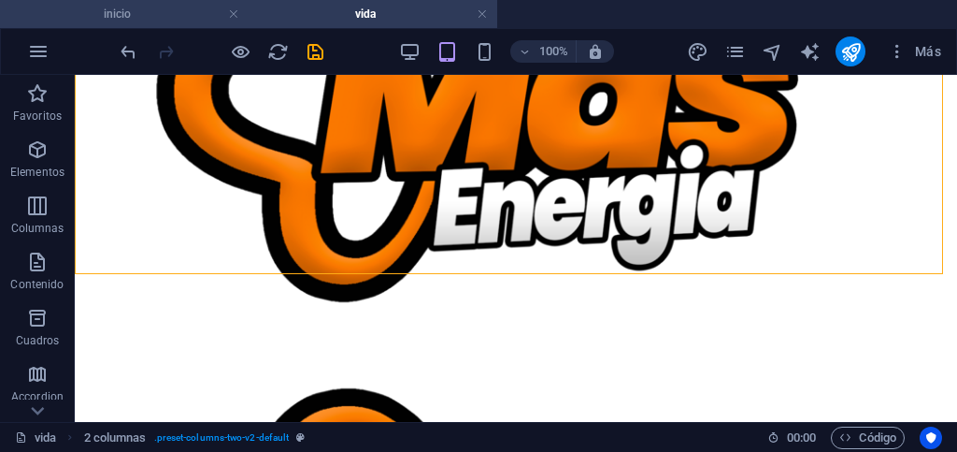
click at [152, 18] on h4 "inicio" at bounding box center [124, 14] width 249 height 21
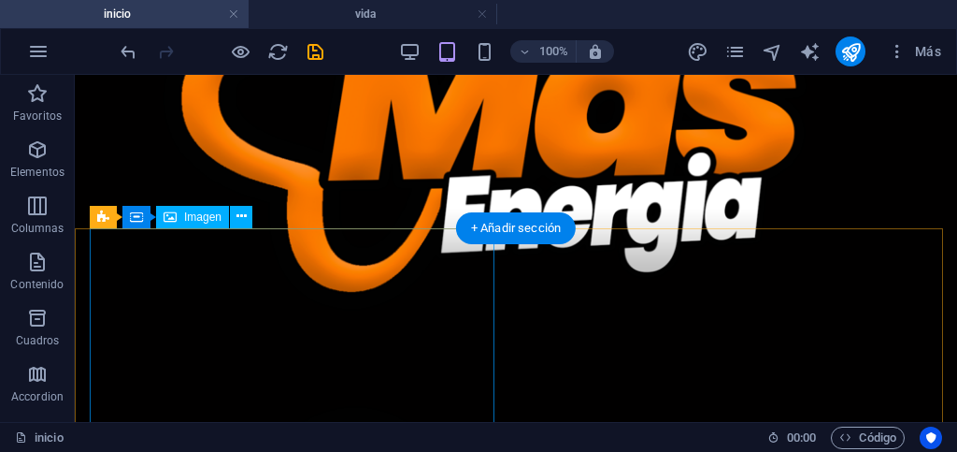
scroll to position [748, 0]
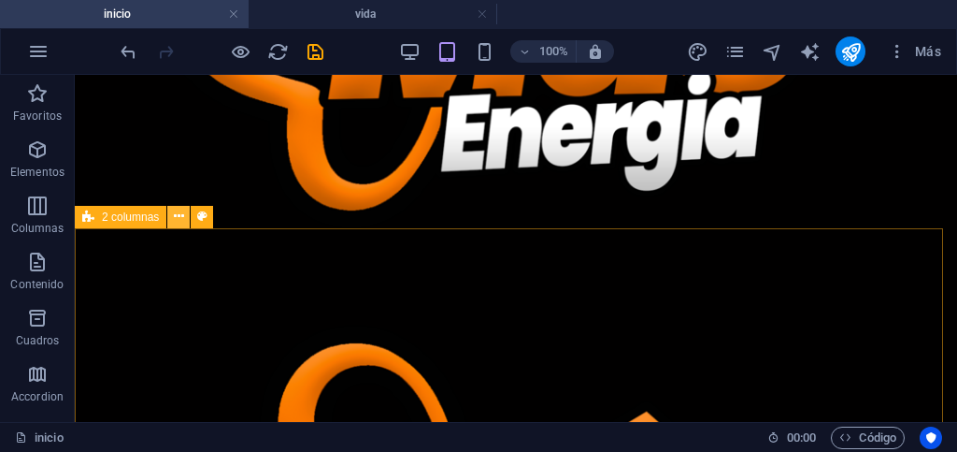
click at [176, 220] on icon at bounding box center [179, 217] width 10 height 20
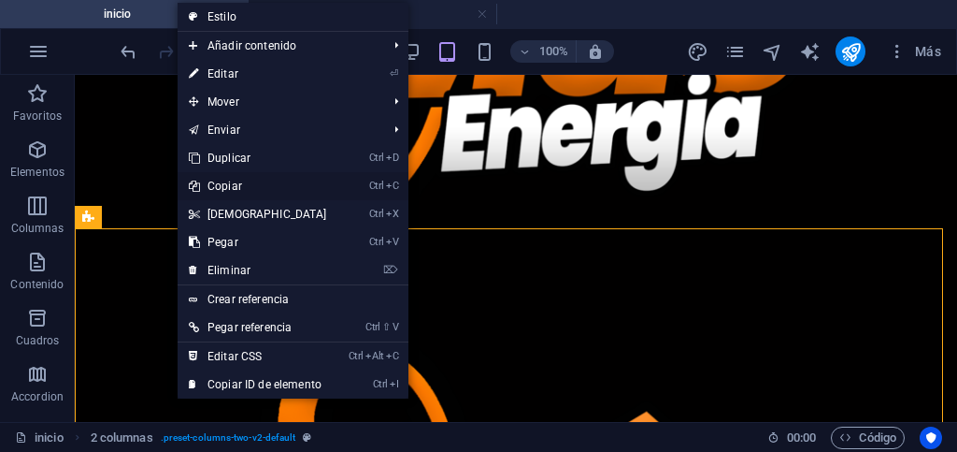
click at [222, 189] on link "Ctrl C Copiar" at bounding box center [258, 186] width 161 height 28
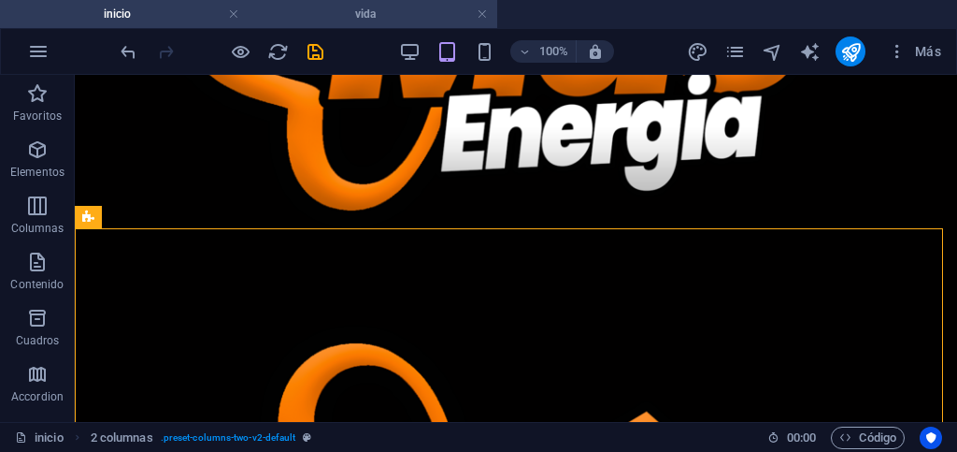
click at [292, 8] on h4 "vida" at bounding box center [373, 14] width 249 height 21
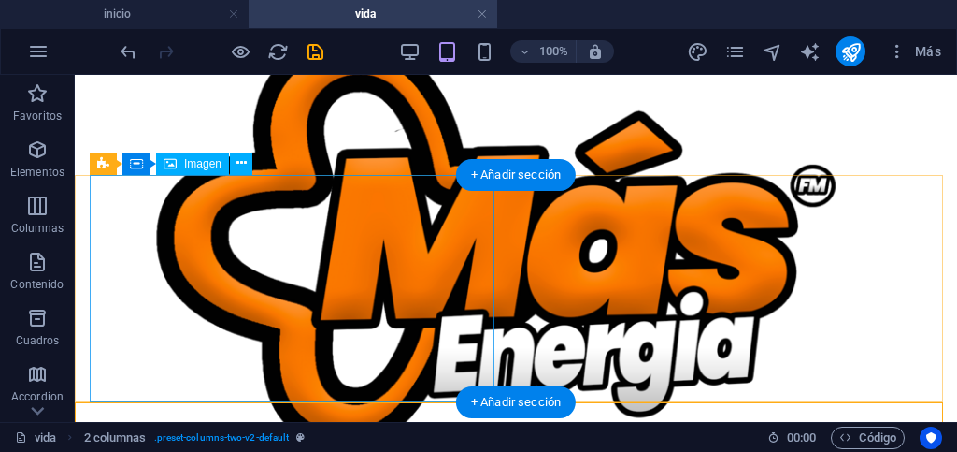
scroll to position [181, 0]
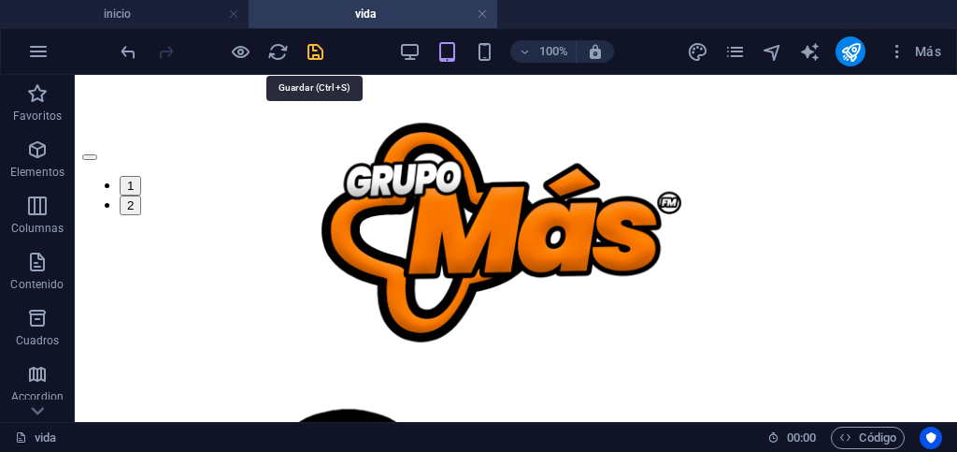
click at [315, 51] on icon "save" at bounding box center [316, 52] width 22 height 22
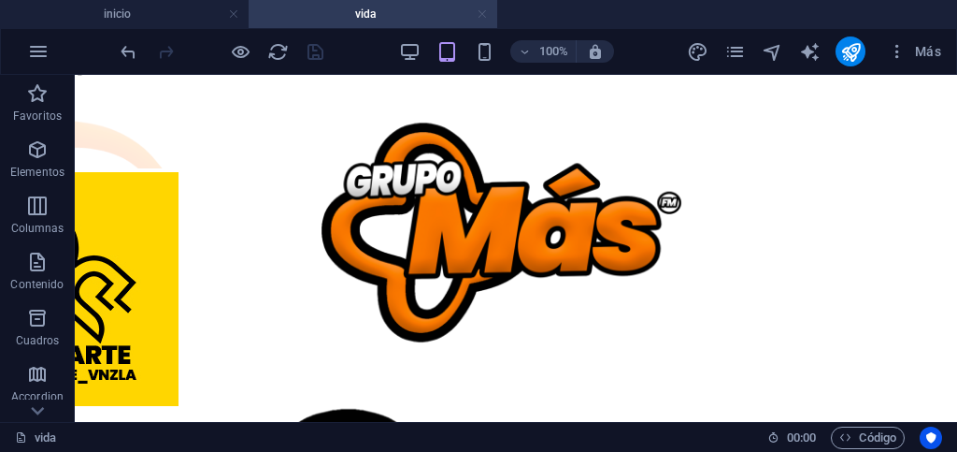
click at [481, 14] on link at bounding box center [482, 15] width 11 height 18
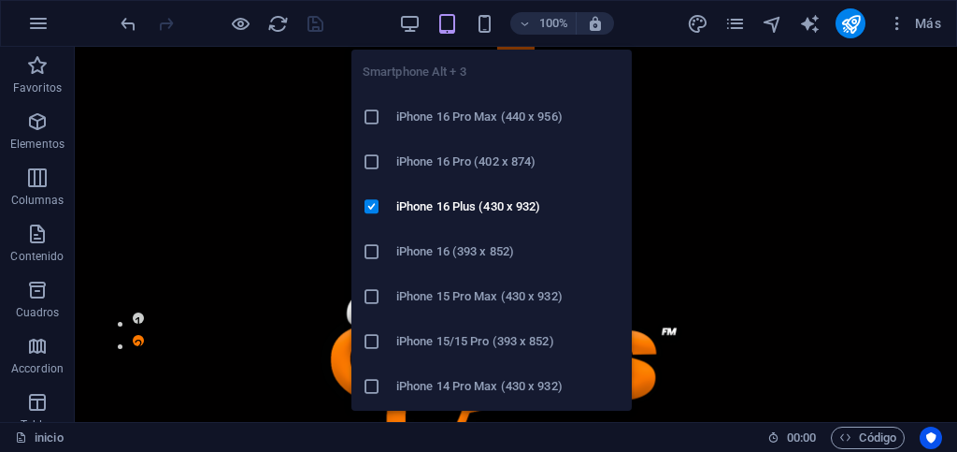
scroll to position [748, 0]
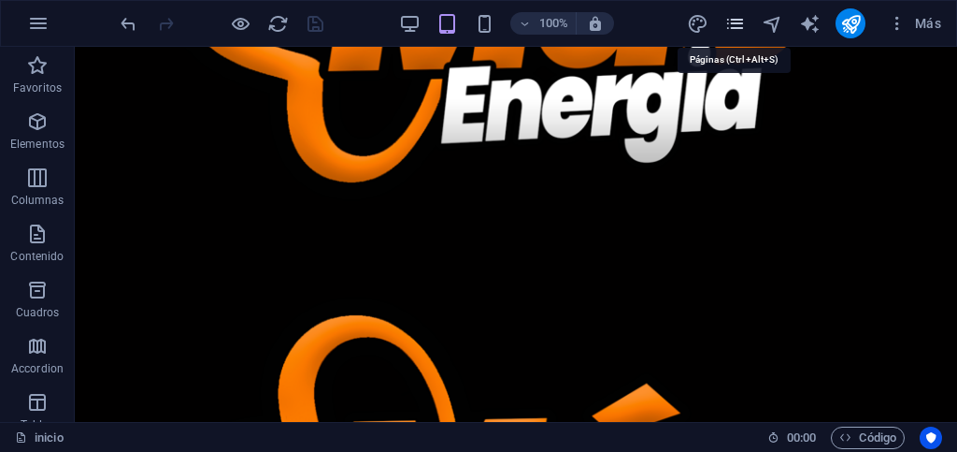
click at [739, 25] on icon "pages" at bounding box center [736, 24] width 22 height 22
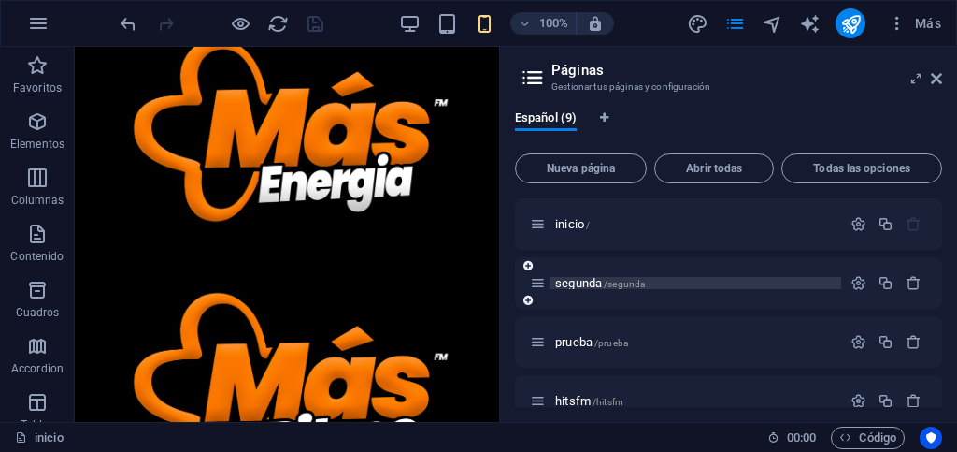
scroll to position [322, 0]
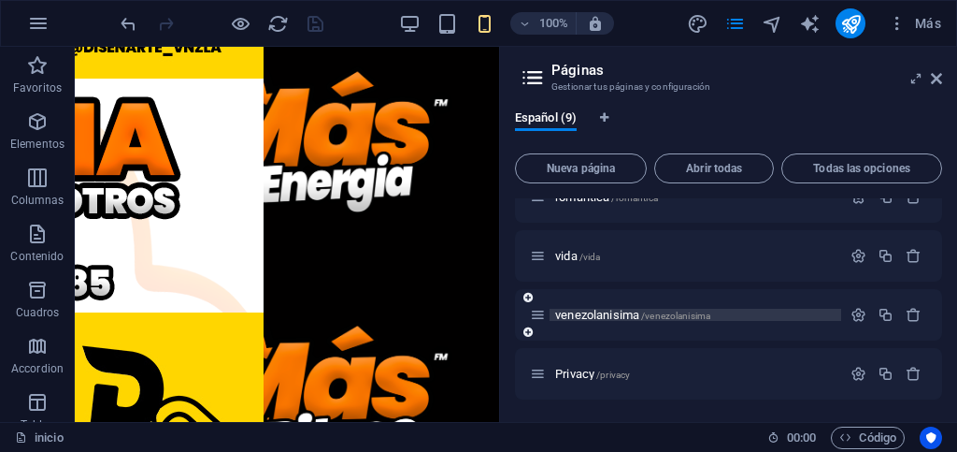
click at [752, 313] on p "venezolanisima /venezolanisima" at bounding box center [695, 315] width 280 height 12
click at [752, 313] on div "inicio / segunda /segunda prueba /prueba hitsfm /hitsfm ritmo /ritmo romantica …" at bounding box center [728, 138] width 427 height 523
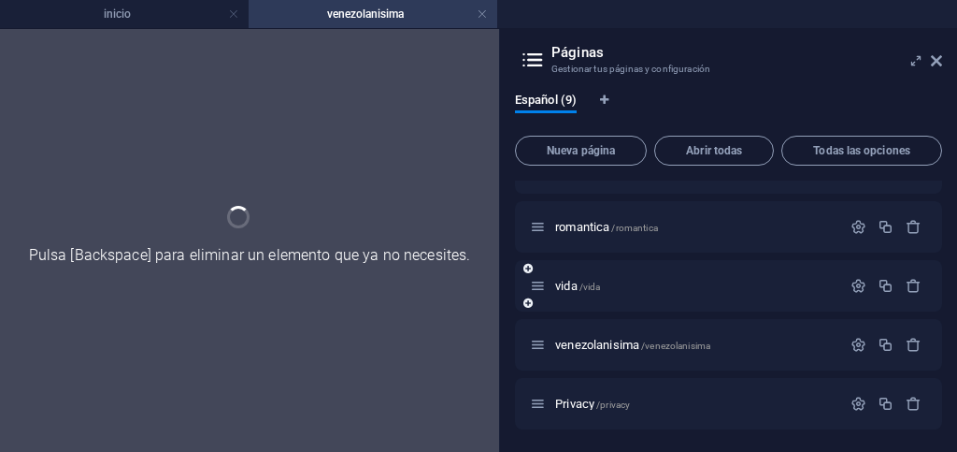
scroll to position [274, 0]
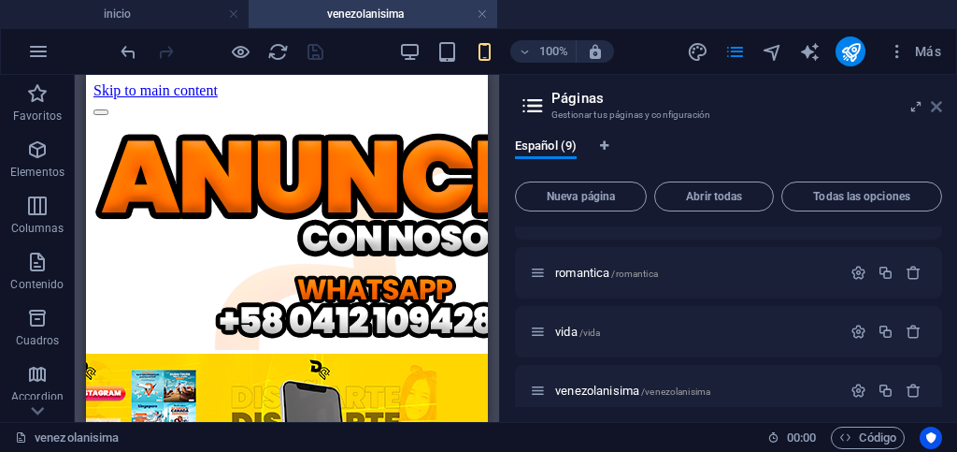
click at [937, 108] on icon at bounding box center [936, 106] width 11 height 15
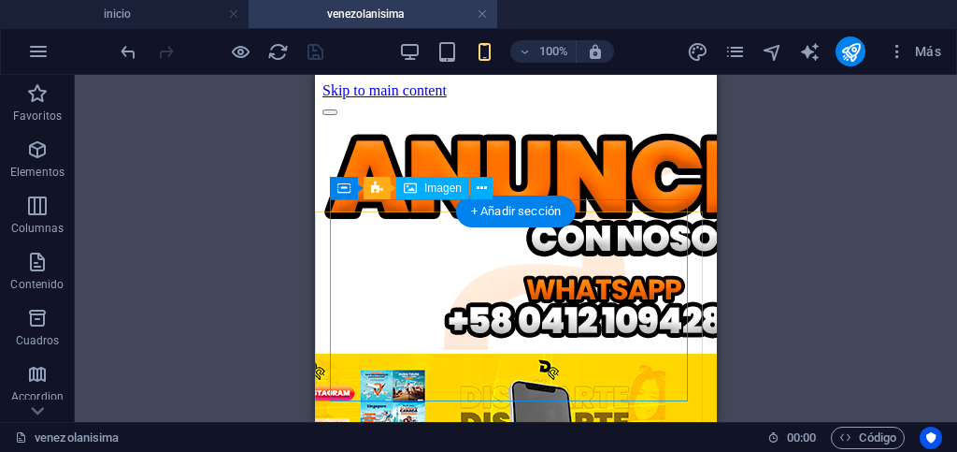
scroll to position [0, 0]
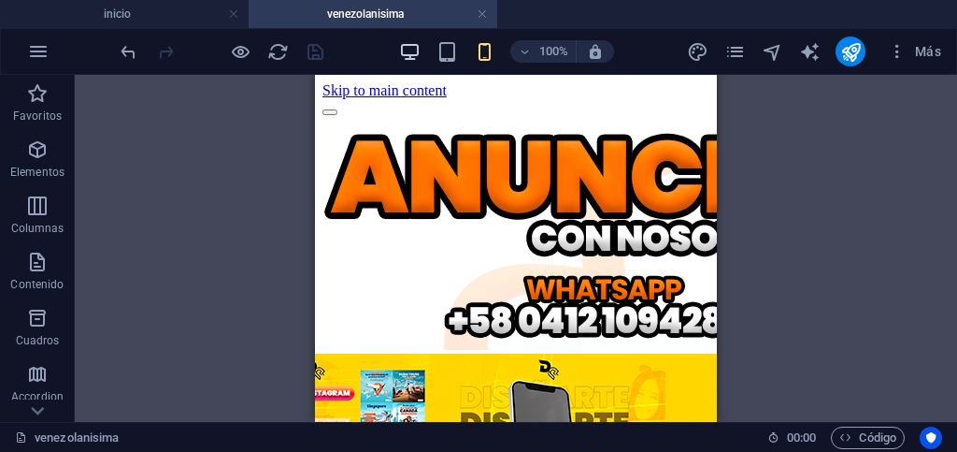
click at [409, 50] on icon "button" at bounding box center [410, 52] width 22 height 22
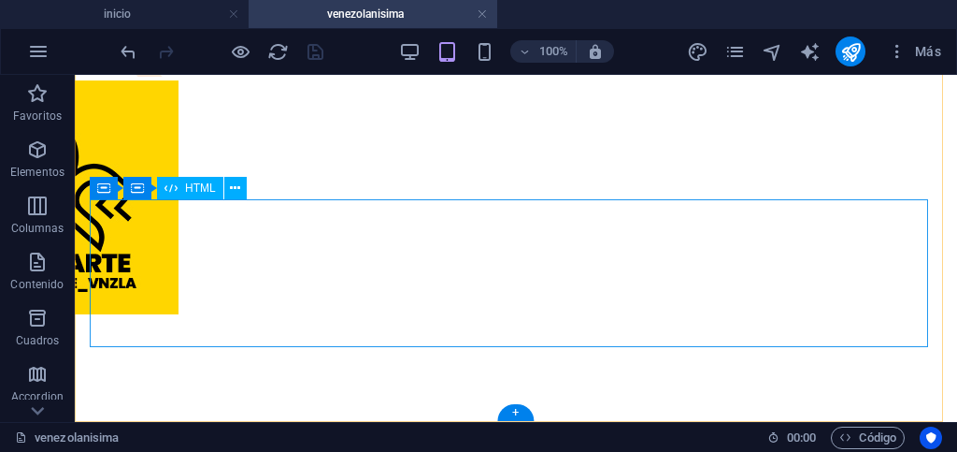
scroll to position [1213, 0]
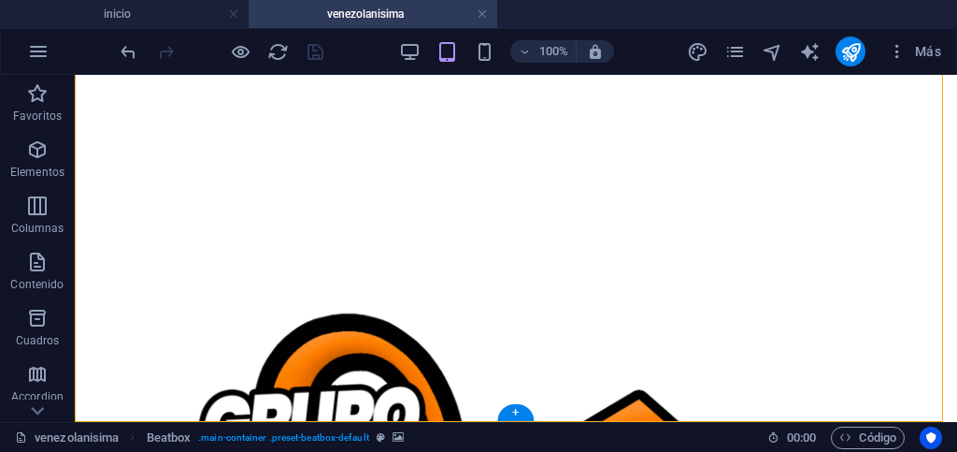
drag, startPoint x: 274, startPoint y: 263, endPoint x: 244, endPoint y: 418, distance: 158.0
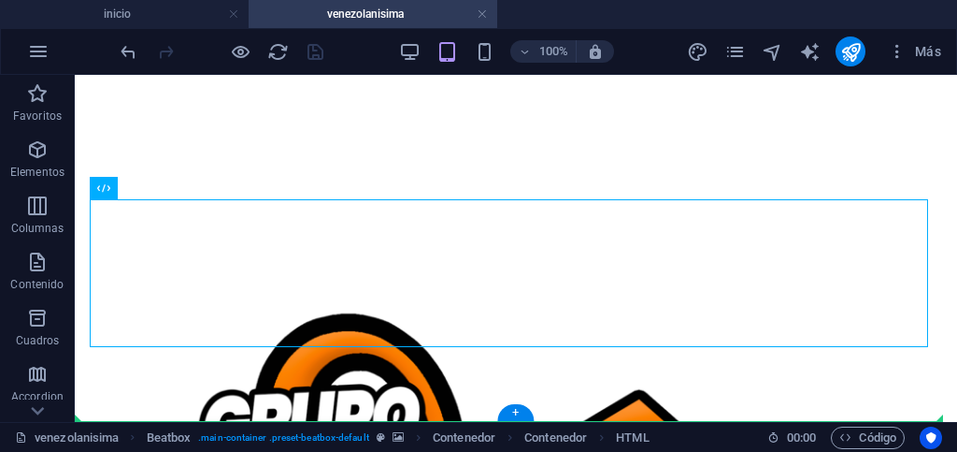
drag, startPoint x: 282, startPoint y: 266, endPoint x: 215, endPoint y: 416, distance: 164.9
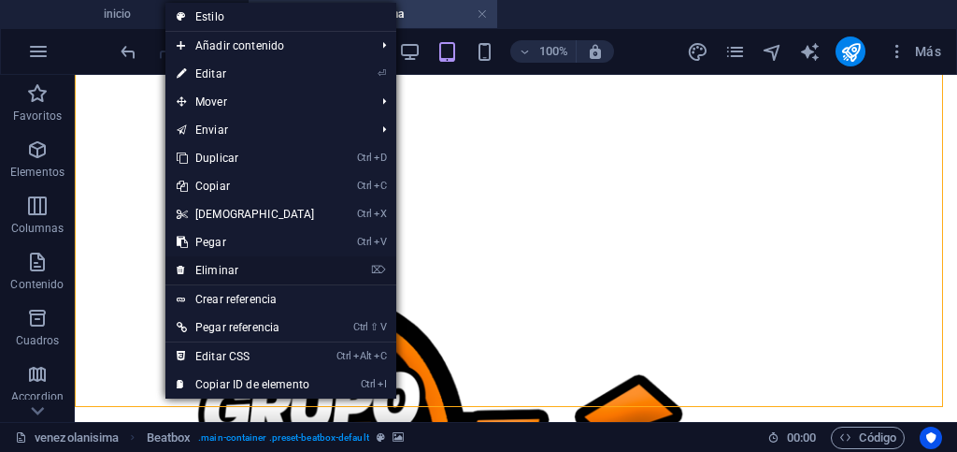
click at [219, 266] on link "⌦ Eliminar" at bounding box center [245, 270] width 161 height 28
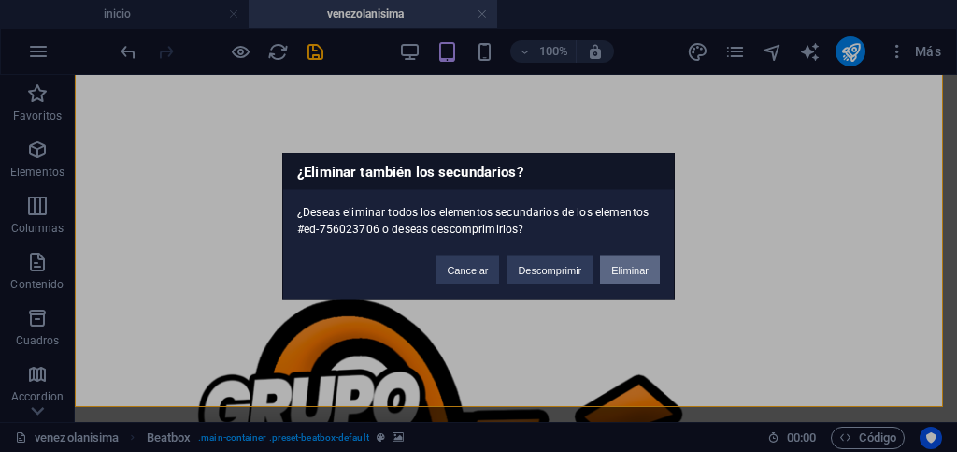
drag, startPoint x: 645, startPoint y: 269, endPoint x: 564, endPoint y: 195, distance: 109.9
click at [645, 269] on button "Eliminar" at bounding box center [630, 269] width 60 height 28
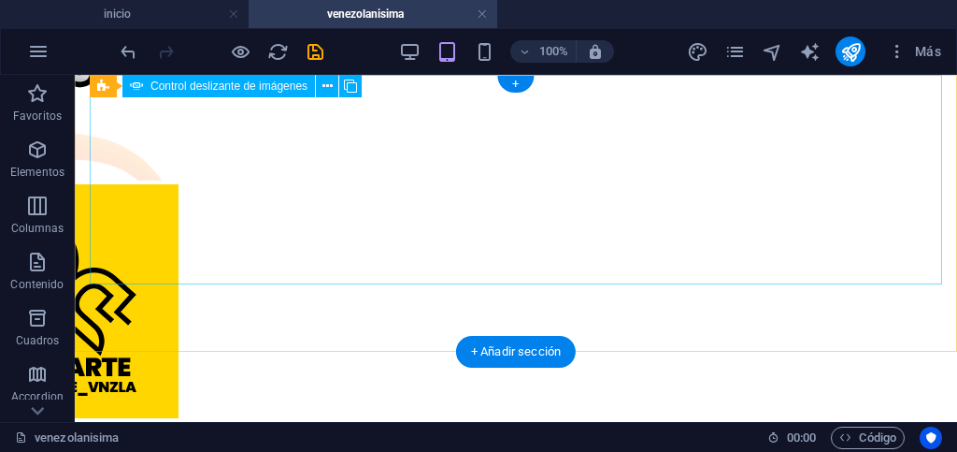
scroll to position [0, 0]
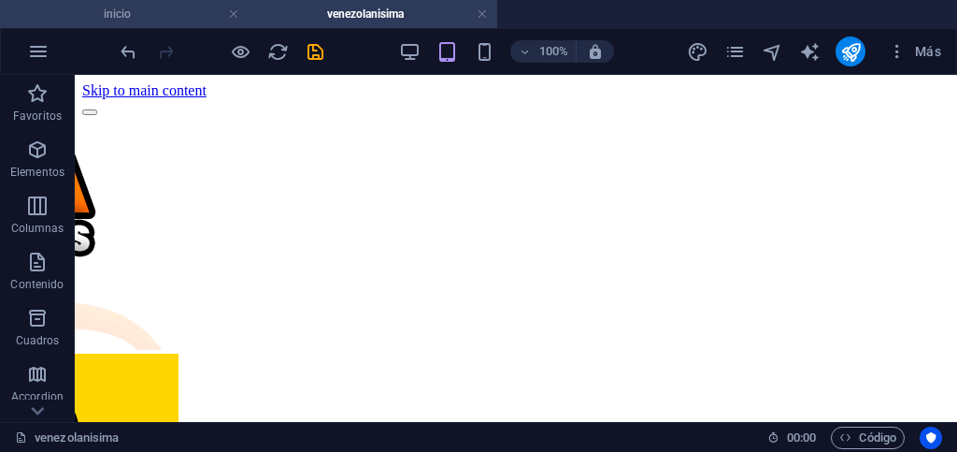
click at [164, 14] on h4 "inicio" at bounding box center [124, 14] width 249 height 21
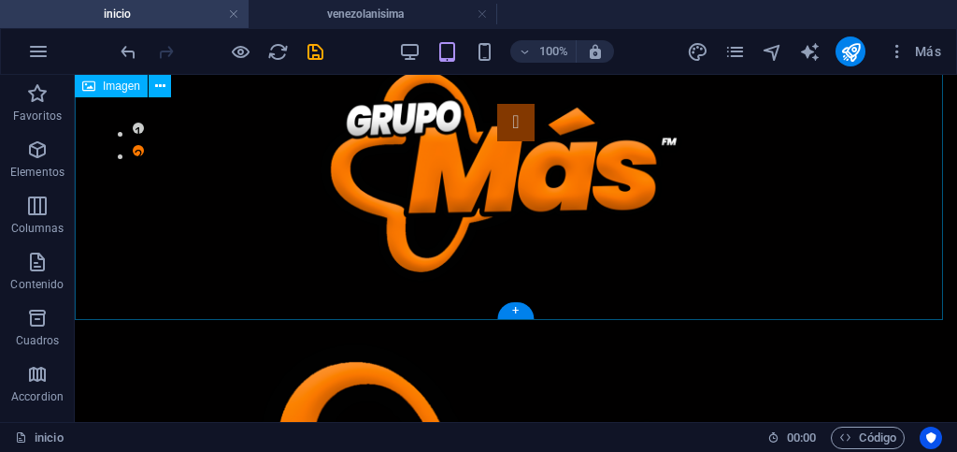
scroll to position [201, 0]
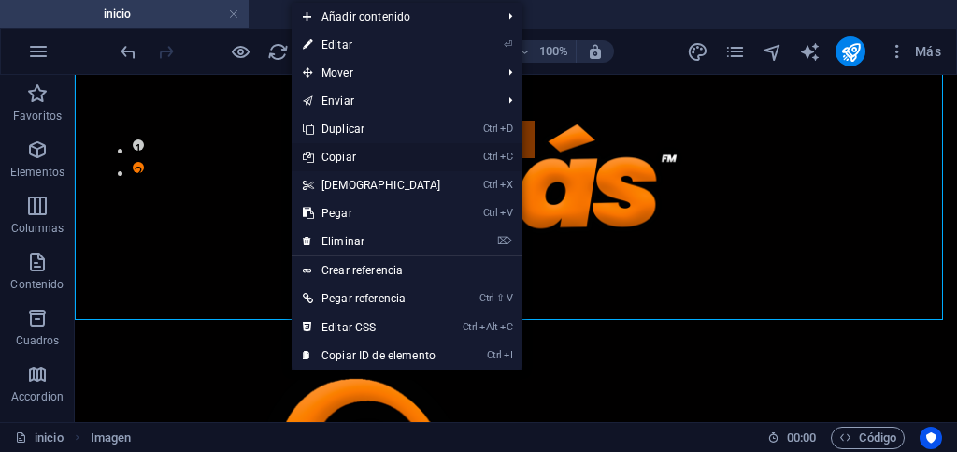
click at [337, 155] on link "Ctrl C Copiar" at bounding box center [372, 157] width 161 height 28
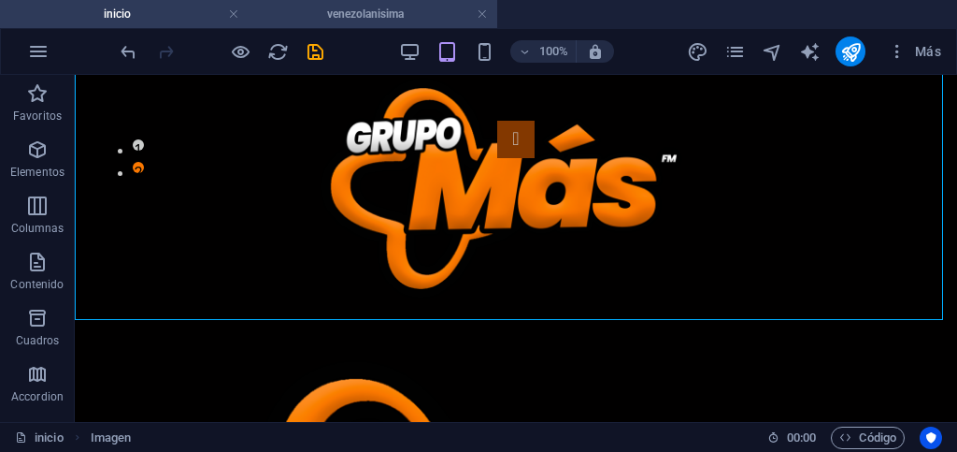
click at [284, 16] on h4 "venezolanisima" at bounding box center [373, 14] width 249 height 21
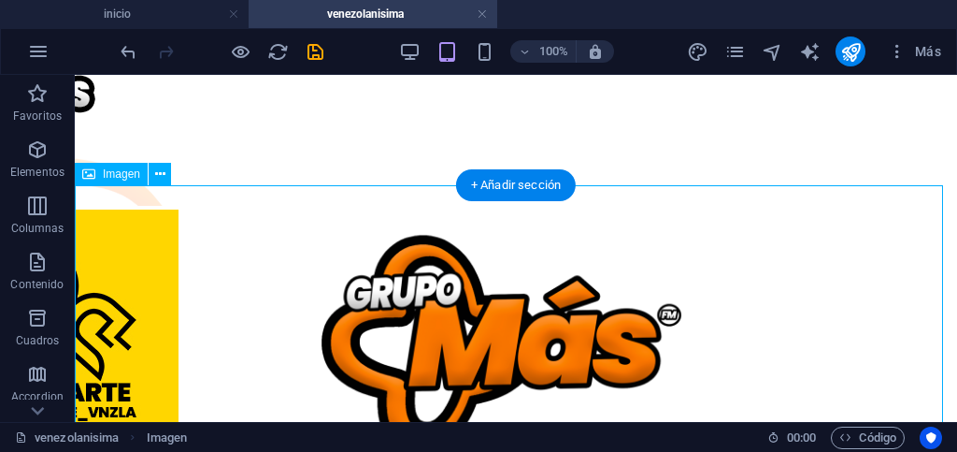
scroll to position [60, 0]
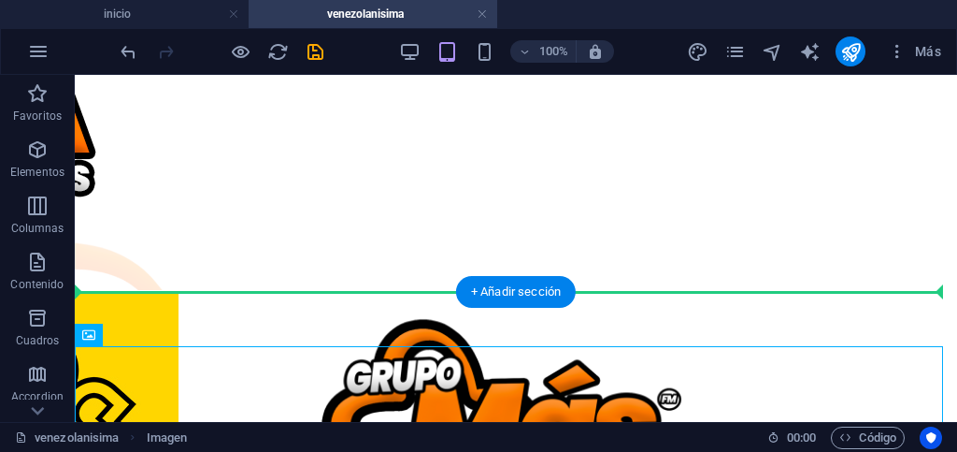
drag, startPoint x: 199, startPoint y: 410, endPoint x: 127, endPoint y: 253, distance: 172.8
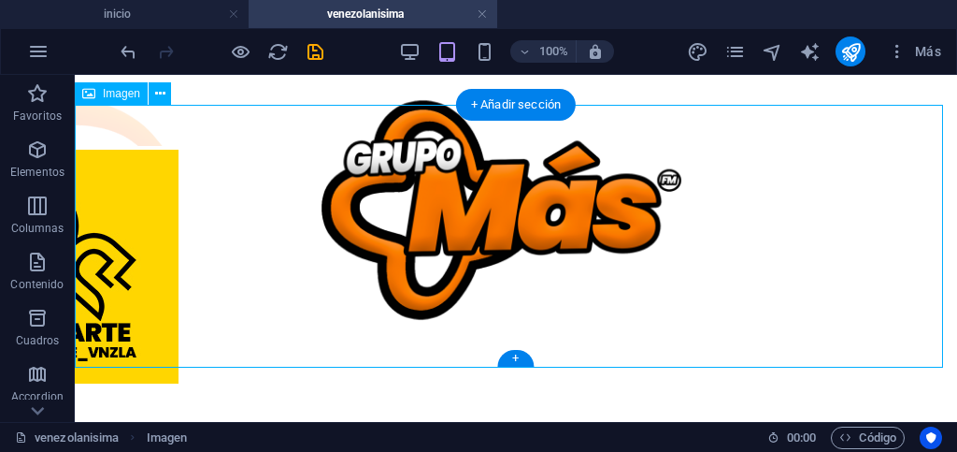
scroll to position [247, 0]
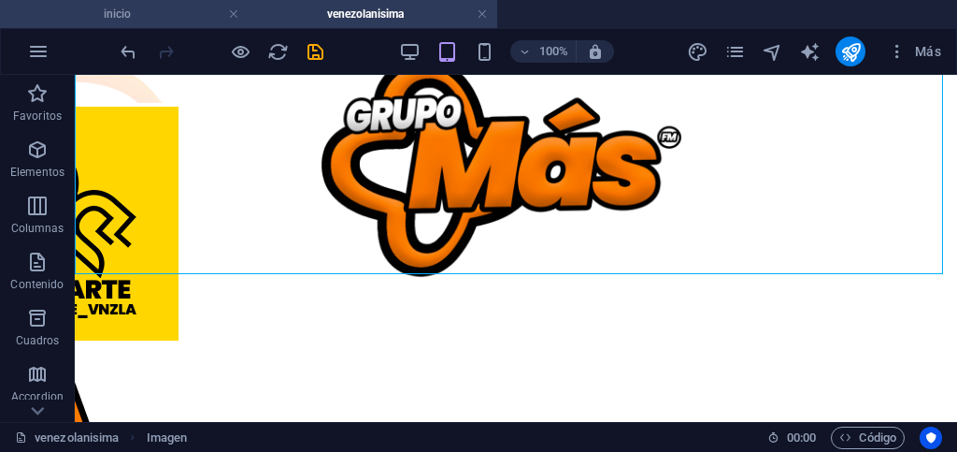
click at [137, 7] on h4 "inicio" at bounding box center [124, 14] width 249 height 21
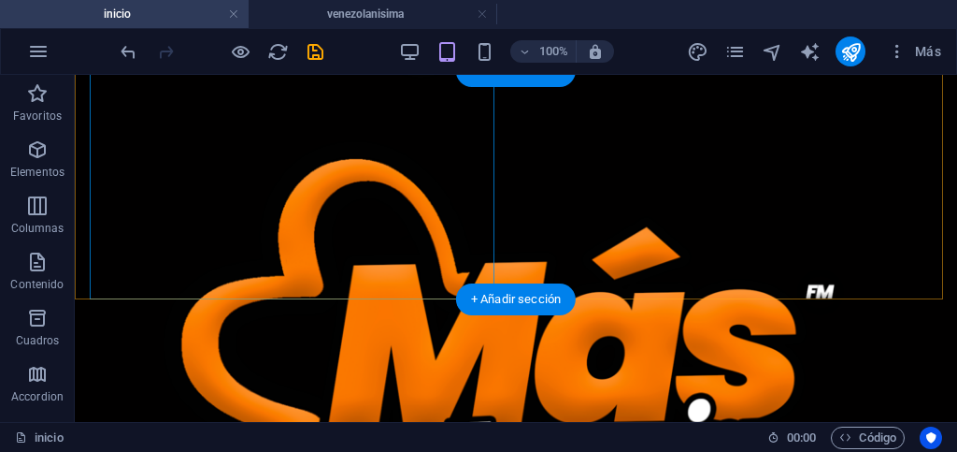
scroll to position [481, 0]
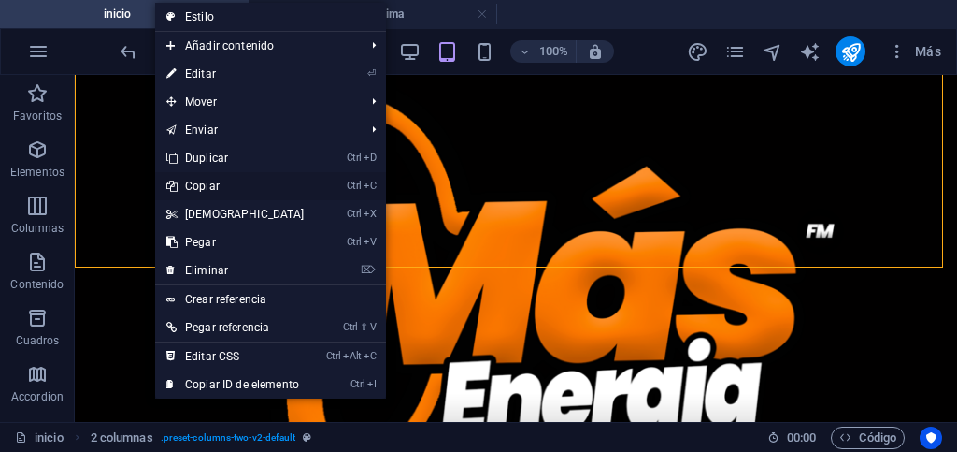
click at [196, 187] on link "Ctrl C Copiar" at bounding box center [235, 186] width 161 height 28
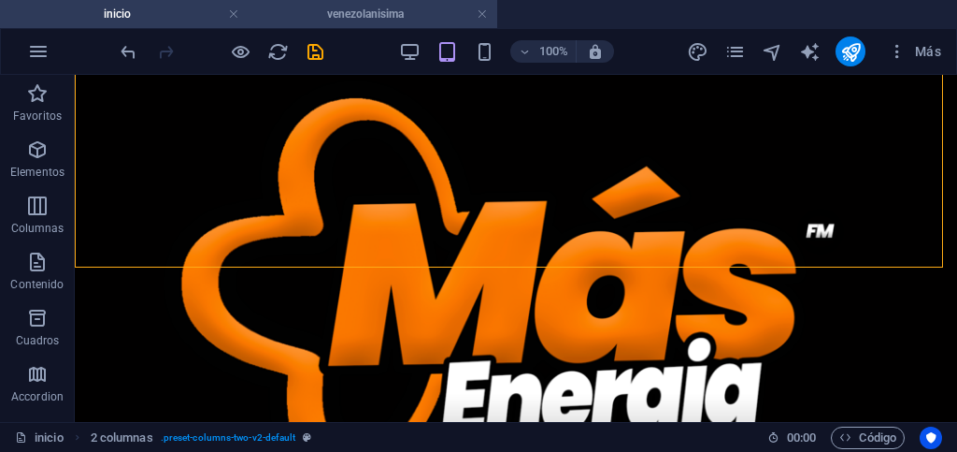
click at [273, 6] on h4 "venezolanisima" at bounding box center [373, 14] width 249 height 21
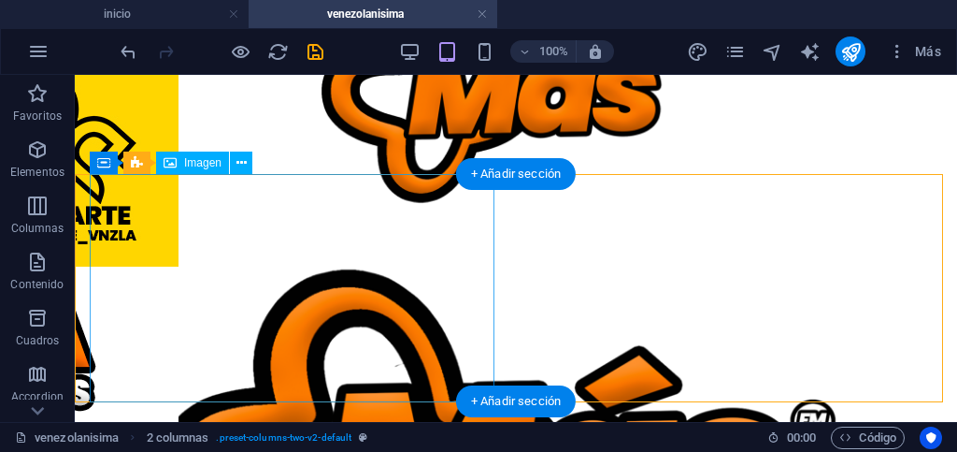
scroll to position [434, 0]
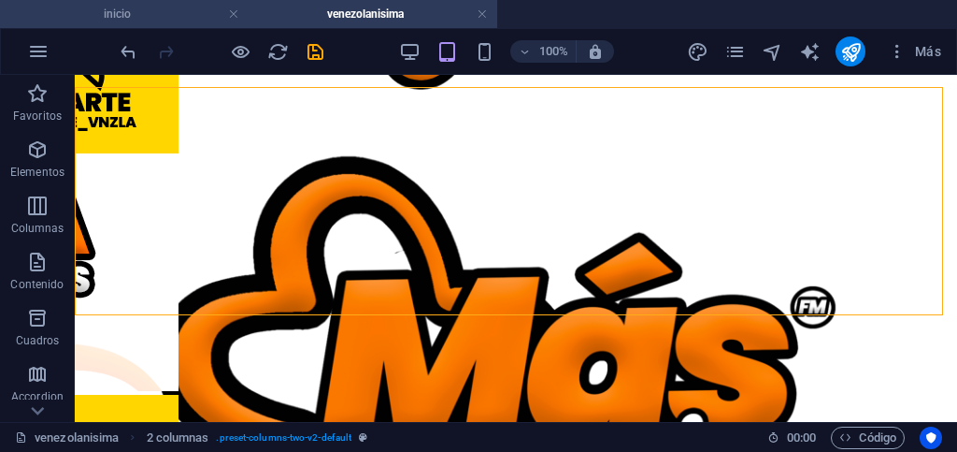
click at [158, 17] on h4 "inicio" at bounding box center [124, 14] width 249 height 21
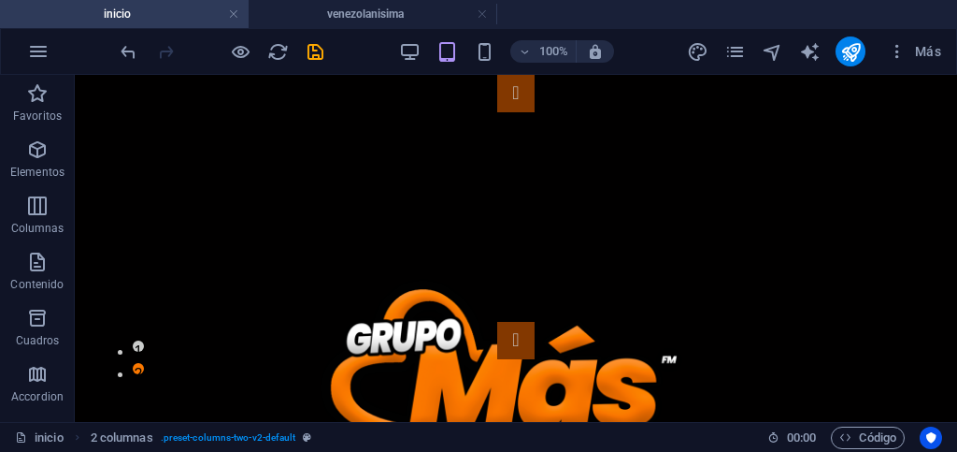
scroll to position [481, 0]
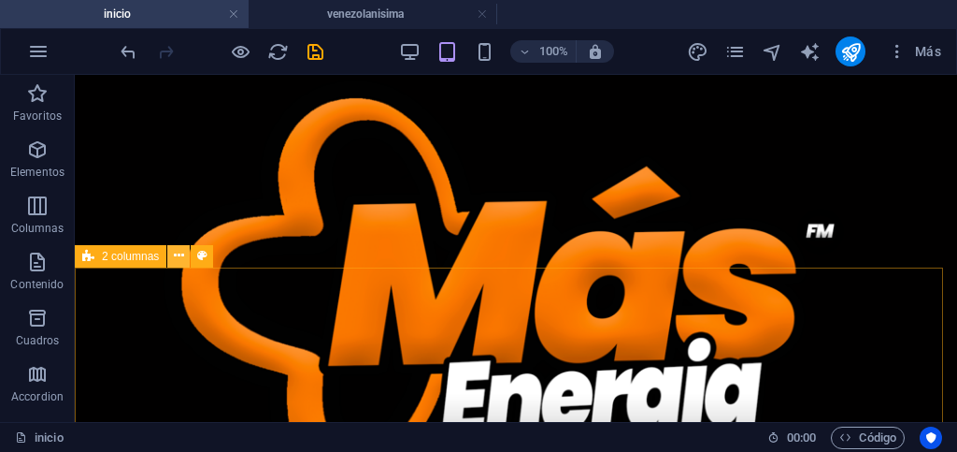
click at [172, 259] on button at bounding box center [178, 256] width 22 height 22
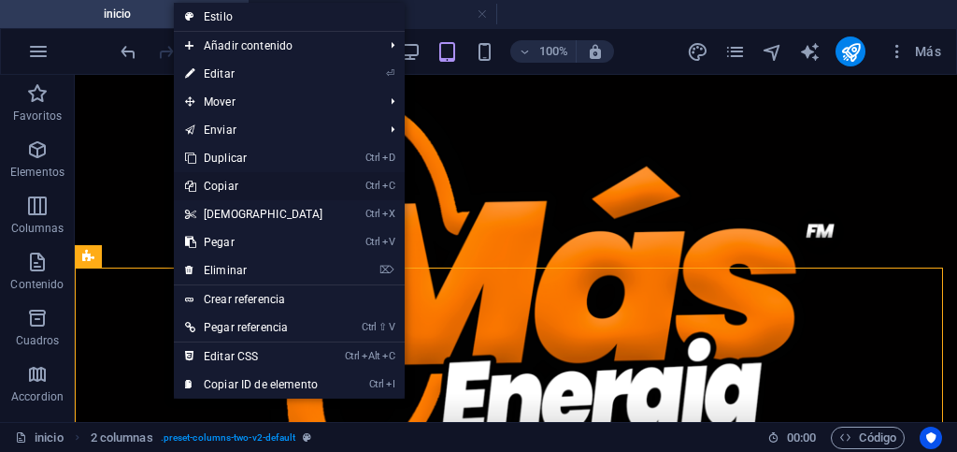
click at [230, 184] on link "Ctrl C Copiar" at bounding box center [254, 186] width 161 height 28
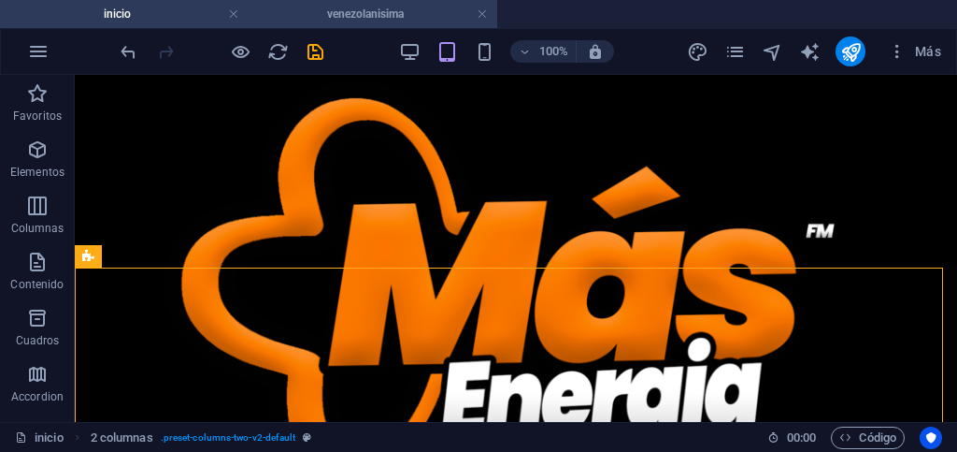
click at [292, 9] on h4 "venezolanisima" at bounding box center [373, 14] width 249 height 21
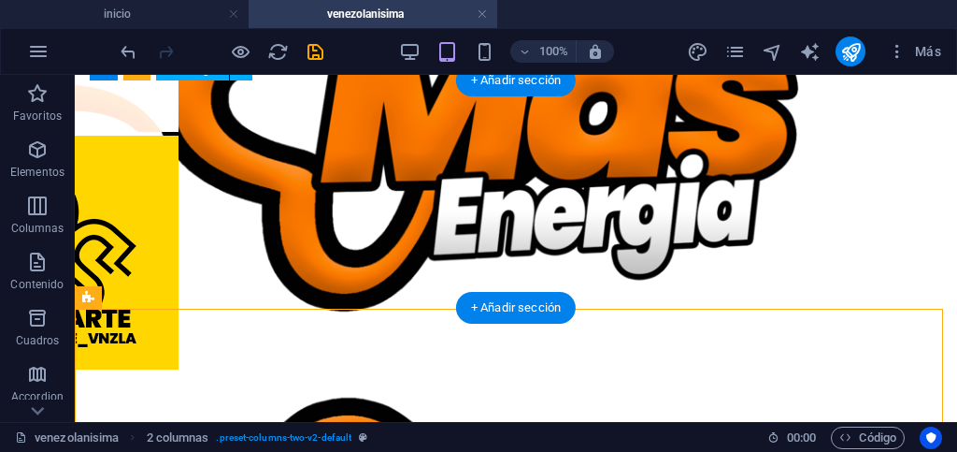
scroll to position [702, 0]
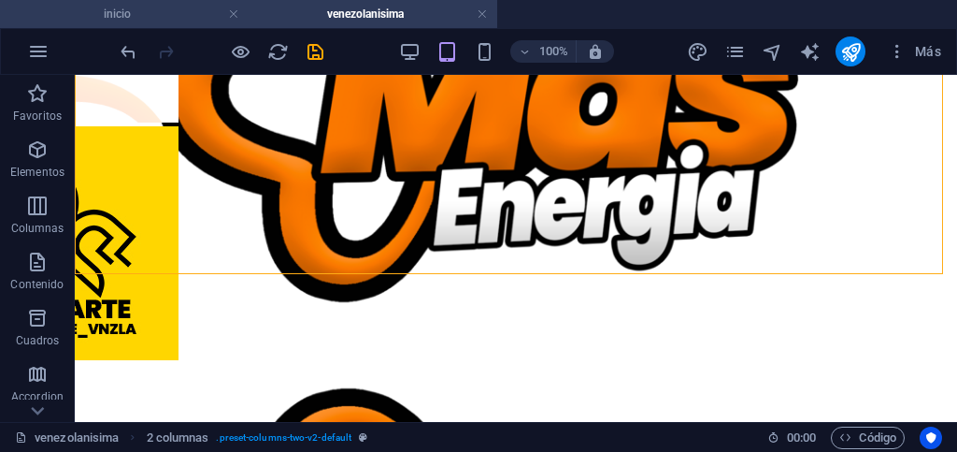
click at [136, 20] on h4 "inicio" at bounding box center [124, 14] width 249 height 21
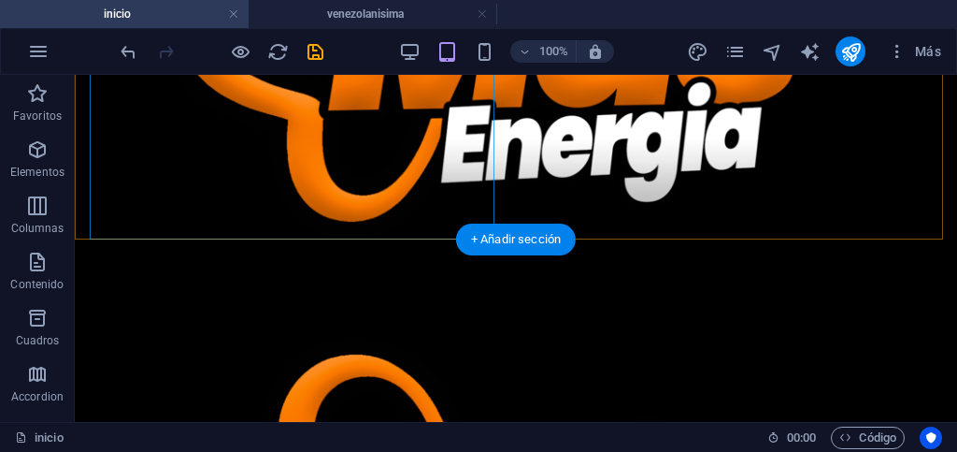
scroll to position [762, 0]
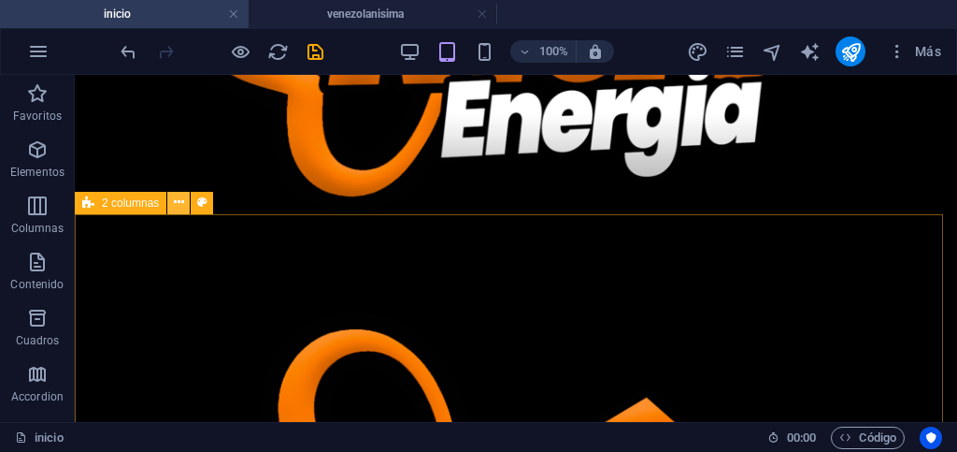
click at [175, 203] on icon at bounding box center [179, 203] width 10 height 20
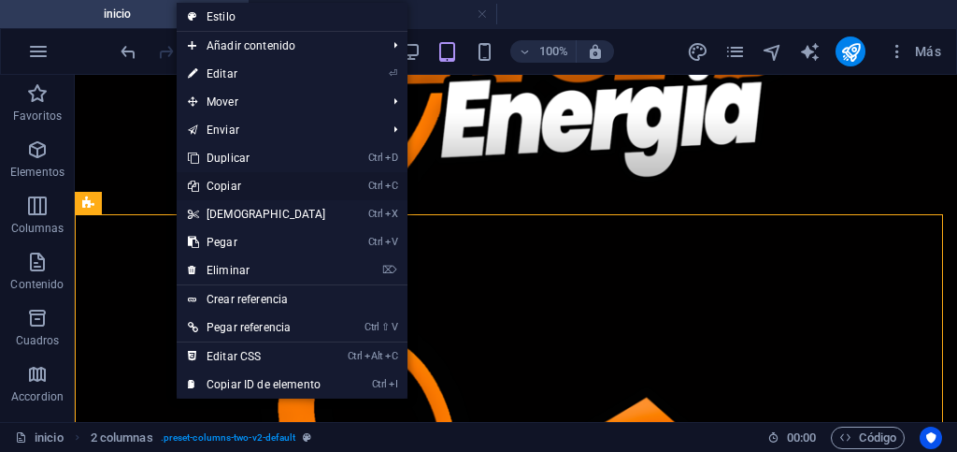
click at [222, 184] on link "Ctrl C Copiar" at bounding box center [257, 186] width 161 height 28
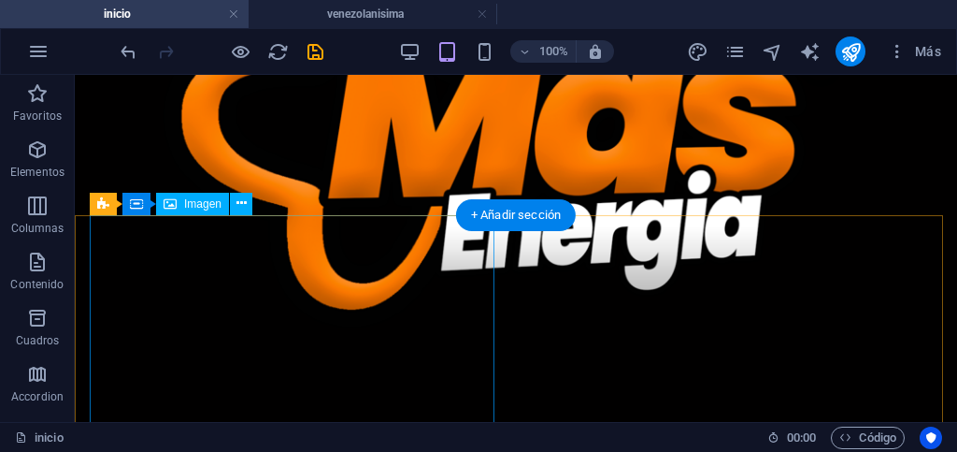
scroll to position [929, 0]
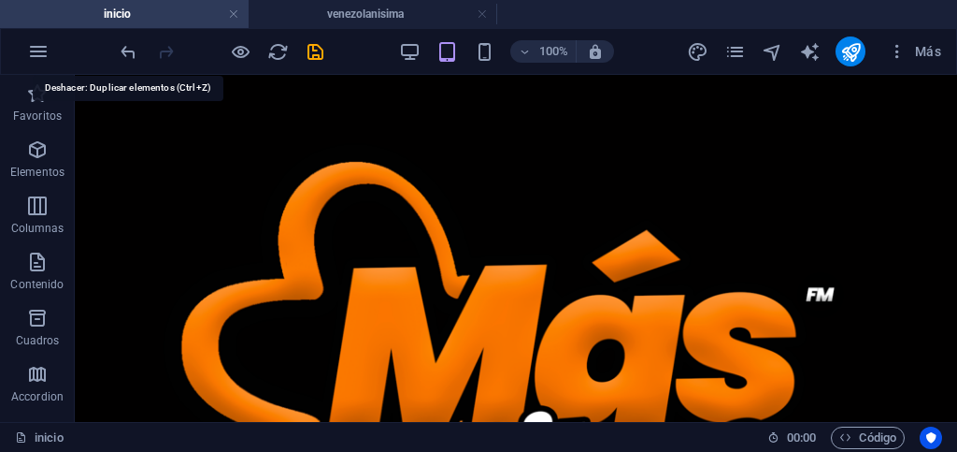
click at [119, 55] on icon "undo" at bounding box center [129, 52] width 22 height 22
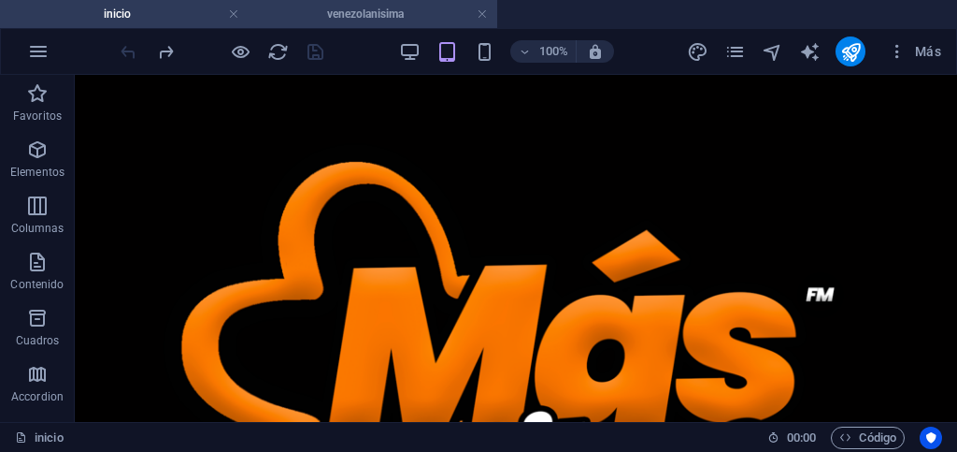
click at [375, 16] on h4 "venezolanisima" at bounding box center [373, 14] width 249 height 21
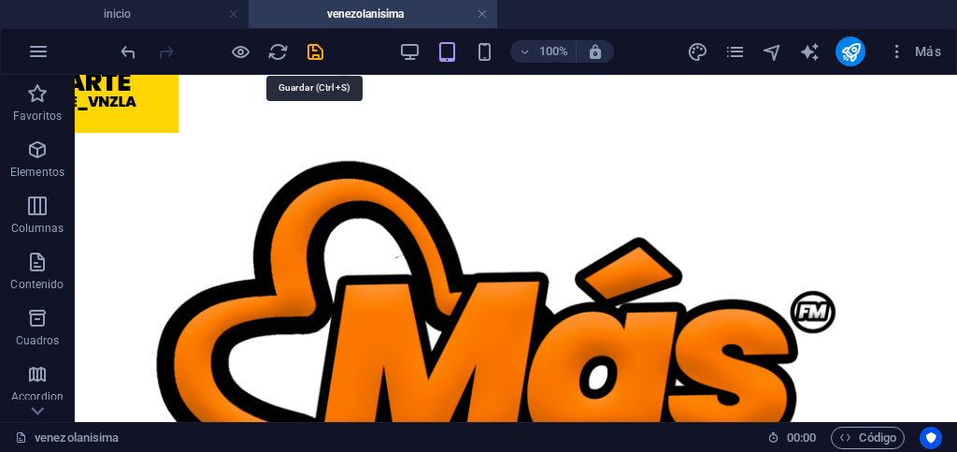
click at [315, 56] on icon "save" at bounding box center [316, 52] width 22 height 22
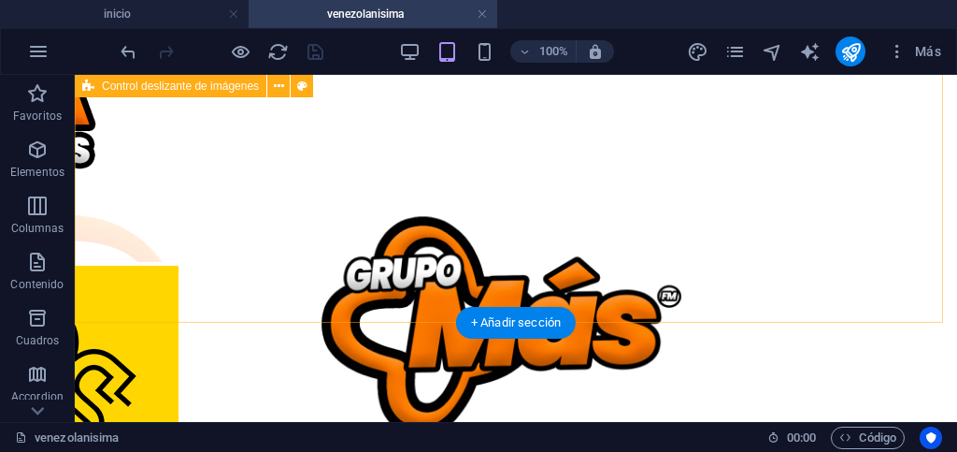
scroll to position [0, 0]
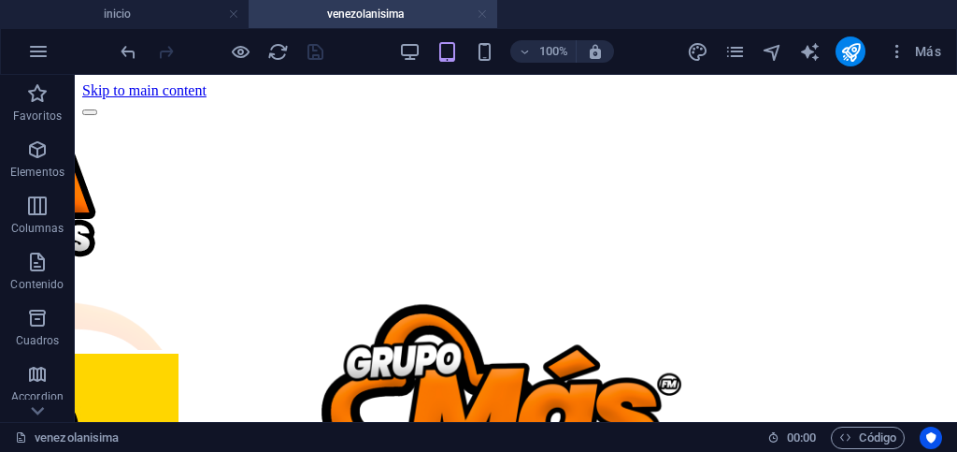
click at [486, 11] on link at bounding box center [482, 15] width 11 height 18
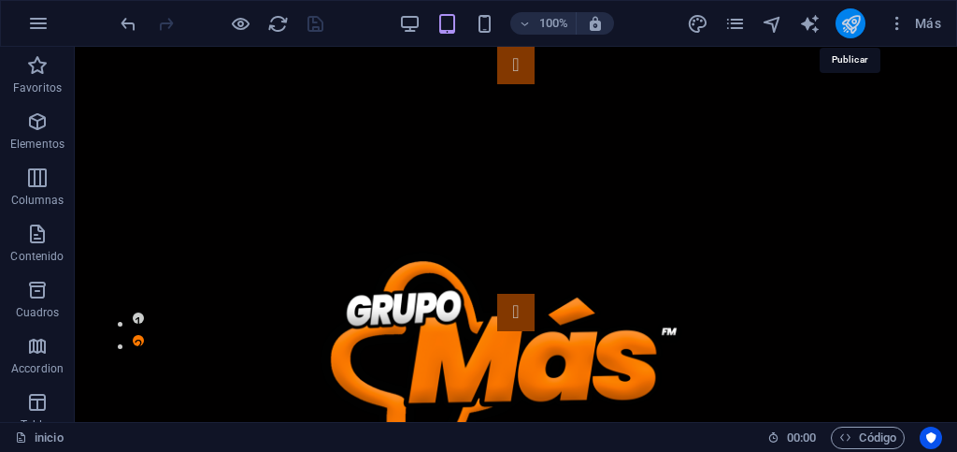
click at [853, 28] on icon "publish" at bounding box center [851, 24] width 22 height 22
